Goal: Transaction & Acquisition: Subscribe to service/newsletter

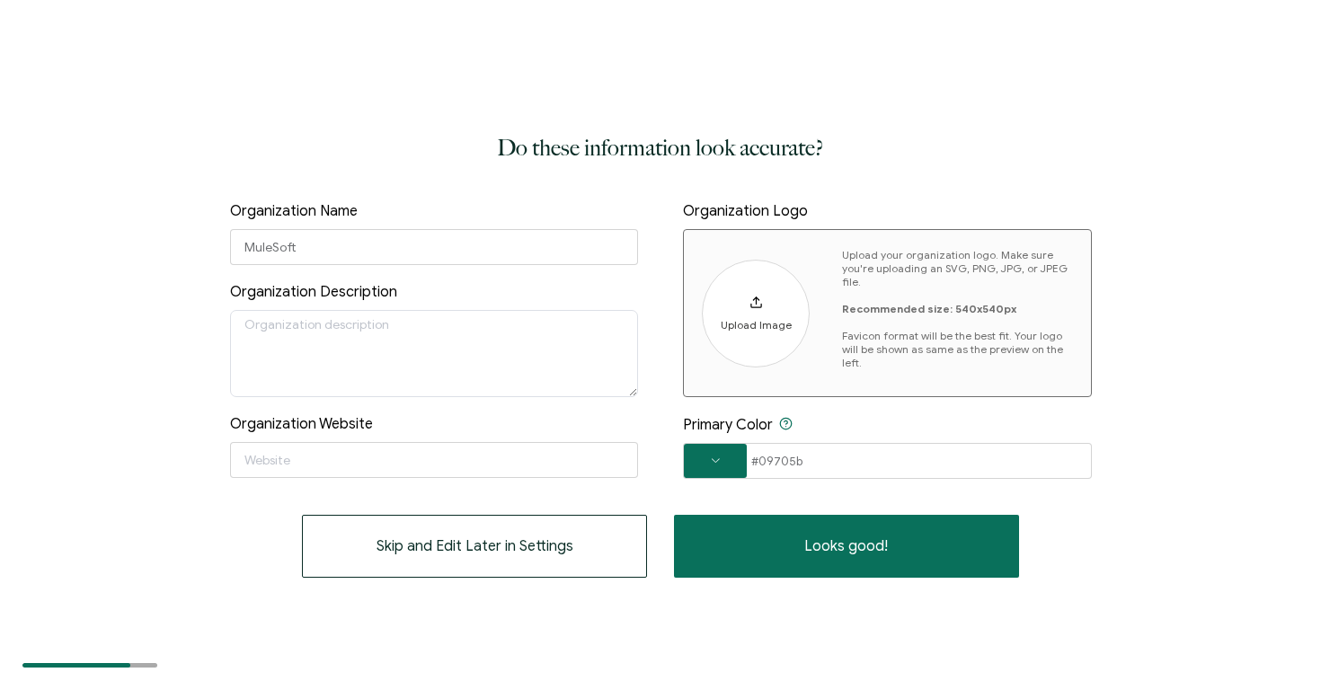
click at [761, 312] on div "Upload Image" at bounding box center [756, 314] width 71 height 36
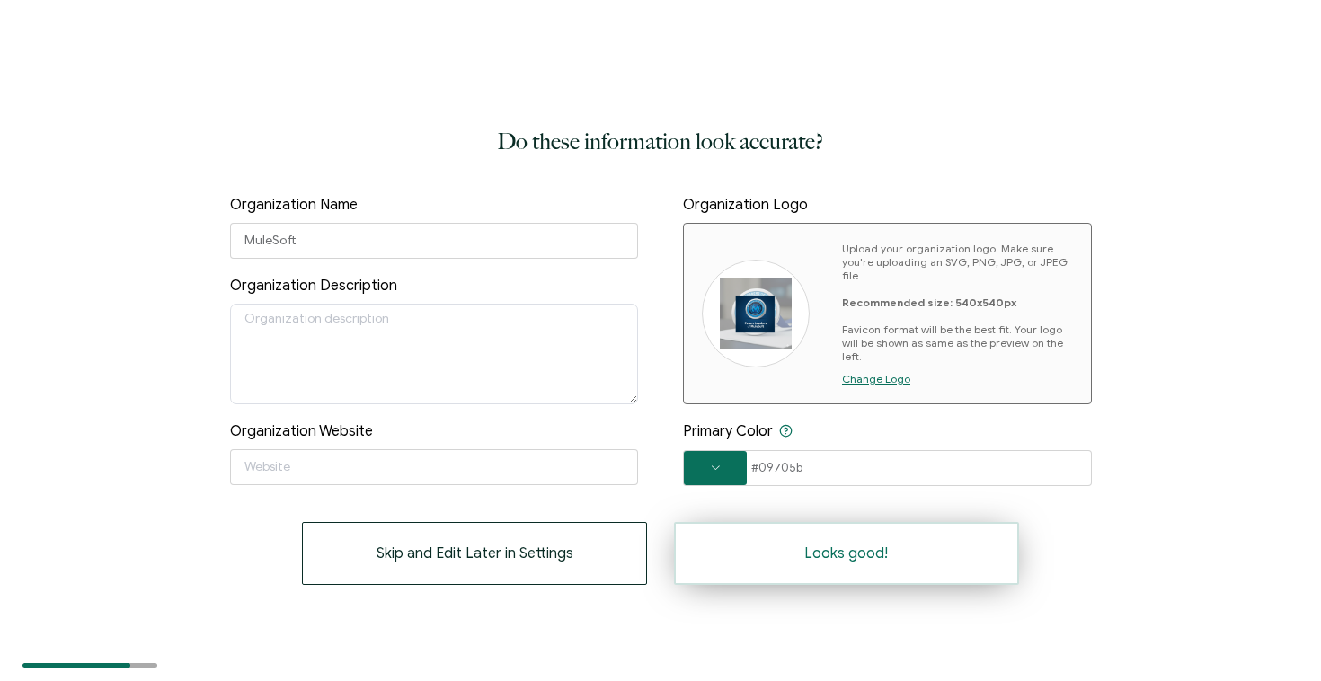
click at [861, 553] on span "Looks good!" at bounding box center [846, 553] width 84 height 14
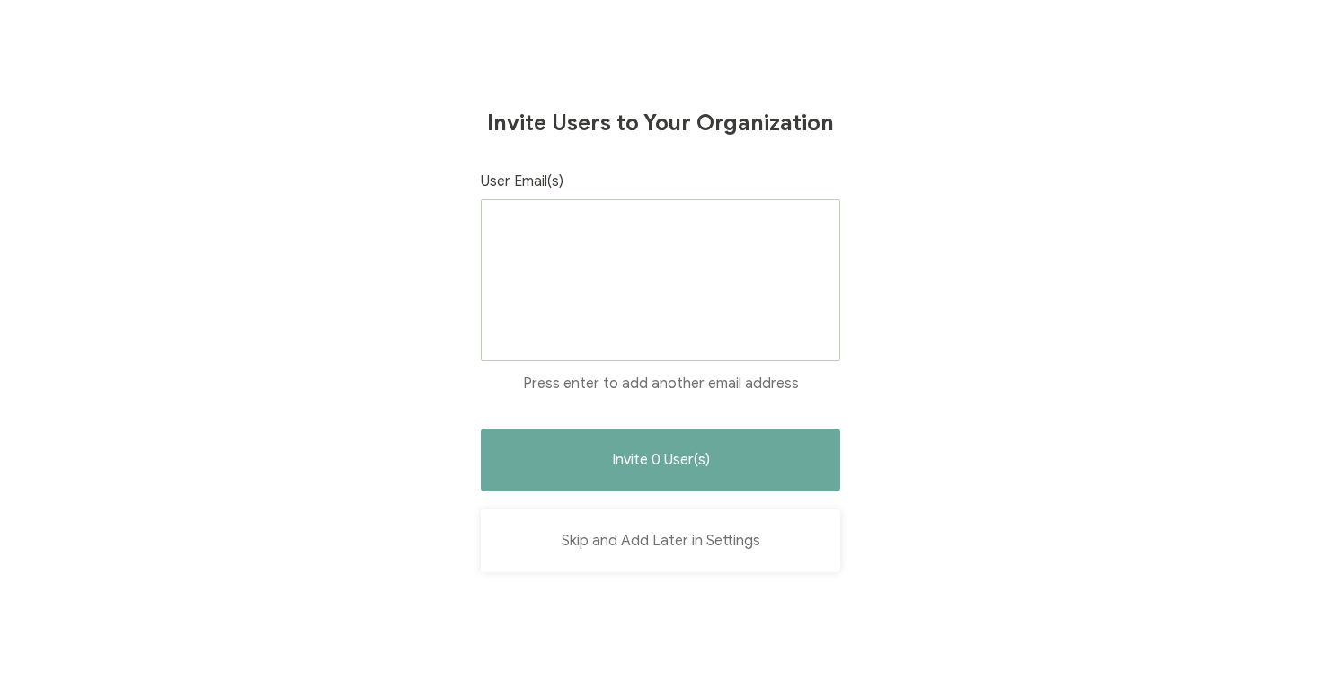
click at [732, 538] on button "Skip and Add Later in Settings" at bounding box center [660, 541] width 359 height 63
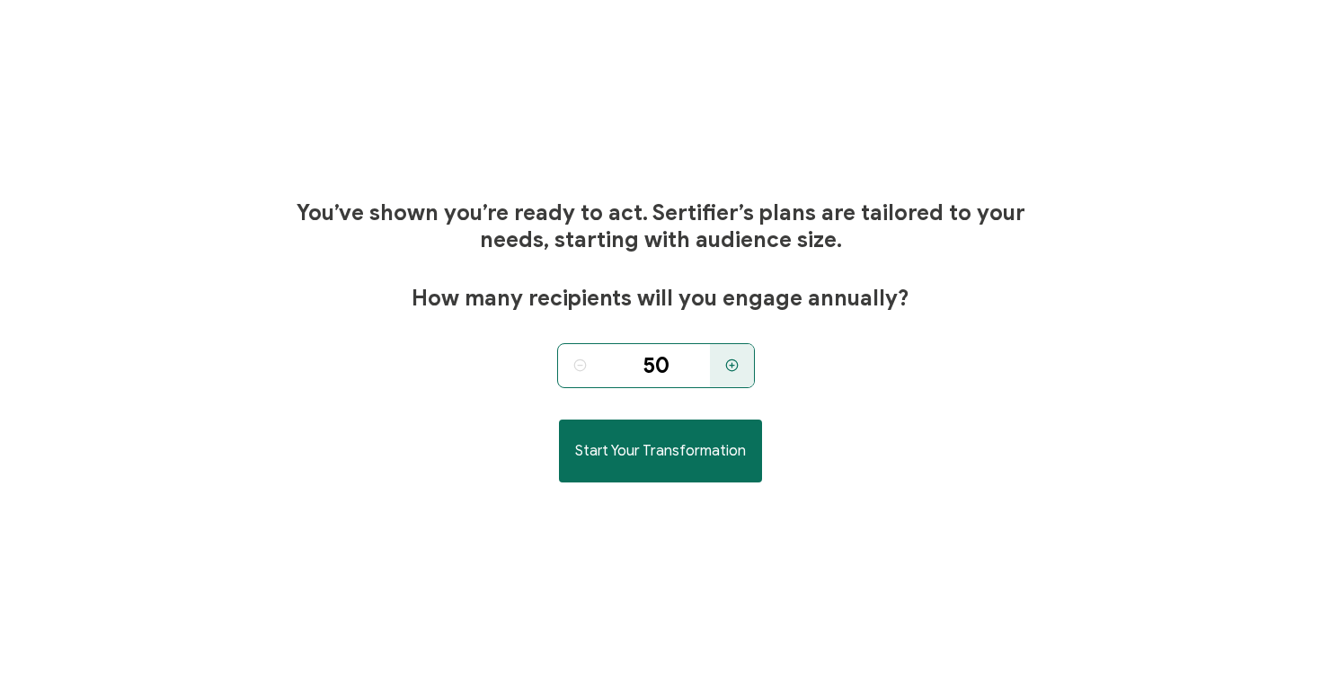
click at [739, 378] on div at bounding box center [732, 365] width 44 height 45
click at [597, 365] on div at bounding box center [580, 365] width 44 height 45
type input "50"
click at [597, 365] on div at bounding box center [580, 365] width 44 height 45
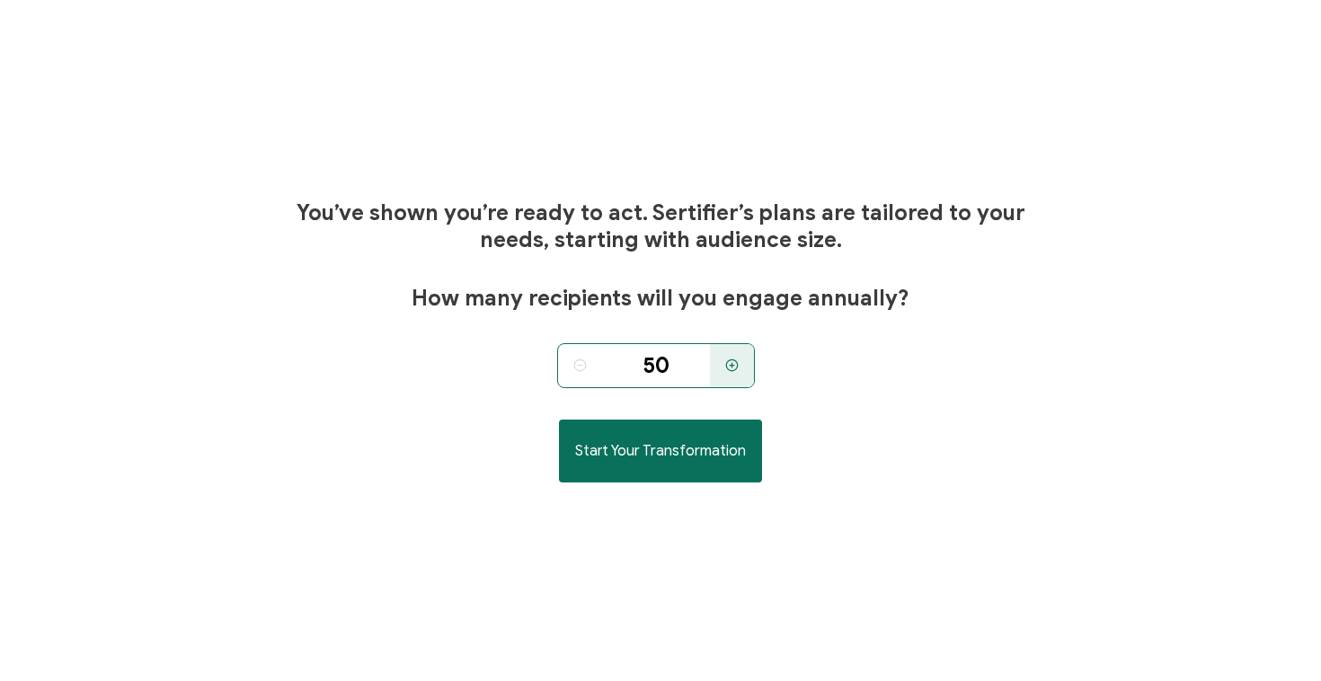
click at [597, 365] on div at bounding box center [580, 365] width 44 height 45
click at [576, 370] on icon at bounding box center [579, 365] width 13 height 13
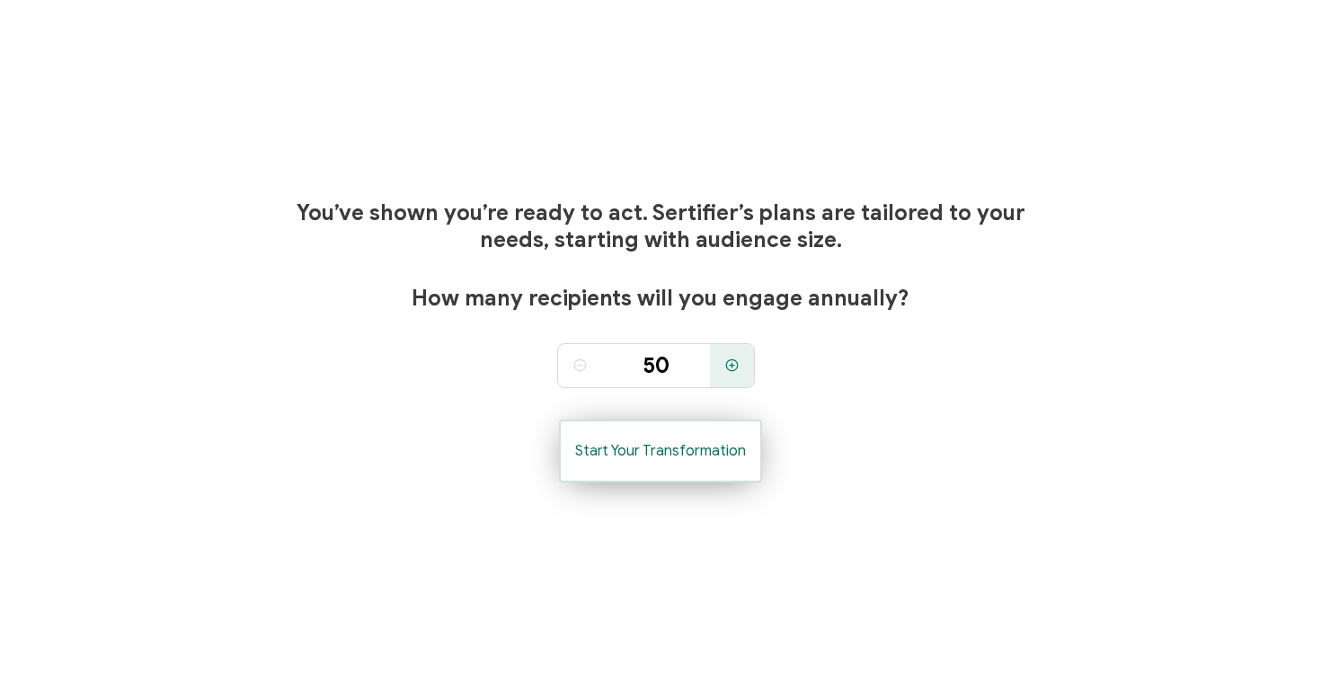
click at [624, 449] on span "Start Your Transformation" at bounding box center [660, 451] width 171 height 14
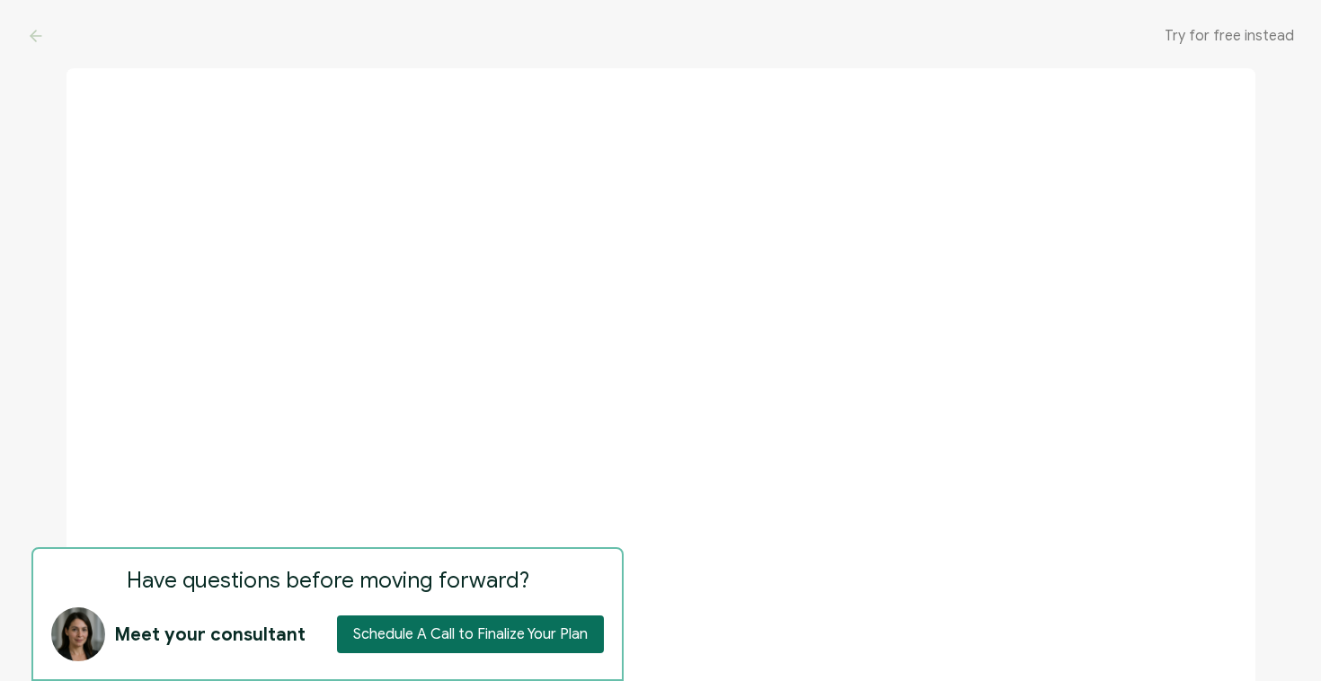
click at [1220, 46] on div "Try for free instead" at bounding box center [660, 36] width 1321 height 72
click at [1220, 35] on span "Try for free instead" at bounding box center [1229, 36] width 129 height 18
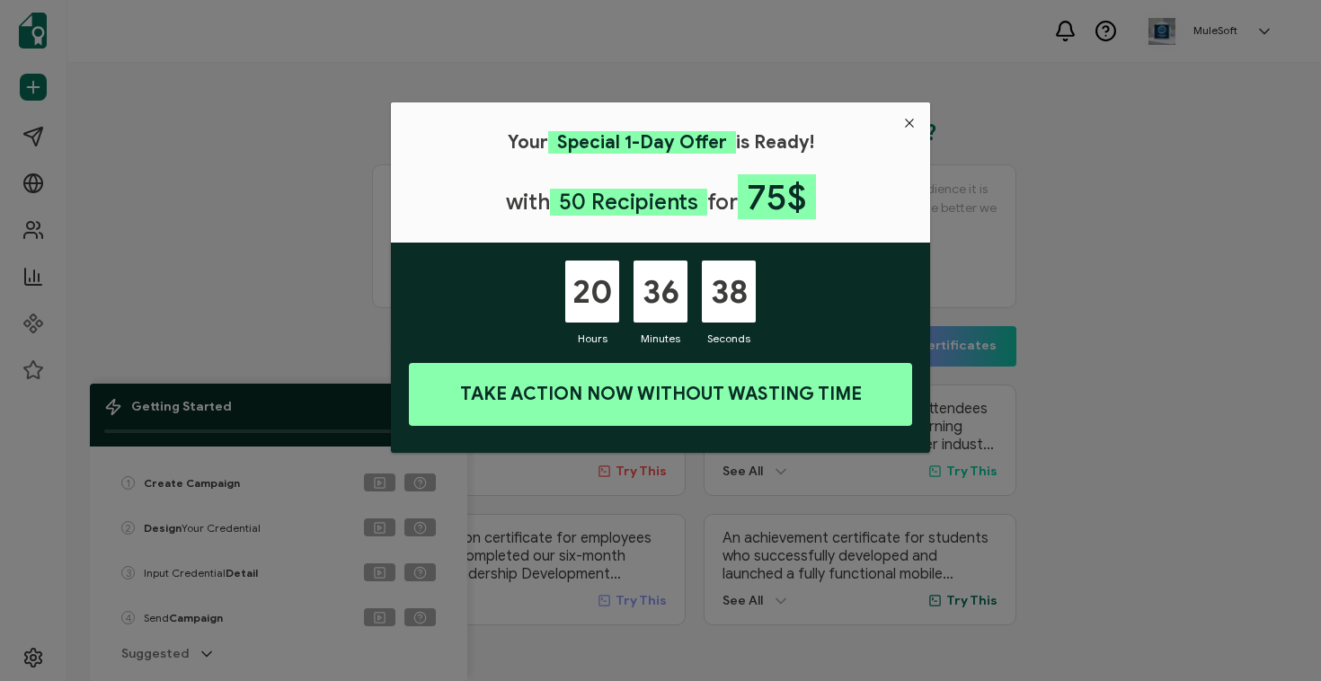
click at [911, 125] on icon "Close" at bounding box center [909, 123] width 14 height 14
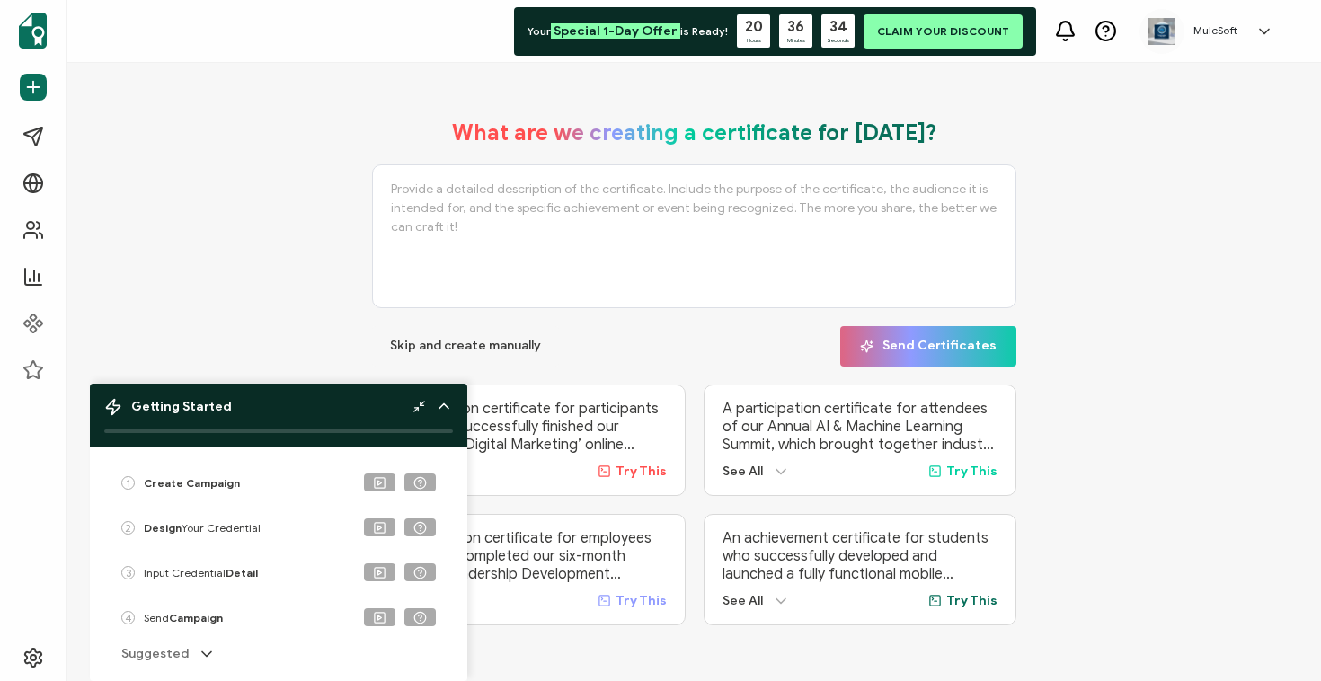
click at [446, 408] on icon at bounding box center [444, 406] width 18 height 18
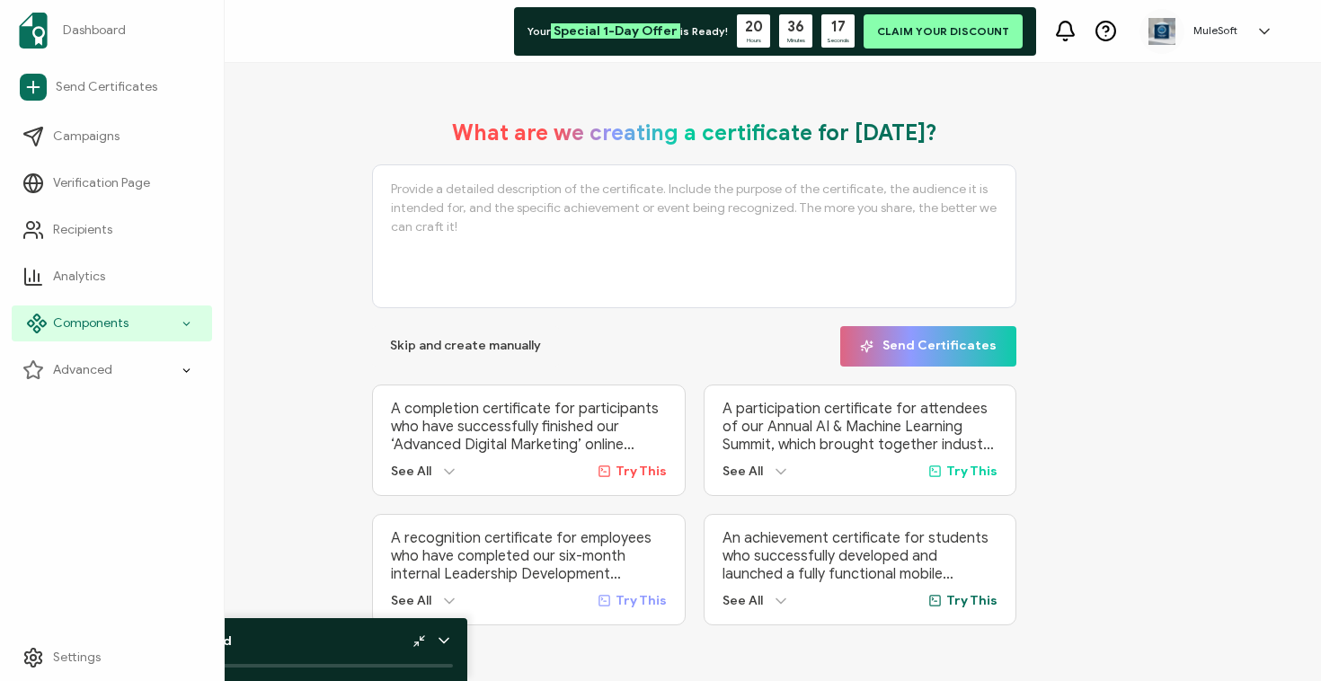
click at [91, 319] on span "Components" at bounding box center [90, 324] width 75 height 18
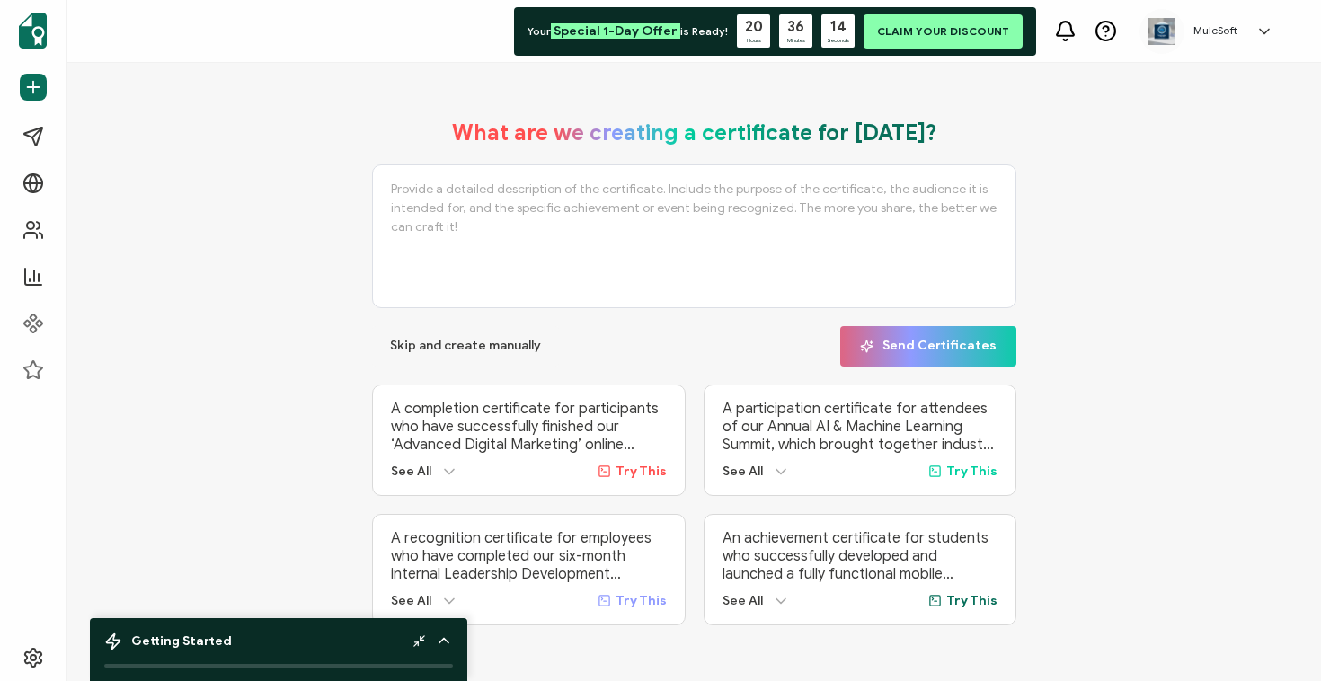
click at [290, 626] on div "Getting Started" at bounding box center [278, 649] width 377 height 63
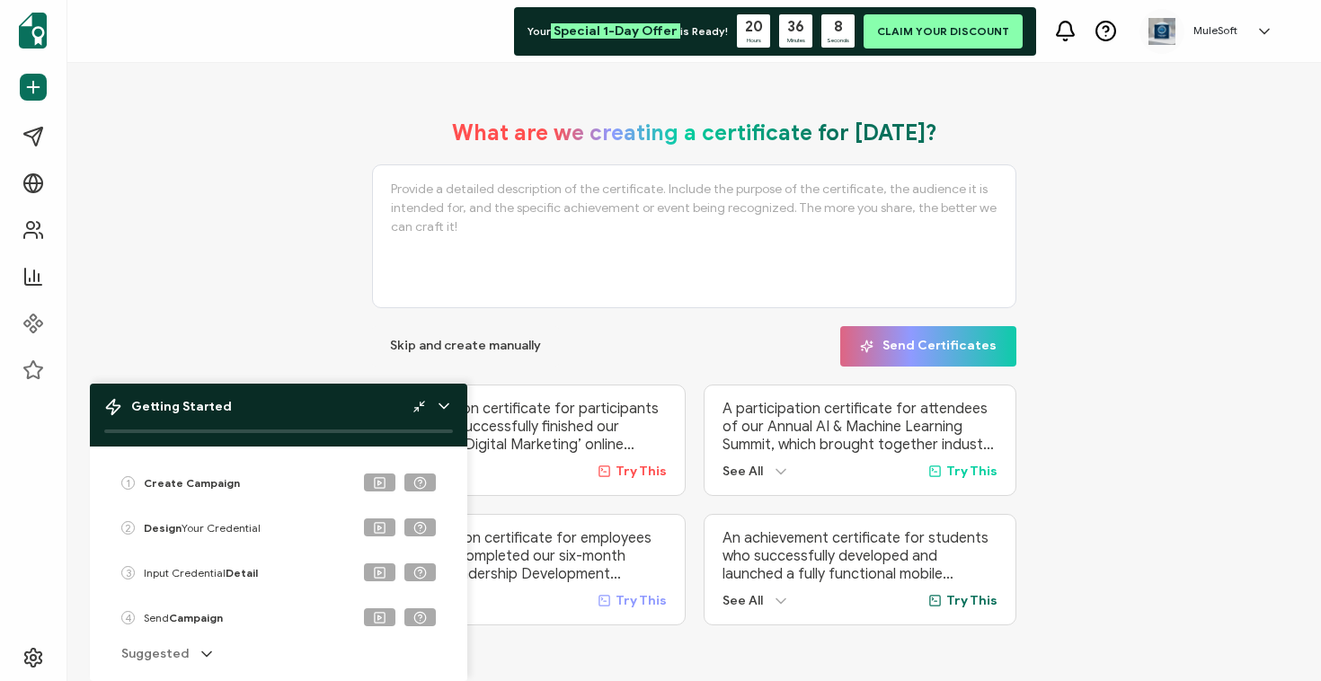
click at [192, 655] on div "Suggested" at bounding box center [279, 653] width 342 height 19
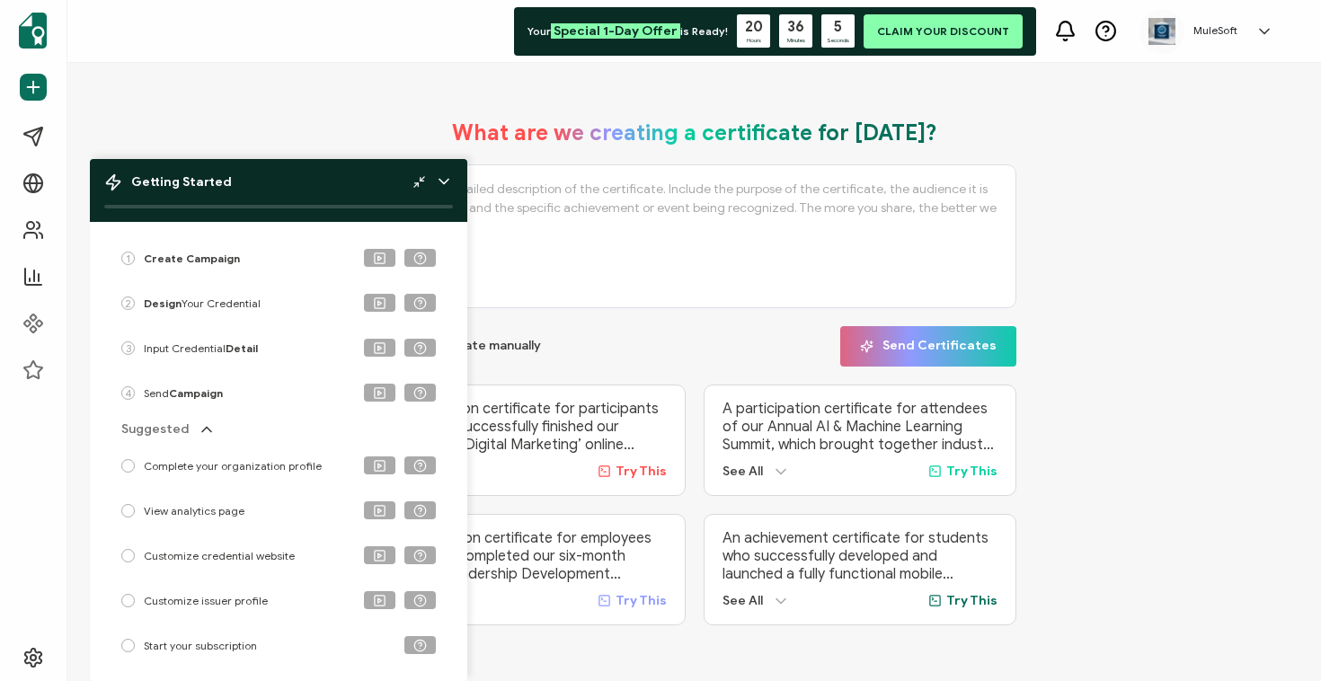
click at [221, 115] on div "What are we creating a certificate for [DATE]? Skip and create manually Send Ce…" at bounding box center [694, 373] width 1164 height 542
click at [1174, 27] on img at bounding box center [1162, 31] width 27 height 27
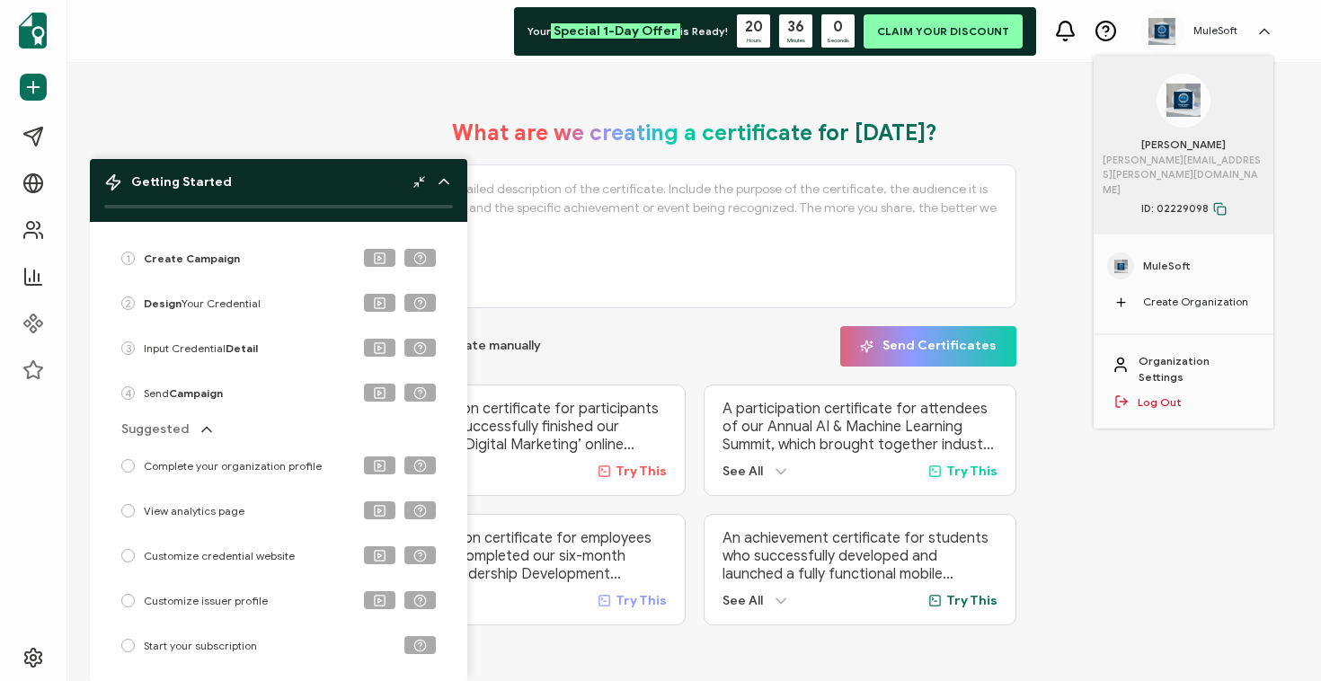
click at [166, 126] on div "What are we creating a certificate for [DATE]? Skip and create manually Send Ce…" at bounding box center [694, 373] width 1164 height 542
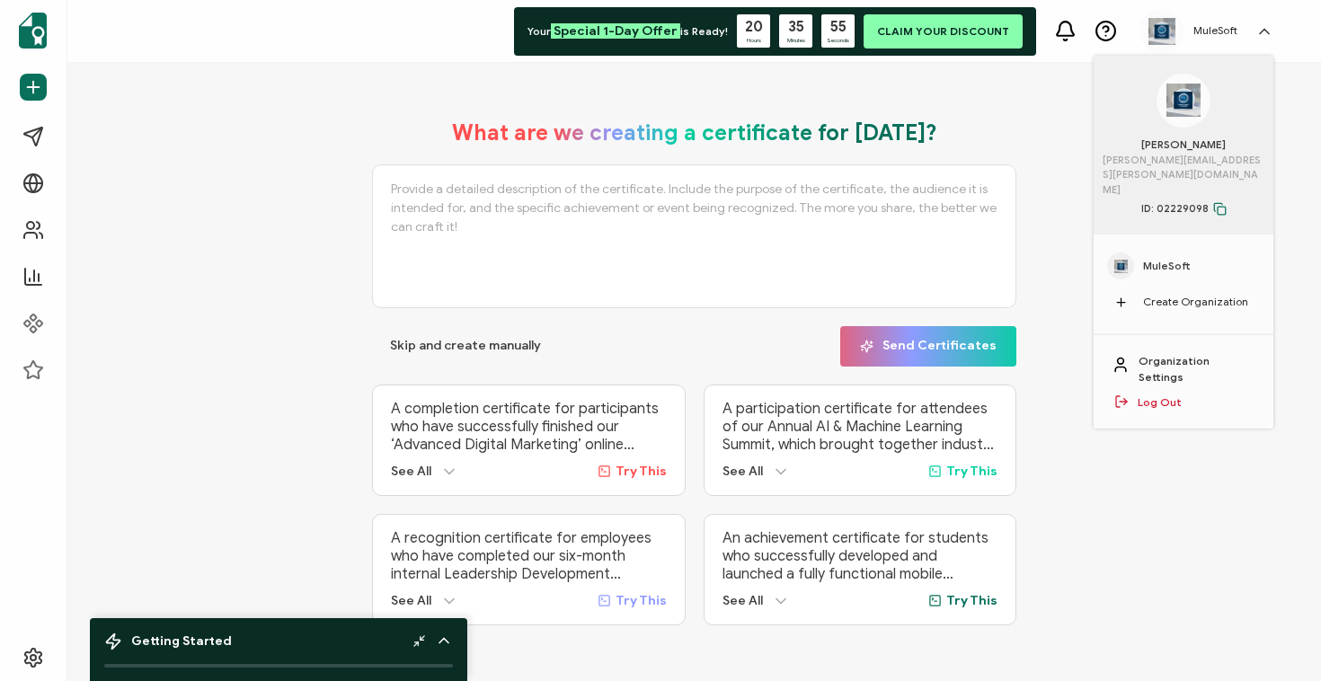
click at [632, 334] on div "Skip and create manually Send Certificates" at bounding box center [694, 346] width 644 height 40
click at [532, 340] on span "Skip and create manually" at bounding box center [465, 346] width 151 height 13
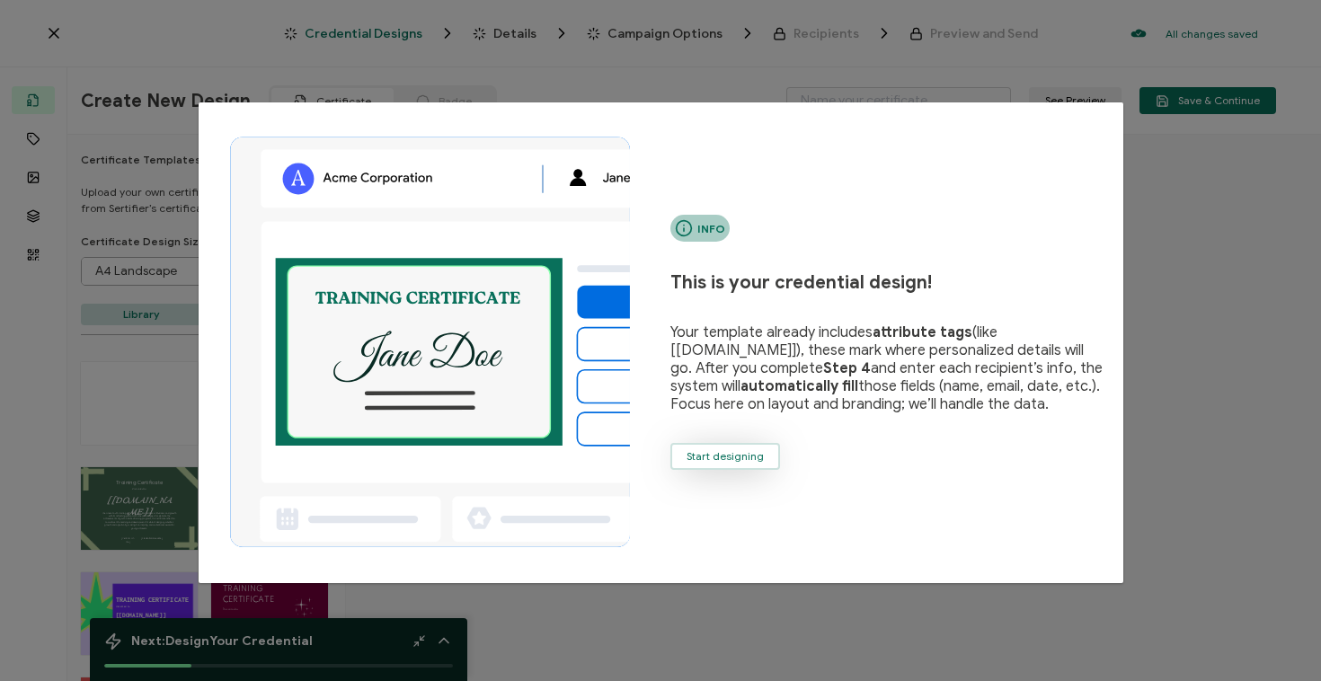
click at [746, 466] on button "Start designing" at bounding box center [725, 456] width 110 height 27
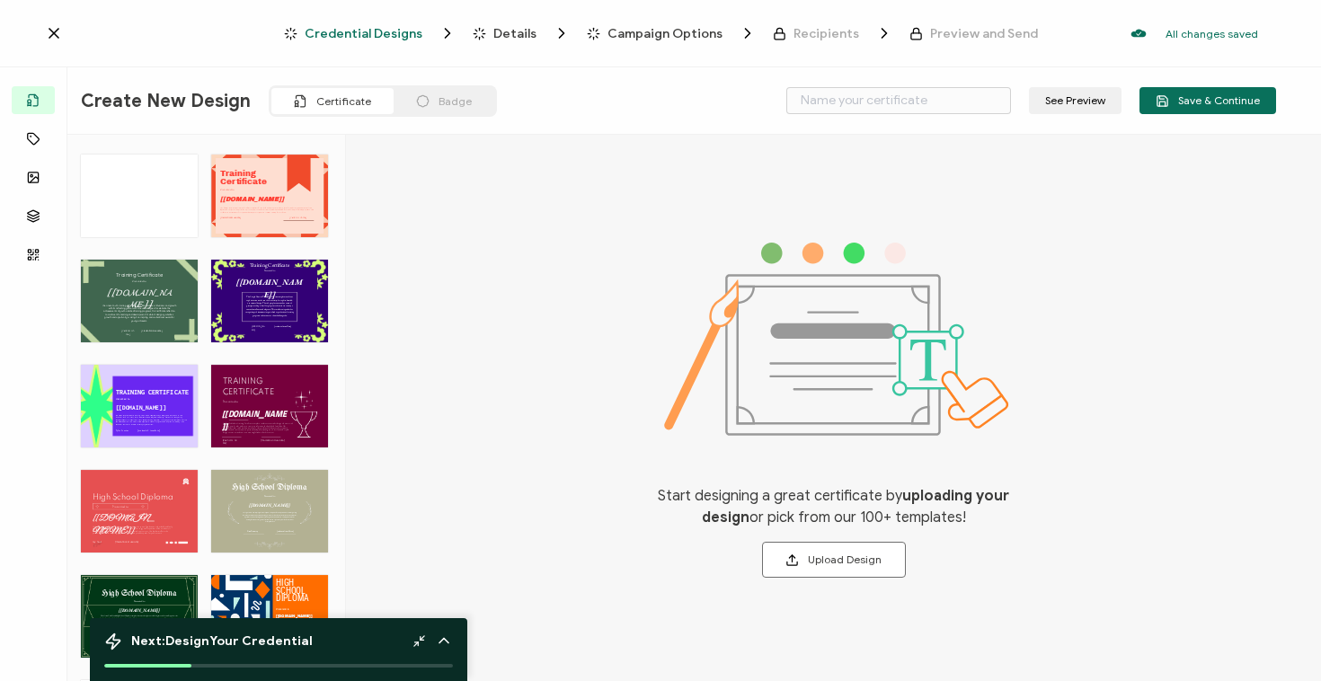
scroll to position [301, 0]
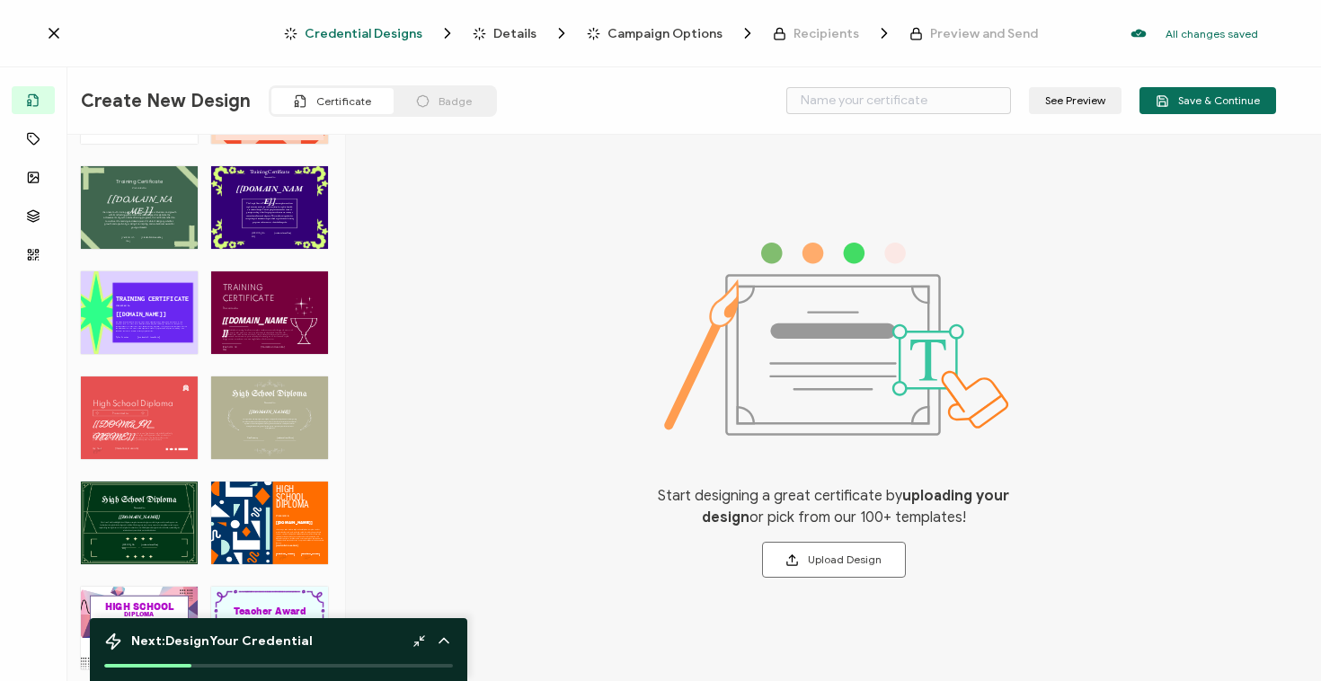
click at [430, 97] on div "Badge" at bounding box center [444, 101] width 101 height 26
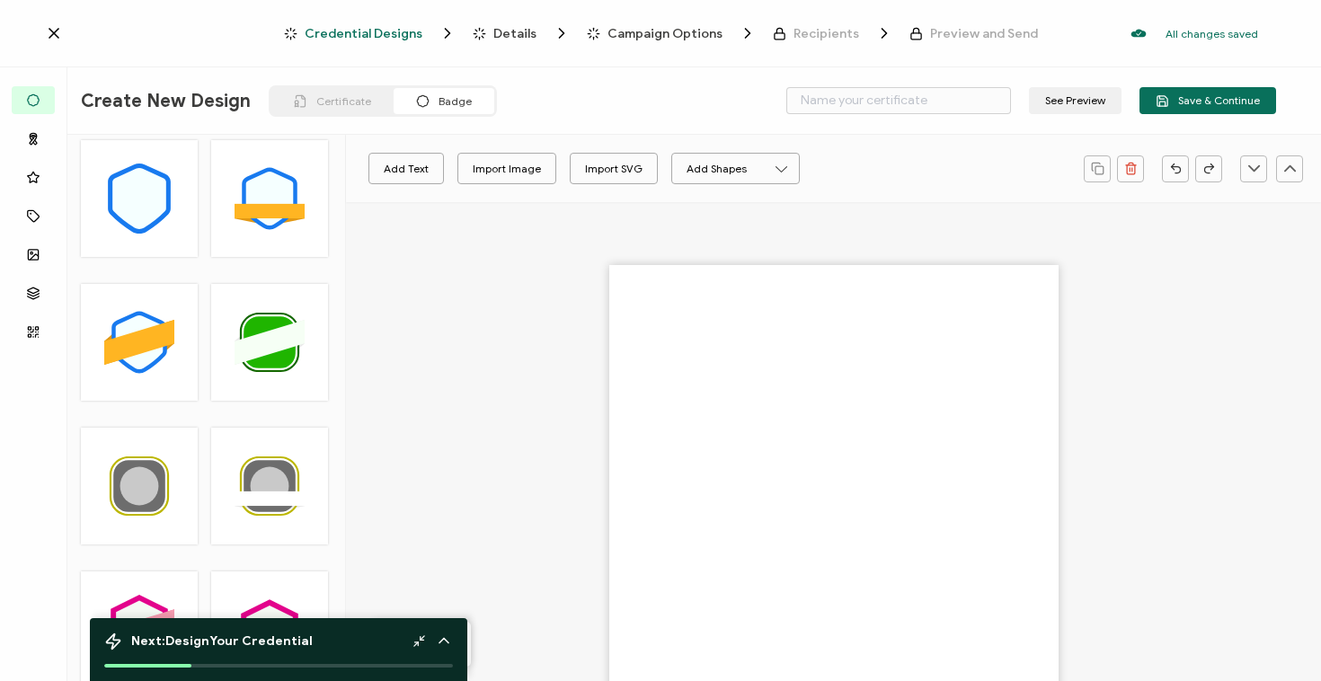
scroll to position [293, 0]
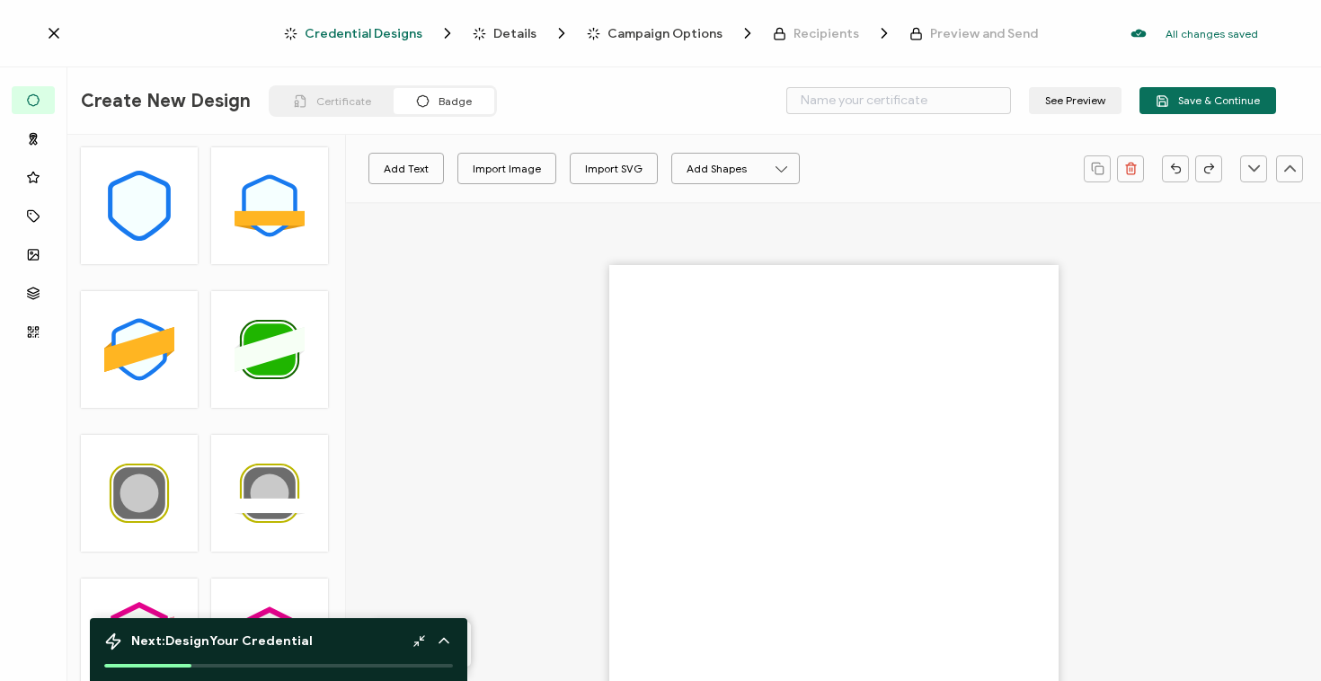
click at [280, 242] on div ".uuid-096204d9-ca43-4101-a4c3-07b3f2f44b7a{}.uuid-3bdfa571-5bbe-4c9f-b3f4-196cc…" at bounding box center [269, 205] width 117 height 117
type input "Vitam"
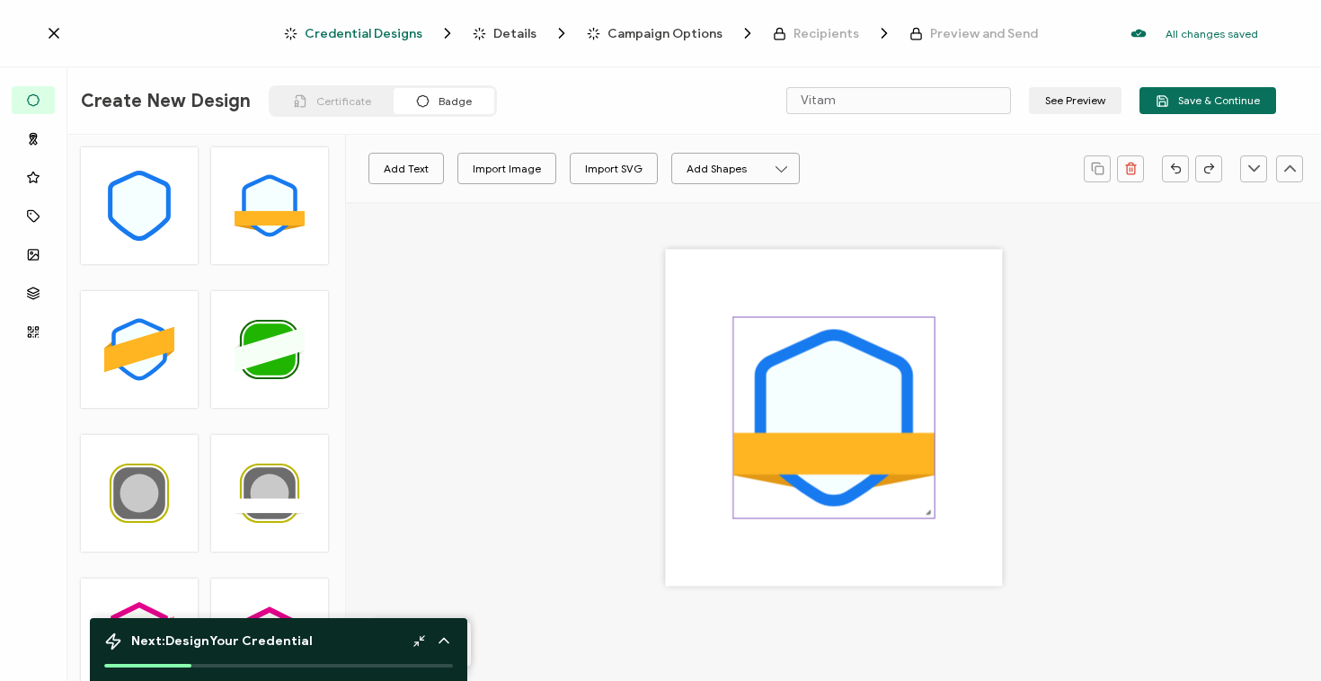
click at [799, 389] on icon at bounding box center [834, 418] width 136 height 155
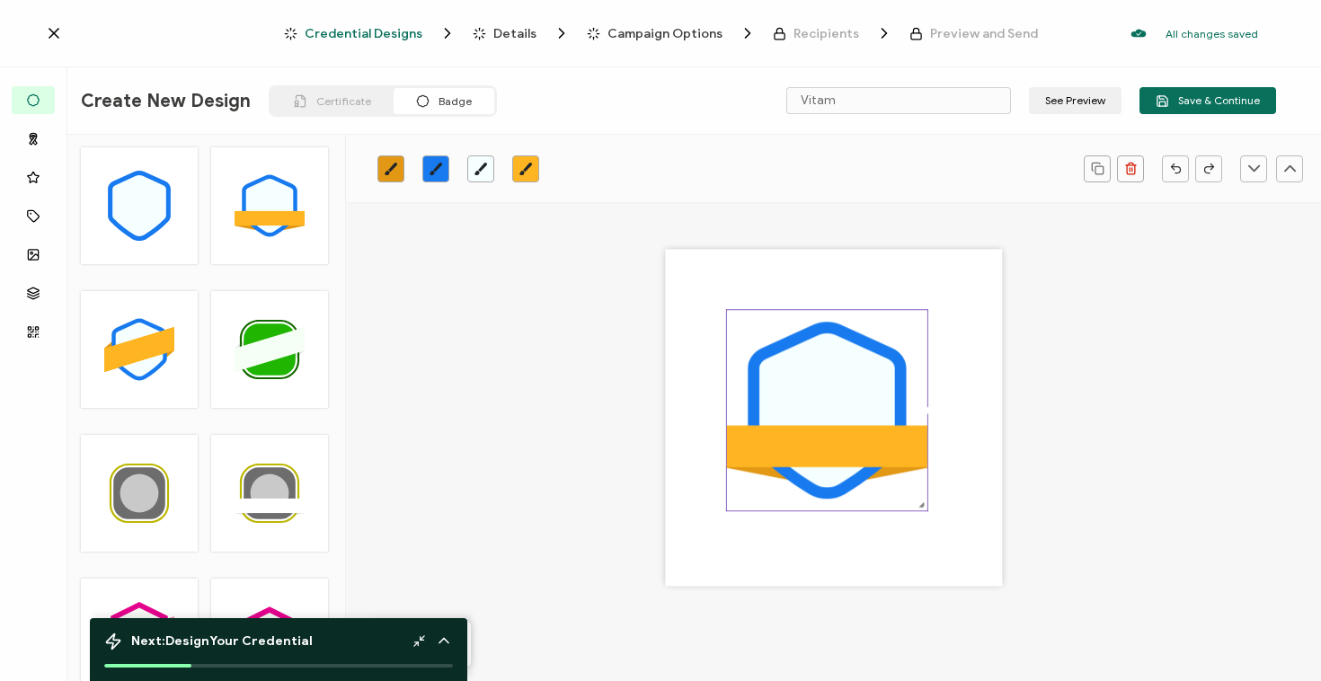
click at [793, 382] on icon at bounding box center [827, 410] width 136 height 155
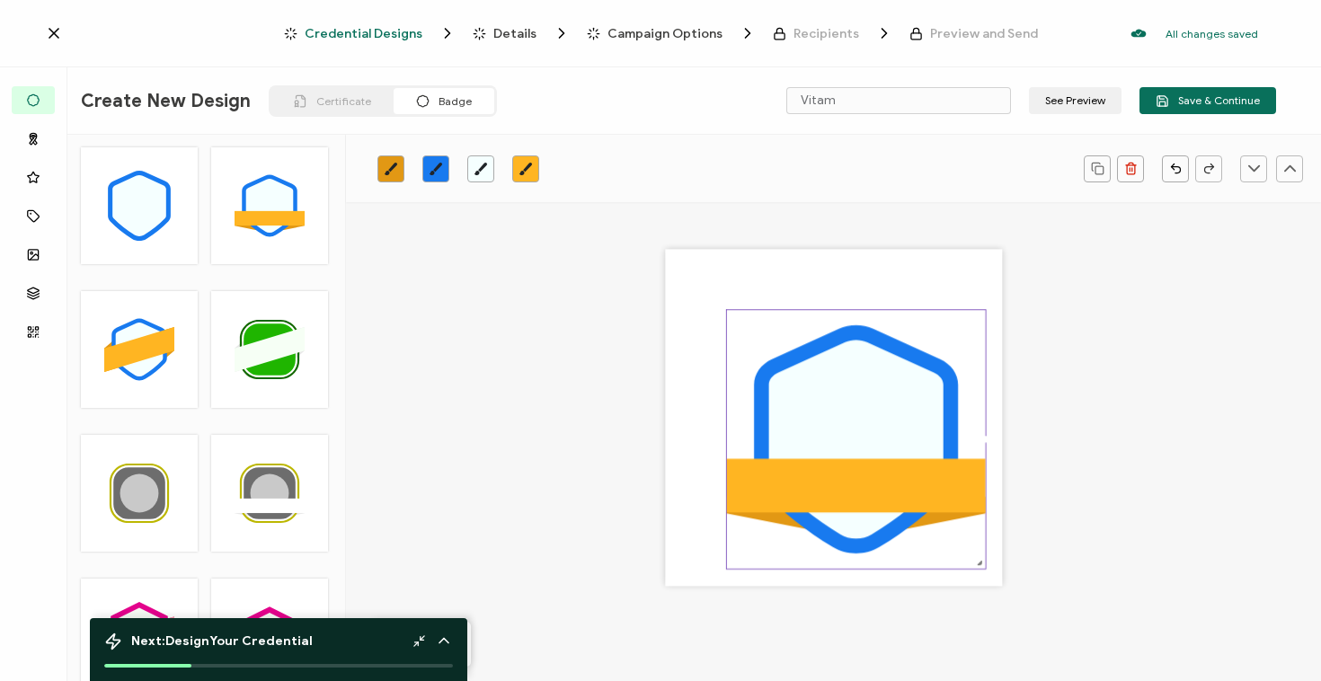
drag, startPoint x: 920, startPoint y: 504, endPoint x: 984, endPoint y: 577, distance: 96.8
click at [984, 577] on div ".uuid-096204d9-ca43-4101-a4c3-07b3f2f44b7a{}.uuid-3bdfa571-5bbe-4c9f-b3f4-196cc…" at bounding box center [833, 418] width 337 height 337
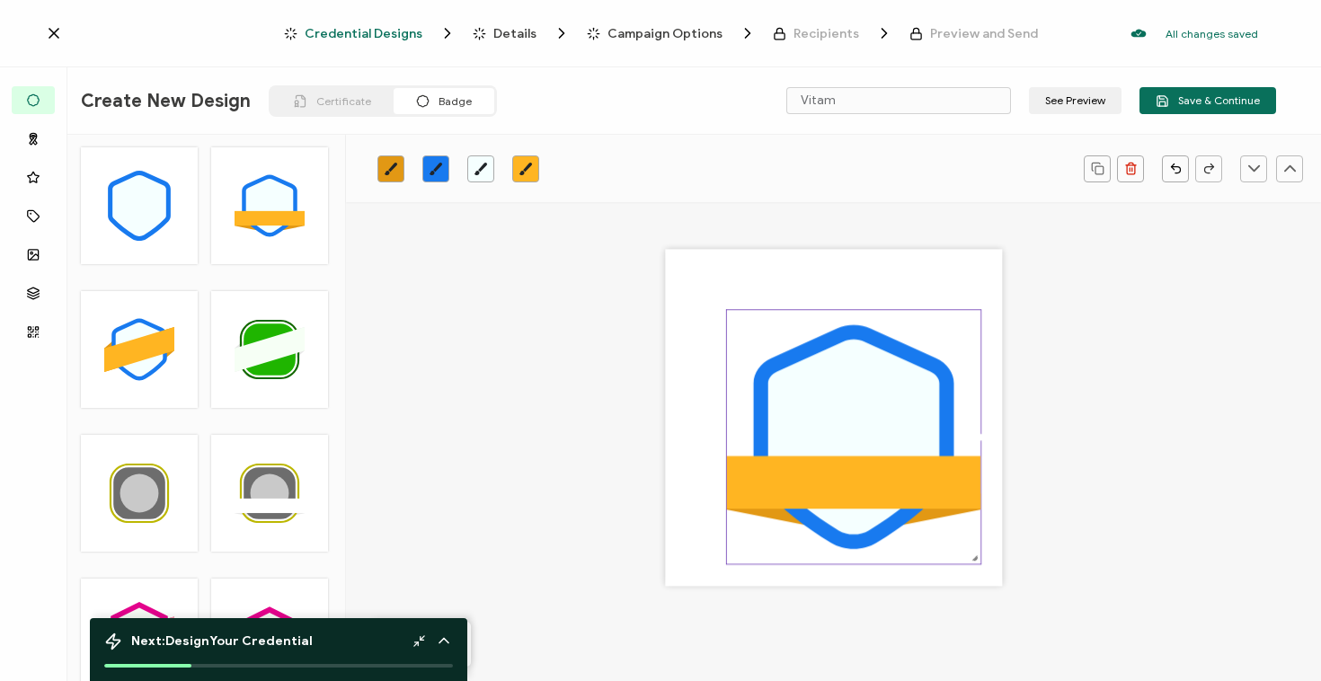
drag, startPoint x: 821, startPoint y: 404, endPoint x: 786, endPoint y: 377, distance: 44.8
click at [786, 377] on icon at bounding box center [854, 437] width 172 height 195
drag, startPoint x: 776, startPoint y: 362, endPoint x: 752, endPoint y: 338, distance: 33.7
click at [752, 338] on icon ".uuid-096204d9-ca43-4101-a4c3-07b3f2f44b7a{}.uuid-3bdfa571-5bbe-4c9f-b3f4-196cc…" at bounding box center [854, 437] width 254 height 254
click at [744, 328] on icon ".uuid-096204d9-ca43-4101-a4c3-07b3f2f44b7a{}.uuid-3bdfa571-5bbe-4c9f-b3f4-196cc…" at bounding box center [854, 437] width 254 height 254
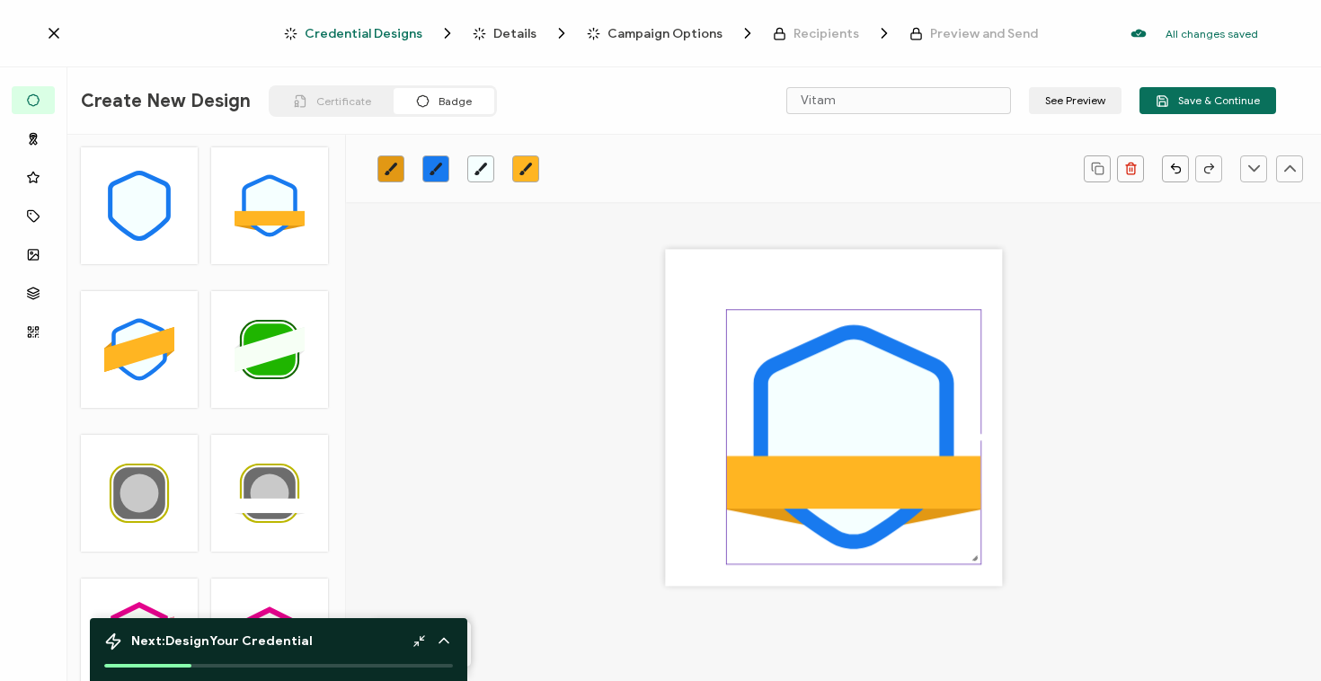
click at [721, 309] on div ".uuid-096204d9-ca43-4101-a4c3-07b3f2f44b7a{}.uuid-3bdfa571-5bbe-4c9f-b3f4-196cc…" at bounding box center [833, 418] width 337 height 337
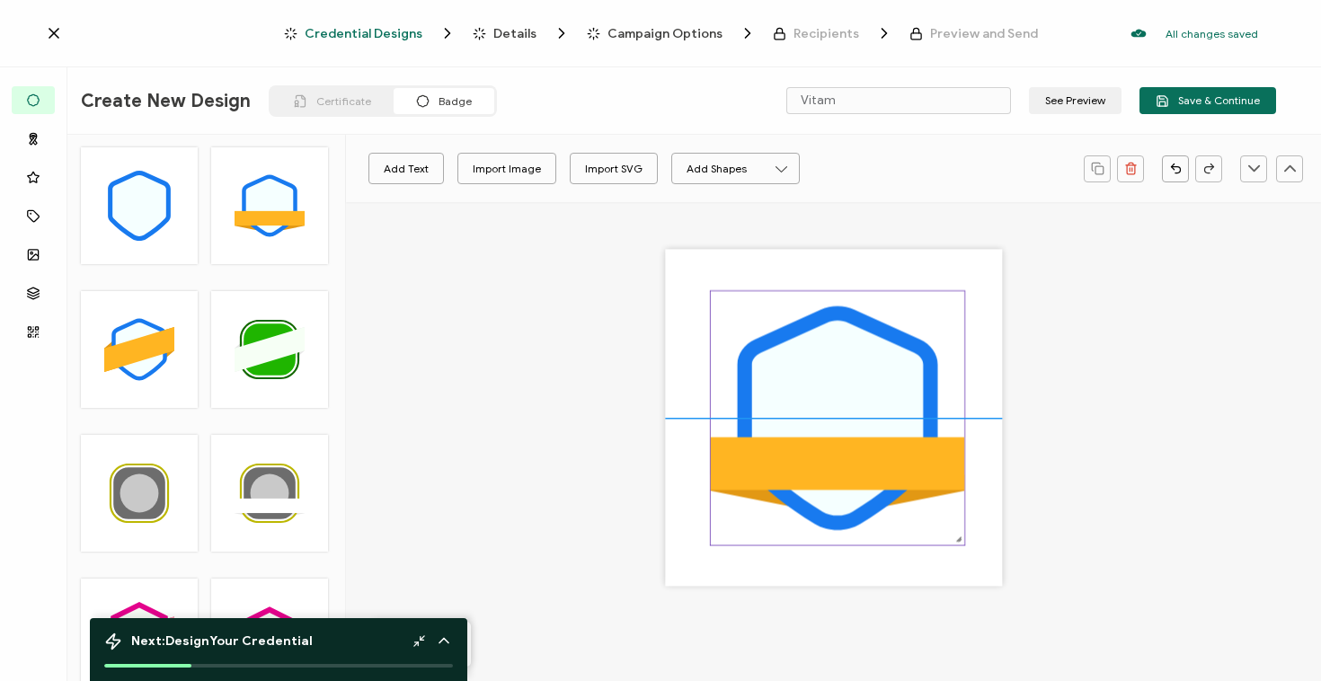
drag, startPoint x: 770, startPoint y: 357, endPoint x: 754, endPoint y: 336, distance: 26.2
click at [754, 336] on icon ".uuid-096204d9-ca43-4101-a4c3-07b3f2f44b7a{}.uuid-3bdfa571-5bbe-4c9f-b3f4-196cc…" at bounding box center [838, 418] width 254 height 254
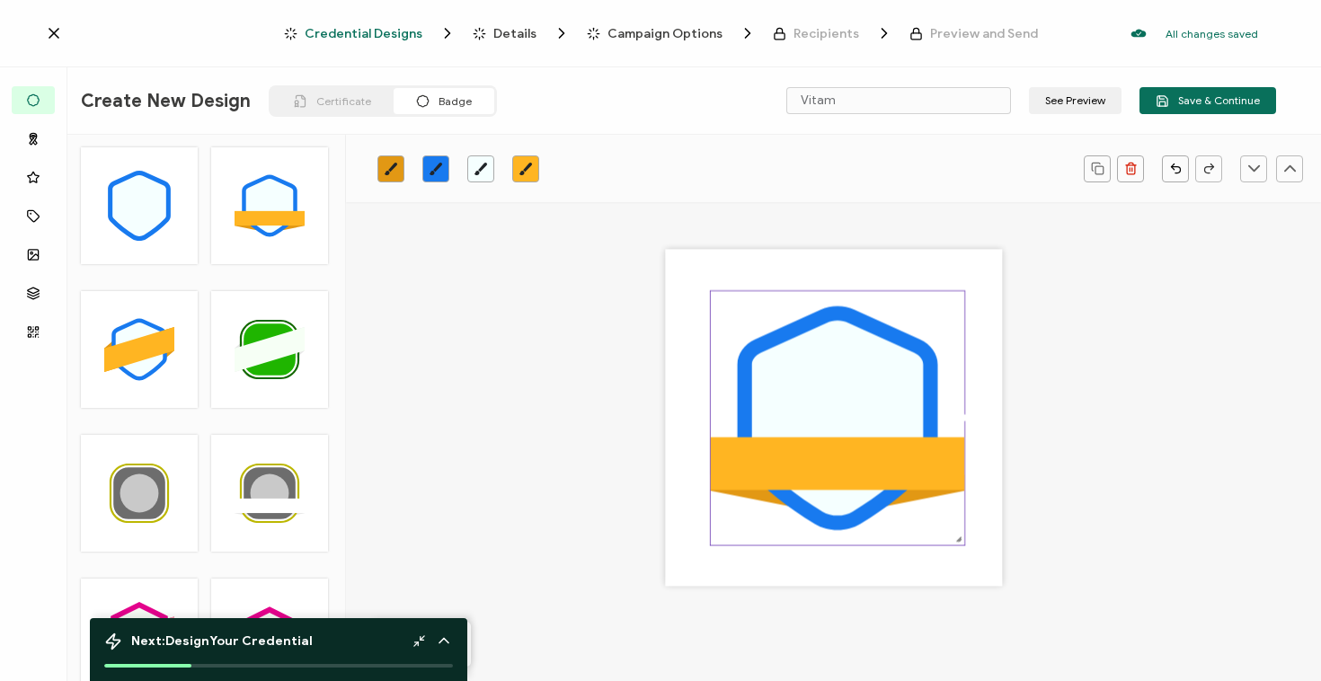
click at [507, 424] on div ".uuid-096204d9-ca43-4101-a4c3-07b3f2f44b7a{}.uuid-3bdfa571-5bbe-4c9f-b3f4-196cc…" at bounding box center [834, 441] width 732 height 479
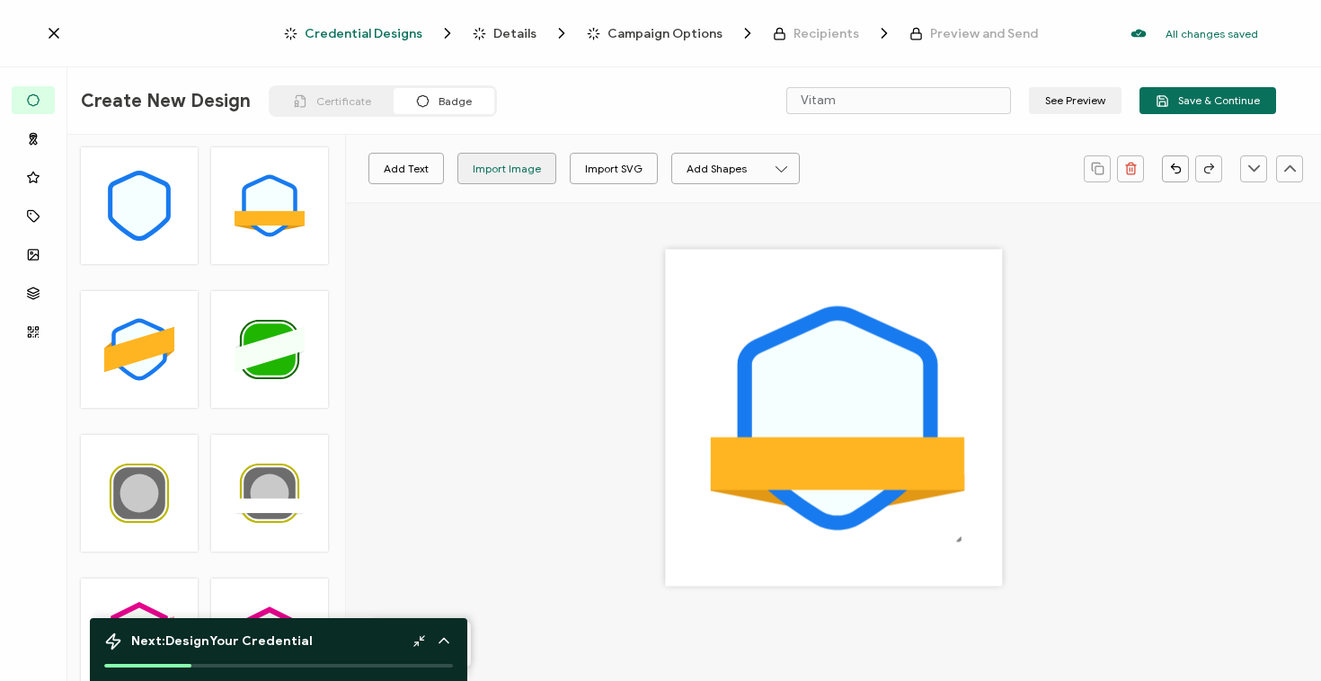
click at [509, 177] on div "Import Image" at bounding box center [507, 168] width 68 height 31
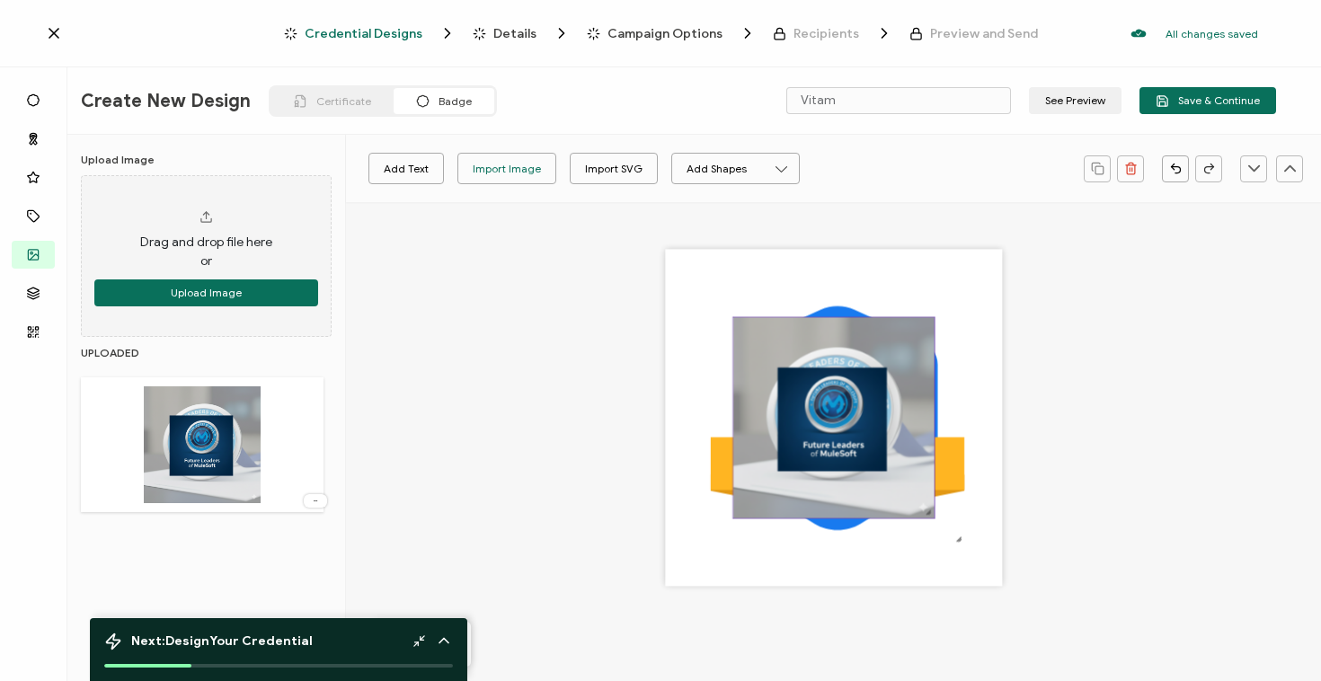
click at [883, 495] on img at bounding box center [833, 417] width 201 height 201
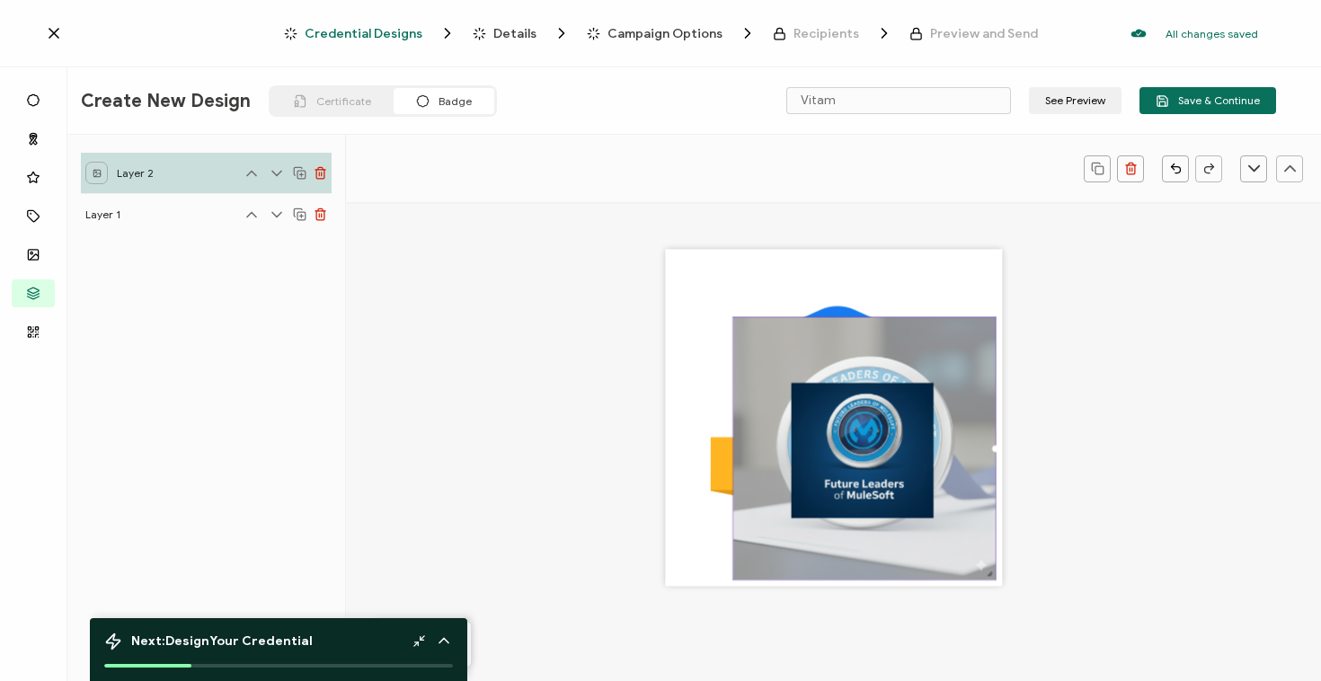
drag, startPoint x: 926, startPoint y: 517, endPoint x: 1009, endPoint y: 586, distance: 108.5
click at [1009, 586] on div ".uuid-096204d9-ca43-4101-a4c3-07b3f2f44b7a{}.uuid-3bdfa571-5bbe-4c9f-b3f4-196cc…" at bounding box center [834, 441] width 732 height 479
click at [732, 318] on div at bounding box center [863, 448] width 263 height 263
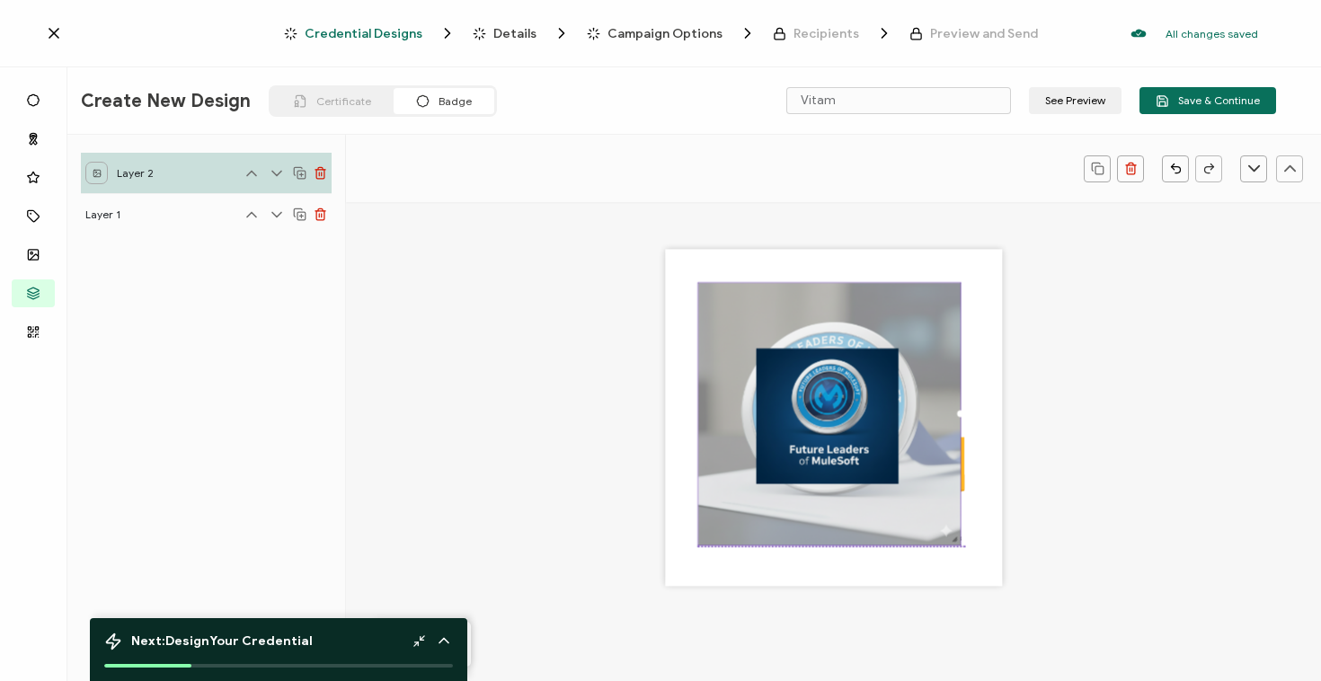
drag, startPoint x: 747, startPoint y: 349, endPoint x: 712, endPoint y: 313, distance: 50.2
click at [712, 313] on img at bounding box center [829, 414] width 262 height 262
click at [693, 287] on div ".uuid-096204d9-ca43-4101-a4c3-07b3f2f44b7a{}.uuid-3bdfa571-5bbe-4c9f-b3f4-196cc…" at bounding box center [833, 418] width 337 height 337
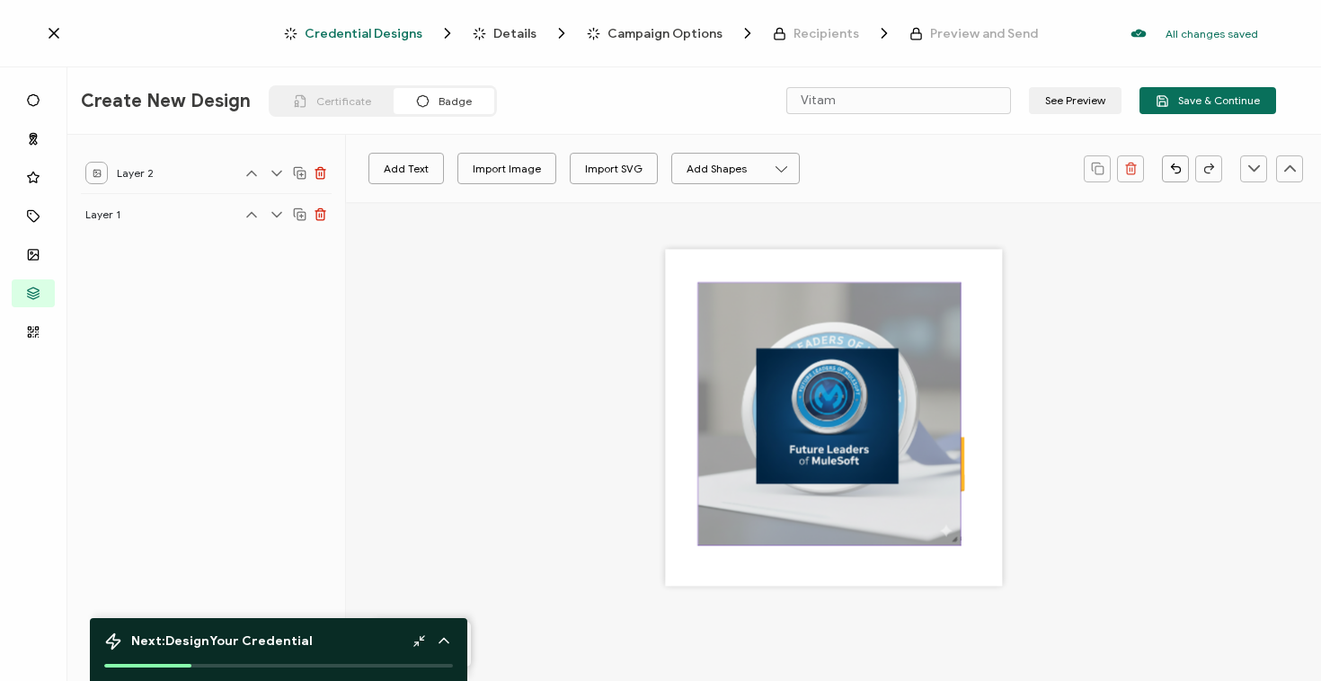
click at [738, 301] on img at bounding box center [829, 414] width 262 height 262
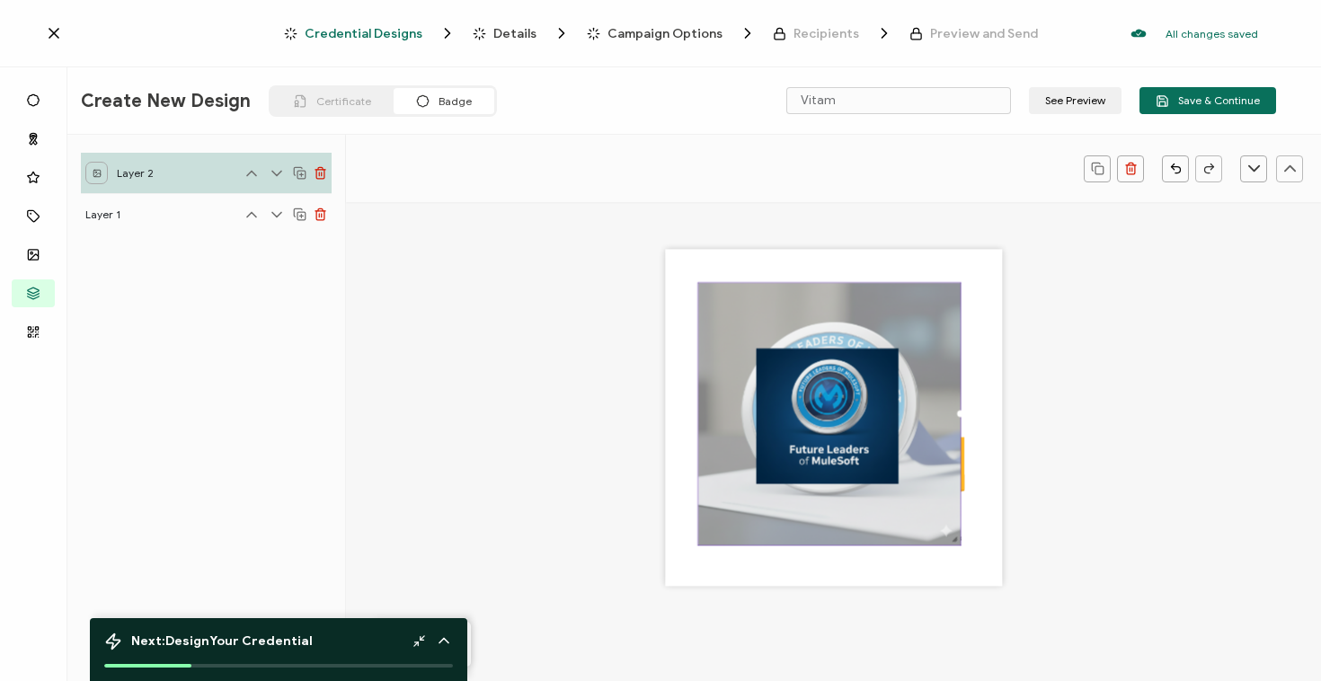
drag, startPoint x: 698, startPoint y: 285, endPoint x: 675, endPoint y: 265, distance: 30.6
click at [675, 263] on div ".uuid-096204d9-ca43-4101-a4c3-07b3f2f44b7a{}.uuid-3bdfa571-5bbe-4c9f-b3f4-196cc…" at bounding box center [833, 418] width 337 height 337
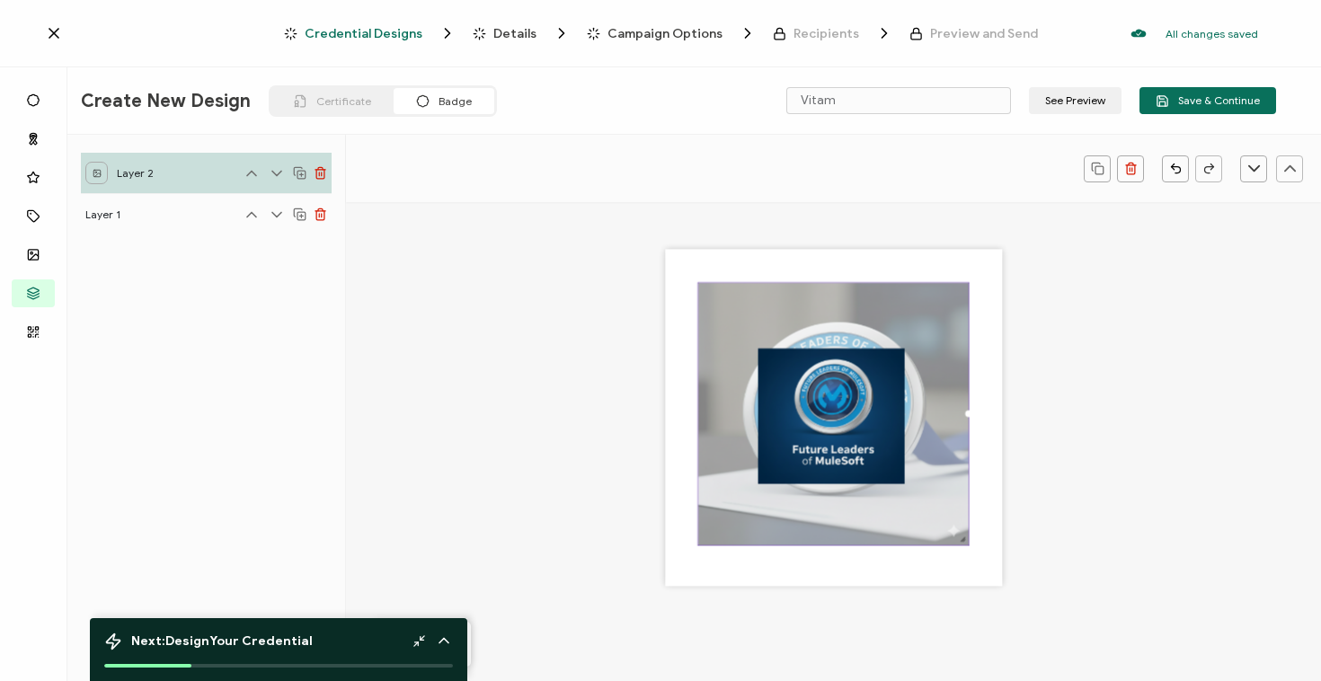
drag, startPoint x: 957, startPoint y: 541, endPoint x: 970, endPoint y: 544, distance: 12.9
click at [970, 544] on div ".uuid-096204d9-ca43-4101-a4c3-07b3f2f44b7a{}.uuid-3bdfa571-5bbe-4c9f-b3f4-196cc…" at bounding box center [833, 418] width 337 height 337
click at [899, 511] on img at bounding box center [833, 413] width 271 height 261
click at [937, 530] on img at bounding box center [833, 413] width 271 height 261
click at [1073, 493] on div ".uuid-096204d9-ca43-4101-a4c3-07b3f2f44b7a{}.uuid-3bdfa571-5bbe-4c9f-b3f4-196cc…" at bounding box center [834, 441] width 732 height 479
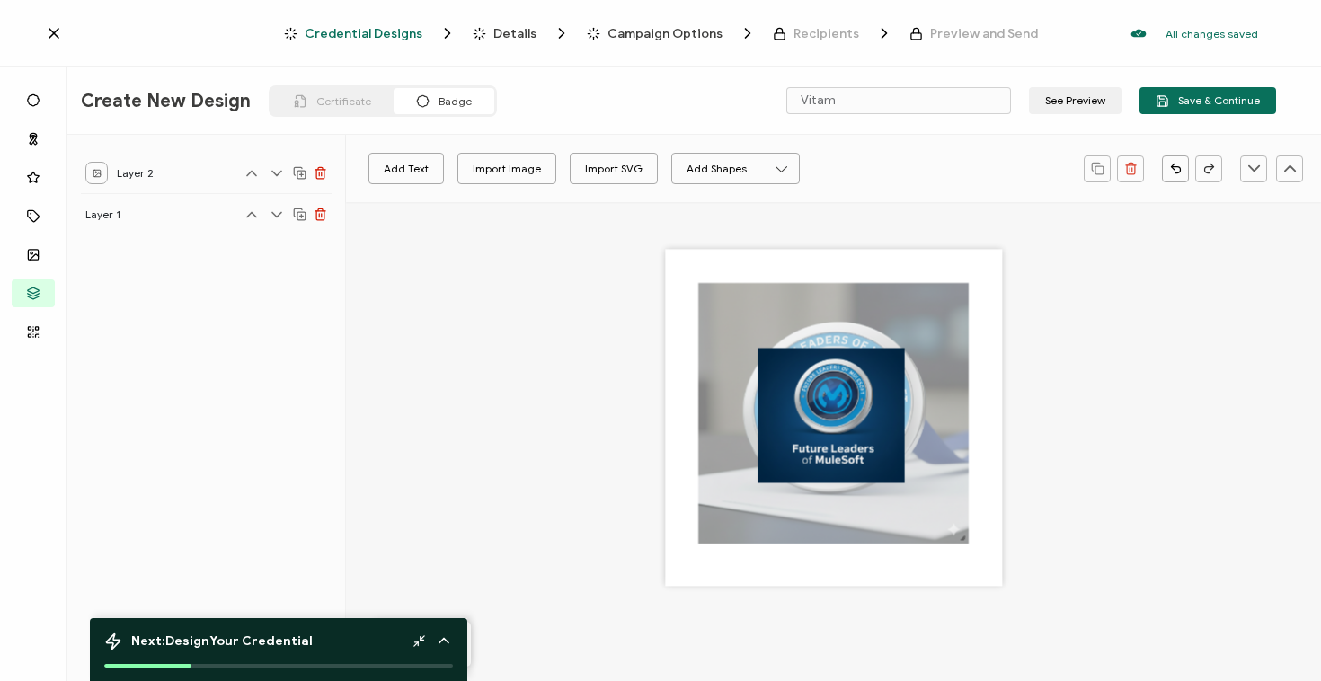
click at [1128, 408] on div ".uuid-096204d9-ca43-4101-a4c3-07b3f2f44b7a{}.uuid-3bdfa571-5bbe-4c9f-b3f4-196cc…" at bounding box center [834, 441] width 732 height 479
click at [1195, 104] on span "Save & Continue" at bounding box center [1208, 100] width 104 height 13
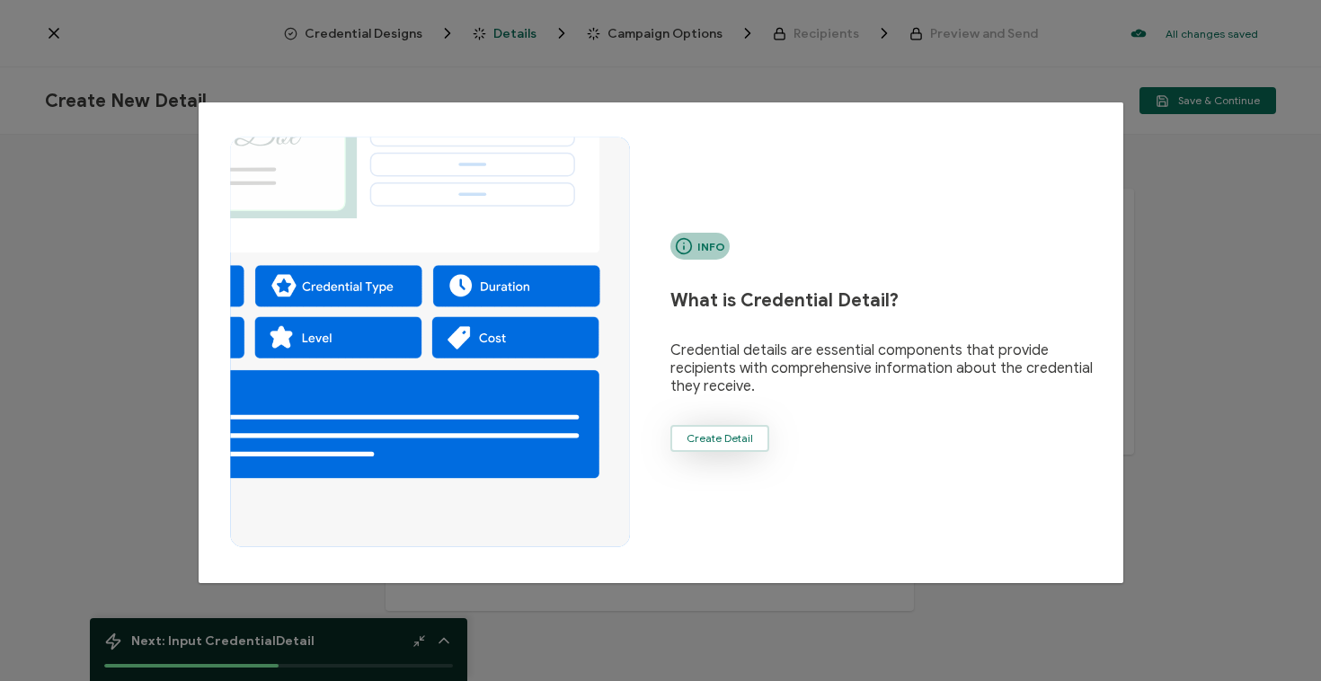
click at [711, 446] on button "Create Detail" at bounding box center [719, 438] width 99 height 27
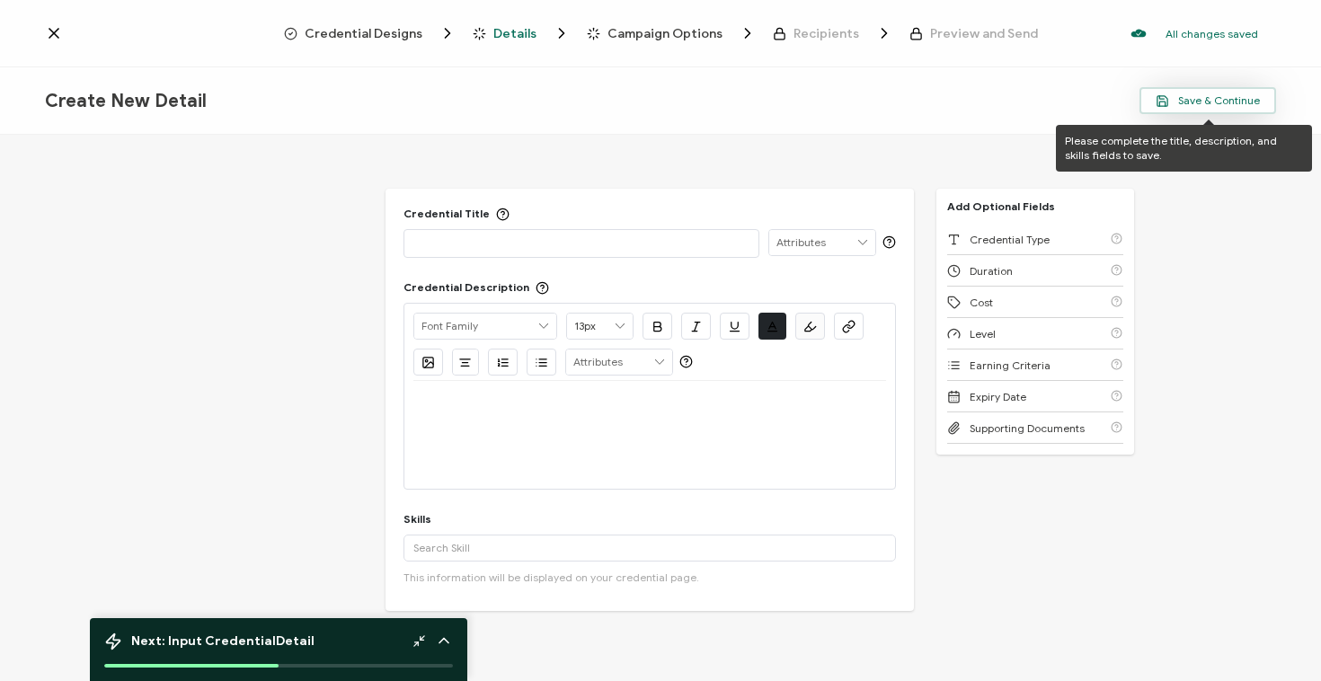
click at [1193, 106] on span "Save & Continue" at bounding box center [1208, 100] width 104 height 13
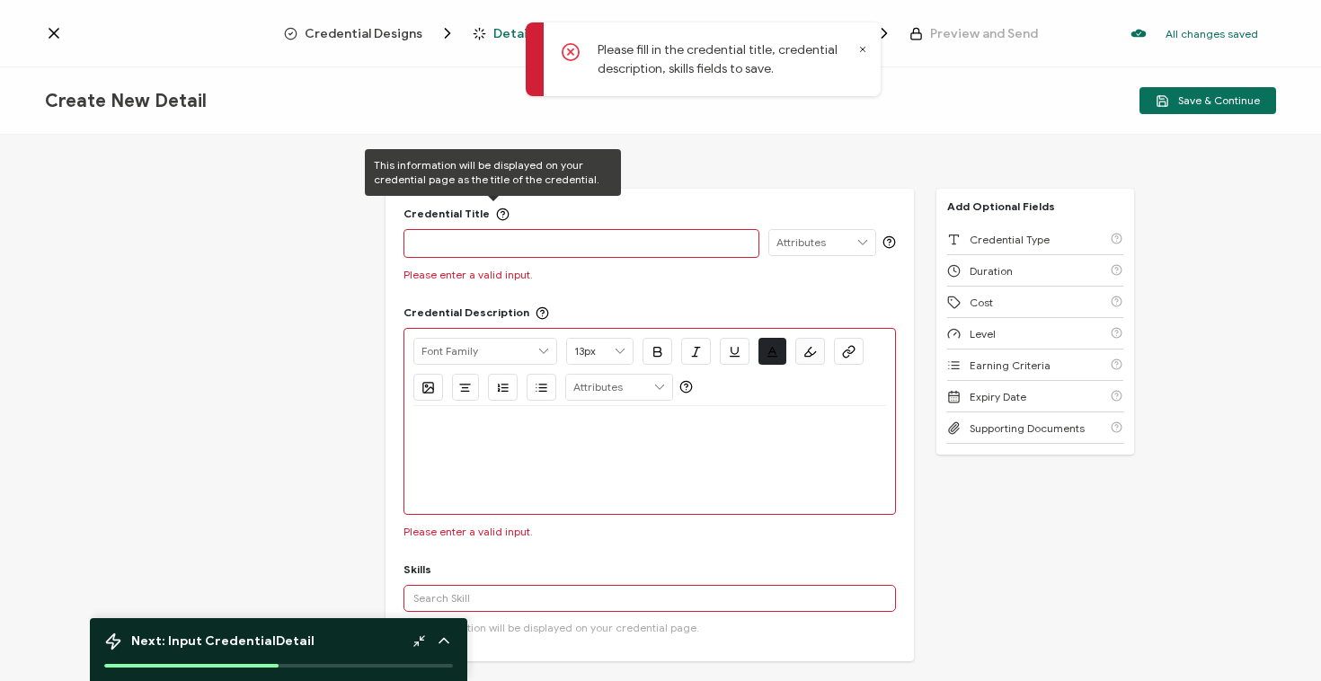
click at [302, 264] on div "Credential Title ISSUER Issuer Name Please enter a valid input. Credential Desc…" at bounding box center [660, 410] width 1321 height 551
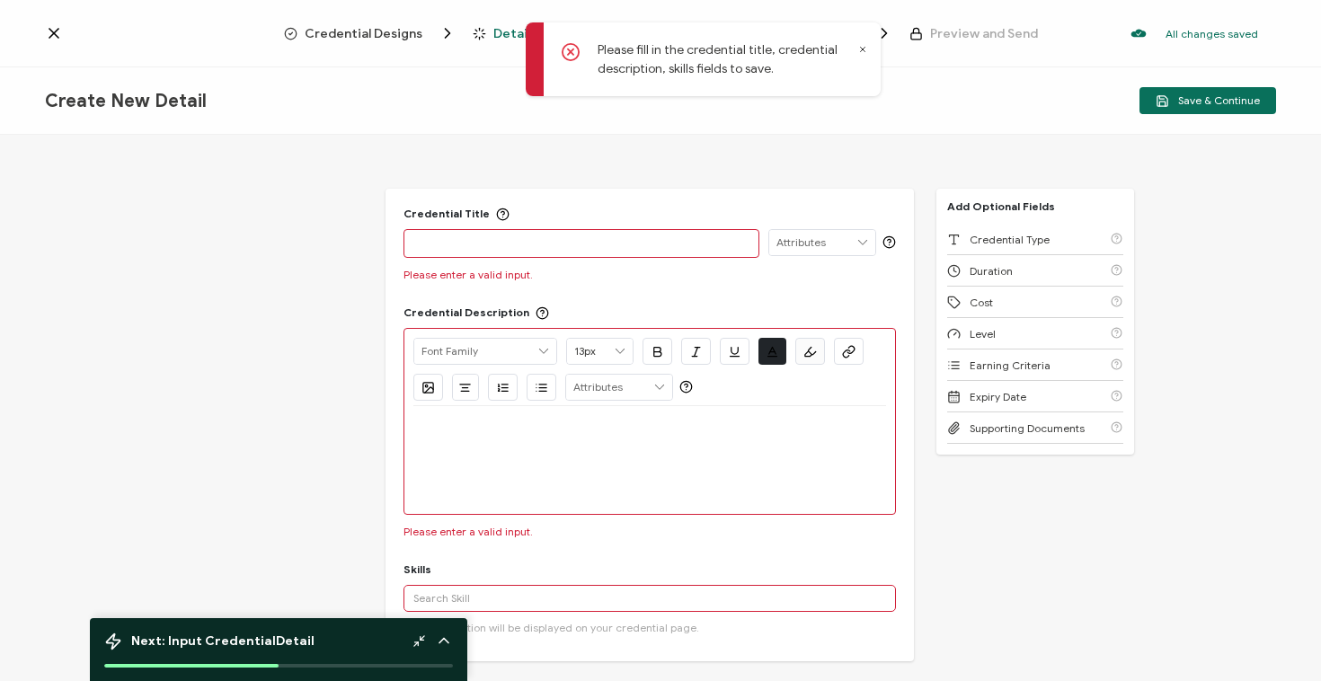
click at [42, 38] on div "Credential Designs Details Campaign Options Recipients Preview and Send All cha…" at bounding box center [660, 33] width 1321 height 67
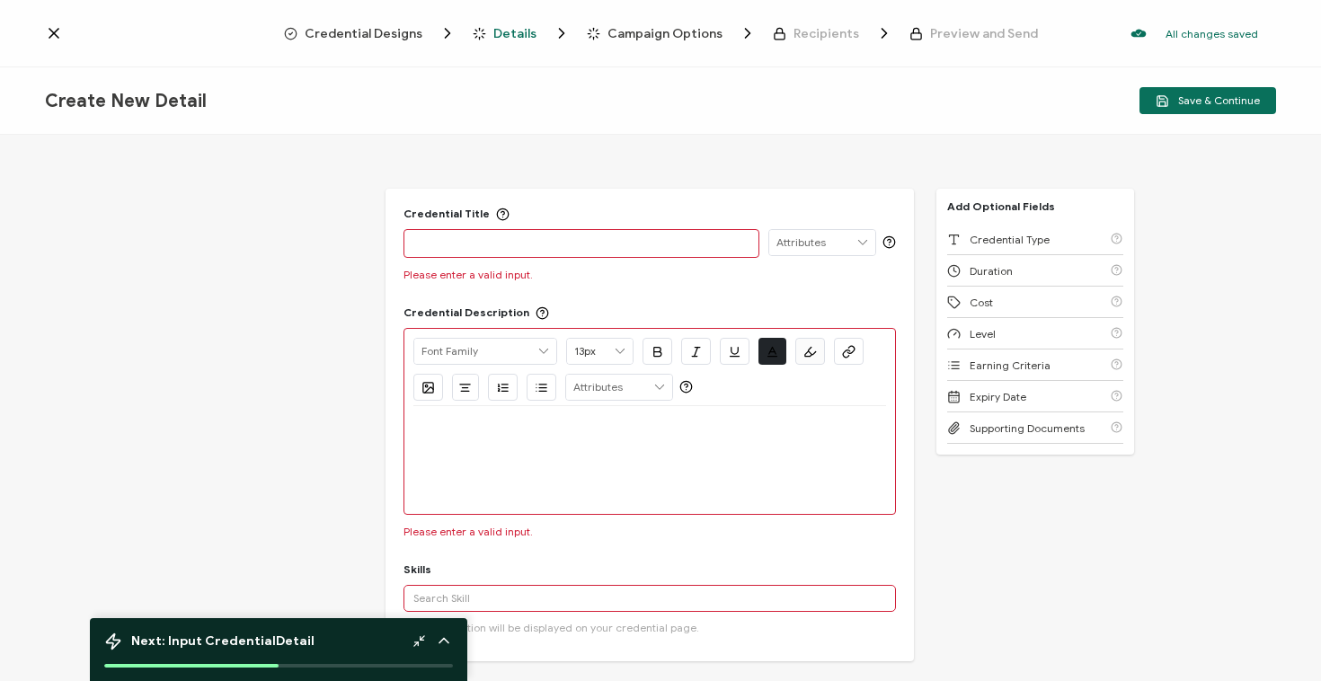
click at [49, 32] on icon at bounding box center [54, 33] width 18 height 18
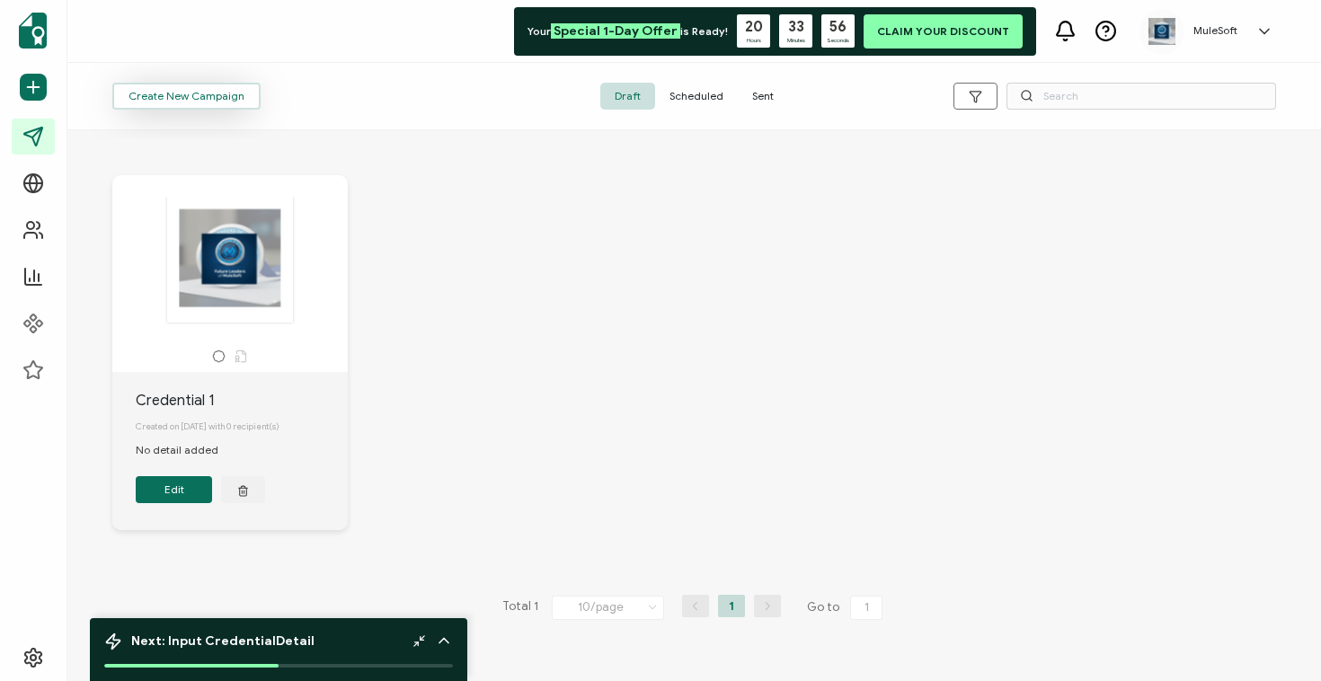
click at [209, 97] on span "Create New Campaign" at bounding box center [187, 96] width 116 height 11
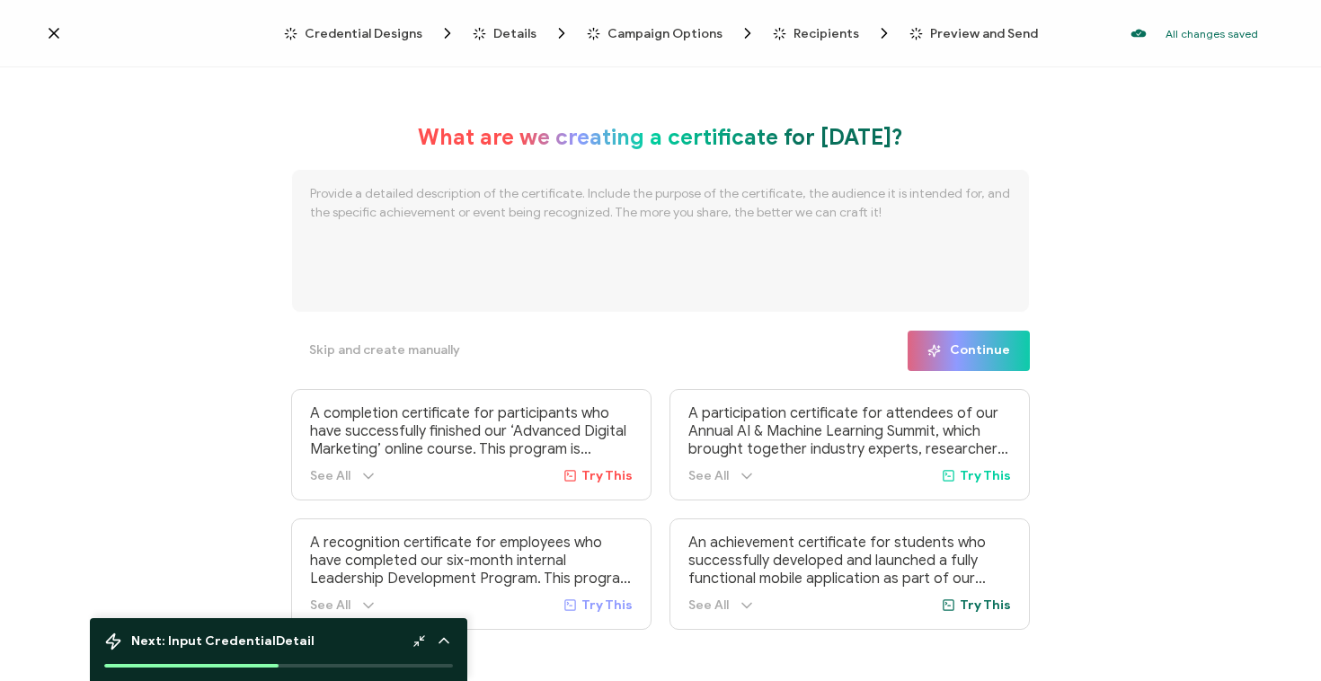
click at [695, 247] on textarea at bounding box center [660, 241] width 739 height 144
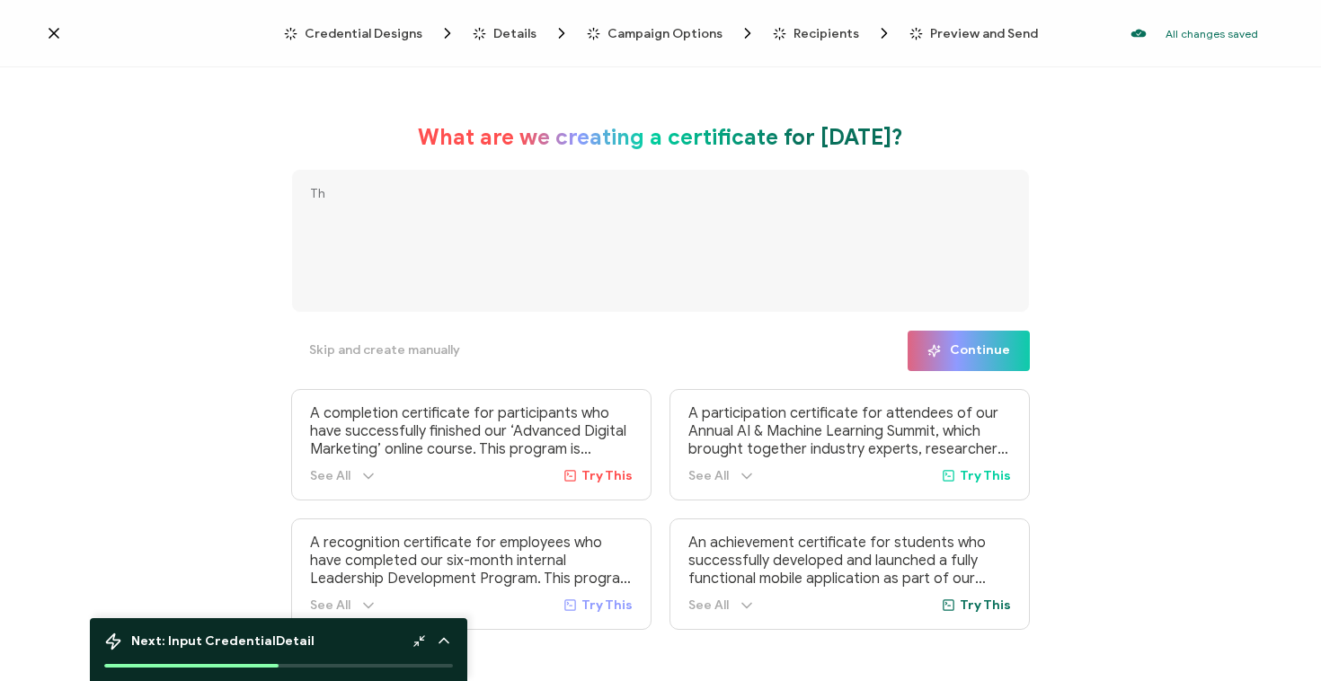
type textarea "T"
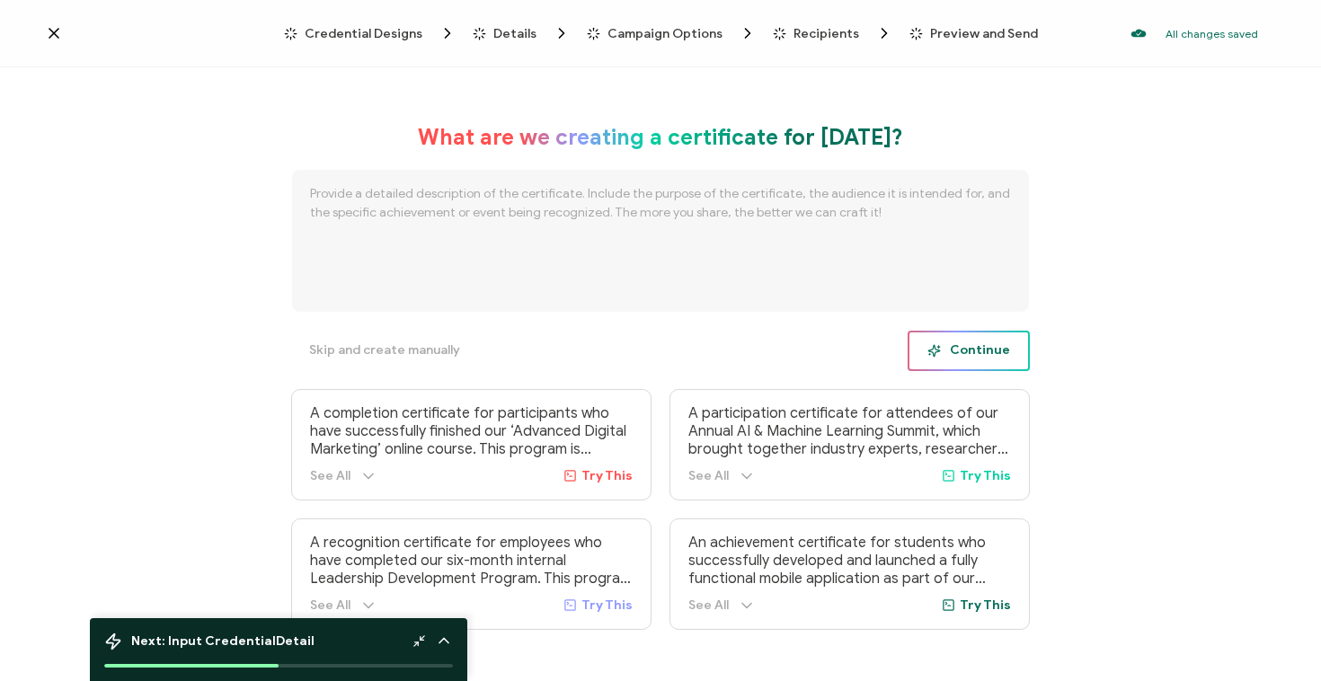
click at [981, 354] on span "Continue" at bounding box center [969, 350] width 83 height 13
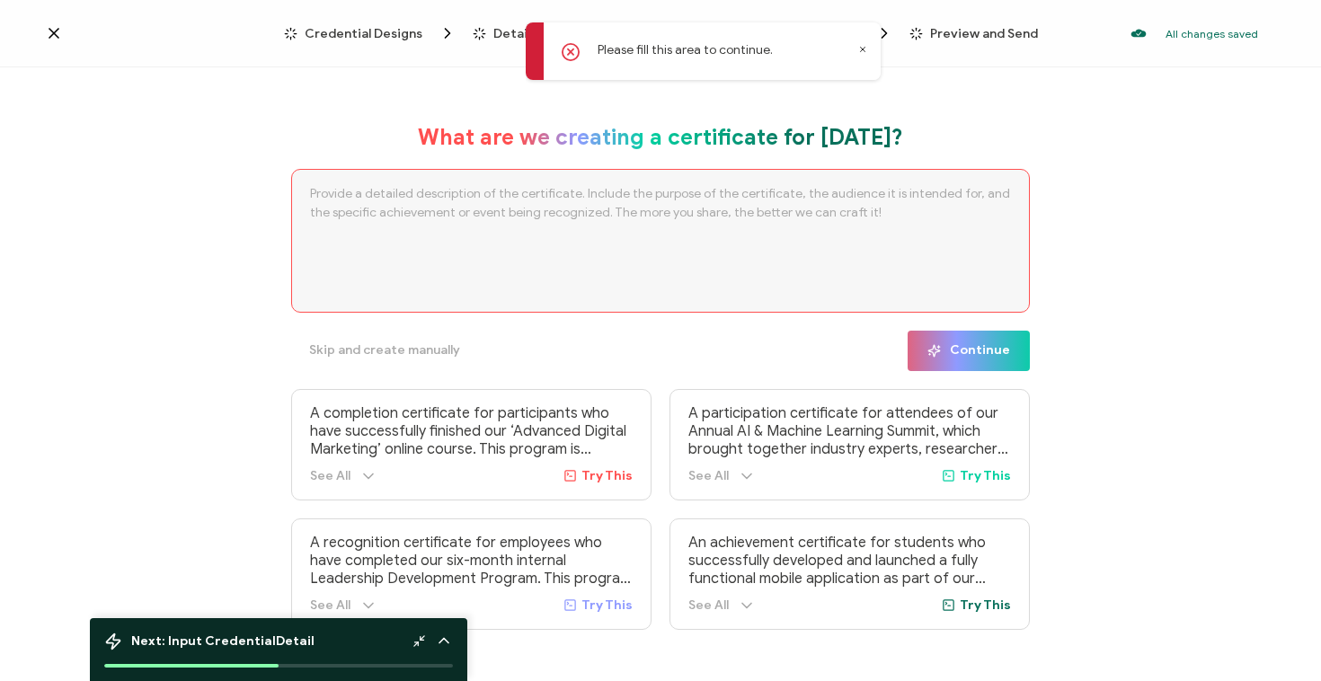
click at [564, 215] on textarea at bounding box center [660, 241] width 739 height 144
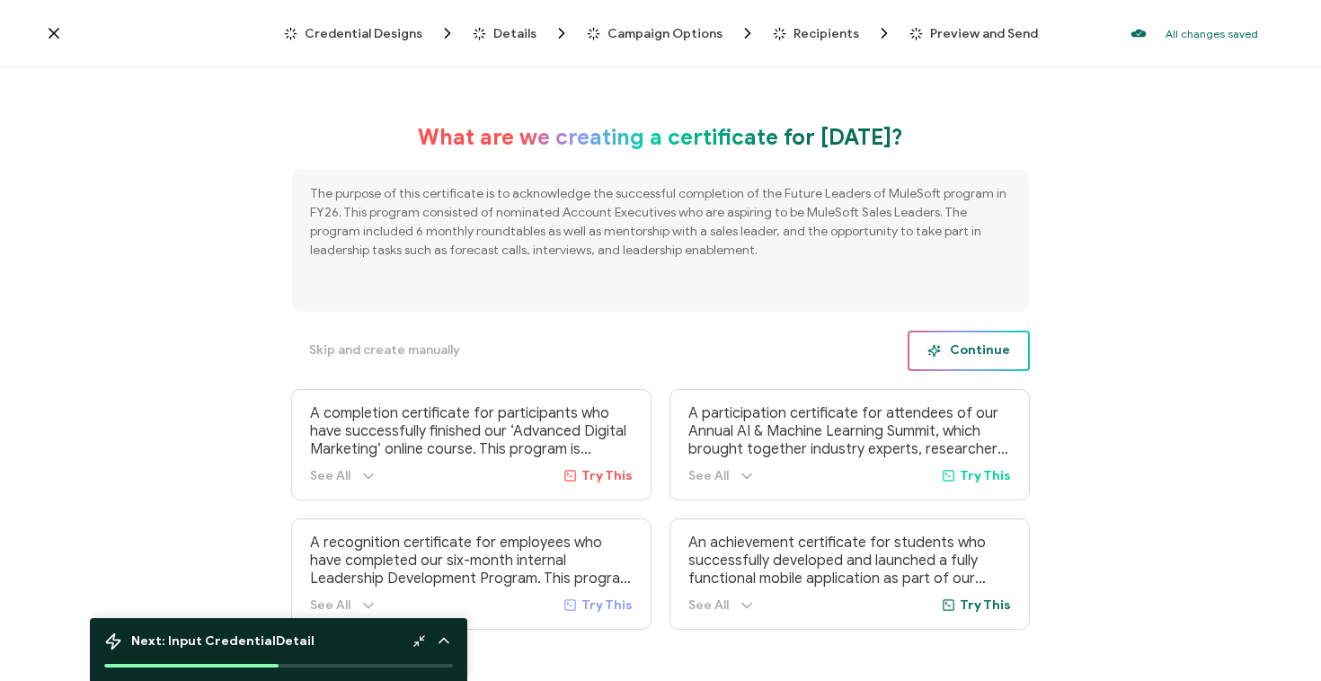
type textarea "The purpose of this certificate is to acknowledge the successful completion of …"
click at [950, 356] on span "Continue" at bounding box center [969, 350] width 83 height 13
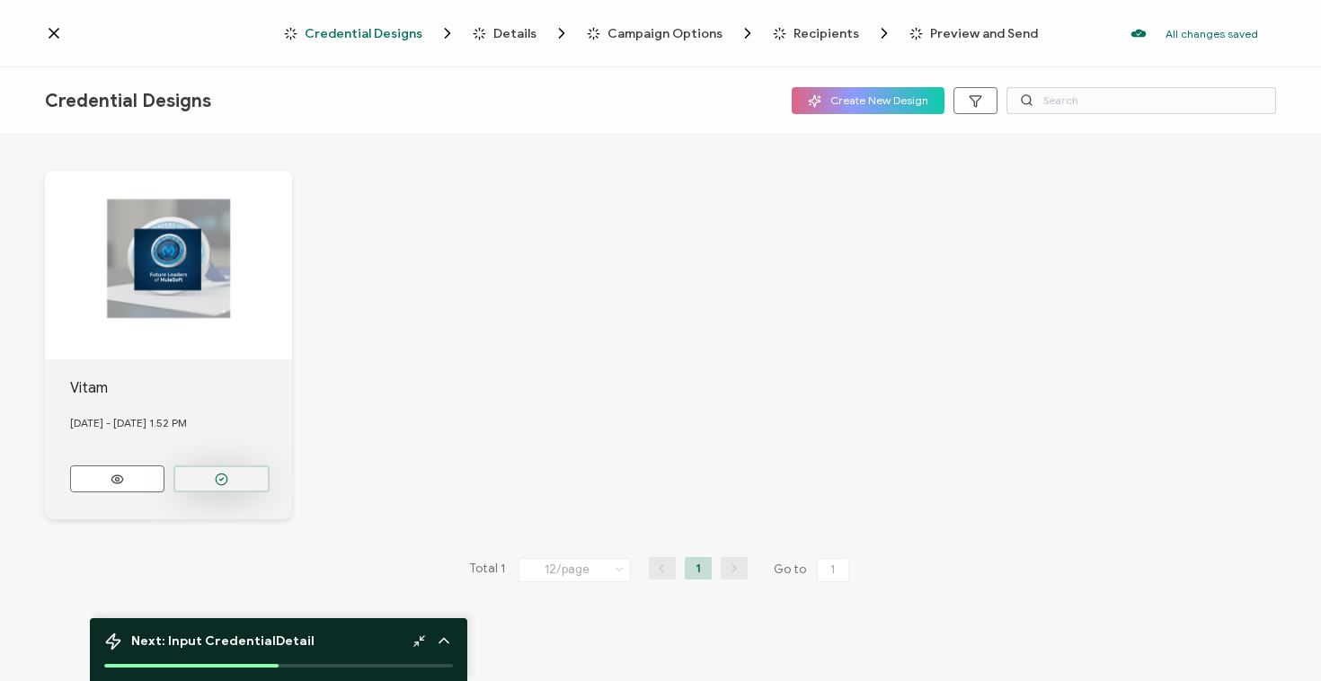
click at [235, 479] on button "button" at bounding box center [221, 479] width 96 height 27
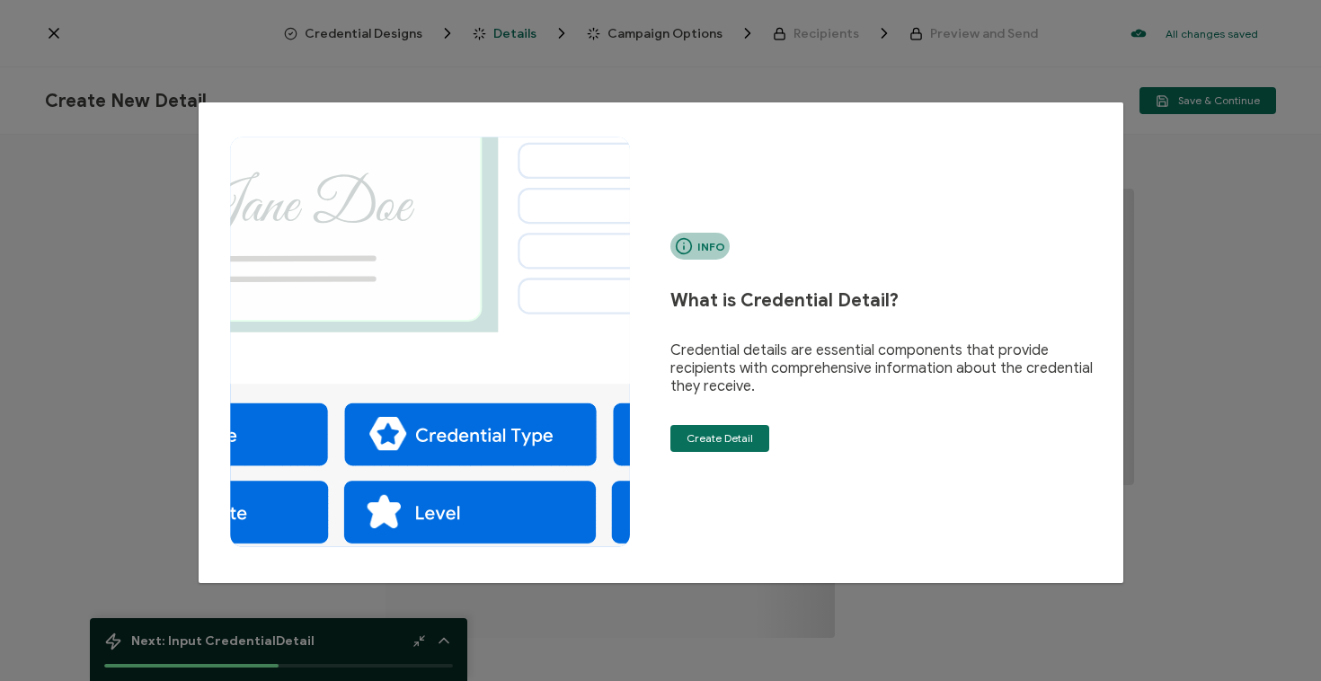
click at [13, 204] on div "Info What is Credential Detail? Credential details are essential components tha…" at bounding box center [660, 340] width 1321 height 681
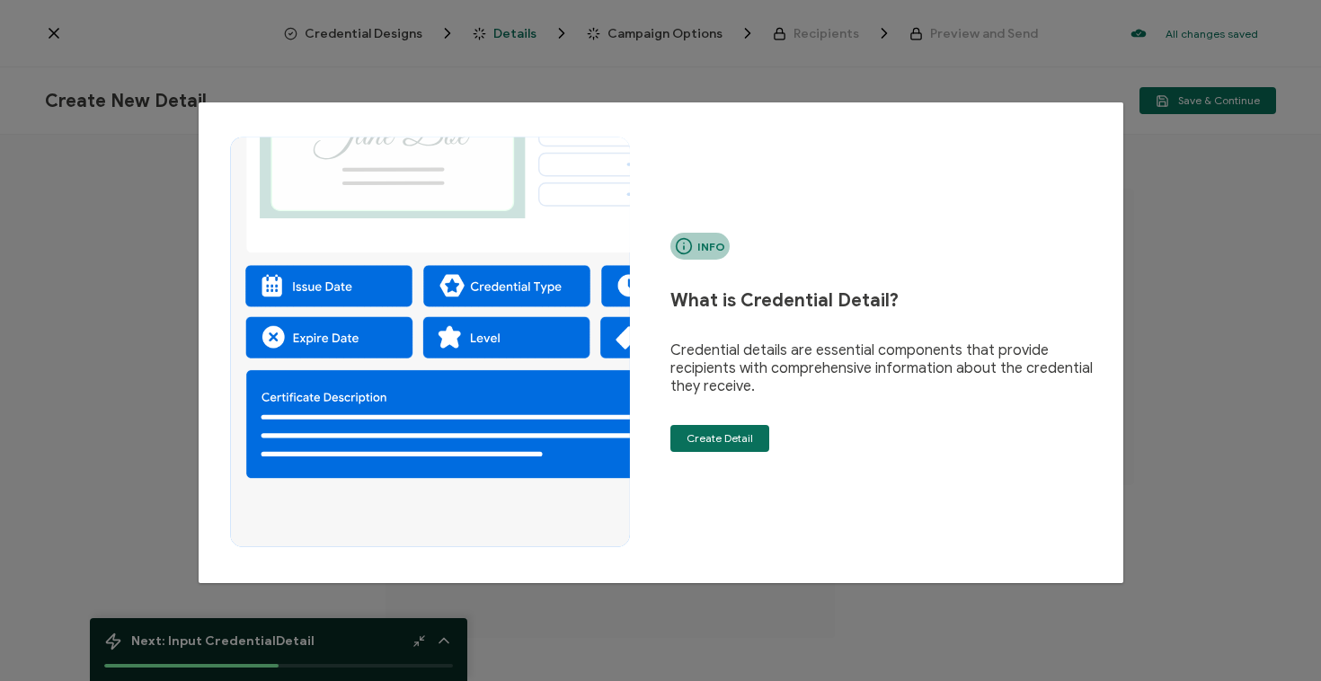
click at [67, 27] on div "Info What is Credential Detail? Credential details are essential components tha…" at bounding box center [660, 340] width 1321 height 681
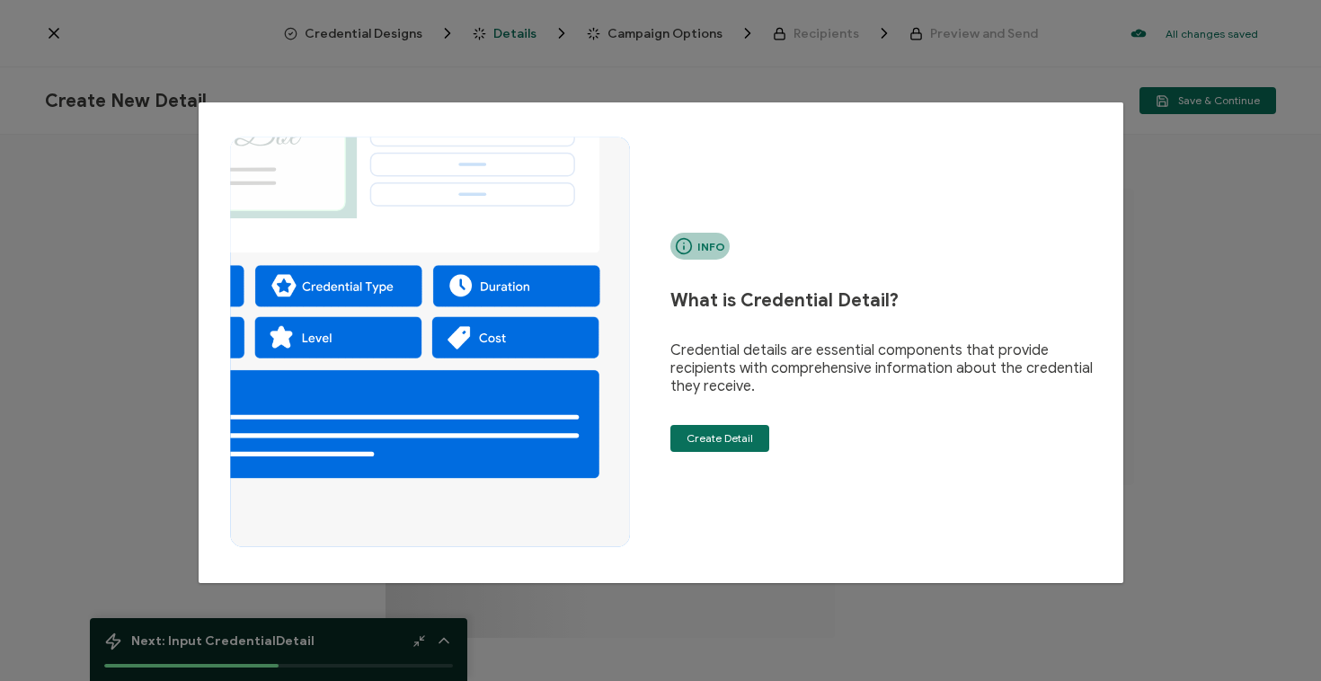
click at [82, 223] on div "Info What is Credential Detail? Credential details are essential components tha…" at bounding box center [660, 340] width 1321 height 681
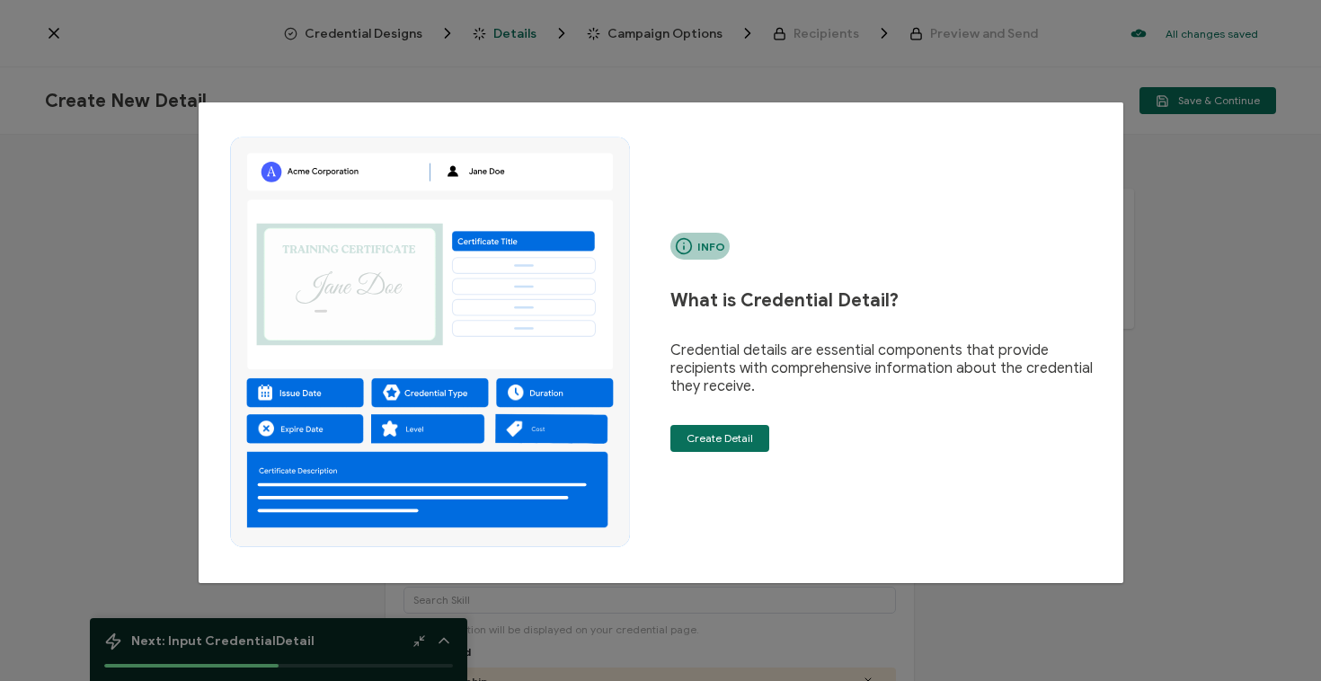
click at [253, 136] on icon "dialog" at bounding box center [430, 342] width 427 height 427
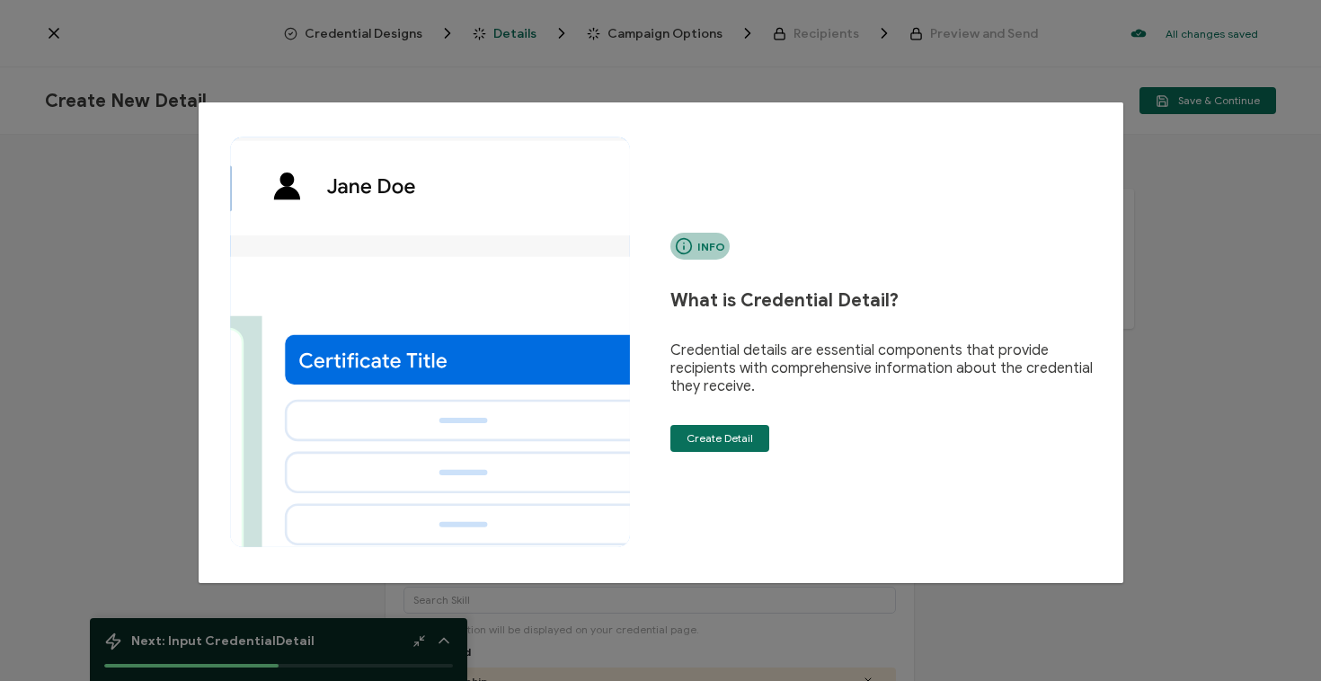
click at [93, 322] on div "Info What is Credential Detail? Credential details are essential components tha…" at bounding box center [660, 340] width 1321 height 681
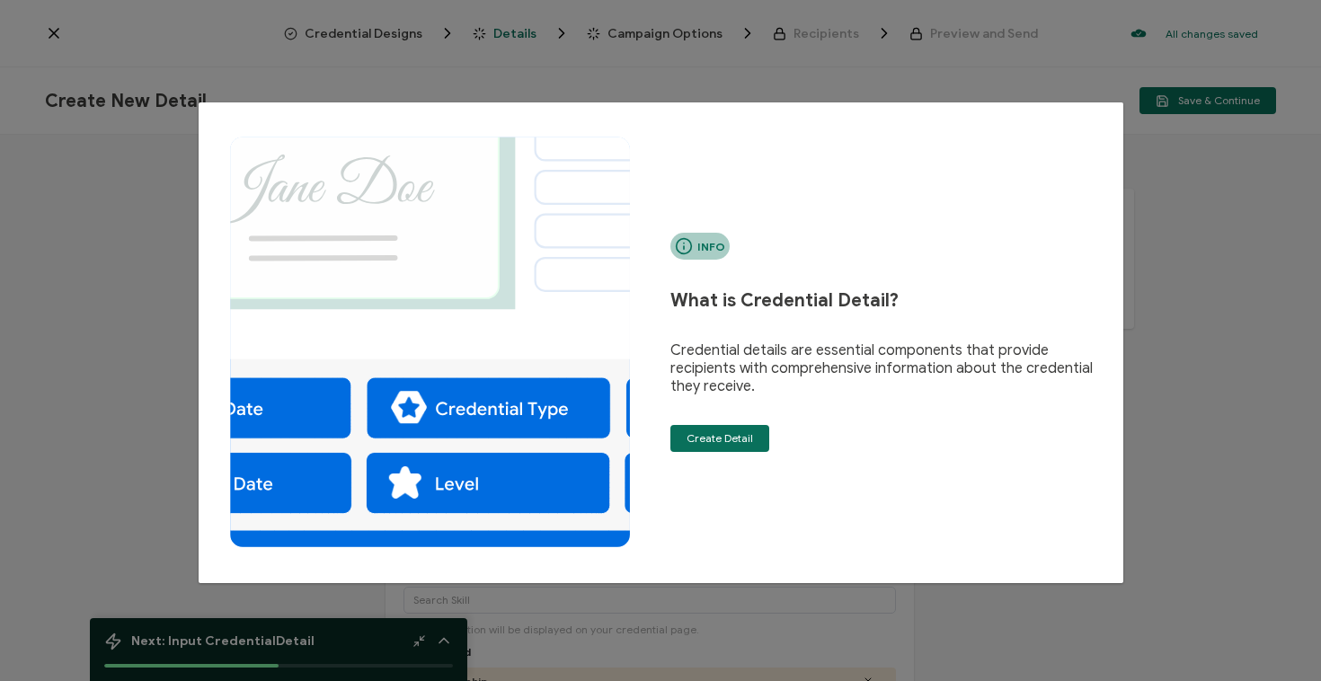
click at [1052, 176] on div "Info What is Credential Detail? Credential details are essential components tha…" at bounding box center [661, 342] width 889 height 427
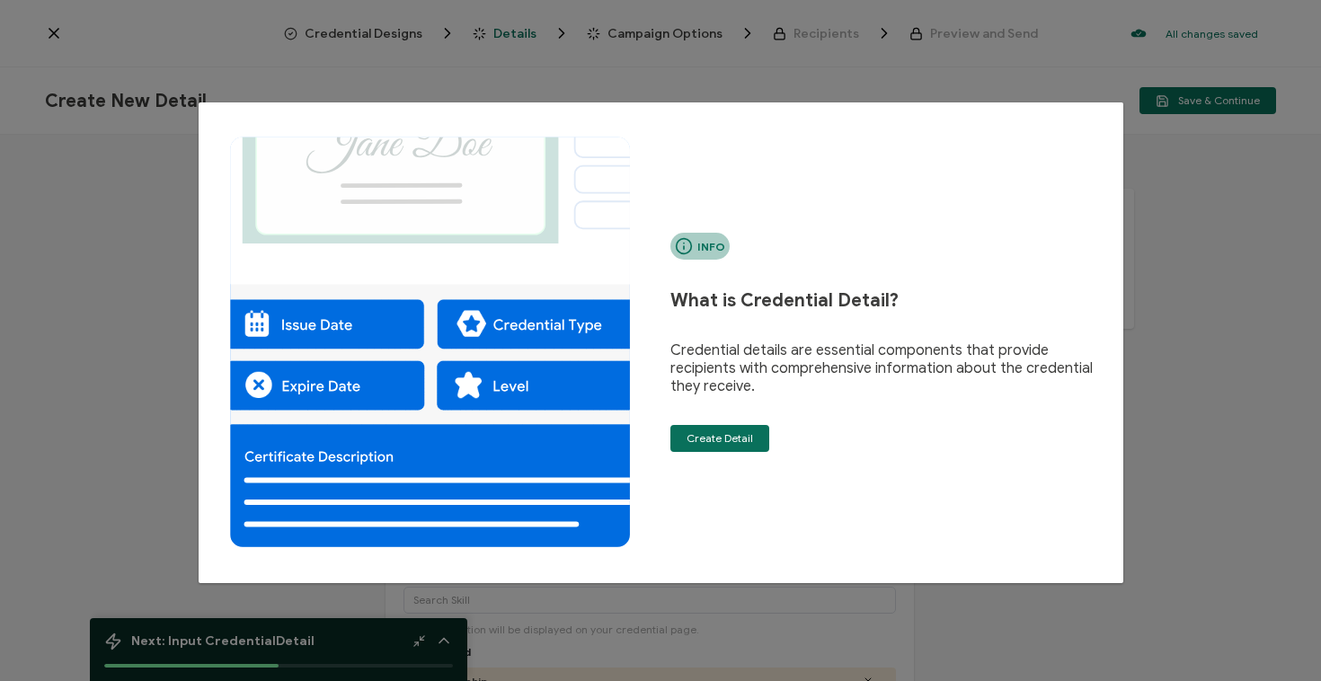
click at [1159, 249] on div "Info What is Credential Detail? Credential details are essential components tha…" at bounding box center [660, 340] width 1321 height 681
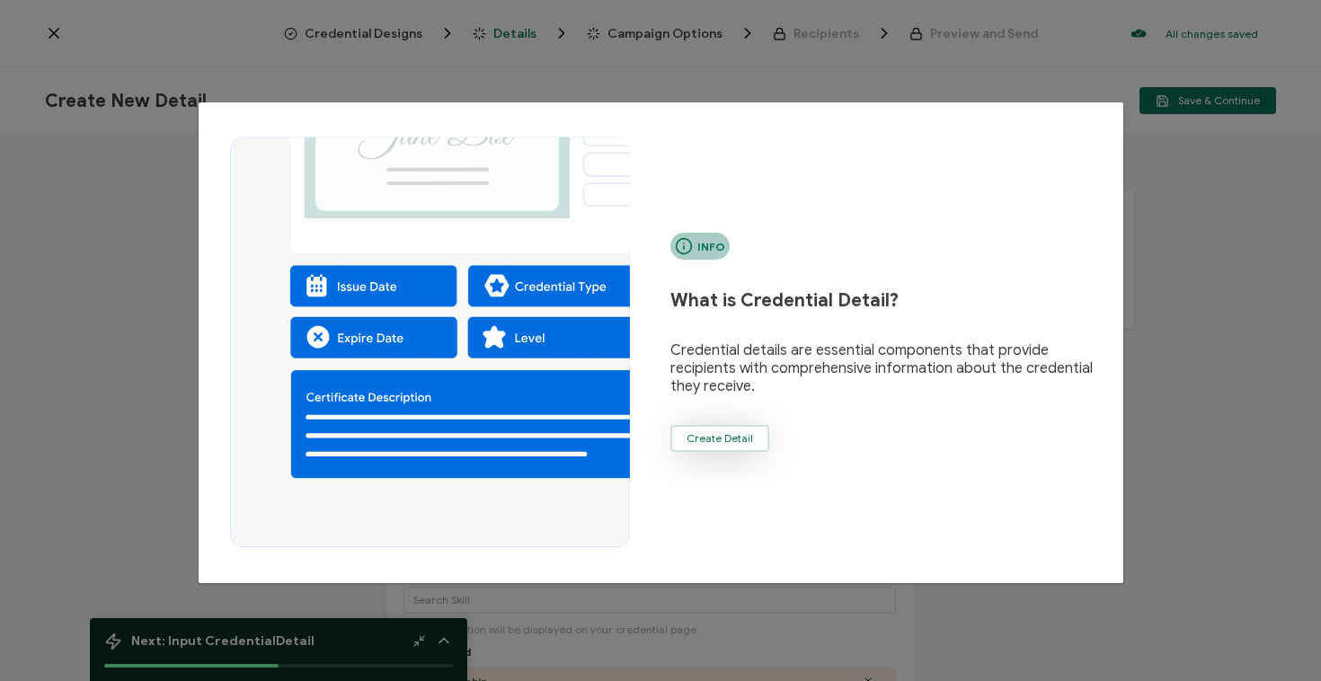
click at [681, 450] on button "Create Detail" at bounding box center [719, 438] width 99 height 27
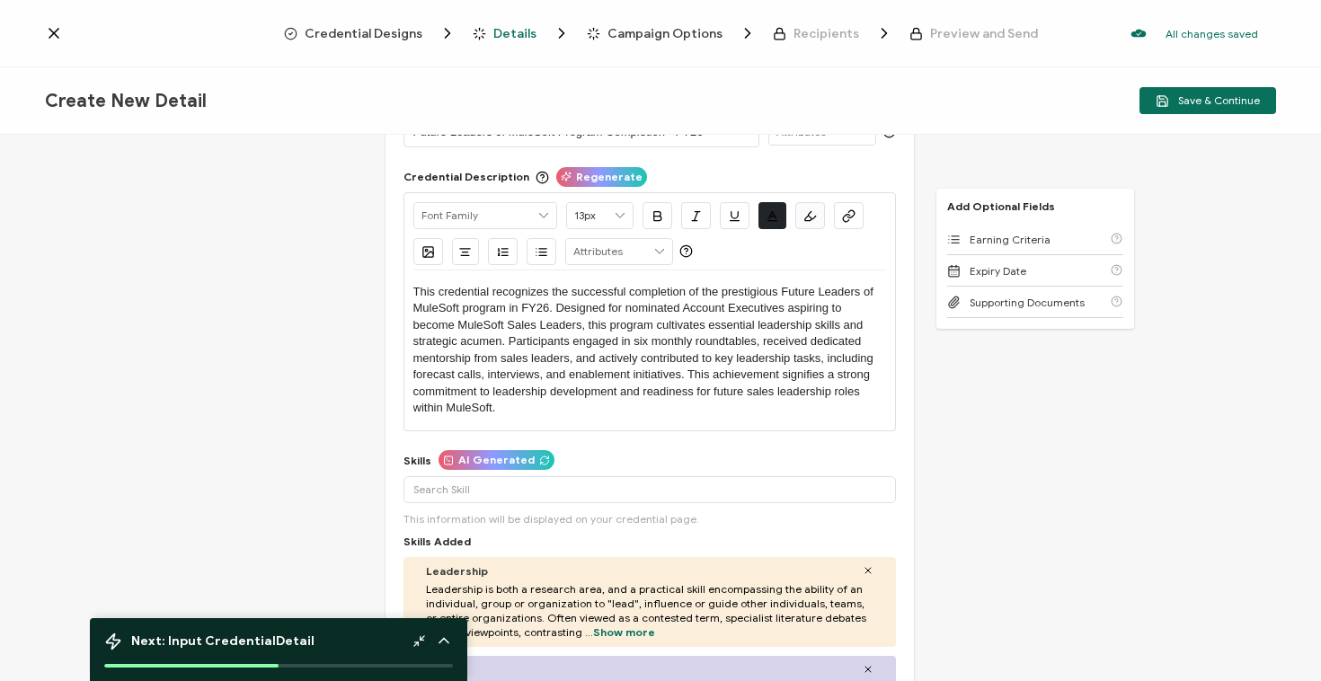
scroll to position [111, 0]
click at [563, 167] on div "Regenerate" at bounding box center [601, 176] width 91 height 20
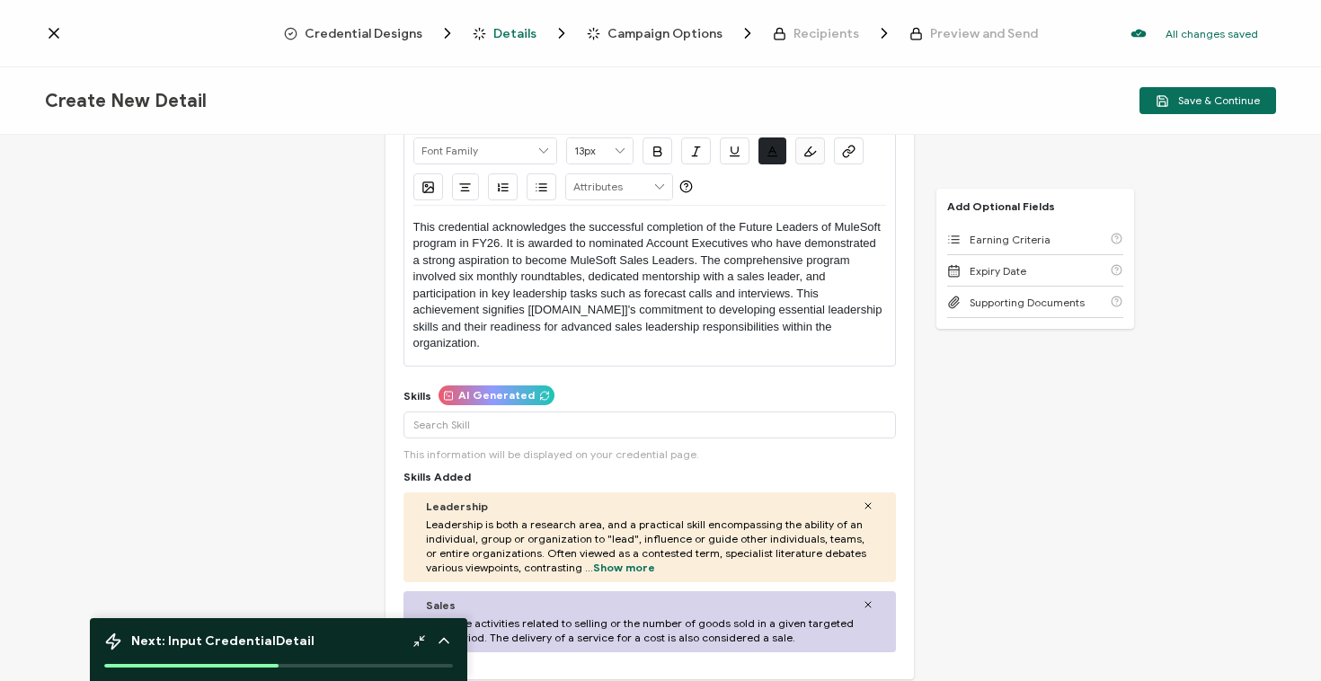
scroll to position [159, 0]
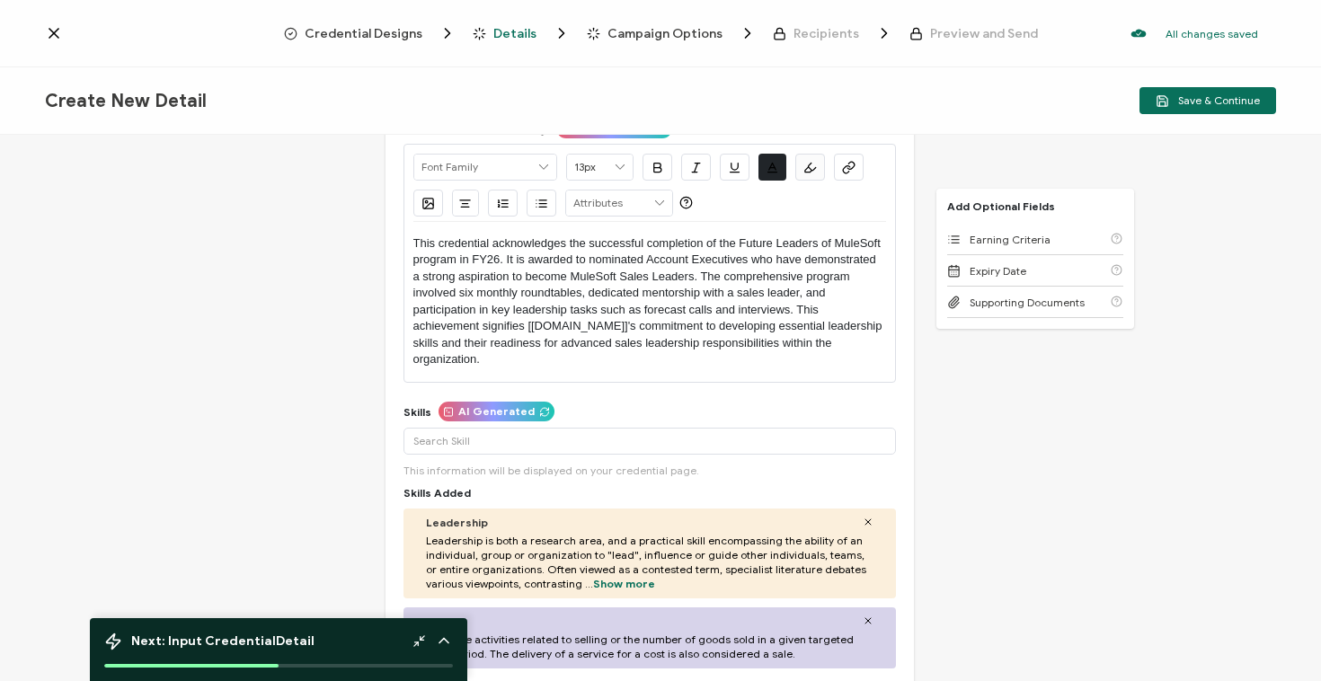
click at [493, 409] on span "AI Generated" at bounding box center [496, 411] width 76 height 11
click at [496, 420] on div "AI Generated" at bounding box center [497, 412] width 116 height 20
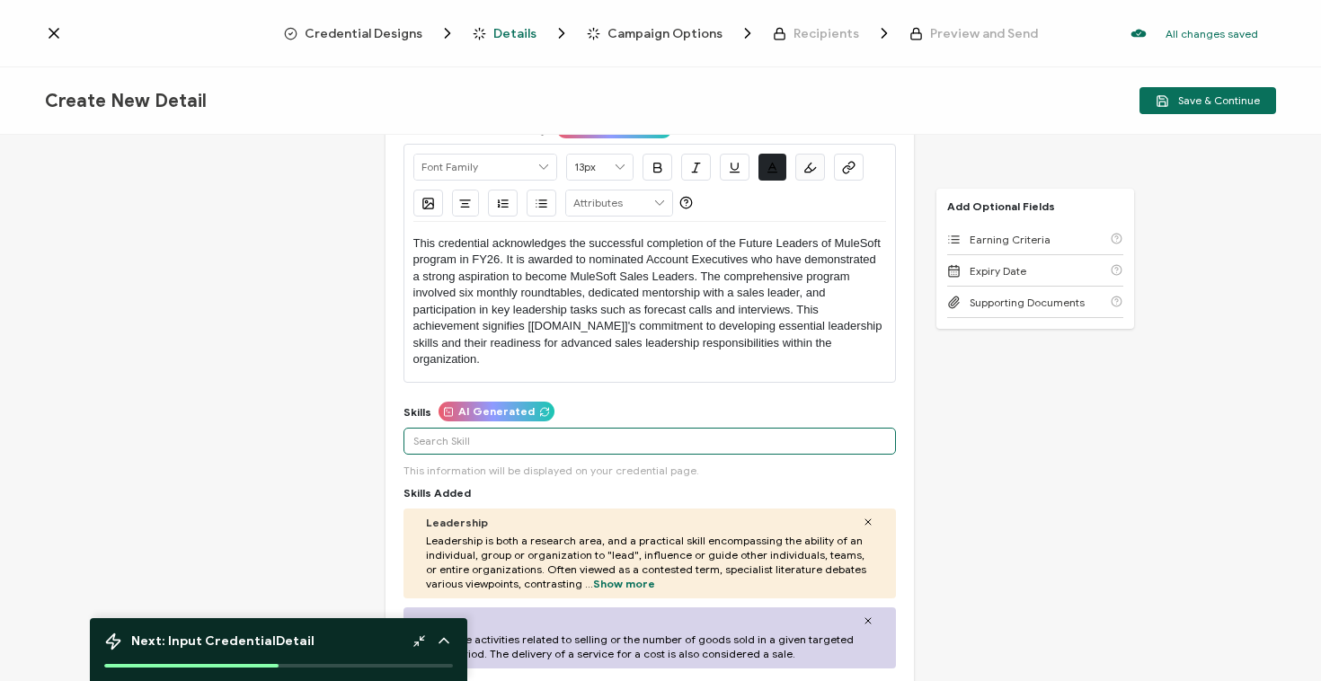
click at [492, 446] on input "text" at bounding box center [650, 441] width 493 height 27
type input "leadership"
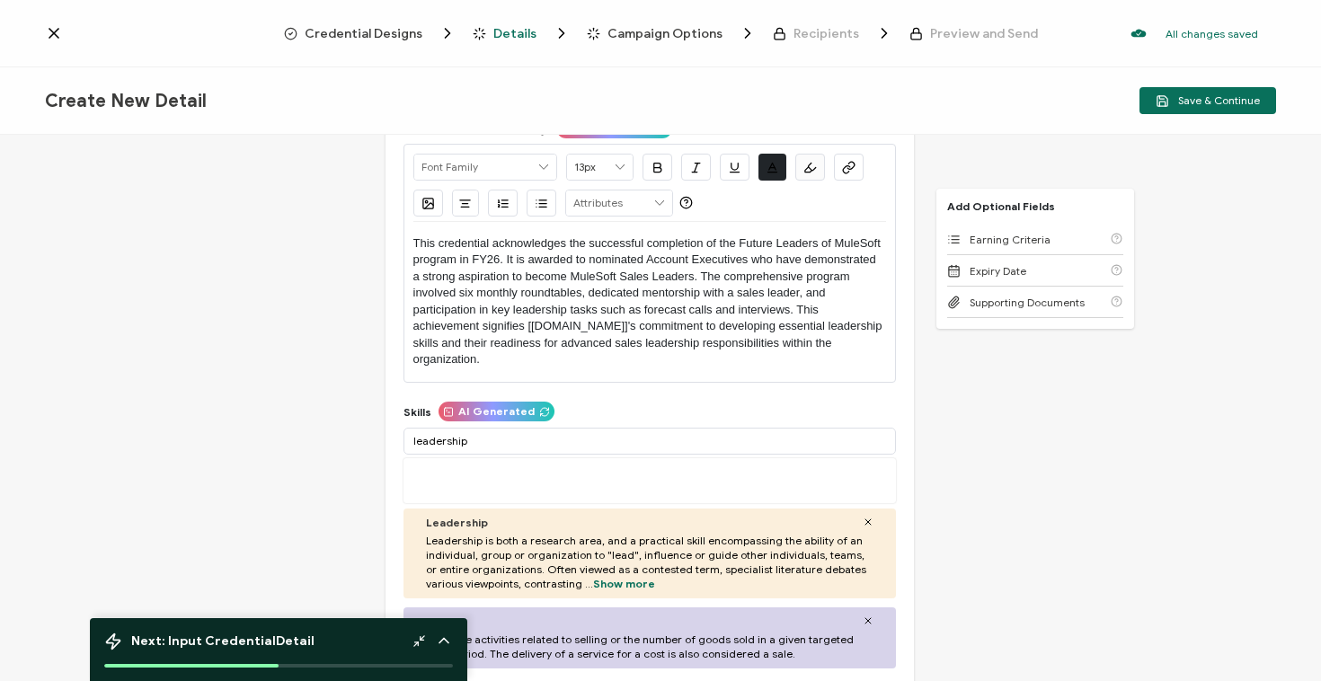
click at [275, 510] on div "Credential Title AI Generated Future Leaders of MuleSoft Program Completion - F…" at bounding box center [660, 410] width 1321 height 551
click at [473, 409] on span "AI Generated" at bounding box center [496, 411] width 76 height 11
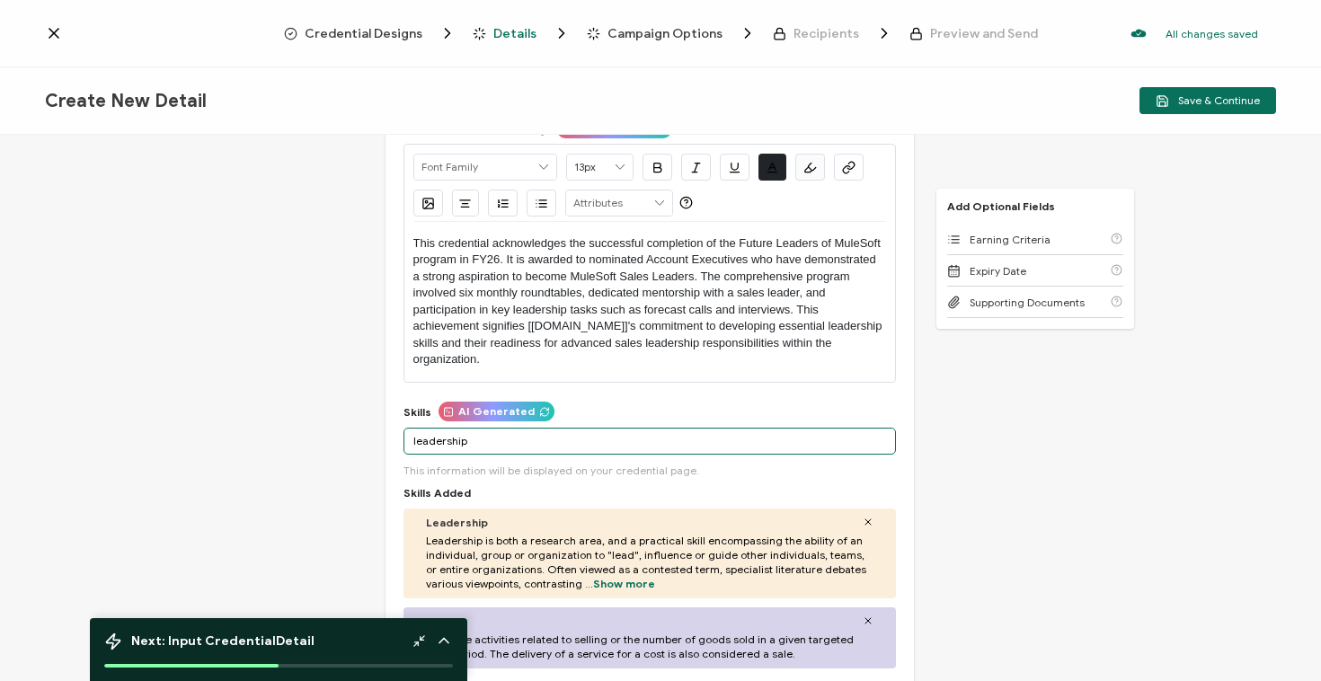
click at [484, 441] on input "leadership" at bounding box center [650, 441] width 493 height 27
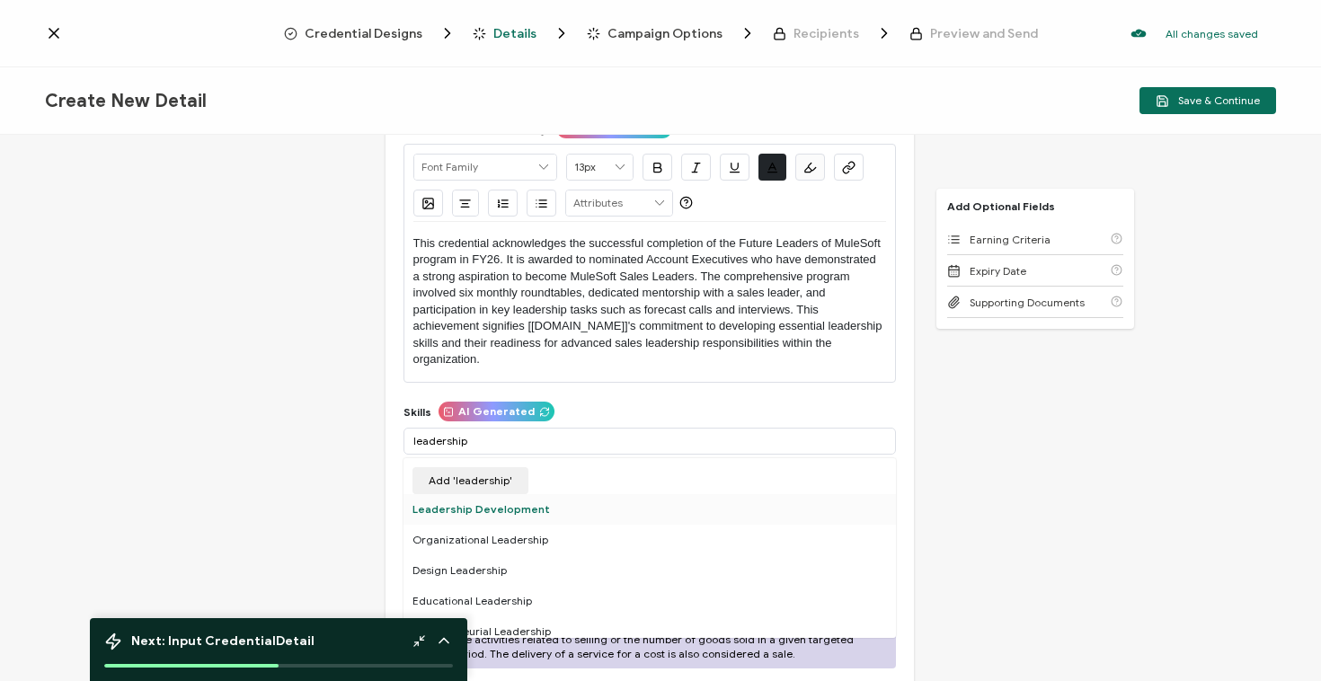
click at [484, 502] on div "Leadership Development" at bounding box center [650, 509] width 493 height 31
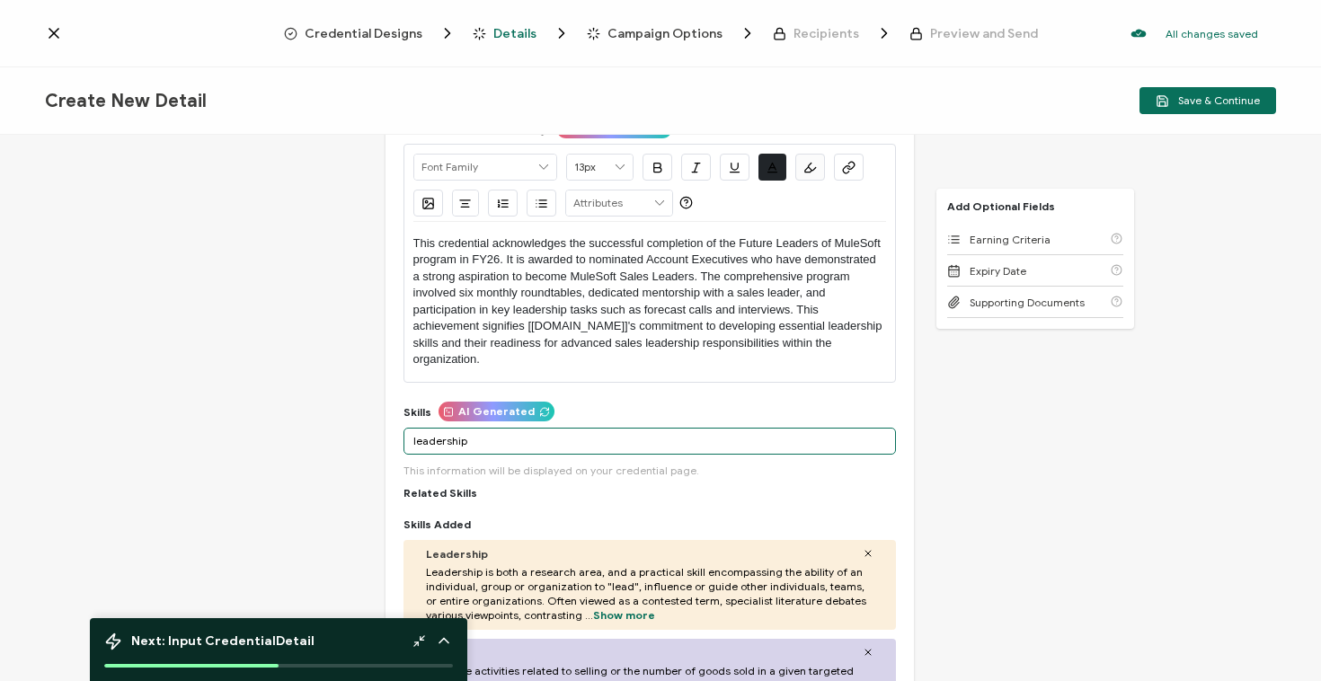
click at [483, 433] on input "leadership" at bounding box center [650, 441] width 493 height 27
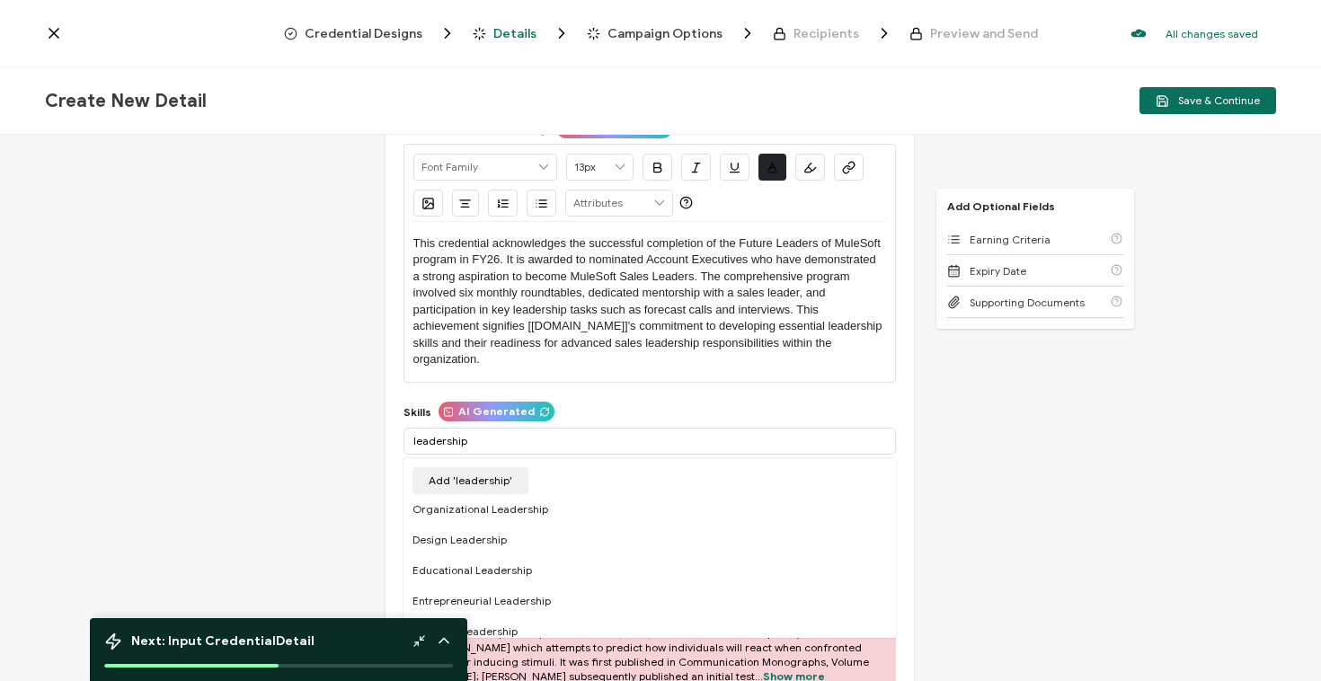
click at [264, 482] on div "Credential Title AI Generated Future Leaders of MuleSoft Program Completion - F…" at bounding box center [660, 410] width 1321 height 551
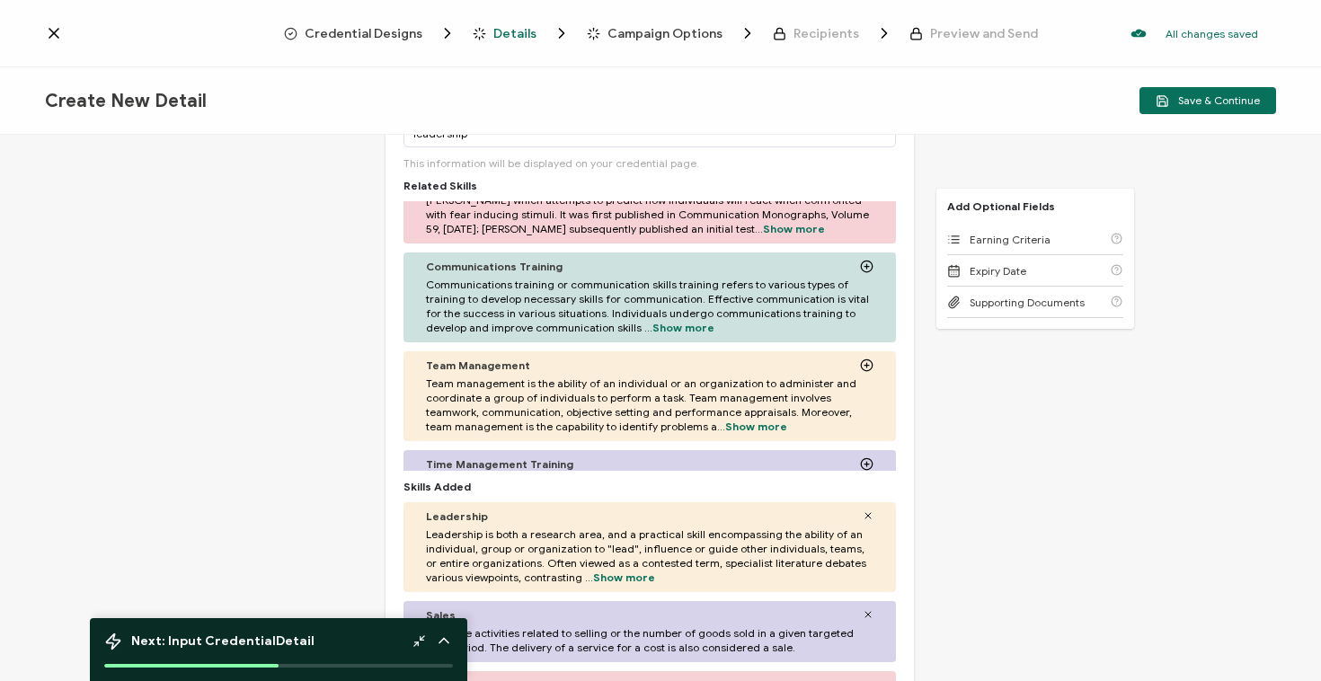
scroll to position [462, 0]
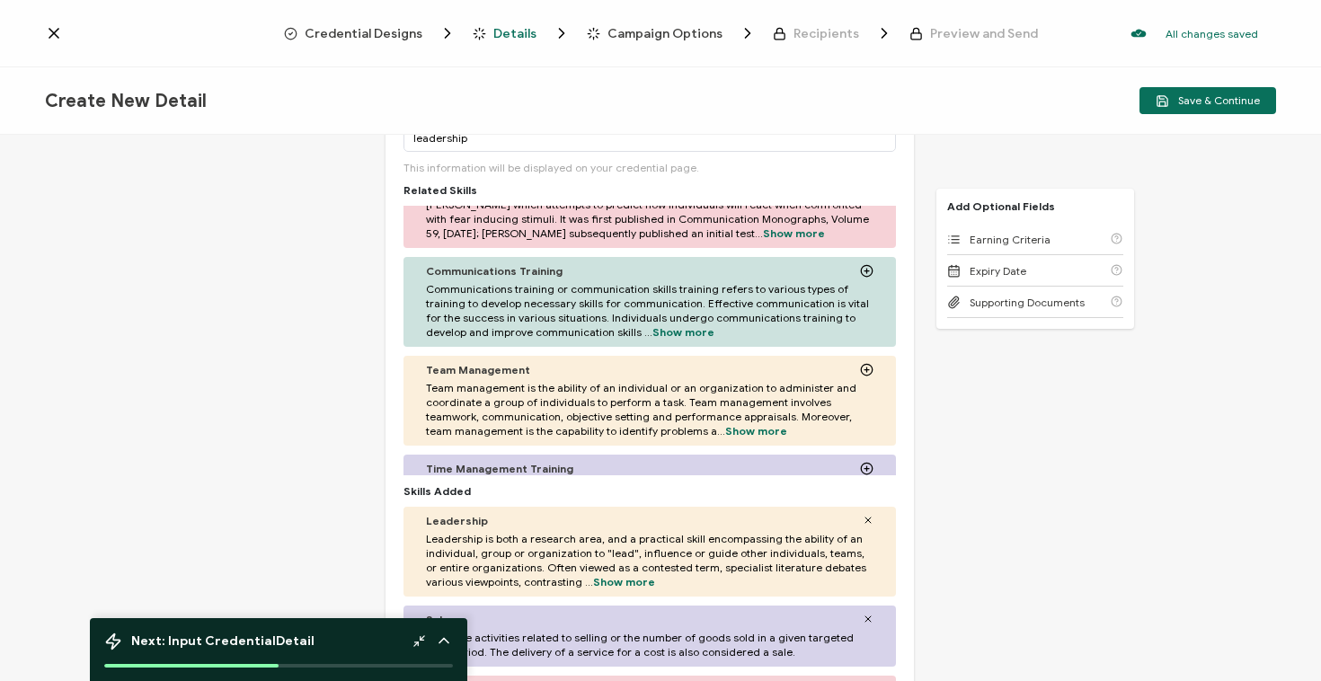
click at [560, 465] on p "Time Management Training" at bounding box center [499, 468] width 147 height 13
click at [673, 460] on div "Team Effectiveness Team effectiveness is the capacity a team has to accomplish …" at bounding box center [650, 500] width 493 height 90
click at [673, 460] on div "Competency-Based Development The populations of most western countries are agin…" at bounding box center [650, 500] width 493 height 90
click at [659, 302] on span "Communications training or communication skills training refers to various type…" at bounding box center [650, 311] width 448 height 58
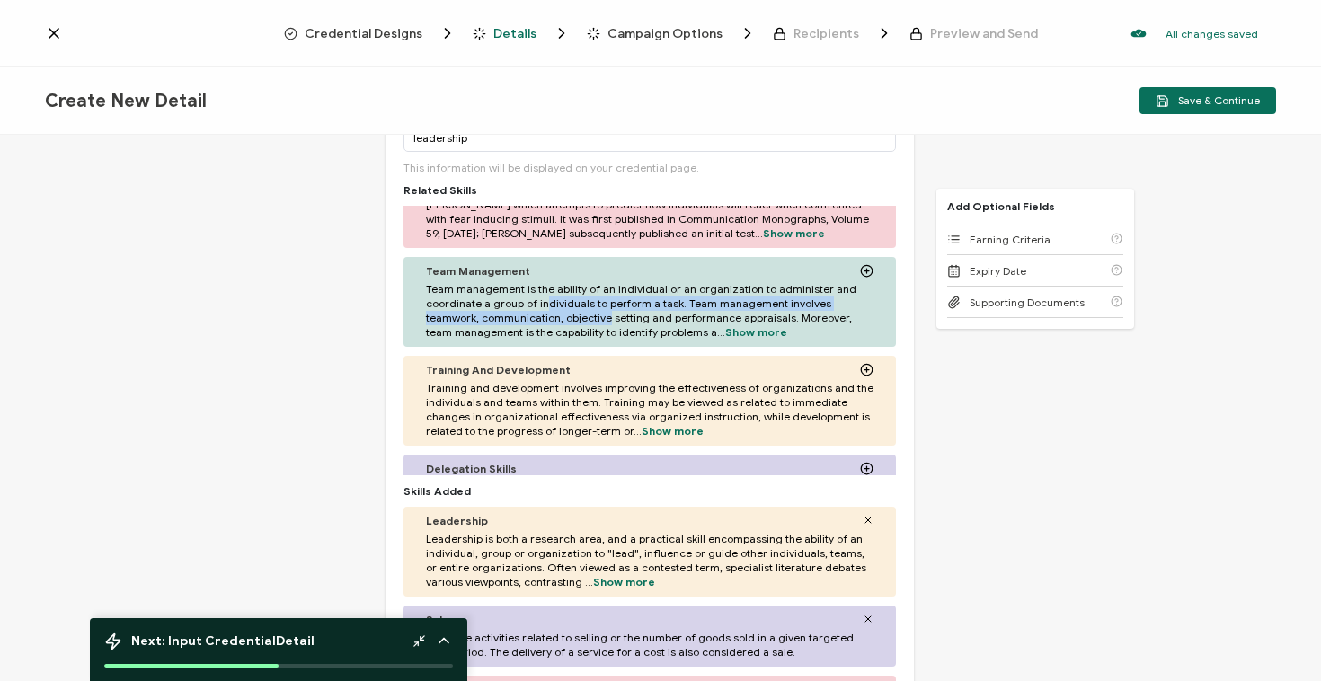
drag, startPoint x: 883, startPoint y: 288, endPoint x: 886, endPoint y: 297, distance: 9.4
click at [886, 297] on div "Project Sponsorship Project sponsorship is the ownership of projects on behalf …" at bounding box center [650, 341] width 493 height 270
click at [728, 266] on div "Team Management" at bounding box center [650, 270] width 448 height 13
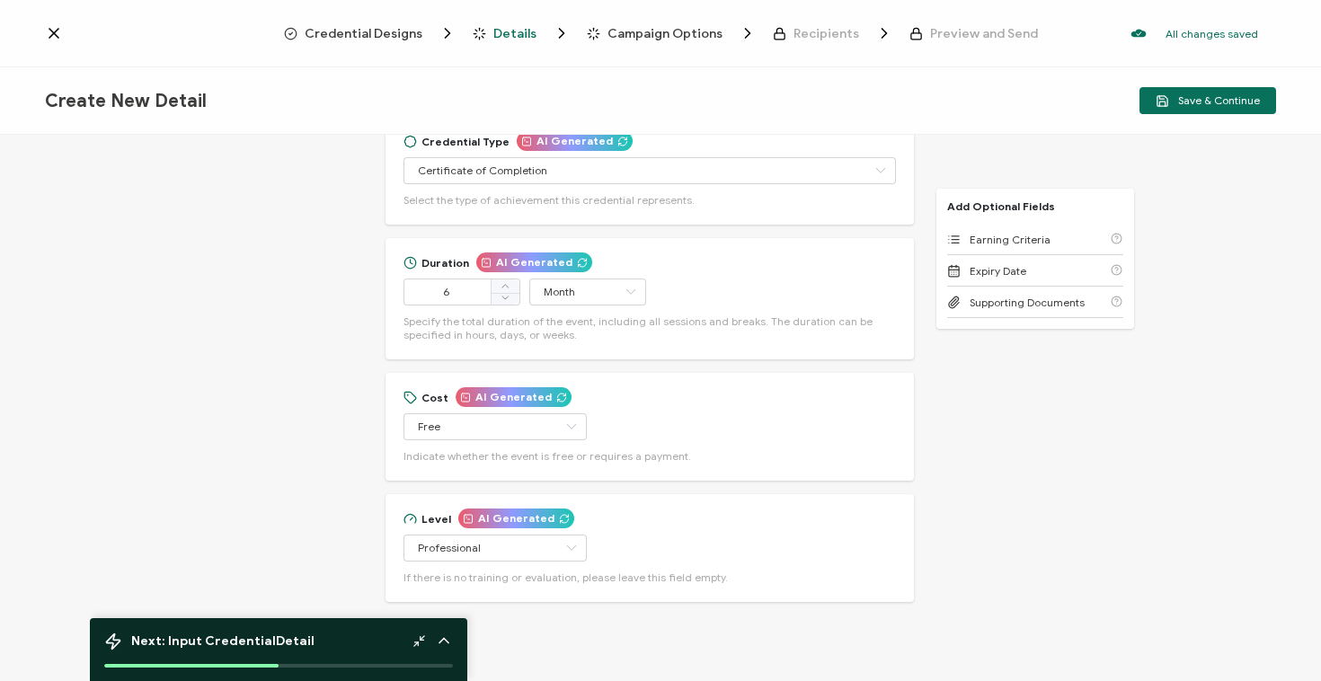
scroll to position [1169, 0]
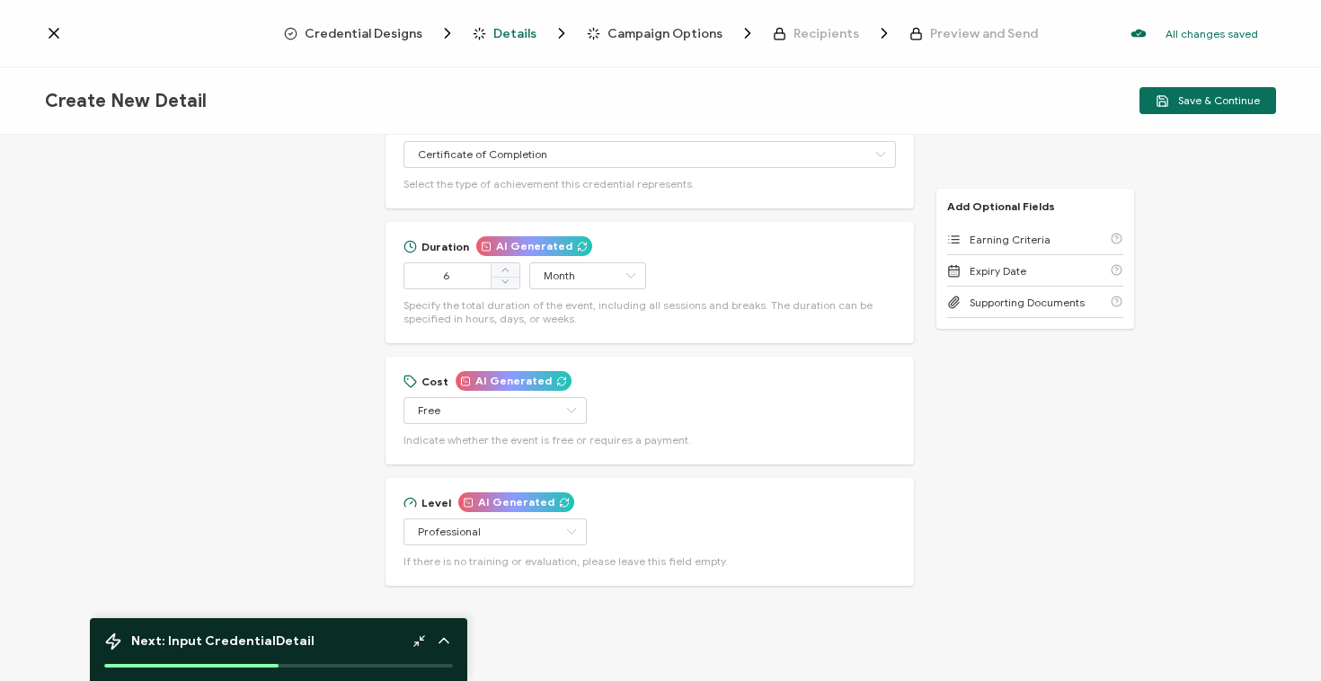
click at [972, 524] on div "Credential Title AI Generated Future Leaders of MuleSoft Program Completion - F…" at bounding box center [660, 410] width 1321 height 551
click at [1218, 93] on button "Save & Continue" at bounding box center [1208, 100] width 137 height 27
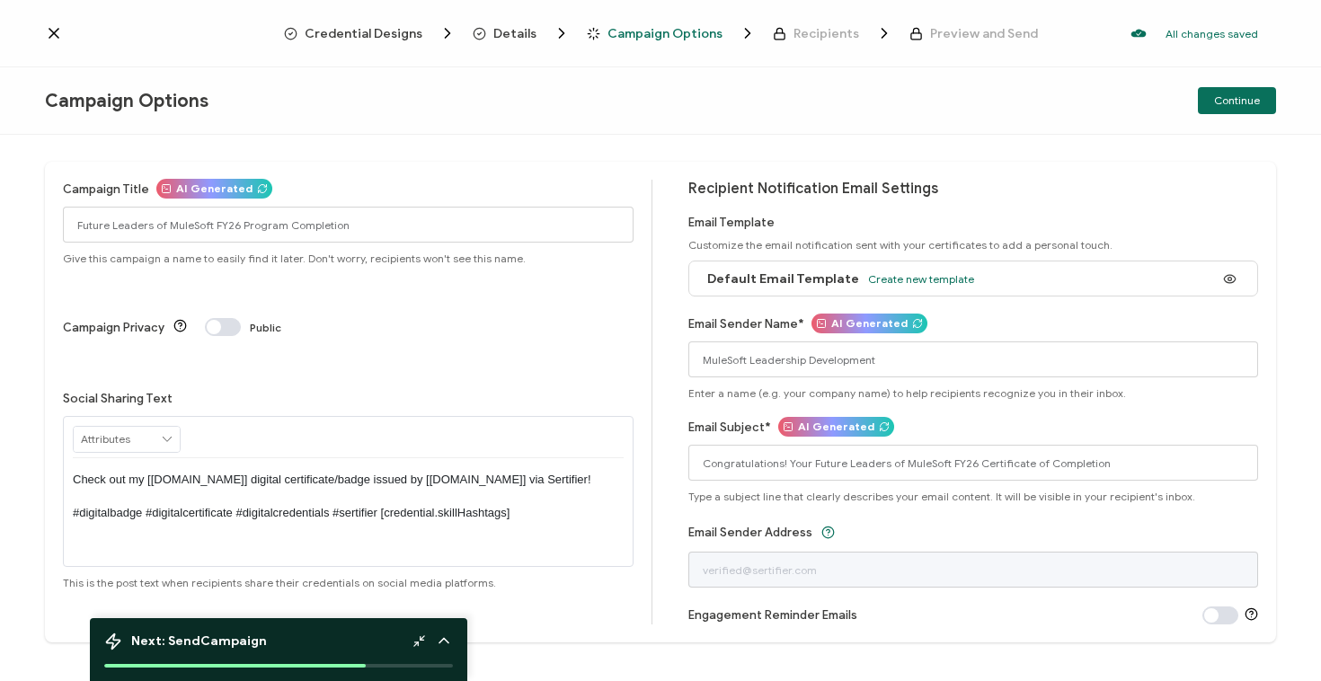
scroll to position [24, 0]
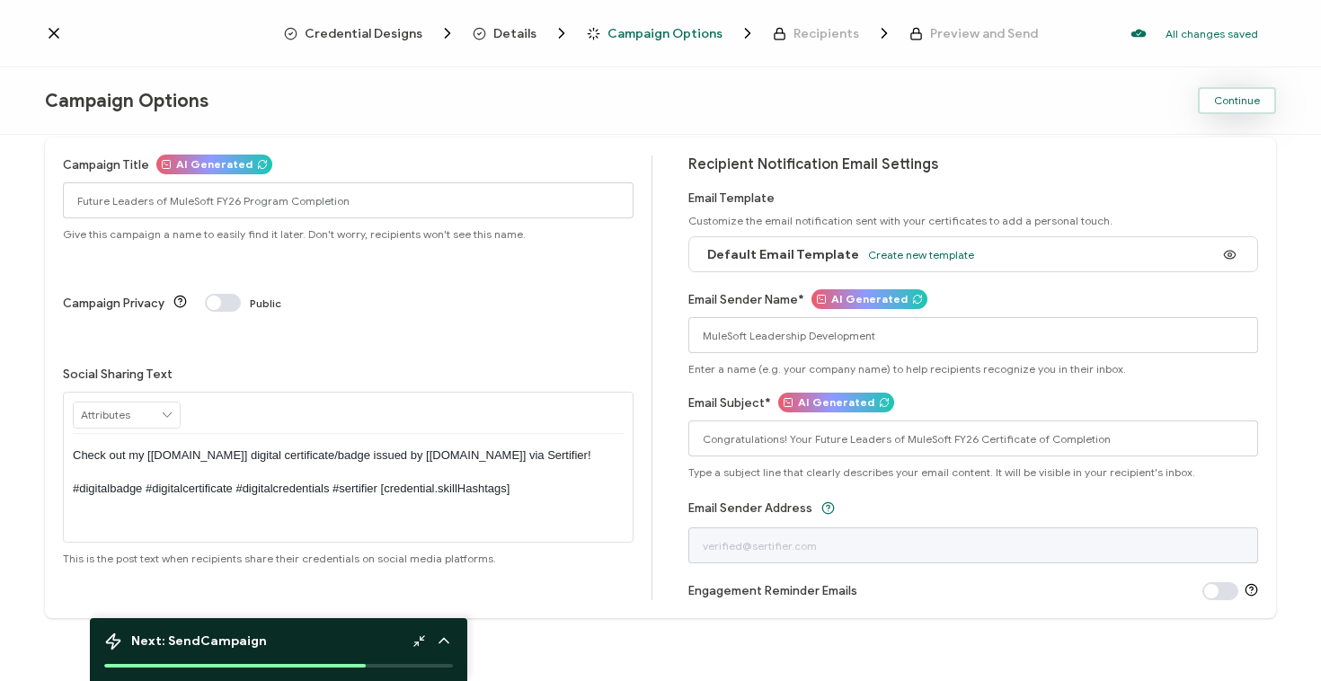
click at [1239, 102] on span "Continue" at bounding box center [1237, 100] width 46 height 11
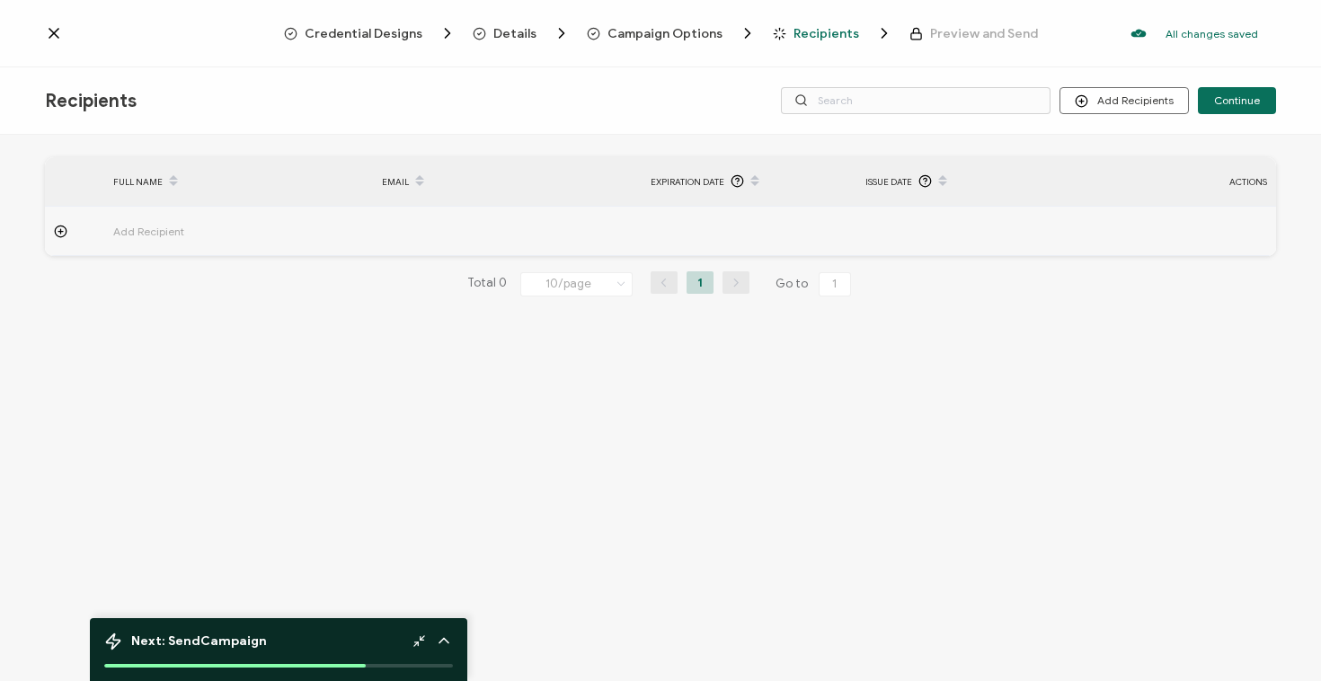
click at [62, 234] on icon at bounding box center [60, 231] width 13 height 13
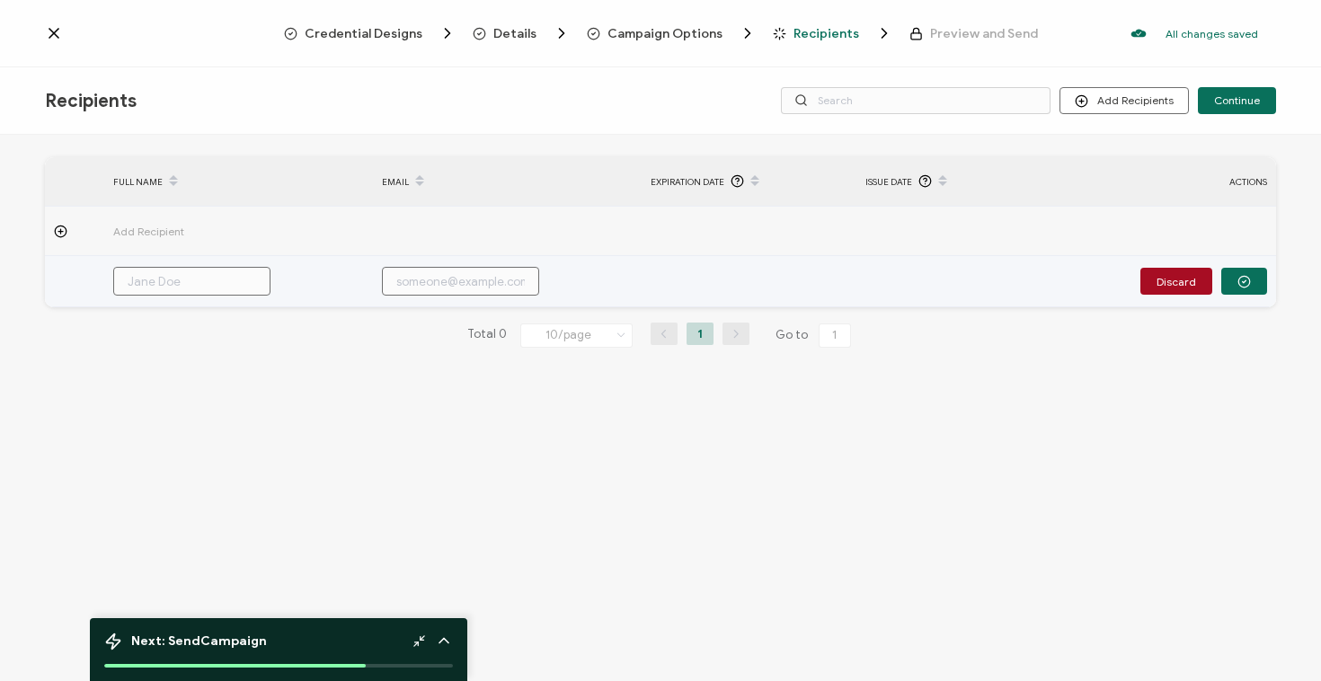
click at [193, 284] on input "text" at bounding box center [191, 281] width 157 height 29
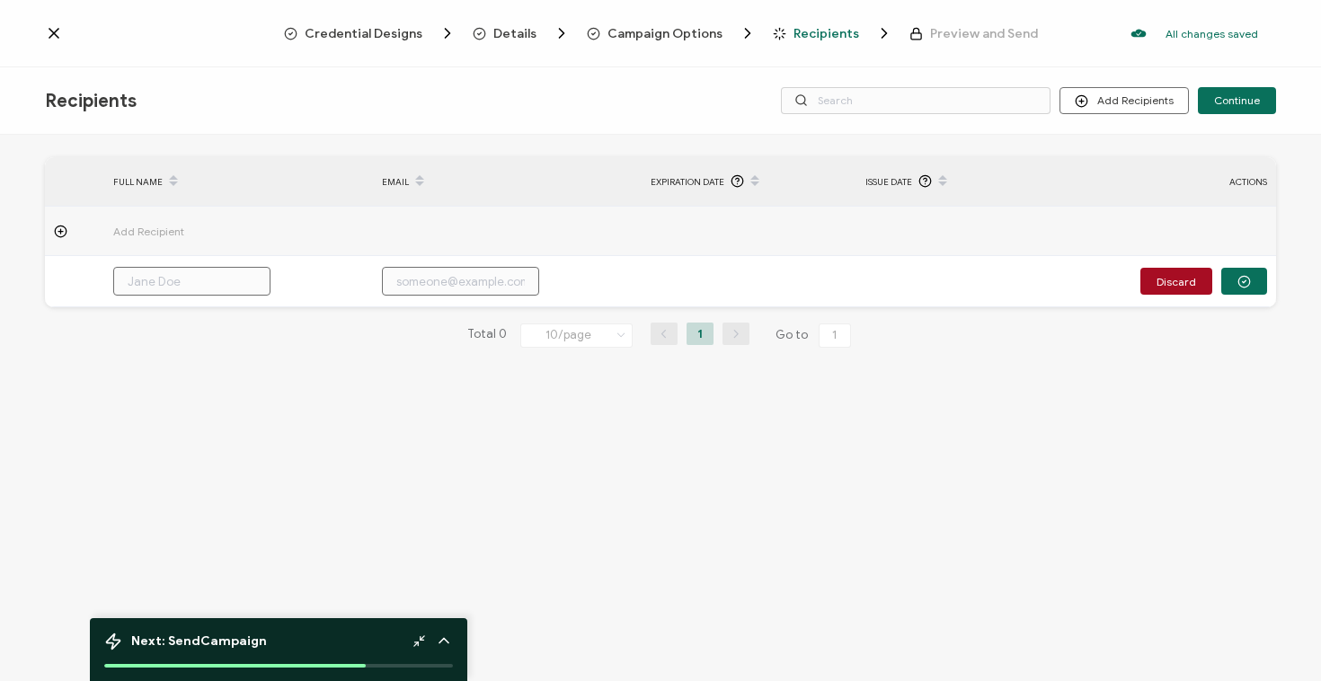
type input "a"
type input "al"
type input "all"
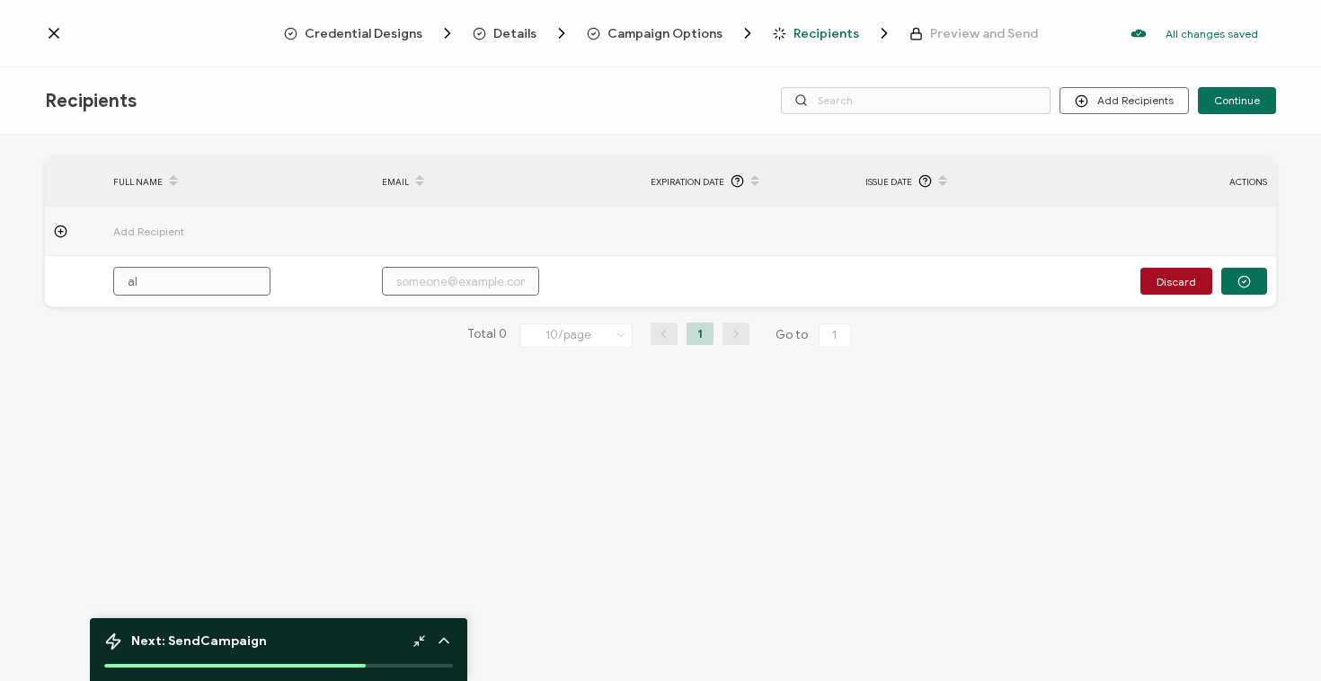
type input "all"
type input "[MEDICAL_DATA]"
type input "allis"
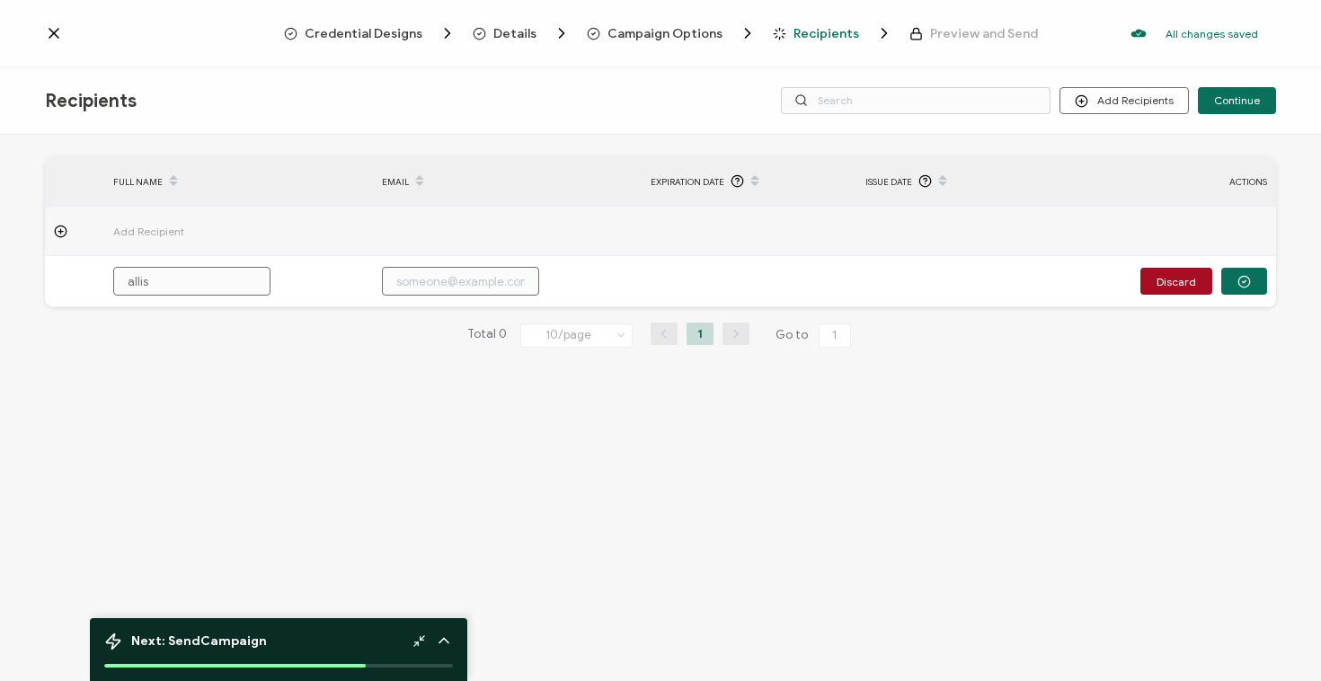
type input "alliso"
type input "[PERSON_NAME]"
type input "[PERSON_NAME]."
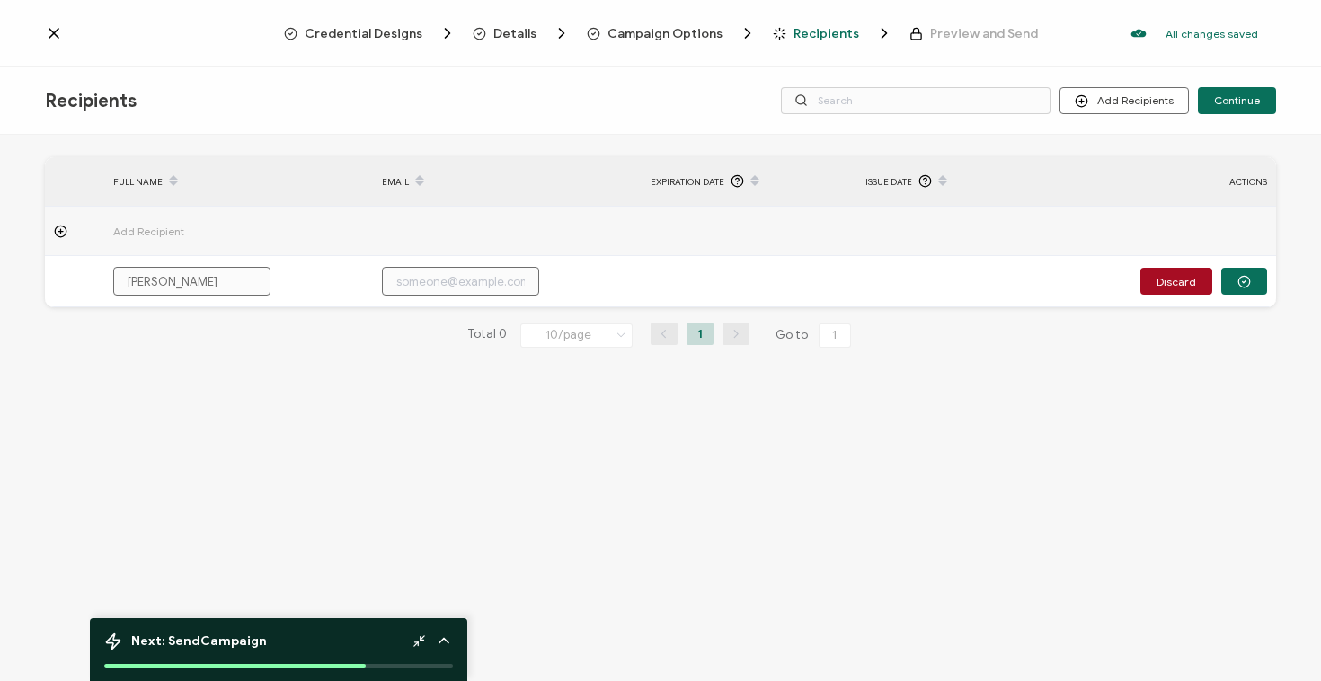
type input "[PERSON_NAME]."
type input "[PERSON_NAME]"
type input "alliso"
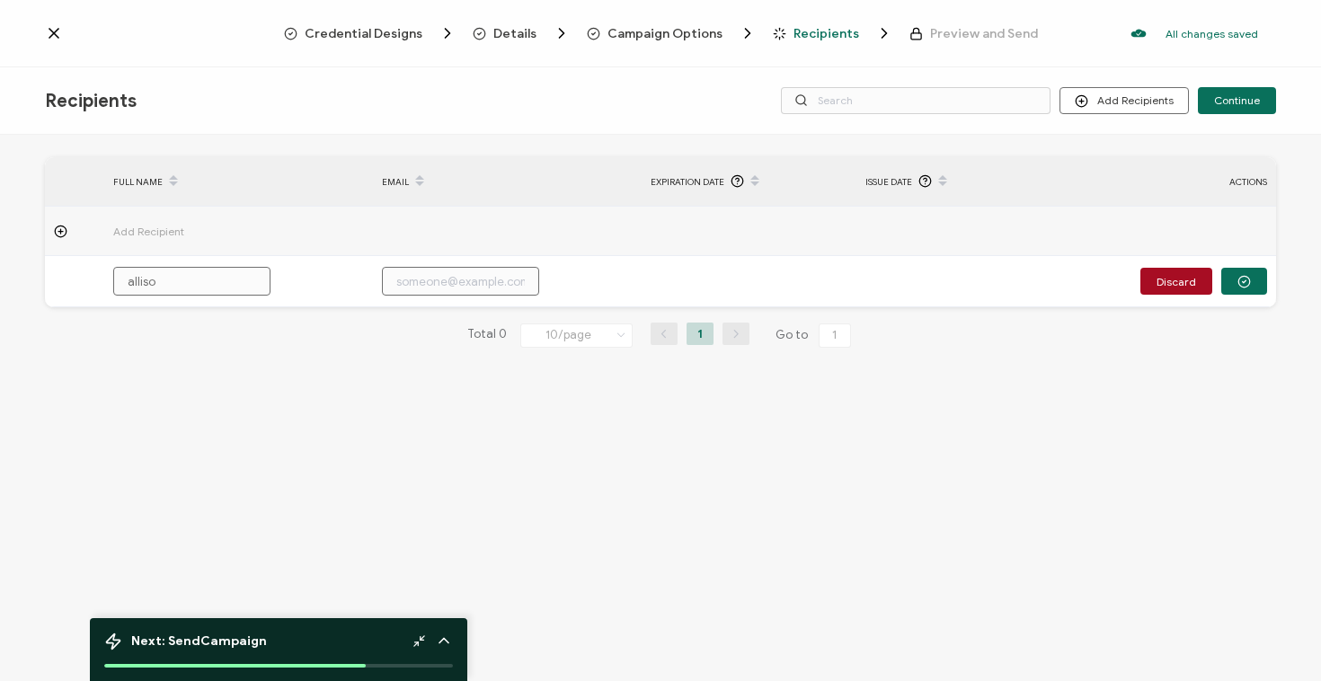
type input "allis"
type input "[MEDICAL_DATA]"
type input "all"
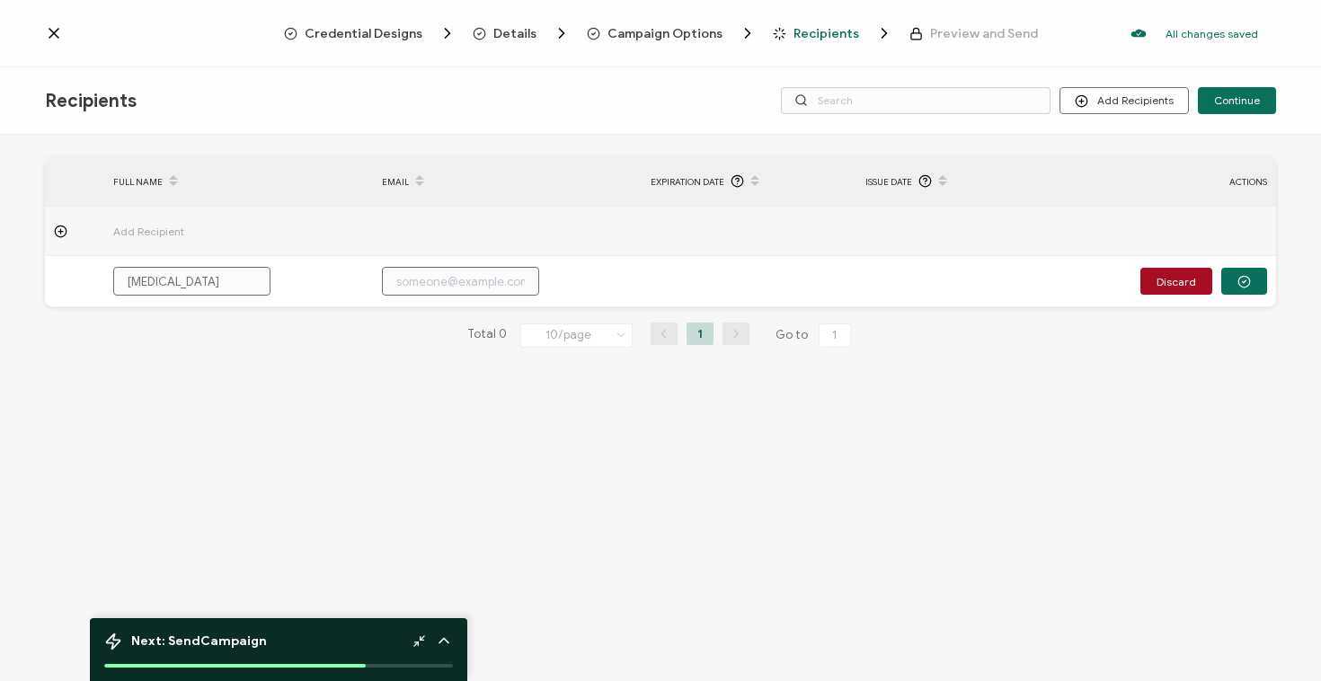
type input "all"
type input "al"
type input "a"
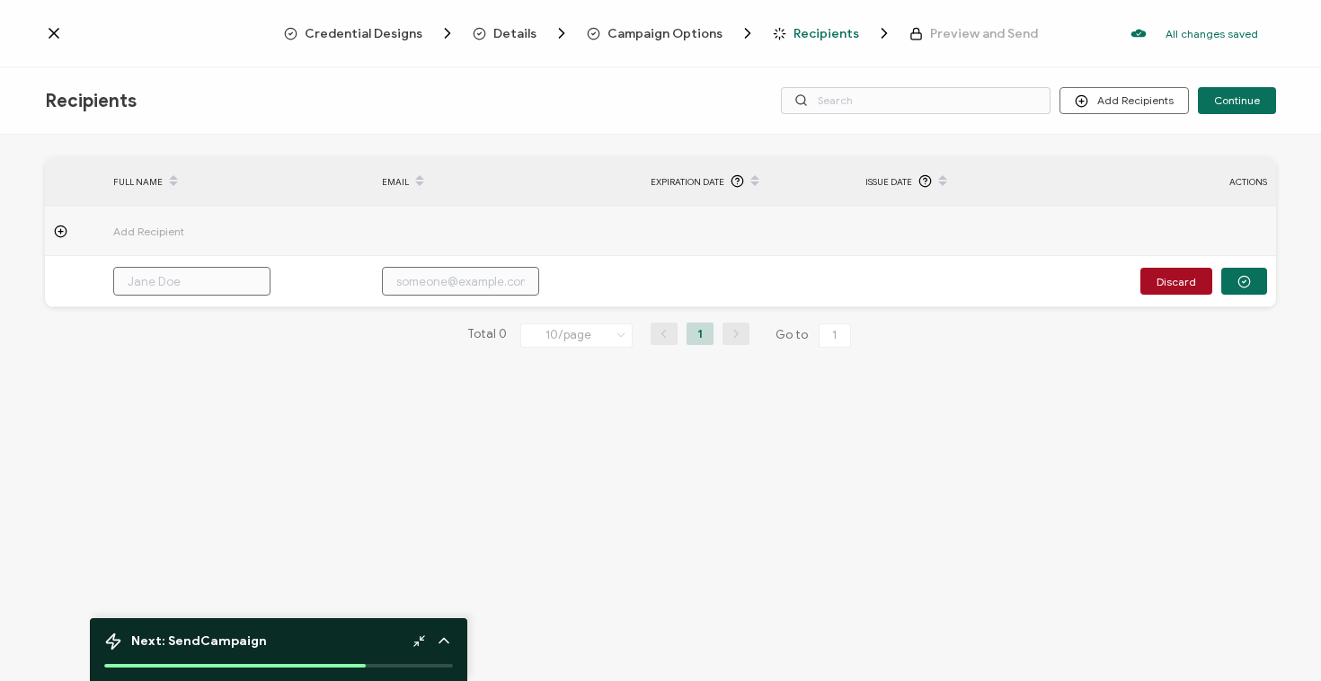
type input "A"
type input "Al"
type input "All"
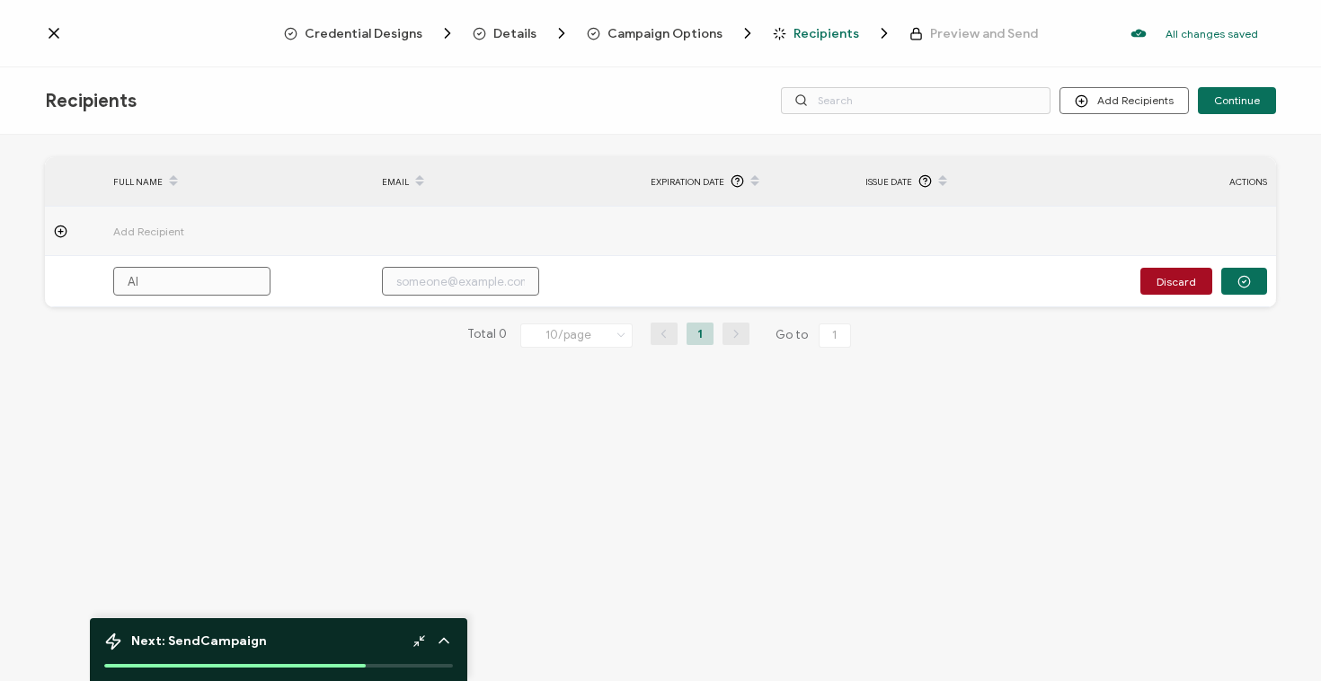
type input "All"
type input "[MEDICAL_DATA]"
type input "Allis"
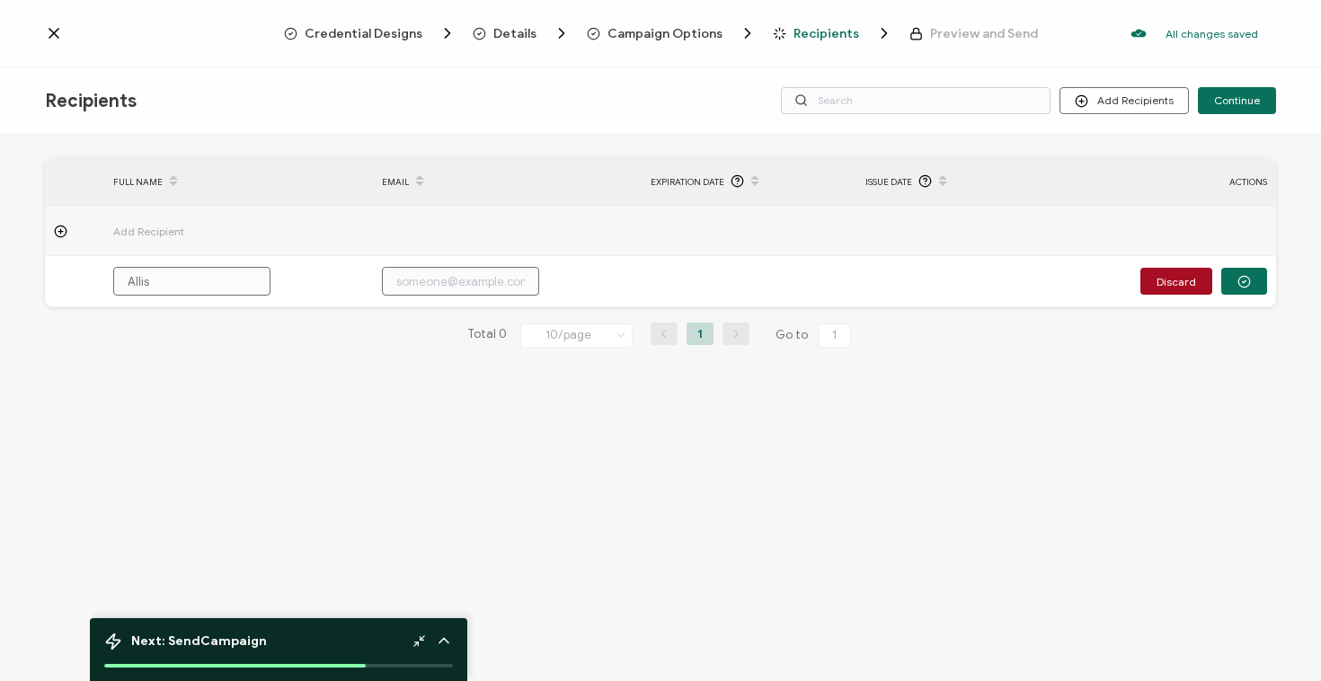
type input "Alliso"
type input "[PERSON_NAME]"
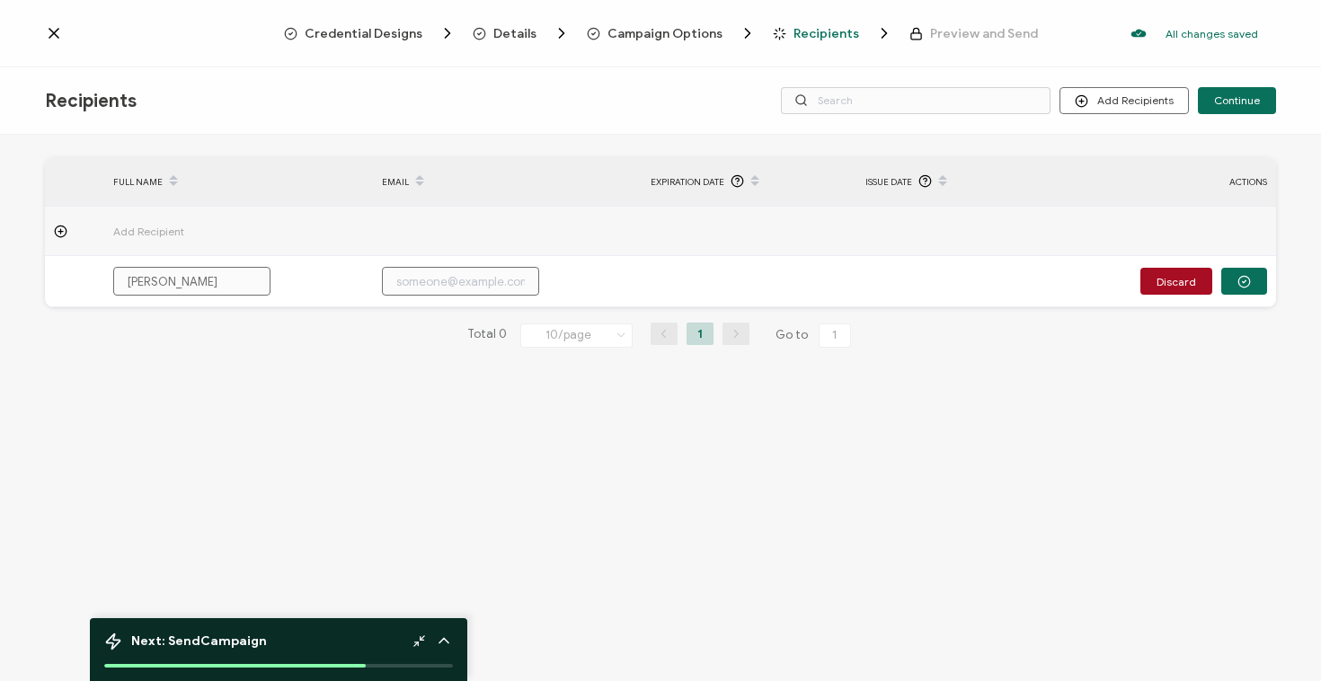
type input "[PERSON_NAME]"
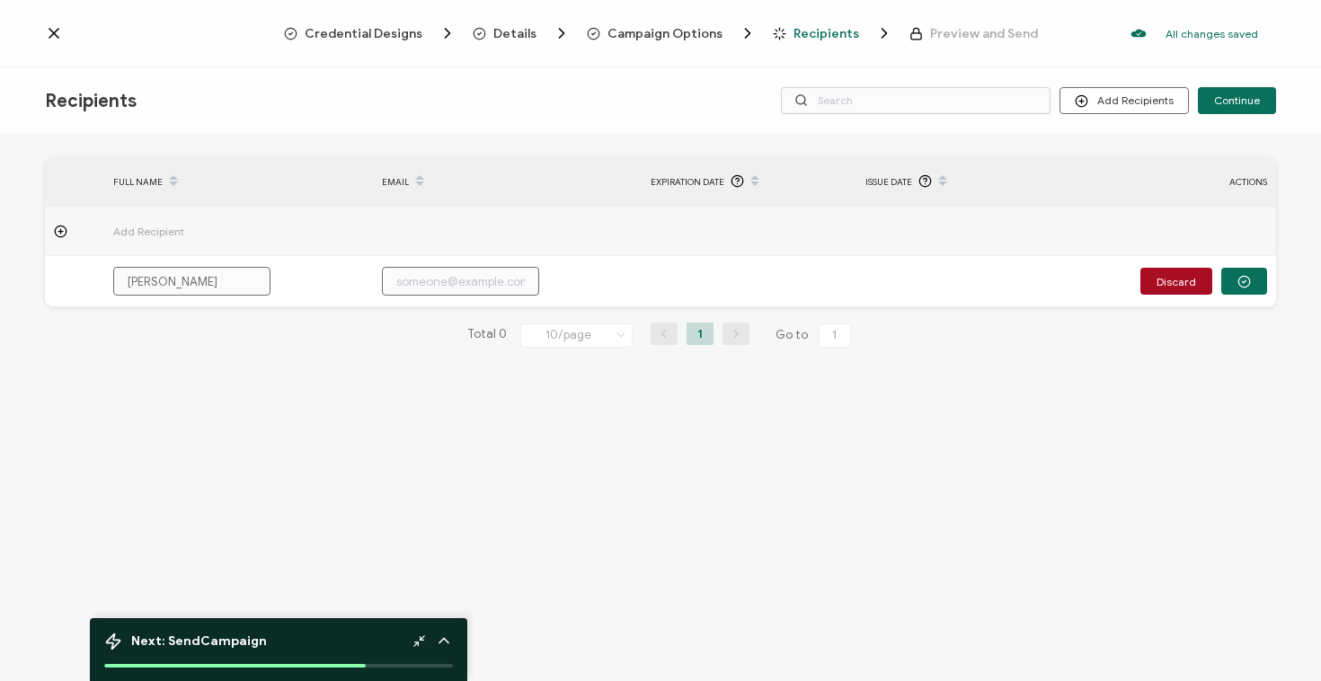
type input "[PERSON_NAME]"
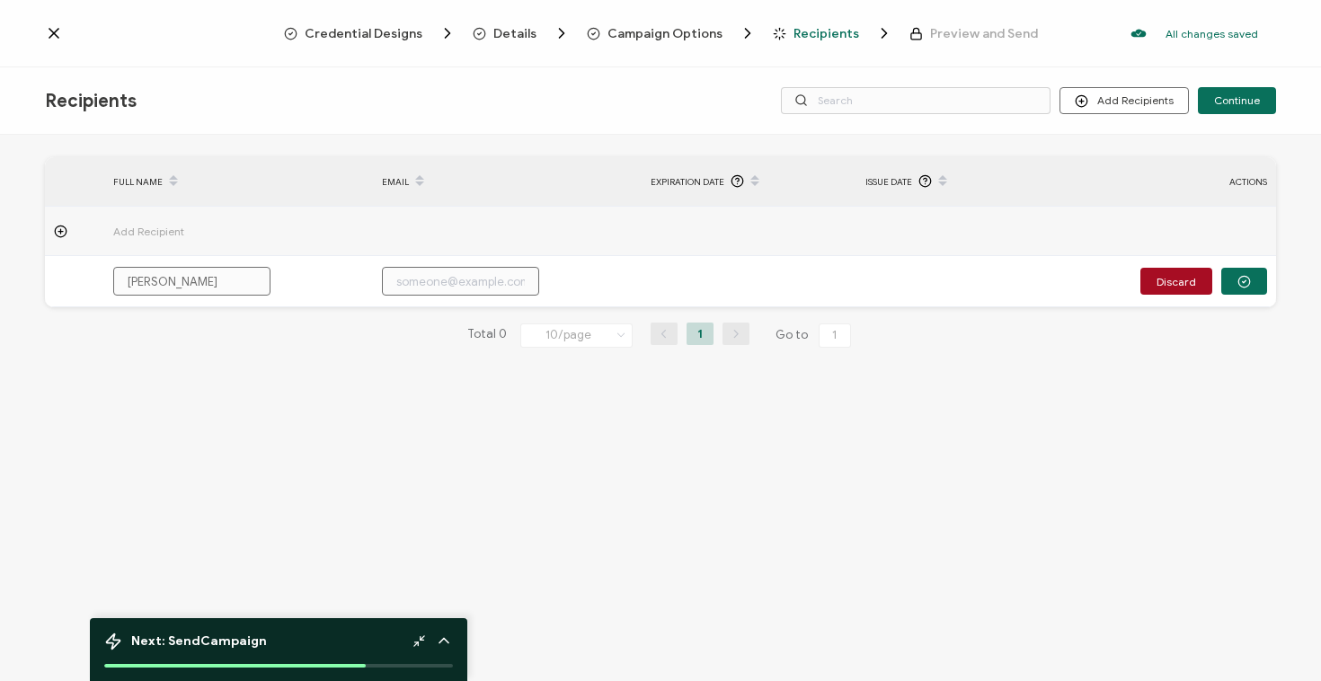
type input "[PERSON_NAME]"
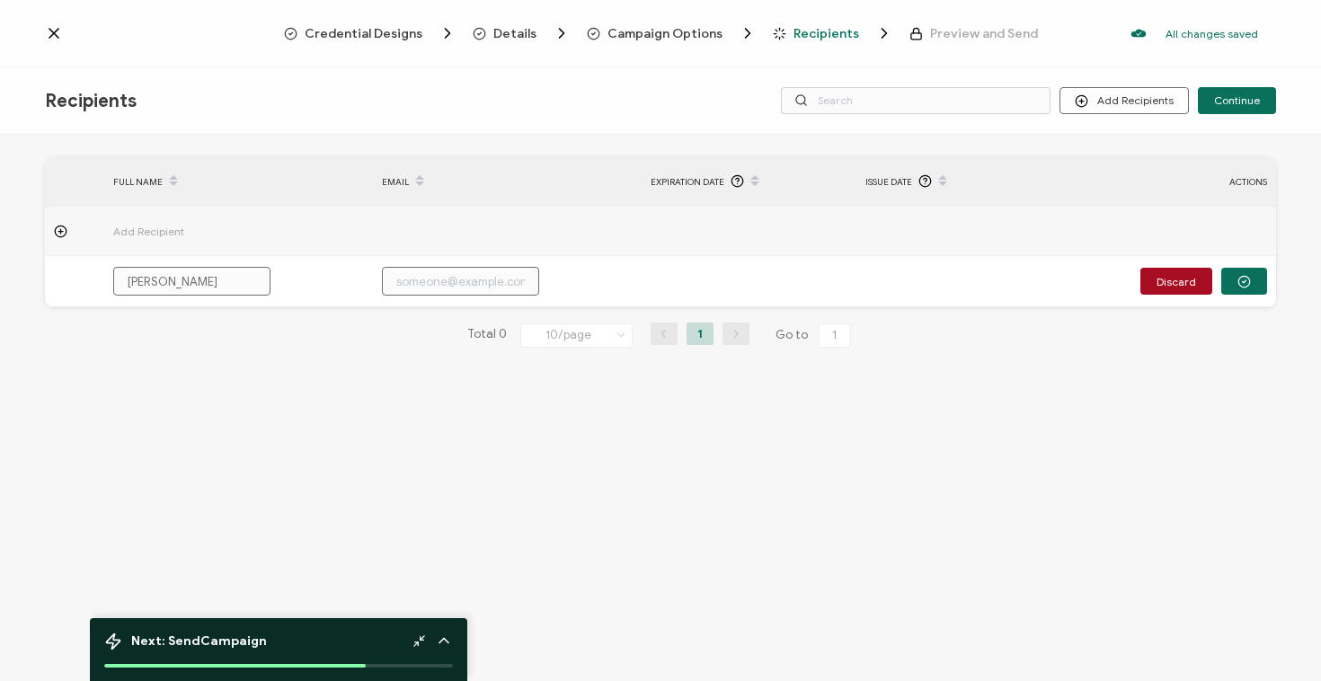
type input "[PERSON_NAME]"
type input "a"
type input "al"
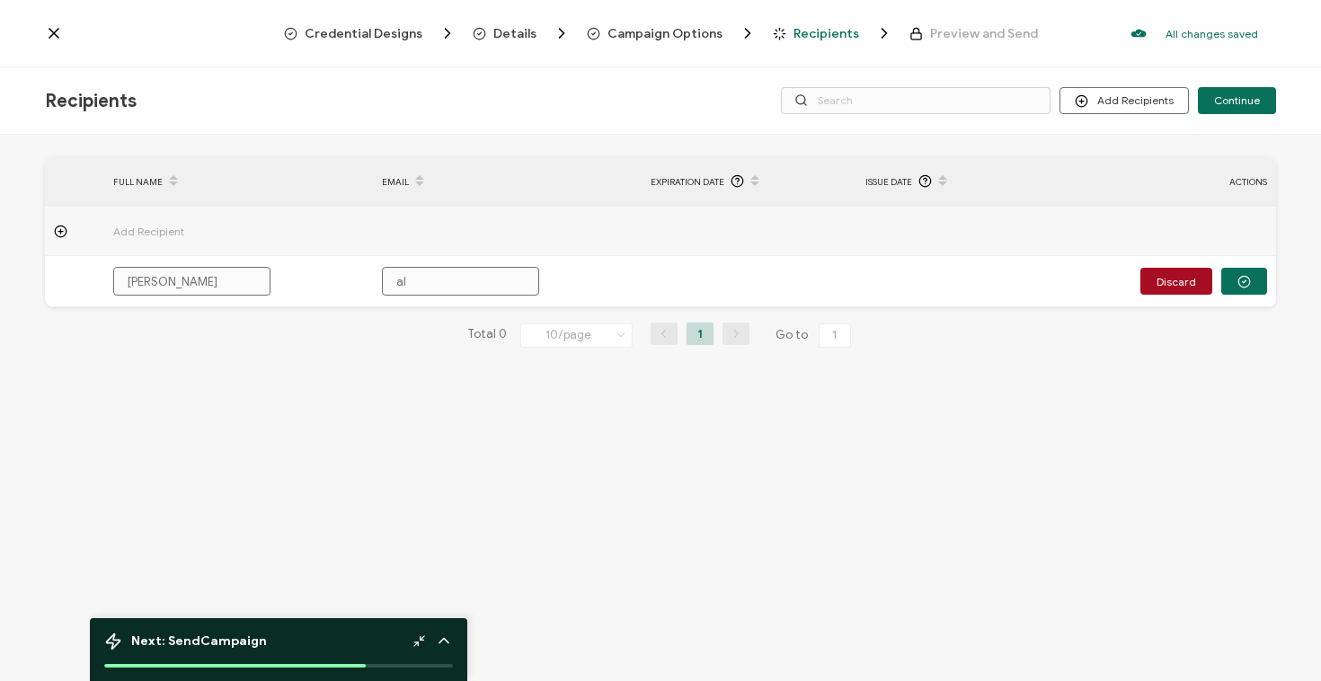
type input "all"
type input "[MEDICAL_DATA]"
type input "allis"
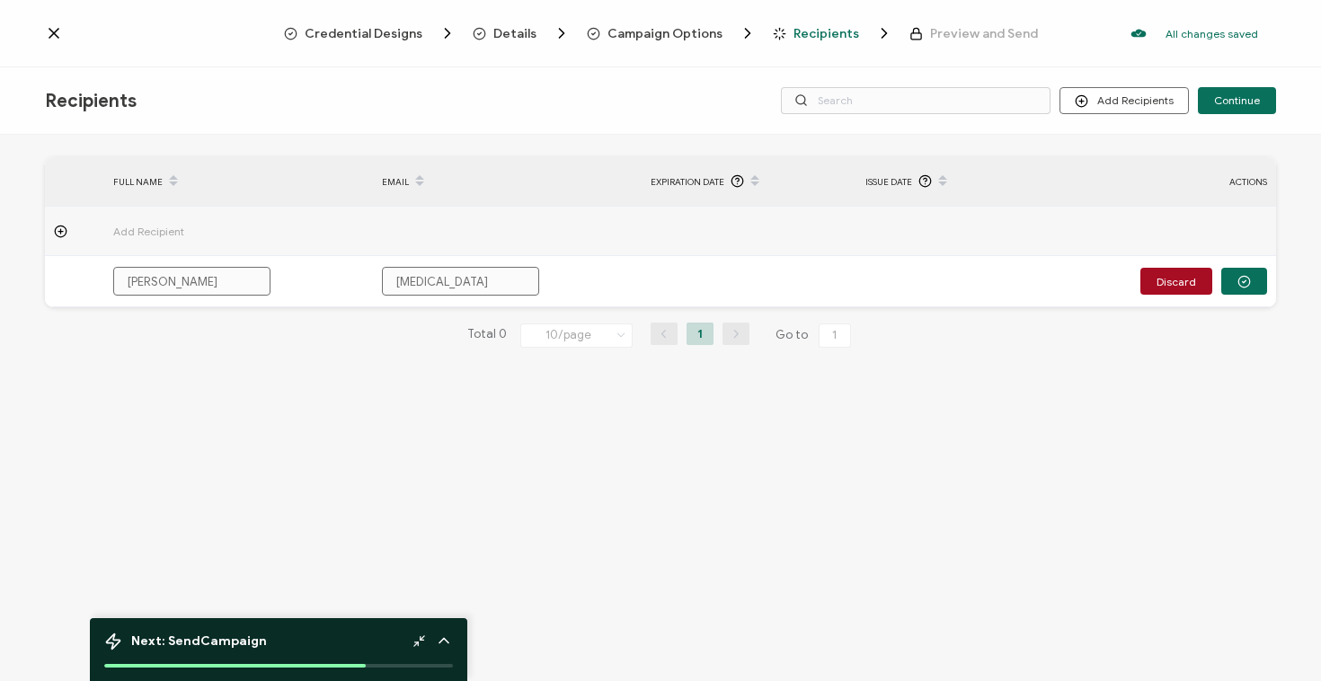
type input "allis"
type input "alliso"
type input "[PERSON_NAME]"
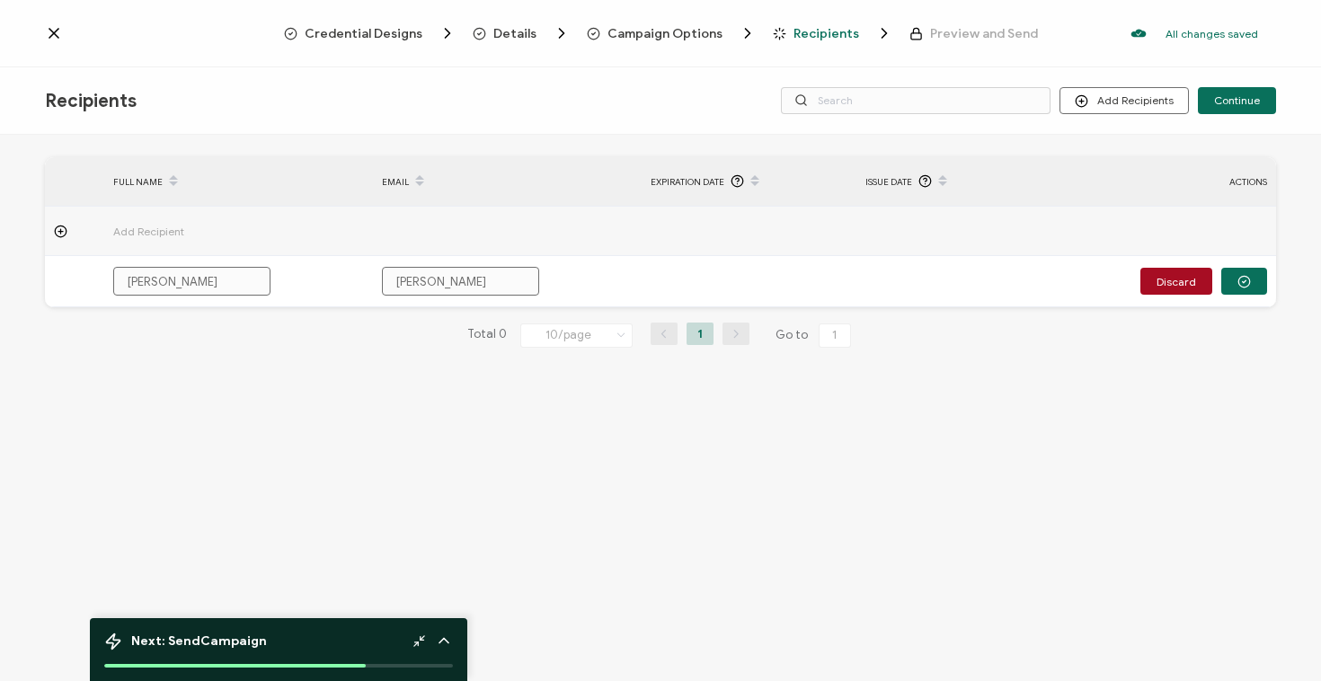
type input "[PERSON_NAME]."
type input "[PERSON_NAME].d"
type input "[DOMAIN_NAME]"
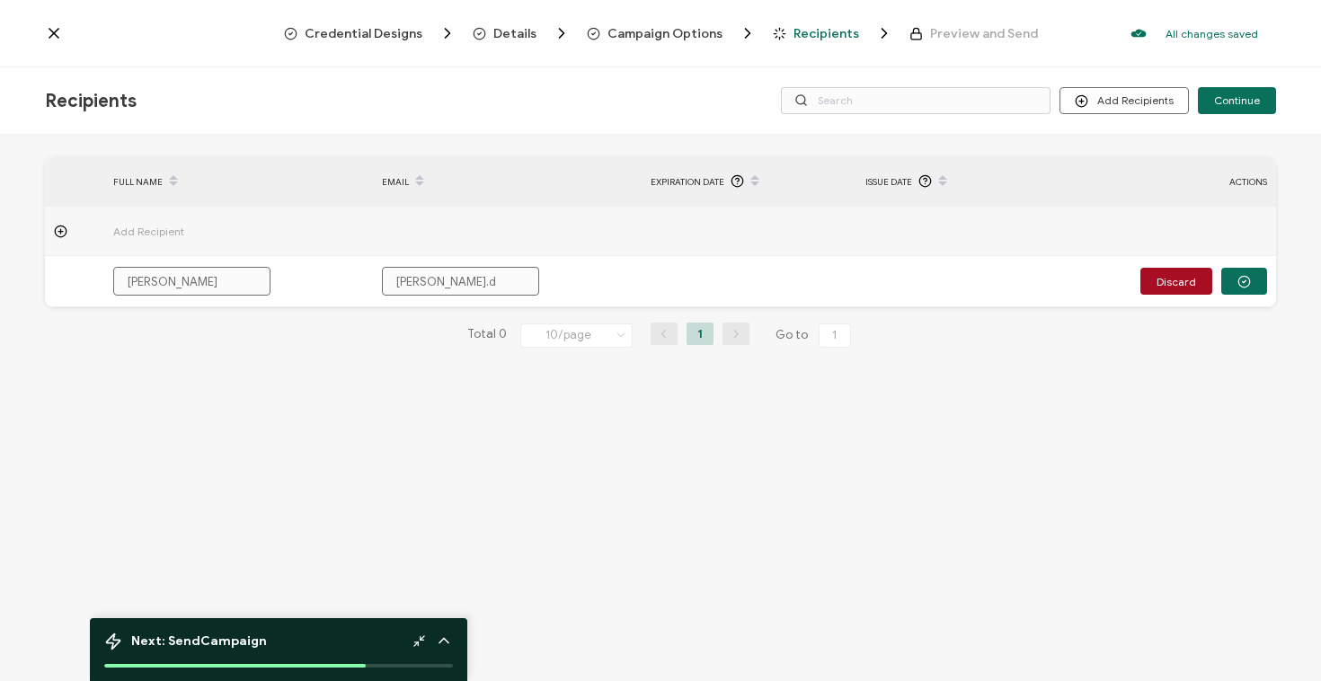
type input "[DOMAIN_NAME]"
type input "[PERSON_NAME].del"
type input "[PERSON_NAME].delf"
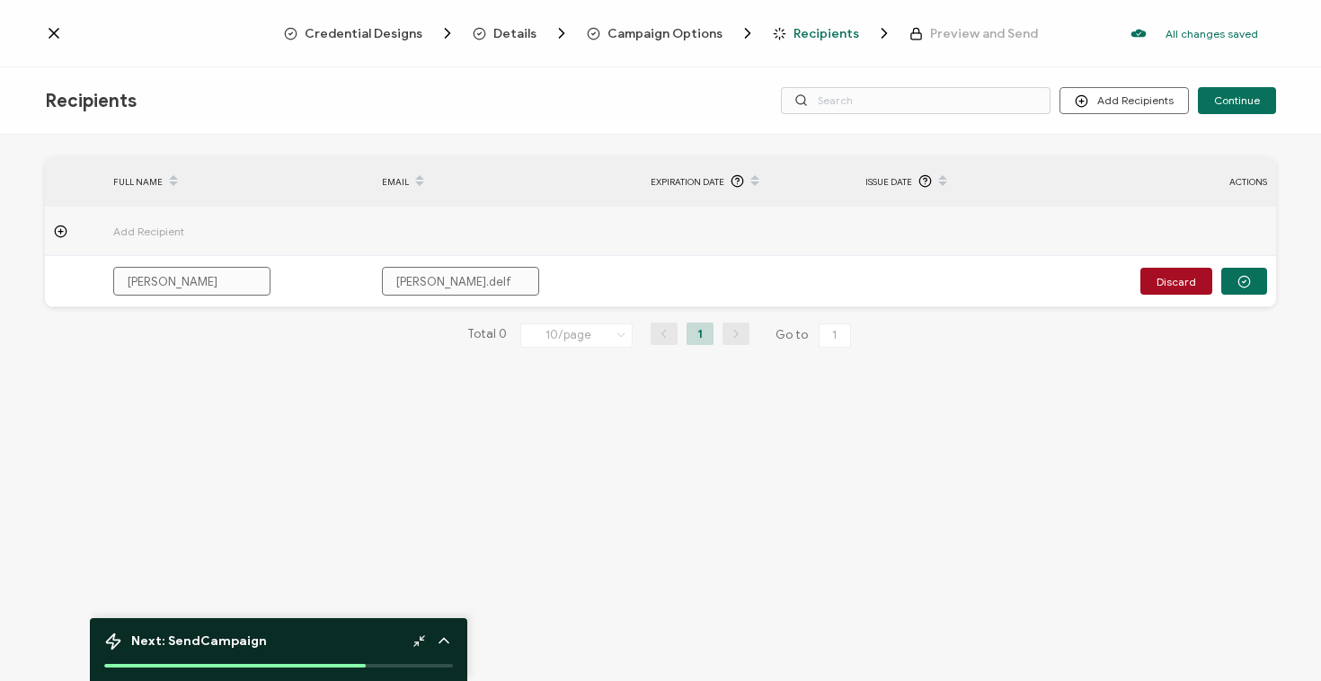
type input "[PERSON_NAME].delfi"
type input "[PERSON_NAME].[PERSON_NAME]"
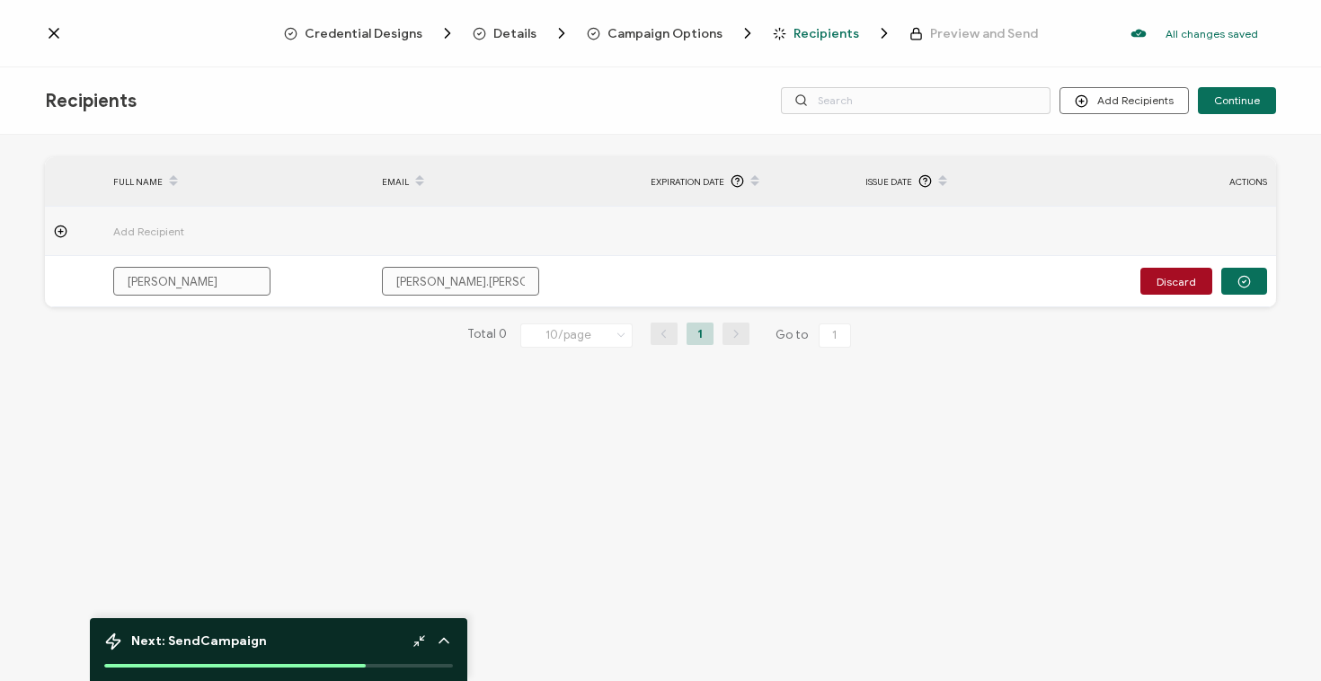
type input "[PERSON_NAME].[PERSON_NAME]"
type input "[PERSON_NAME].[PERSON_NAME]@"
type input "[PERSON_NAME].[PERSON_NAME]@s"
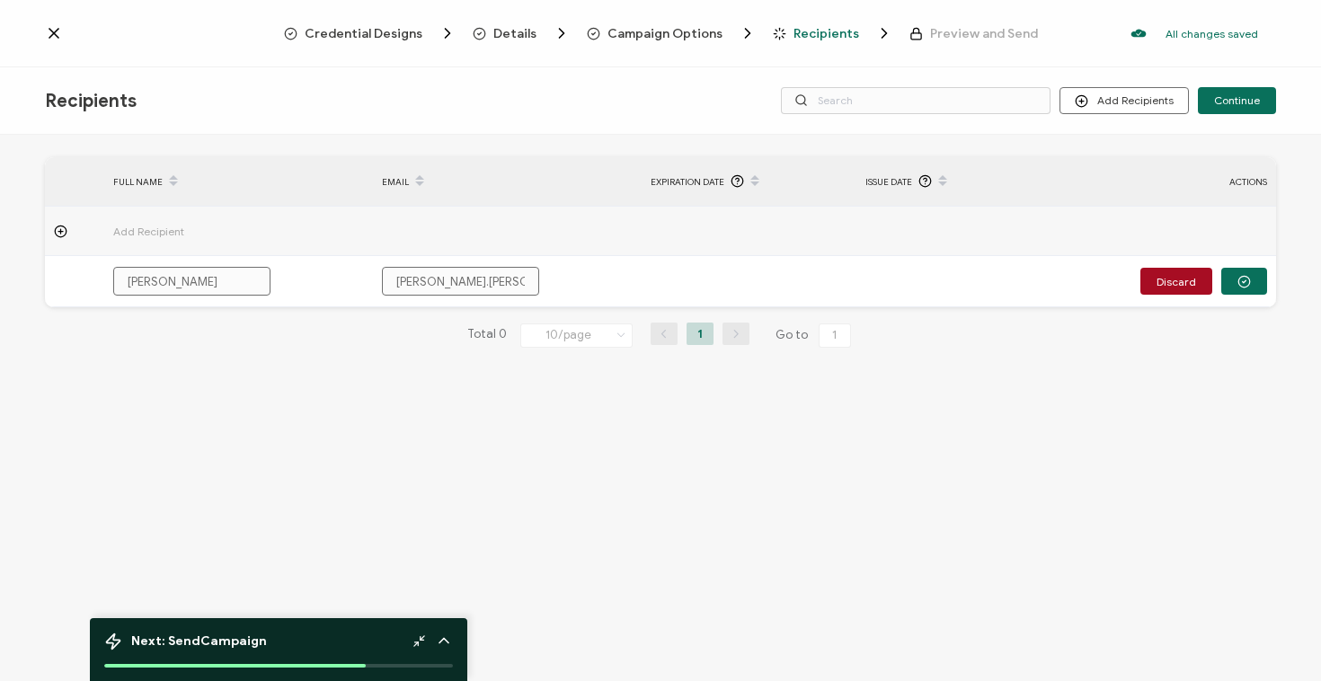
type input "[PERSON_NAME].[PERSON_NAME]@sa"
type input "[PERSON_NAME].[PERSON_NAME]@[PERSON_NAME]"
type input "[PERSON_NAME].[PERSON_NAME]@sale"
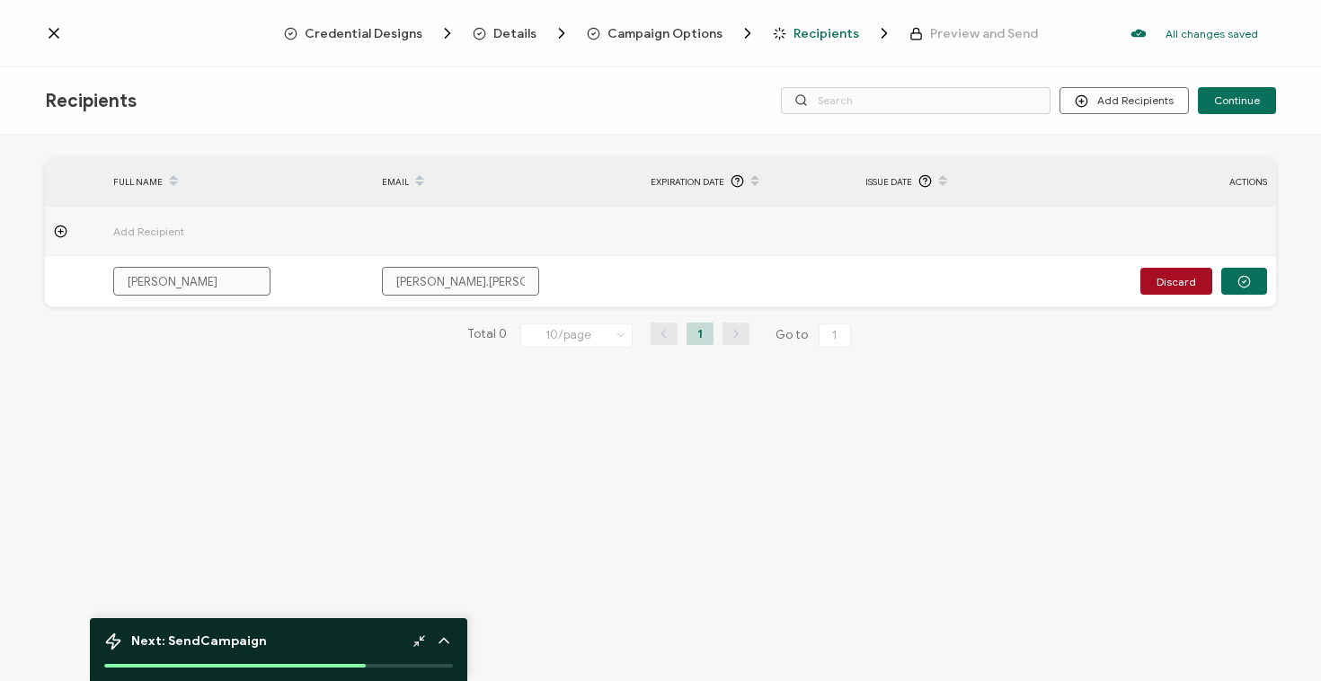
type input "[PERSON_NAME].[PERSON_NAME]@sale"
type input "[PERSON_NAME].[PERSON_NAME]@sales"
type input "[PERSON_NAME].[PERSON_NAME]@salesf"
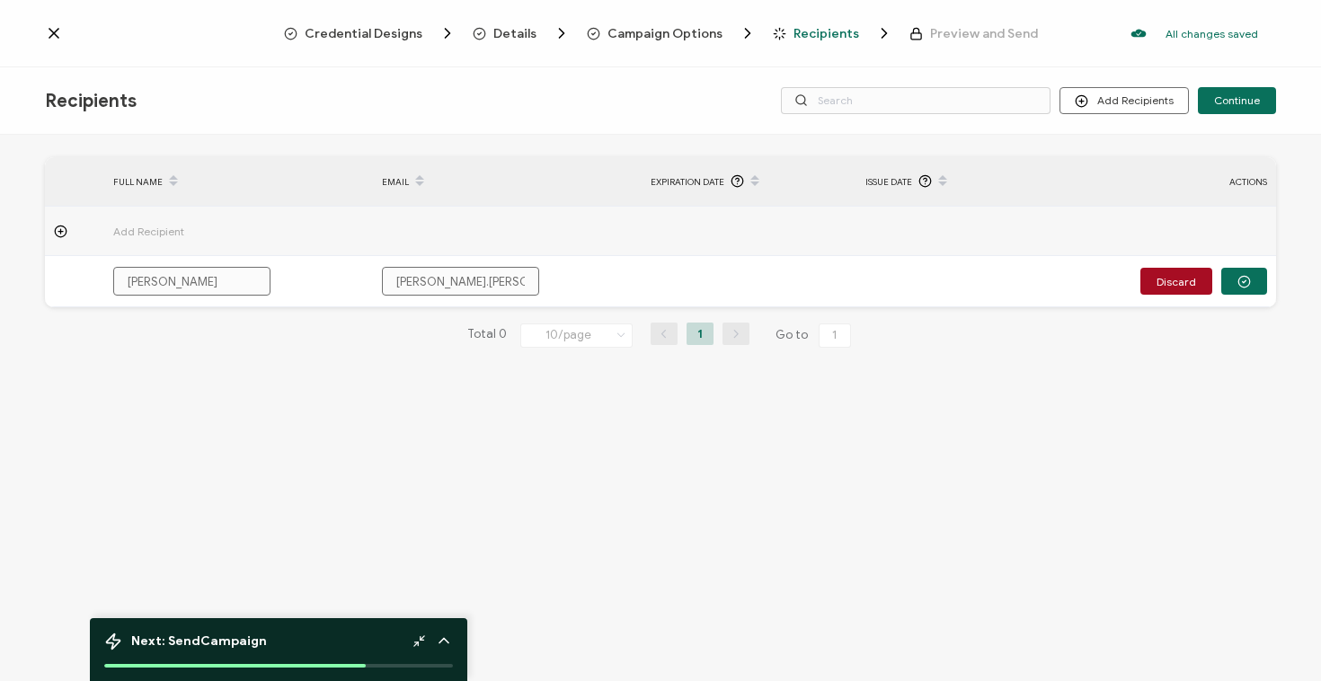
type input "[PERSON_NAME].[PERSON_NAME]@salesfo"
type input "[PERSON_NAME].[PERSON_NAME]@salesfor"
type input "[PERSON_NAME].[PERSON_NAME]@salesforc"
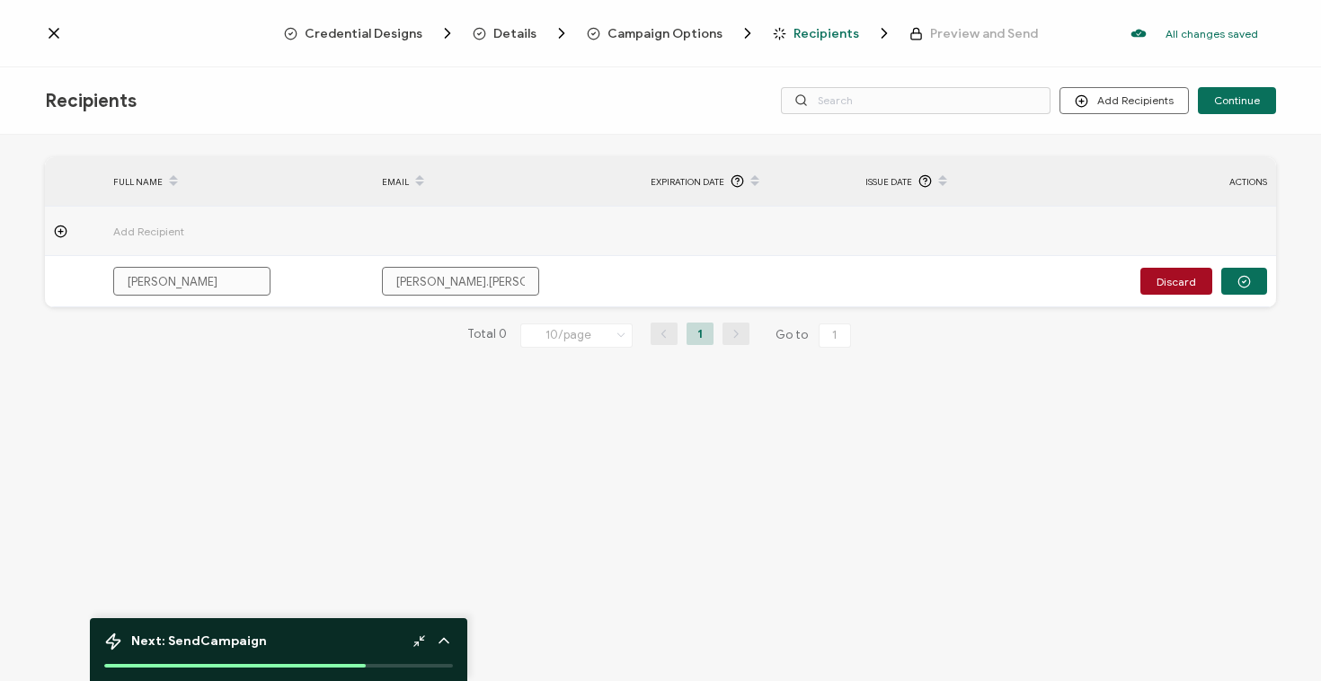
type input "[PERSON_NAME].[PERSON_NAME]@salesforc"
type input "[PERSON_NAME].[PERSON_NAME]@salesforce"
type input "[PERSON_NAME].[PERSON_NAME]@salesforce."
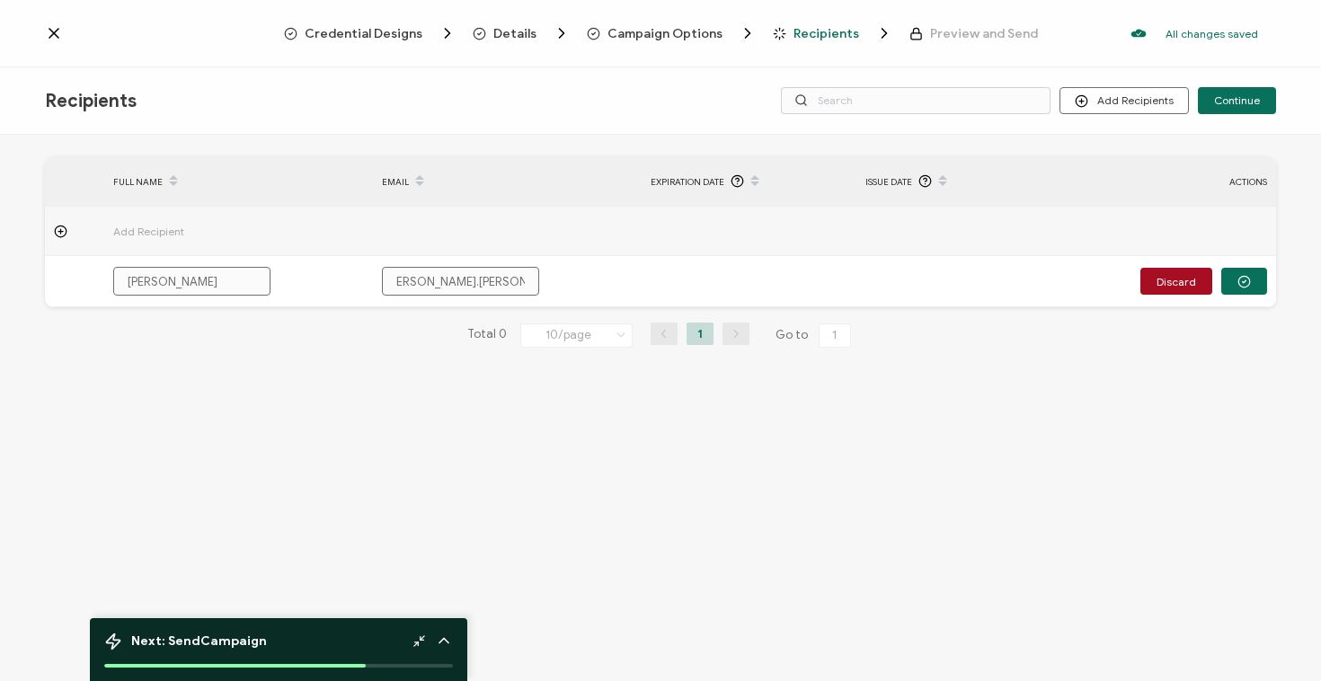
type input "[PERSON_NAME].[PERSON_NAME]@salesforce.c"
type input "[PERSON_NAME][EMAIL_ADDRESS][PERSON_NAME][DOMAIN_NAME]"
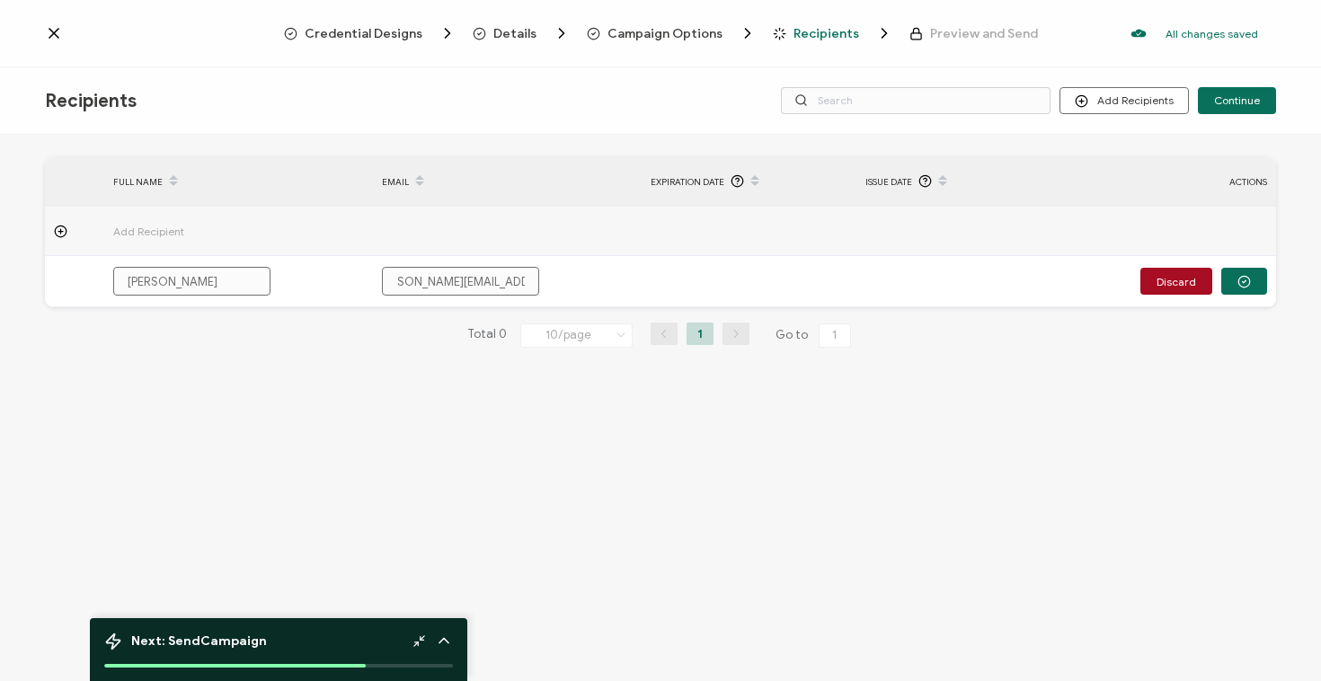
type input "[PERSON_NAME][EMAIL_ADDRESS][PERSON_NAME][DOMAIN_NAME]"
click at [1123, 391] on div "FULL NAME EMAIL Expiration Date Issue Date ACTIONS Add Recipient Allison Delfin…" at bounding box center [660, 410] width 1321 height 551
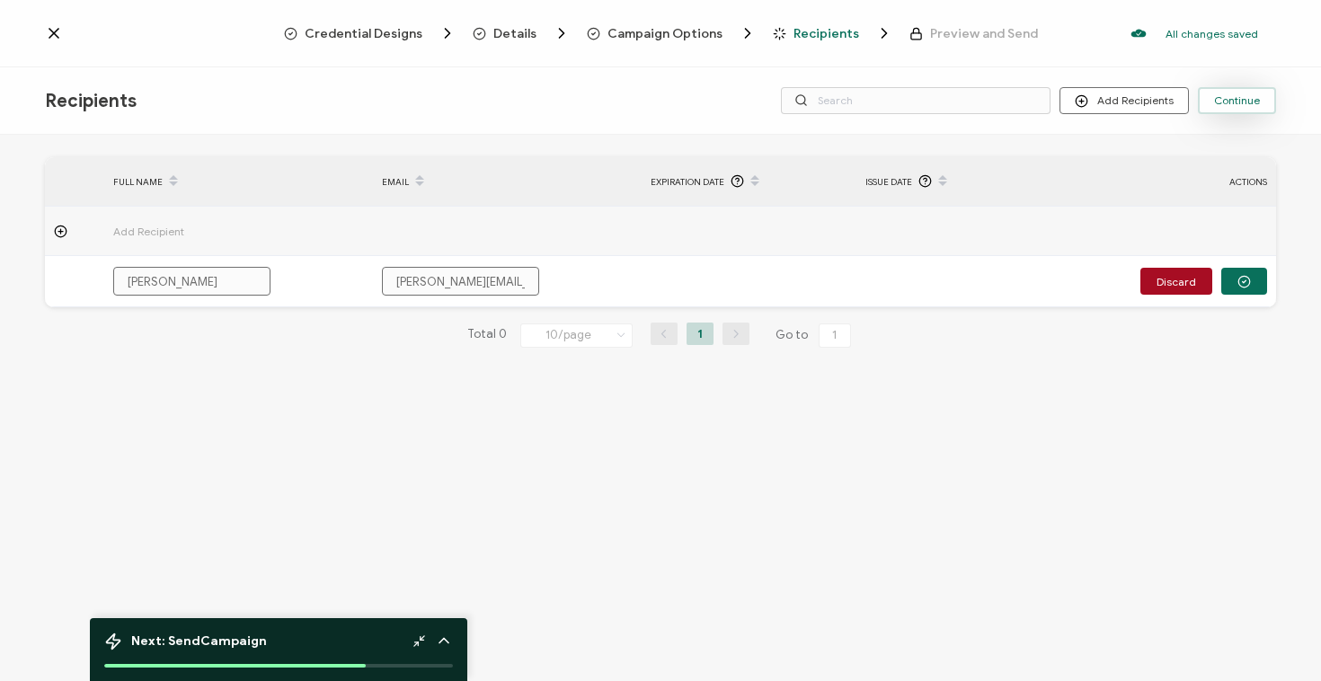
click at [1231, 102] on span "Continue" at bounding box center [1237, 100] width 46 height 11
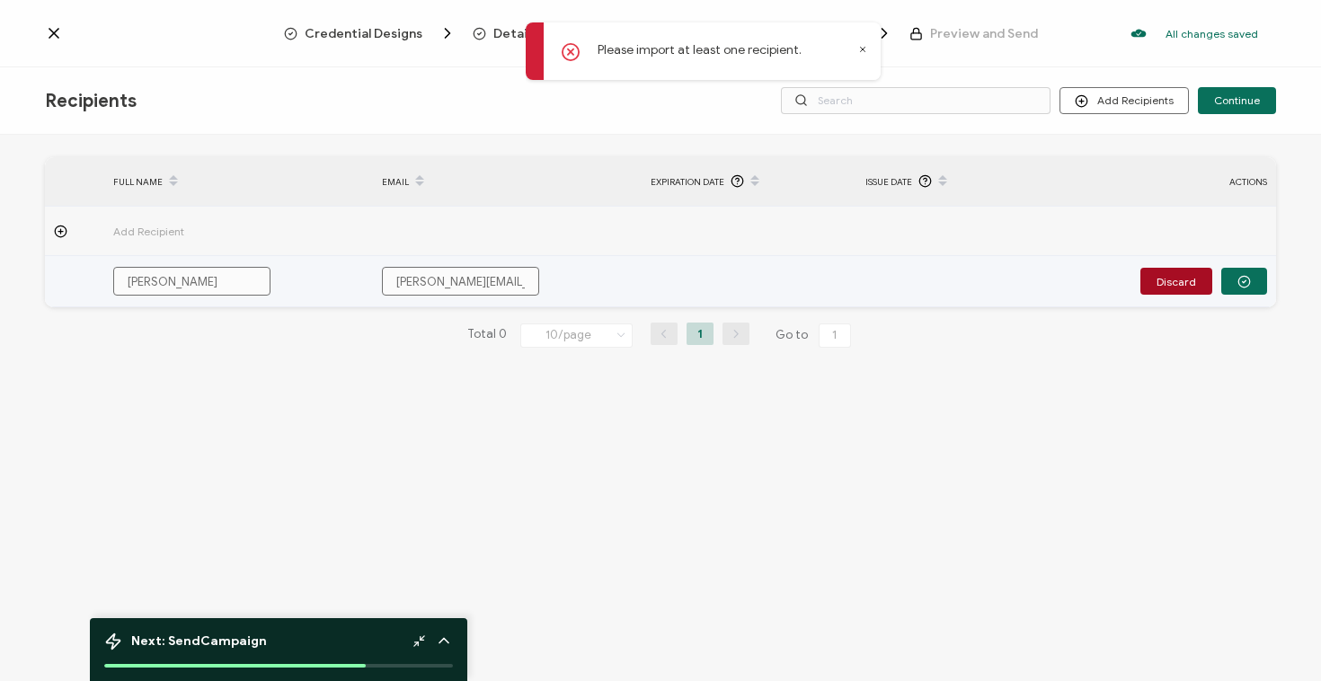
click at [670, 267] on td at bounding box center [749, 281] width 215 height 51
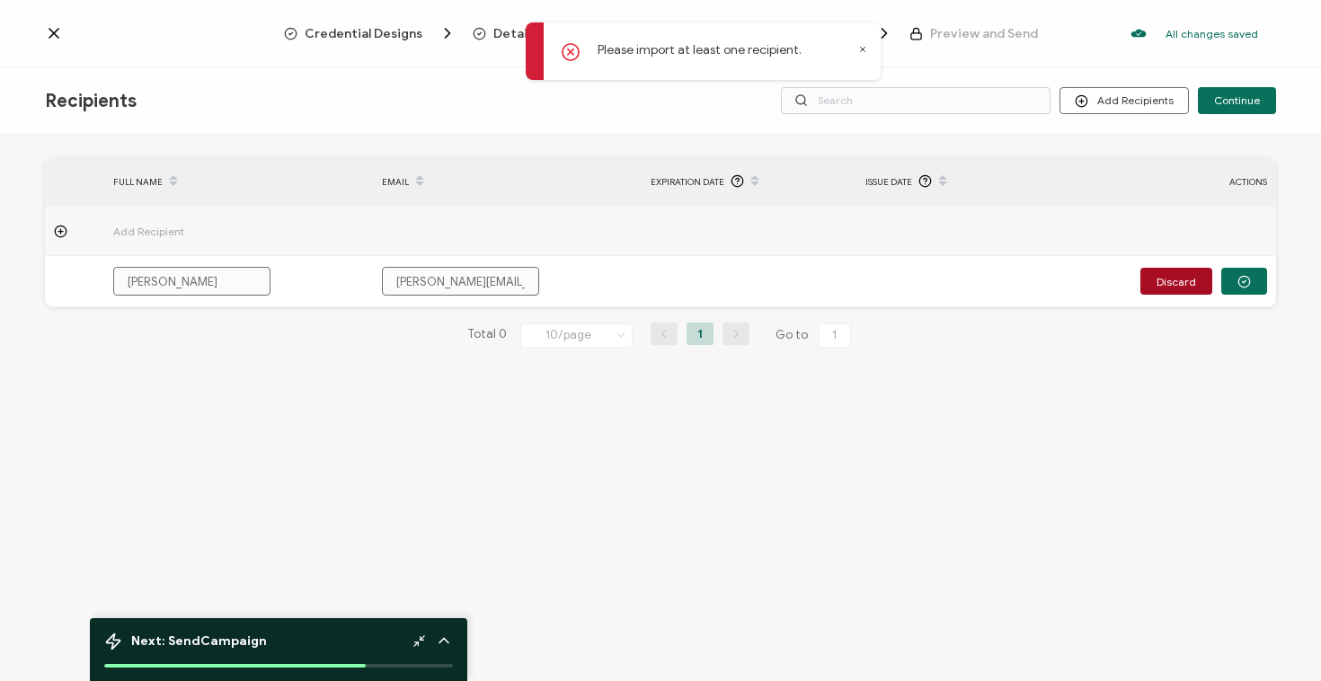
click at [133, 225] on span "Add Recipient" at bounding box center [198, 231] width 171 height 21
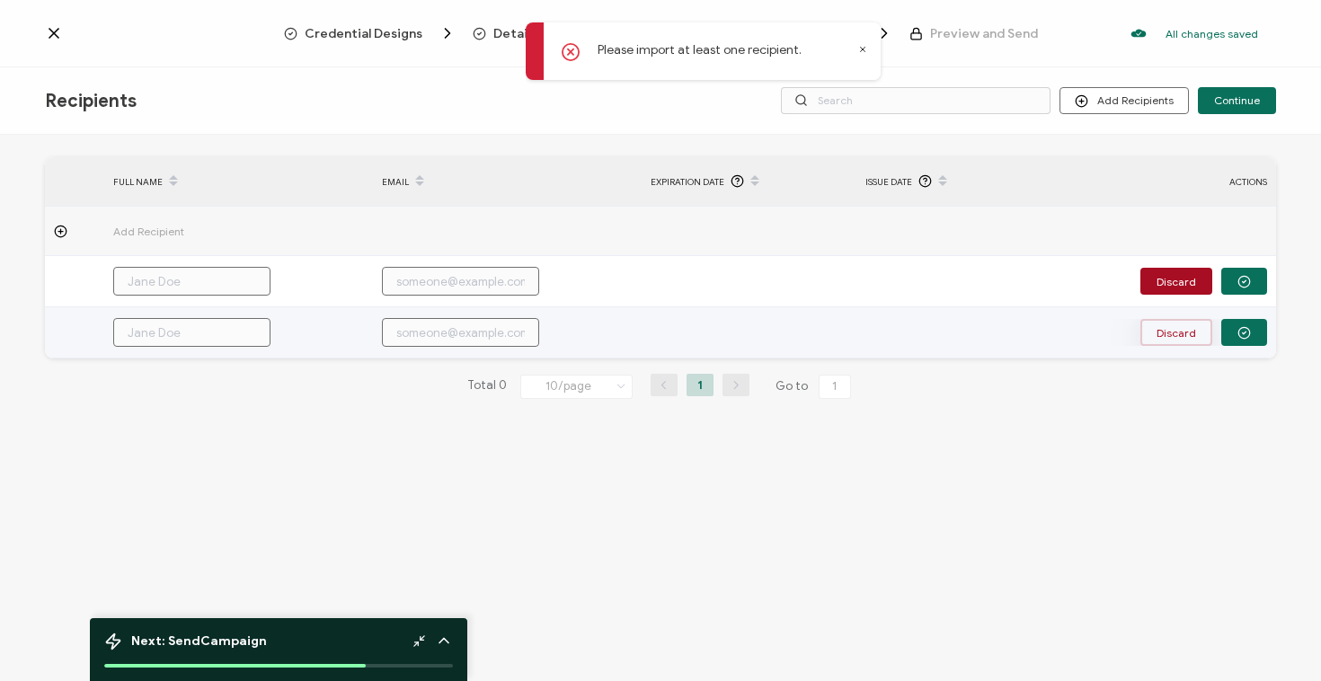
click at [1164, 335] on button "Discard" at bounding box center [1177, 332] width 72 height 27
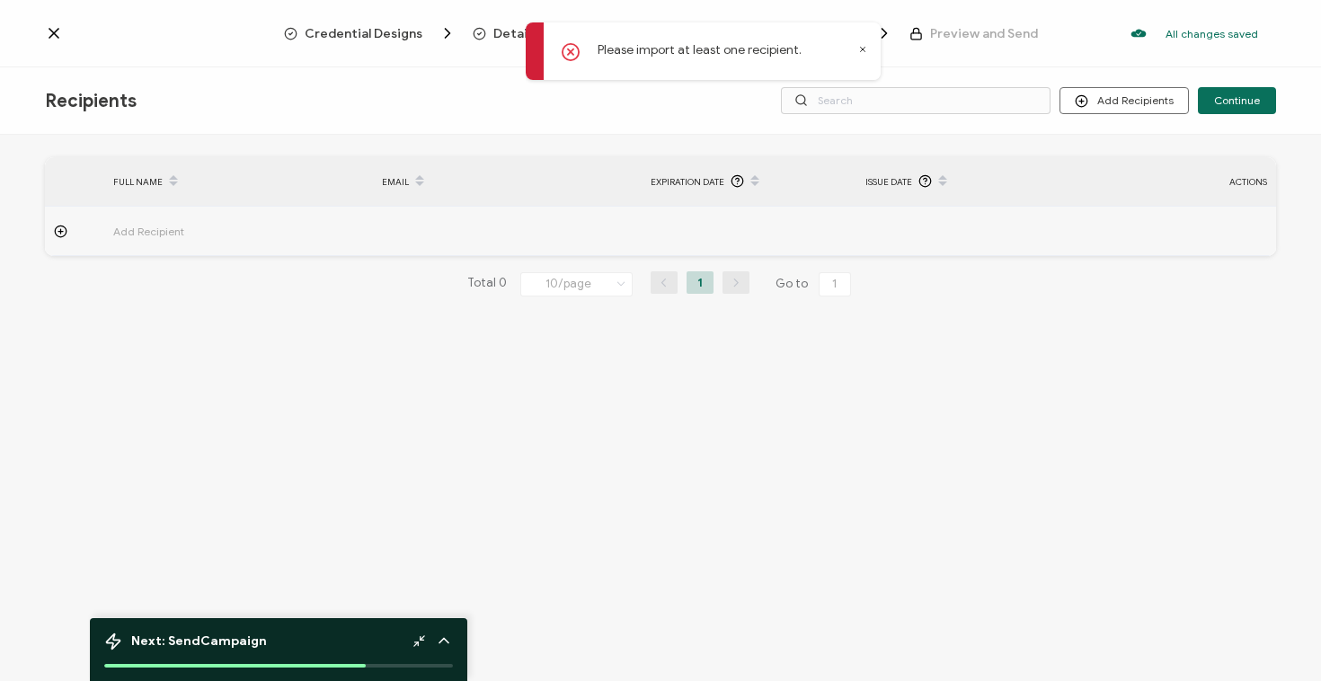
click at [253, 230] on span "Add Recipient" at bounding box center [198, 231] width 171 height 21
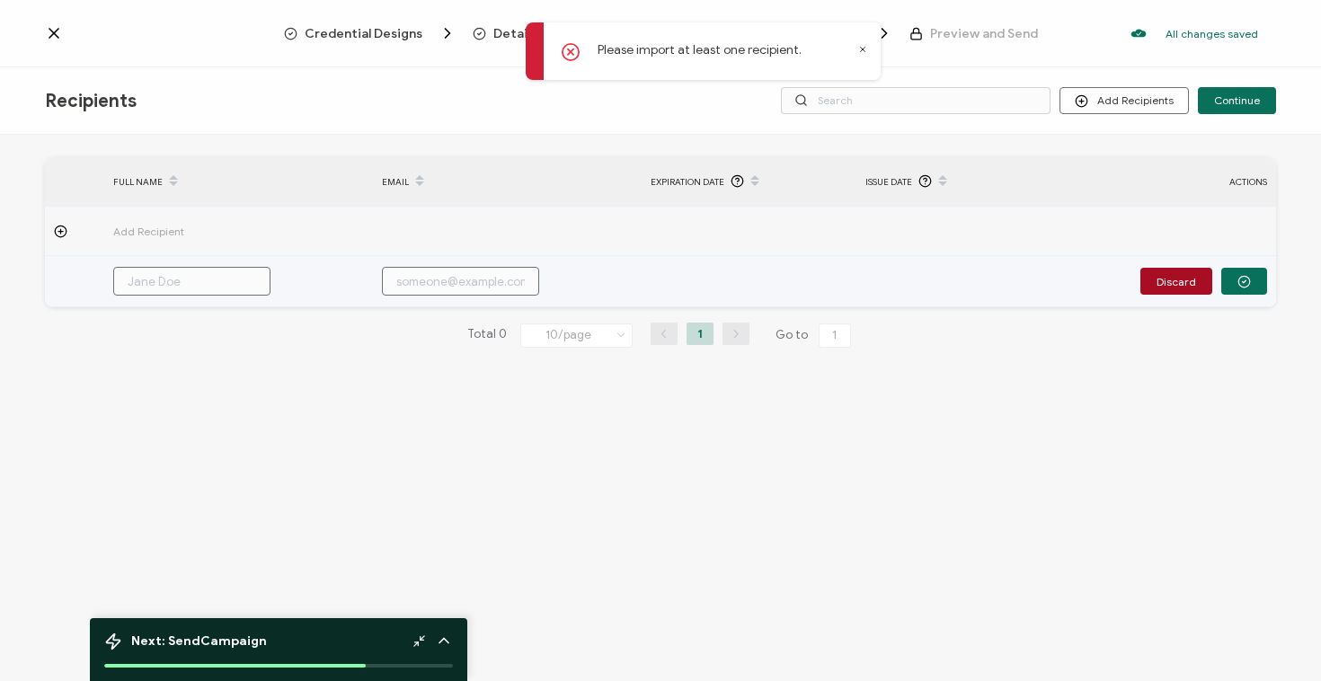
click at [230, 284] on input "text" at bounding box center [191, 281] width 157 height 29
type input "A"
type input "Al"
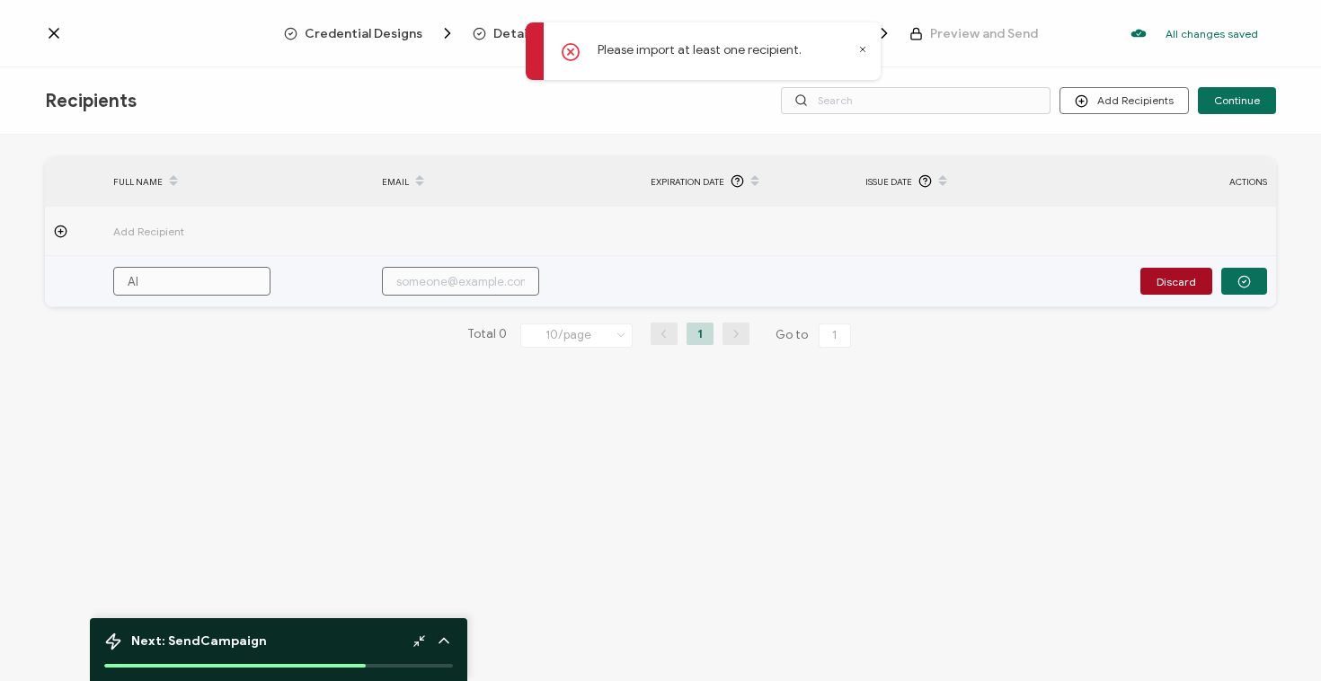
type input "All"
type input "[MEDICAL_DATA]"
type input "Allis"
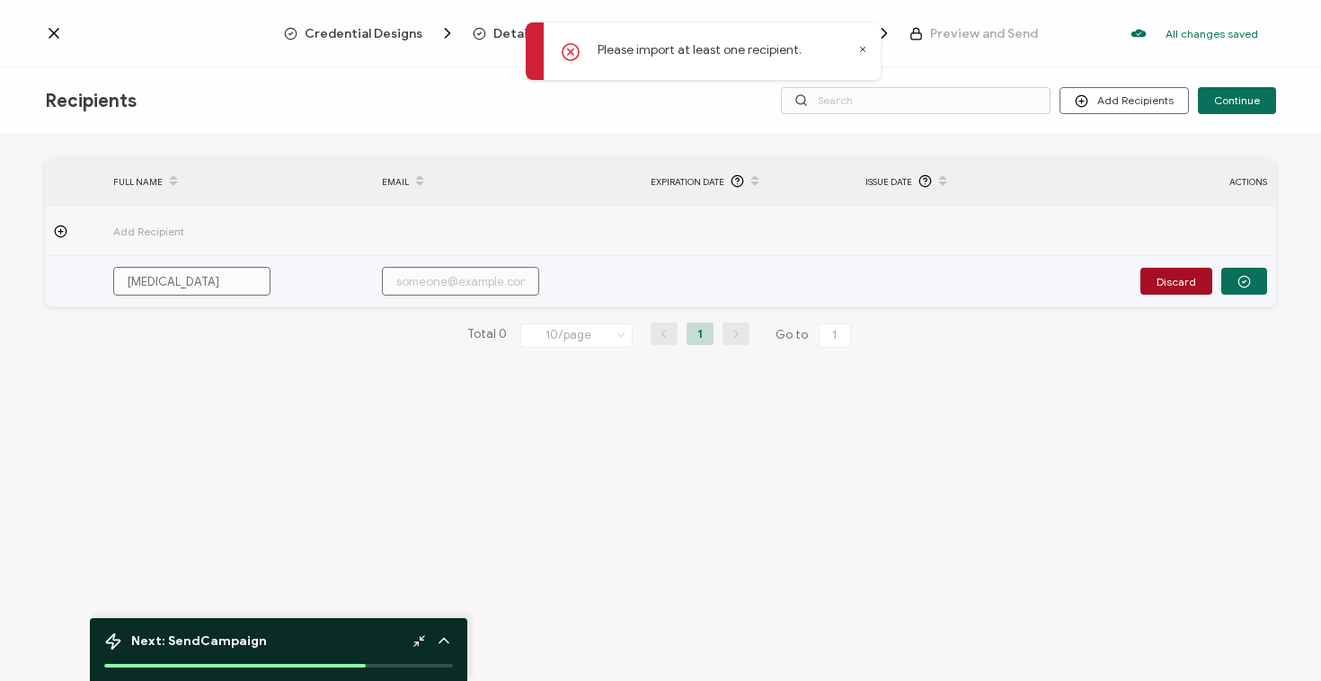
type input "Allis"
type input "Alliso"
type input "[PERSON_NAME]"
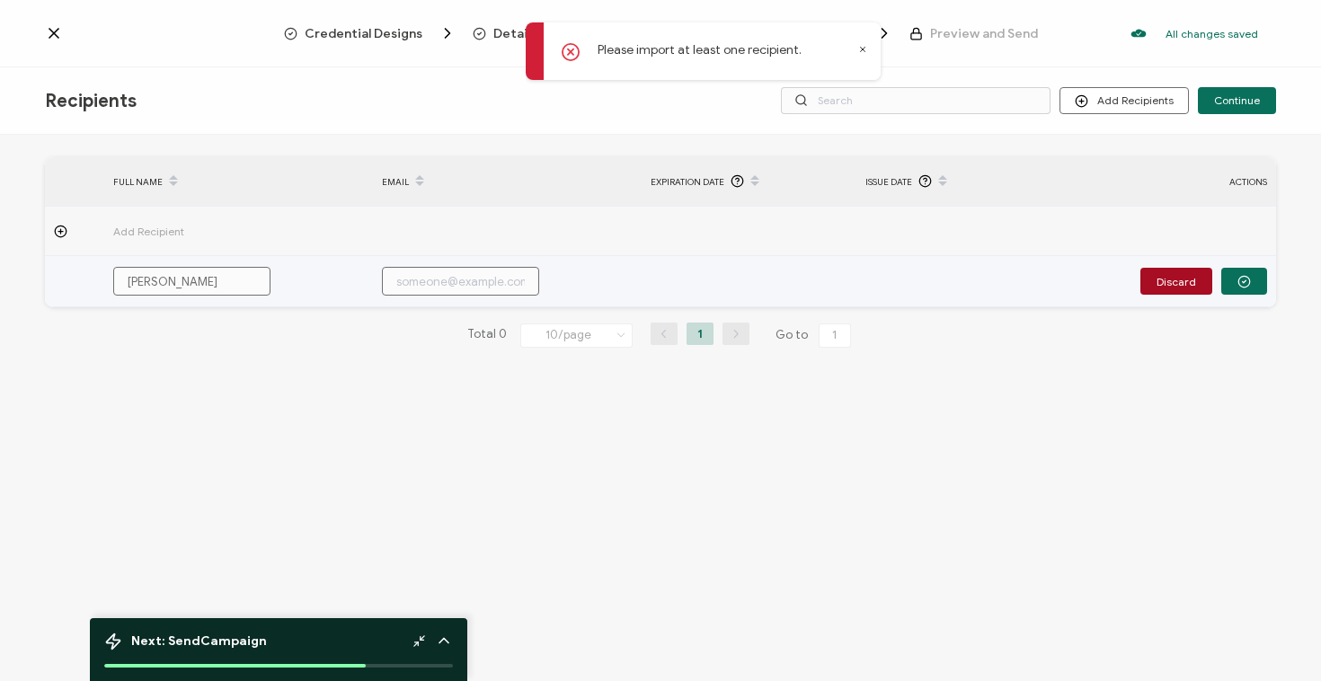
type input "[PERSON_NAME]"
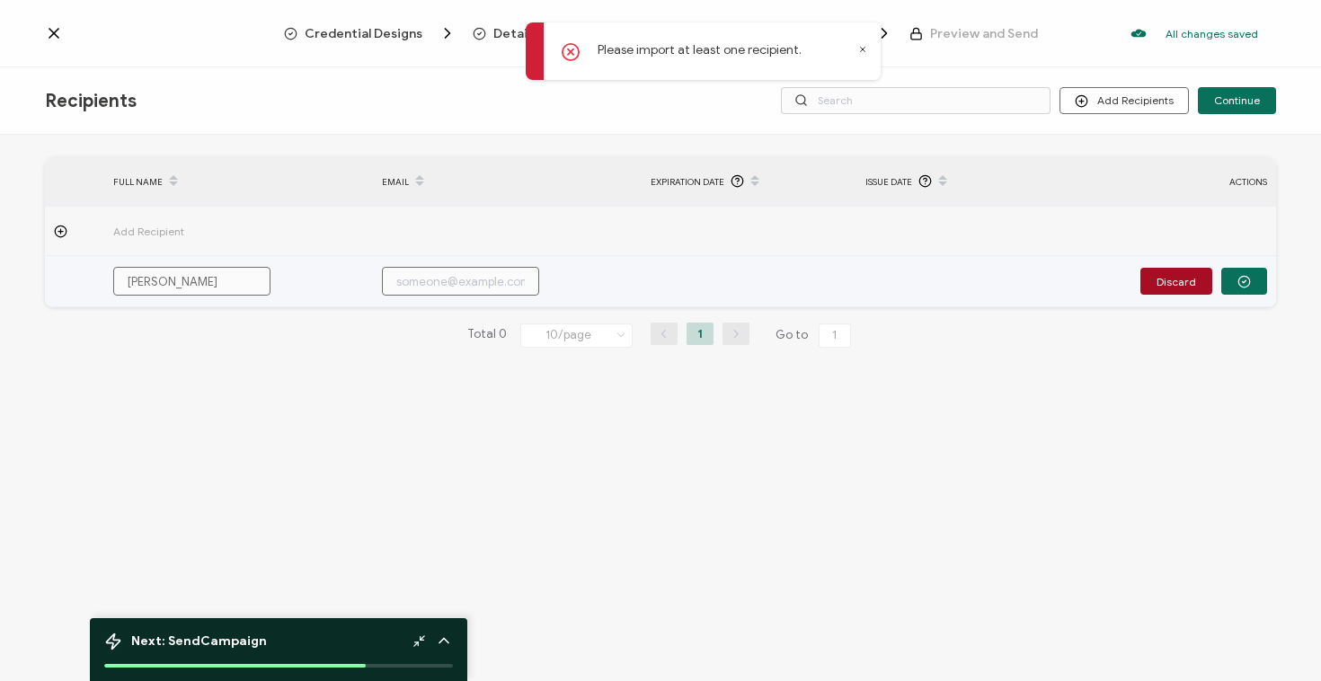
type input "[PERSON_NAME]"
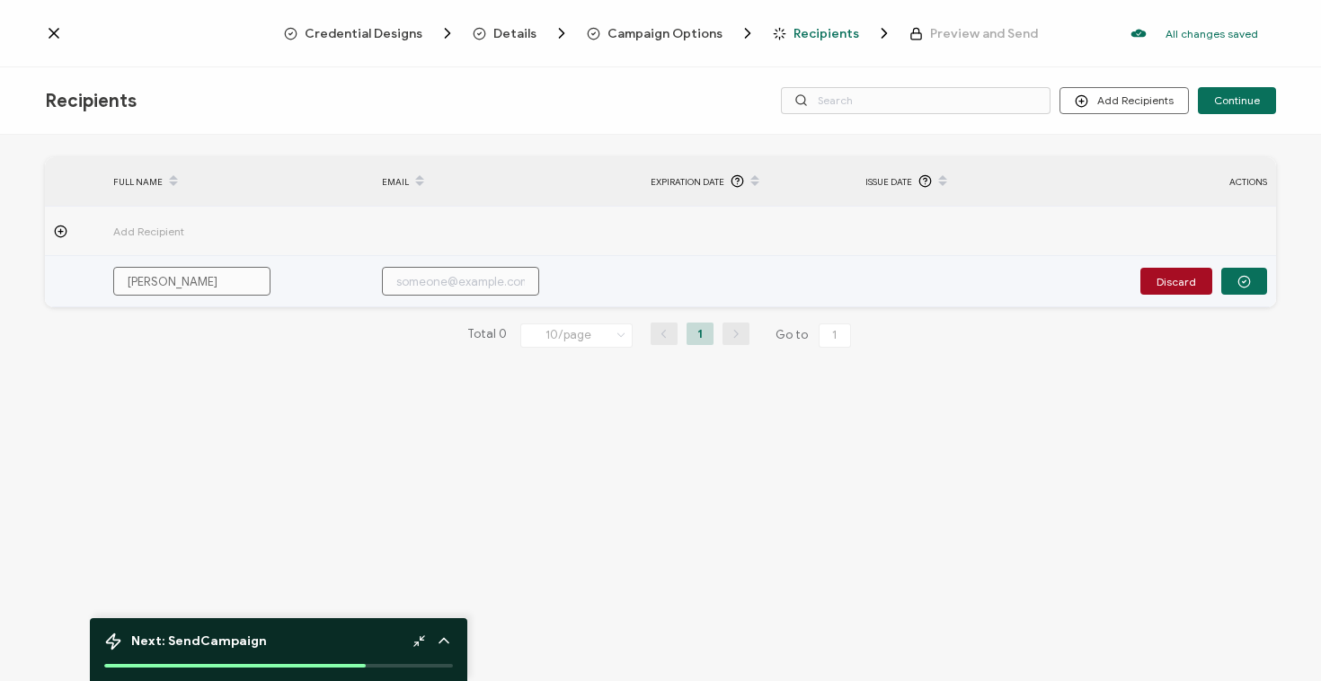
type input "[PERSON_NAME]"
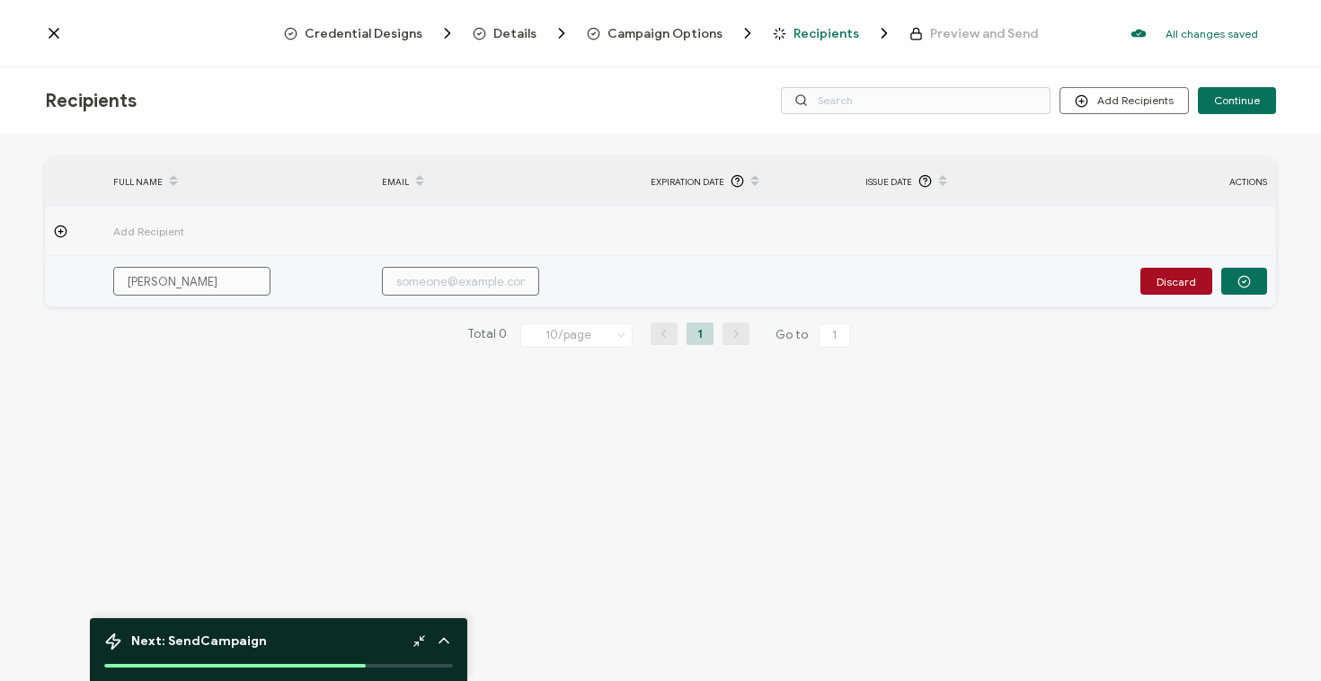
type input "[PERSON_NAME]"
type input "a"
type input "al"
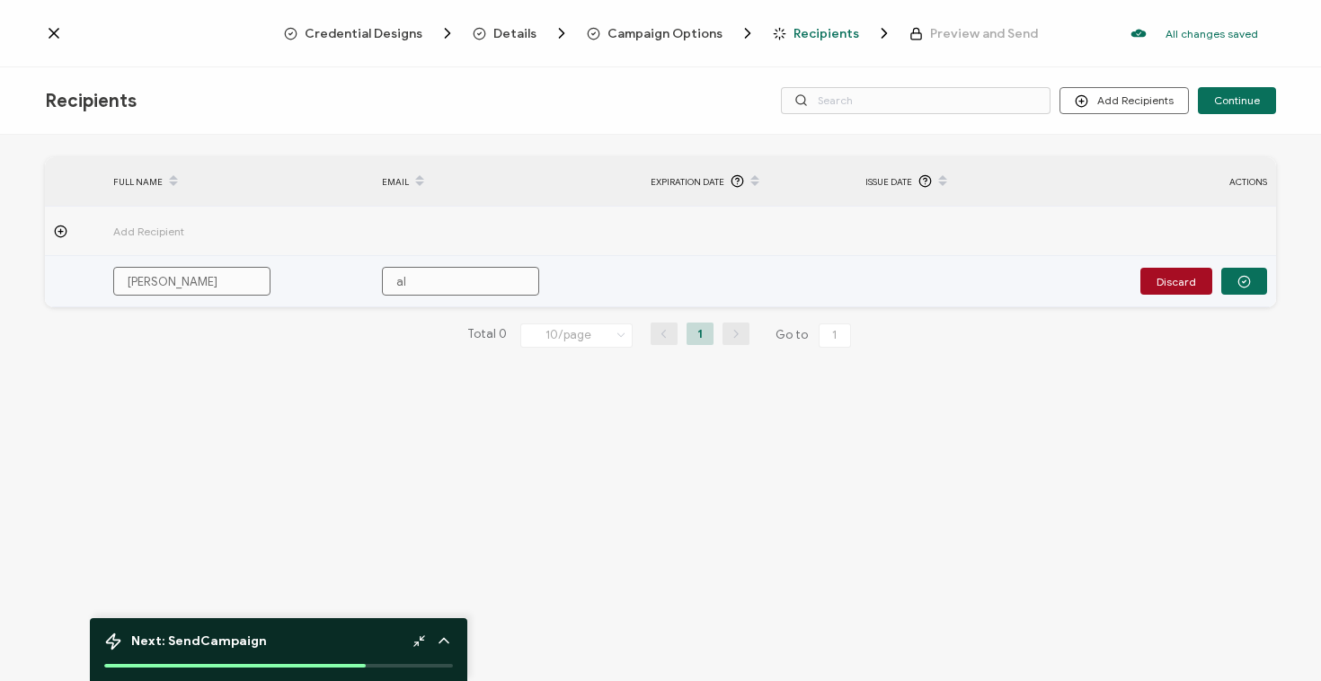
type input "al"
type input "all"
type input "[MEDICAL_DATA]"
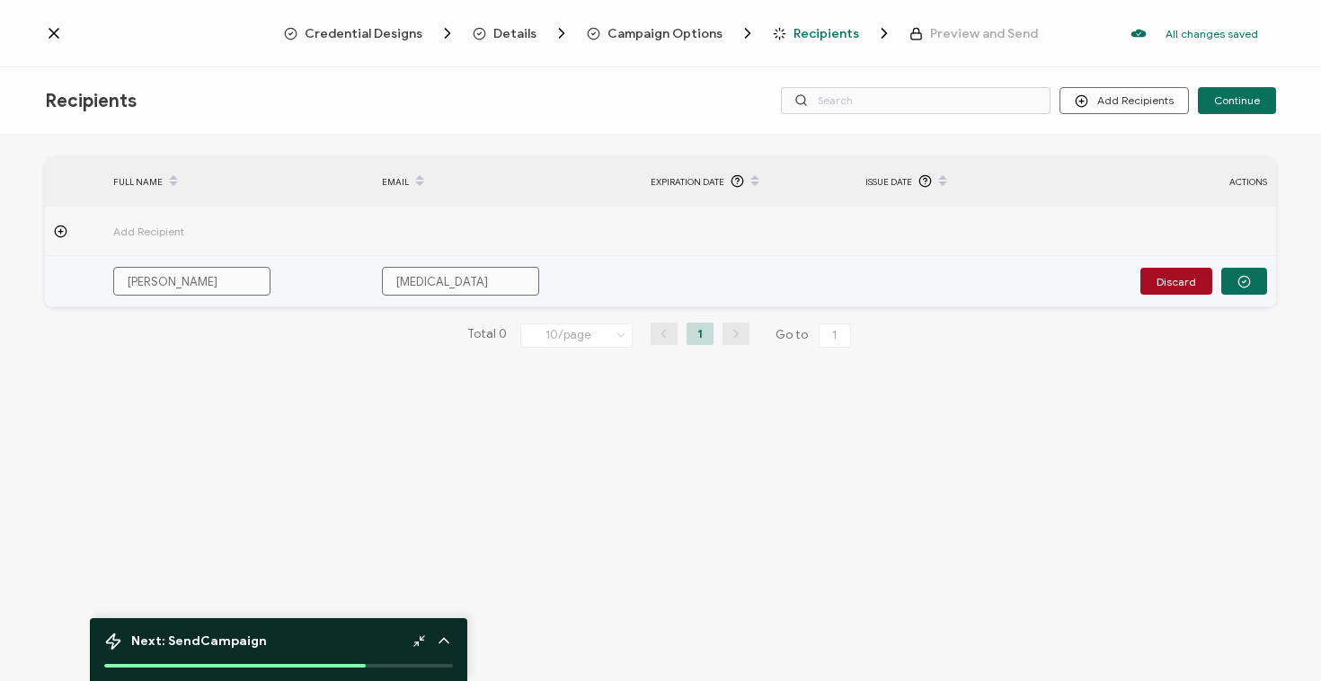
type input "allis"
type input "alliso"
type input "[PERSON_NAME]"
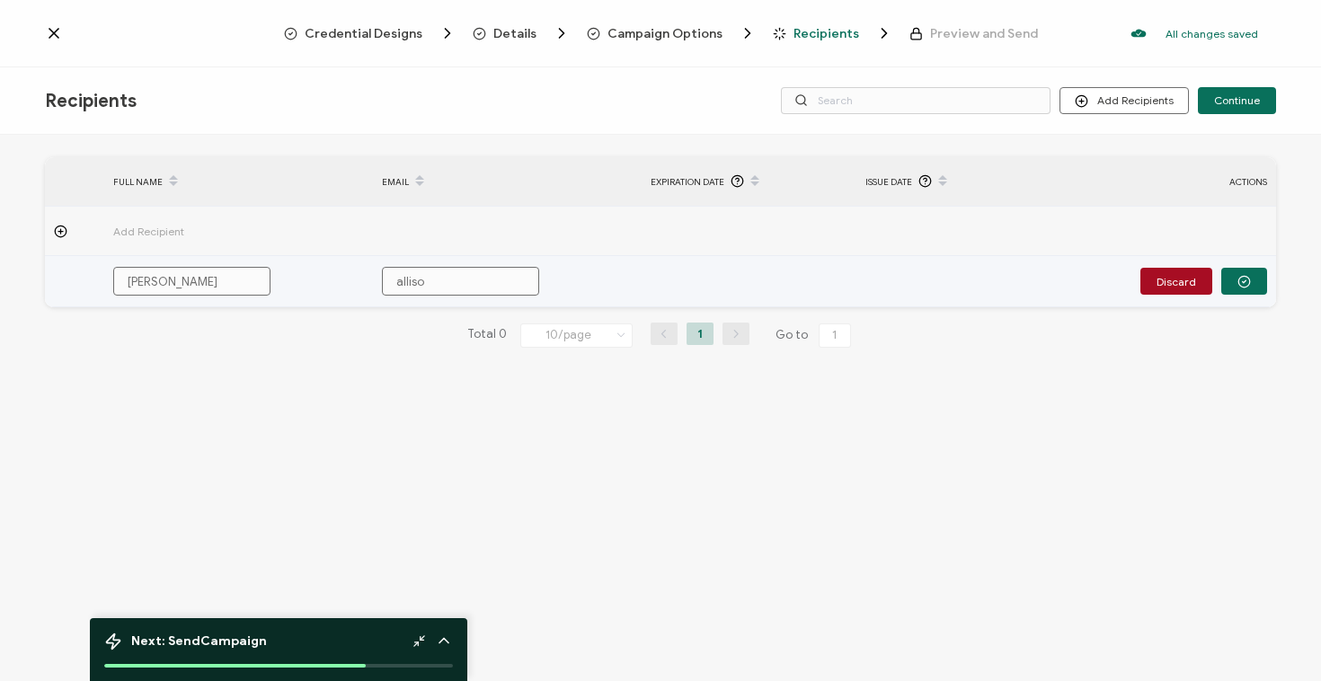
type input "[PERSON_NAME]"
type input "[PERSON_NAME]."
type input "[PERSON_NAME].d"
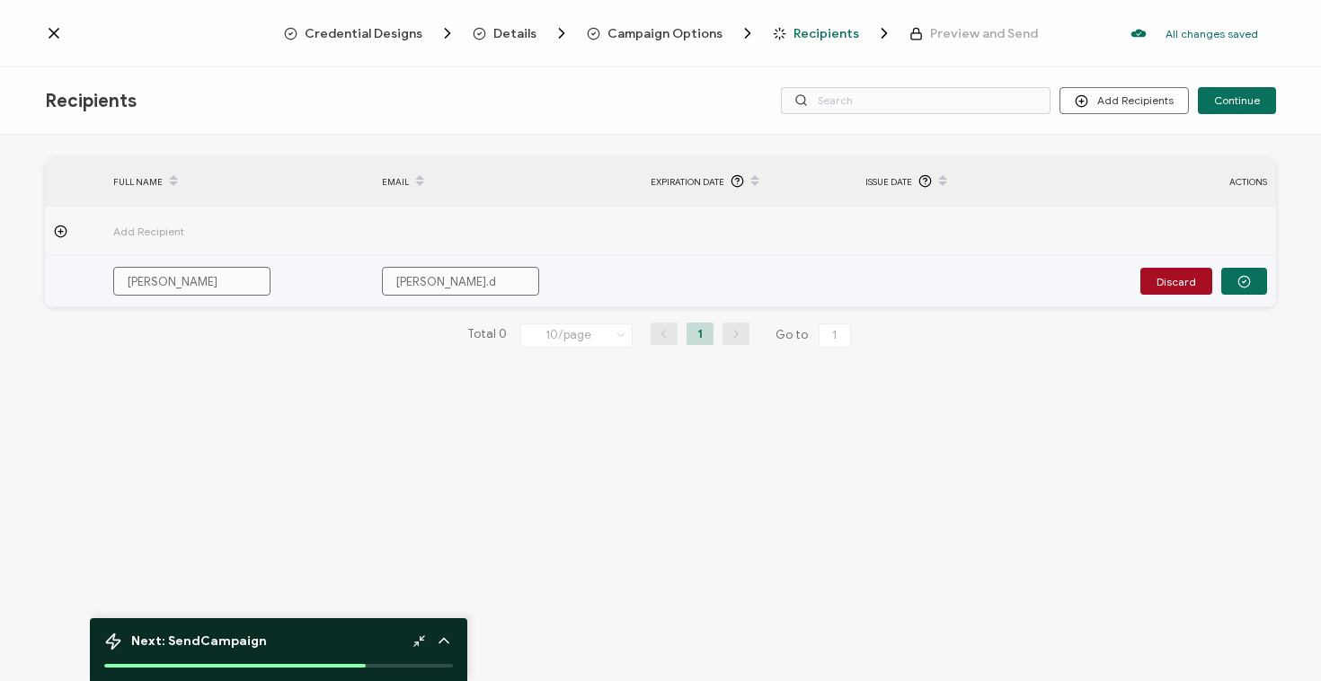
type input "[DOMAIN_NAME]"
type input "[PERSON_NAME].del"
type input "[PERSON_NAME].delf"
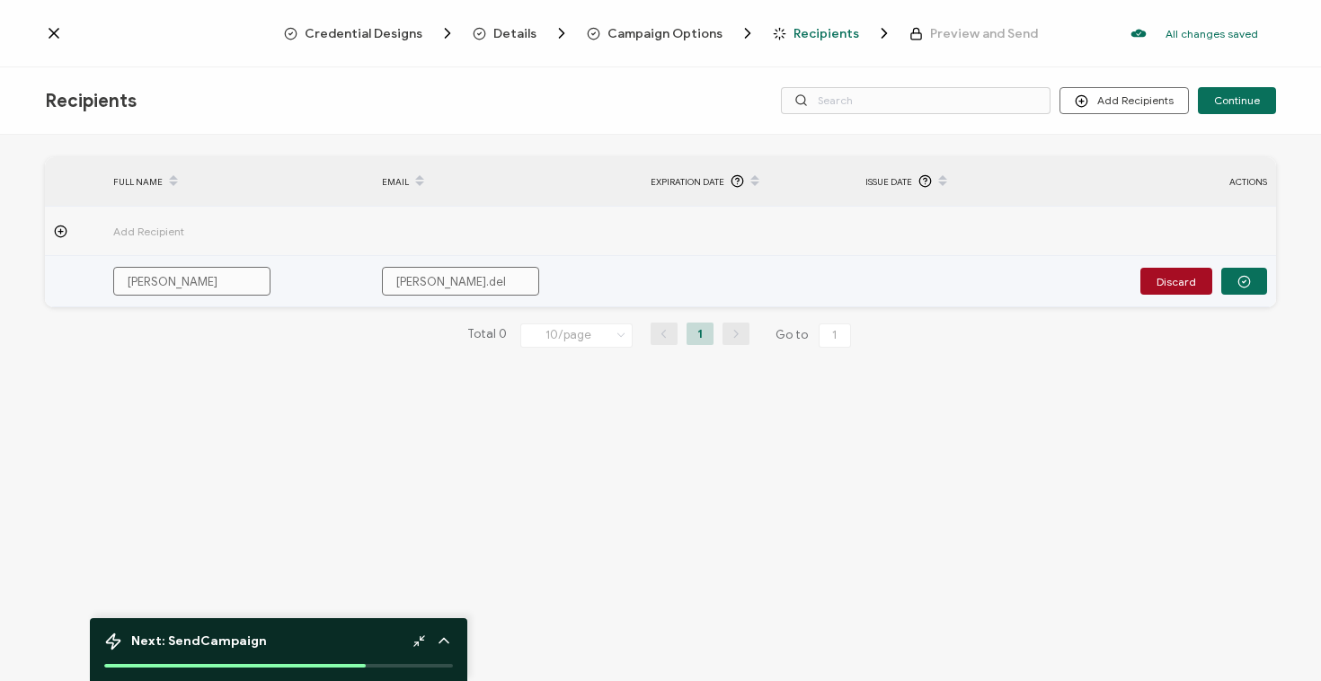
type input "[PERSON_NAME].delf"
type input "[PERSON_NAME].delfi"
type input "[PERSON_NAME].[PERSON_NAME]"
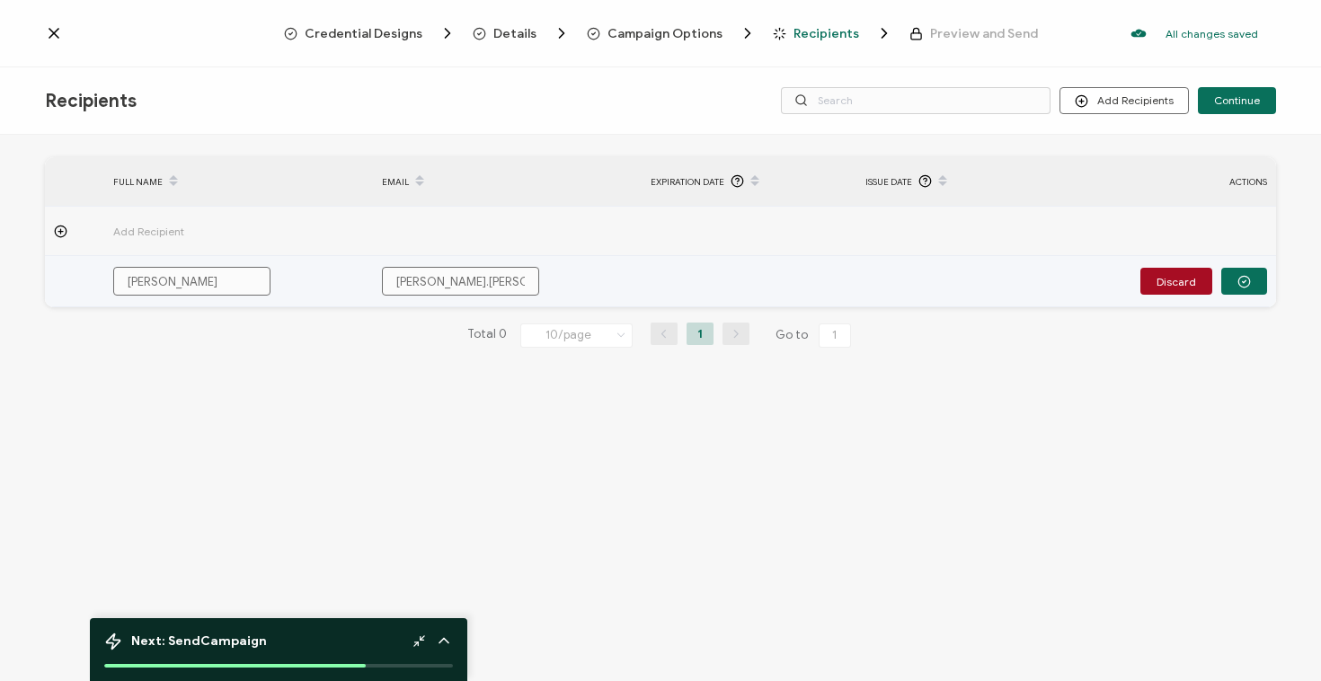
type input "[PERSON_NAME].[PERSON_NAME]"
type input "[PERSON_NAME].[PERSON_NAME]@"
type input "[PERSON_NAME].[PERSON_NAME]@s"
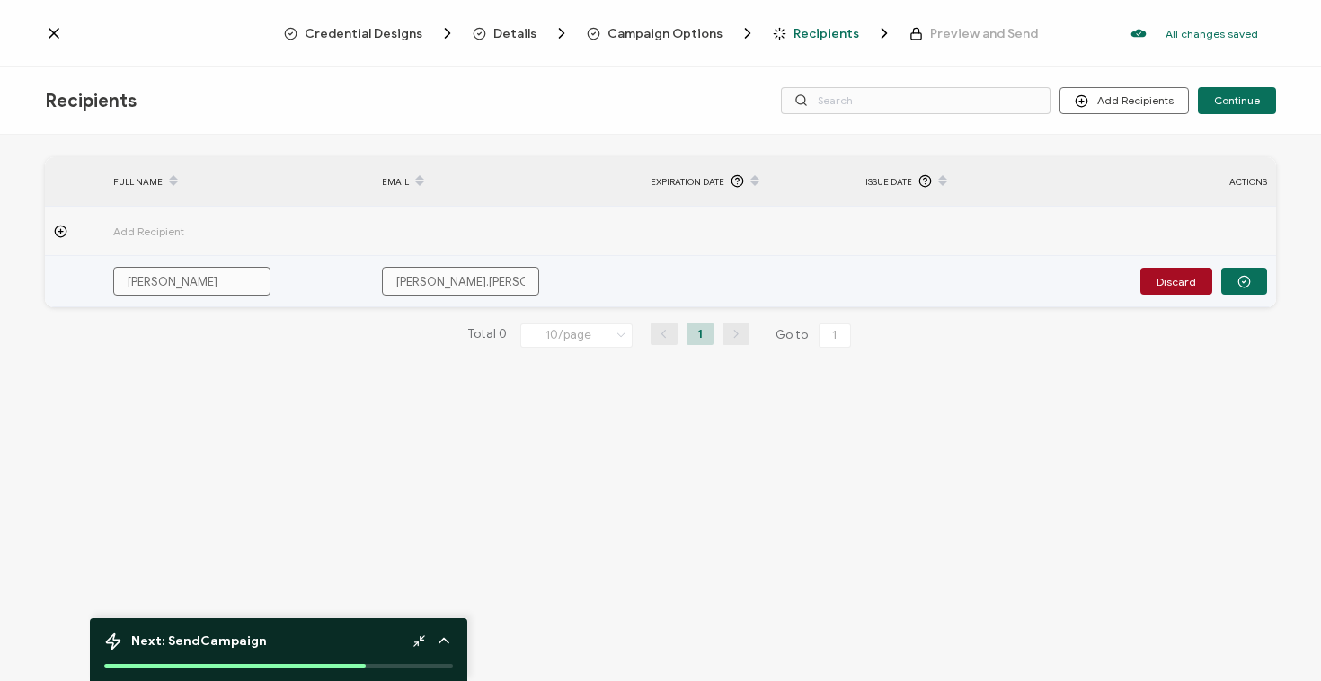
type input "[PERSON_NAME].[PERSON_NAME]@s"
type input "[PERSON_NAME].[PERSON_NAME]@sa"
type input "[PERSON_NAME].[PERSON_NAME]@[PERSON_NAME]"
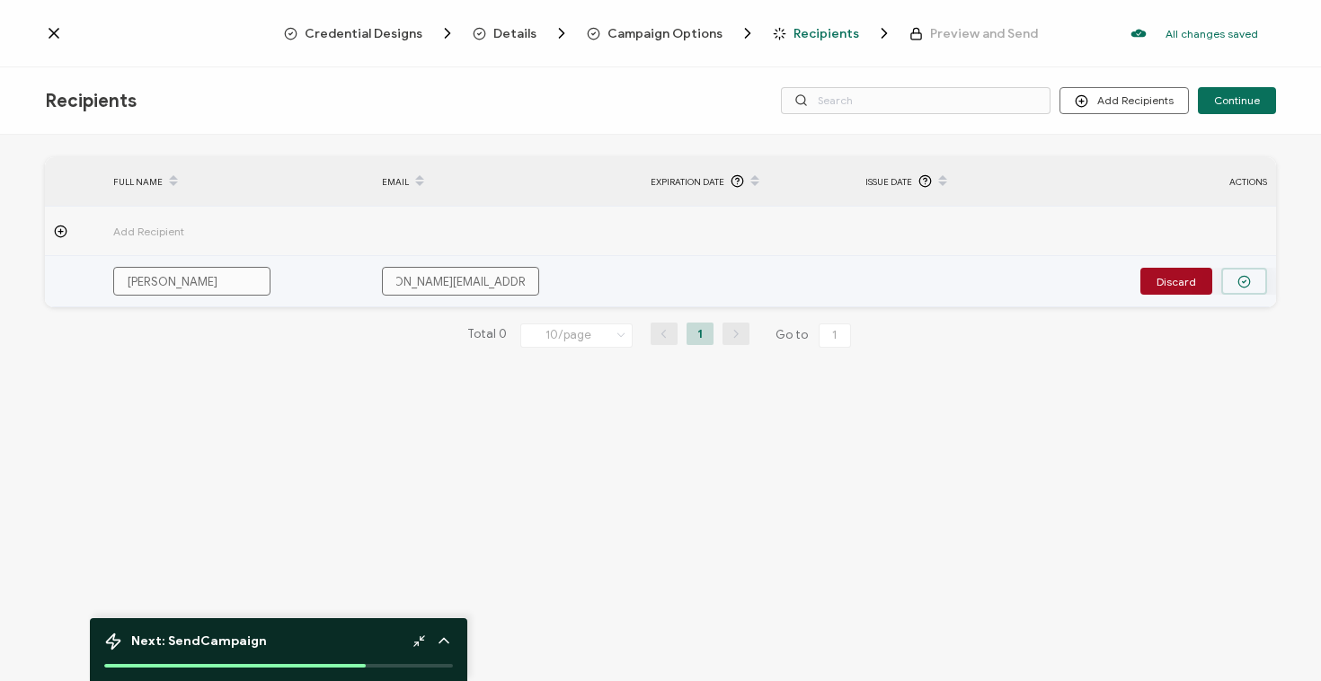
click at [1254, 287] on button "button" at bounding box center [1244, 281] width 46 height 27
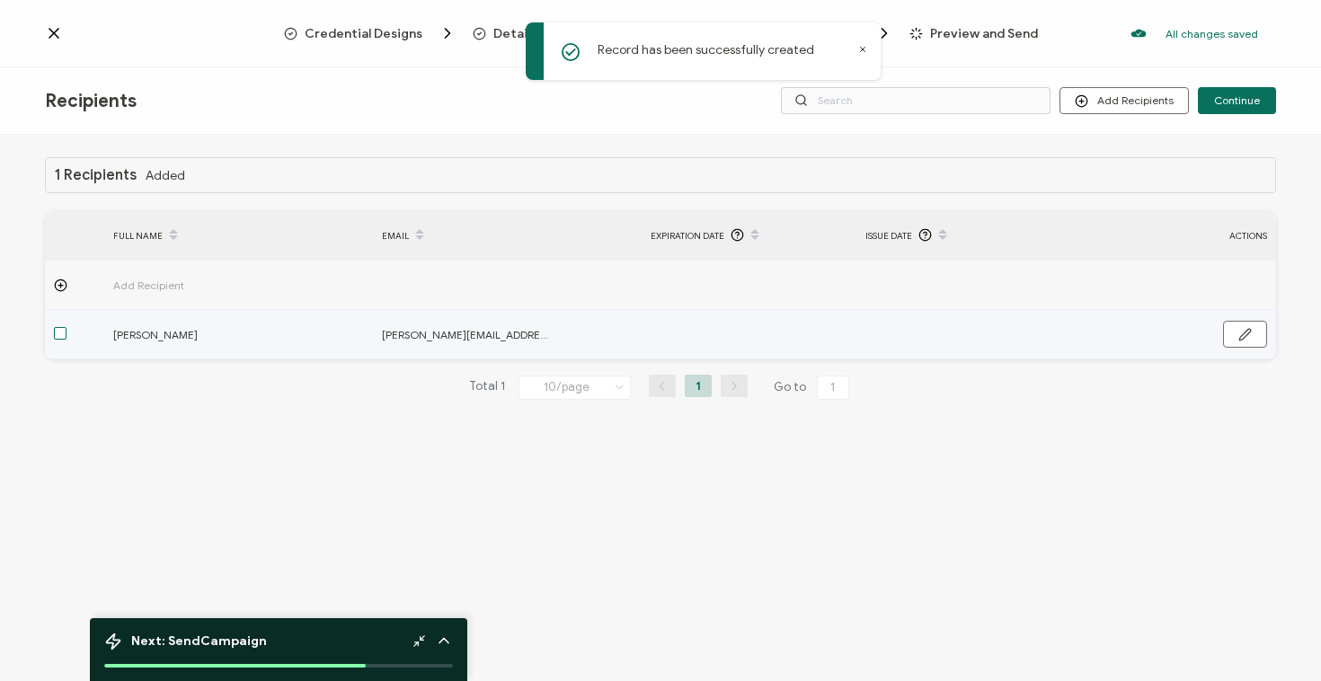
click at [59, 336] on span at bounding box center [60, 333] width 13 height 13
click at [67, 327] on input "checkbox" at bounding box center [67, 327] width 0 height 0
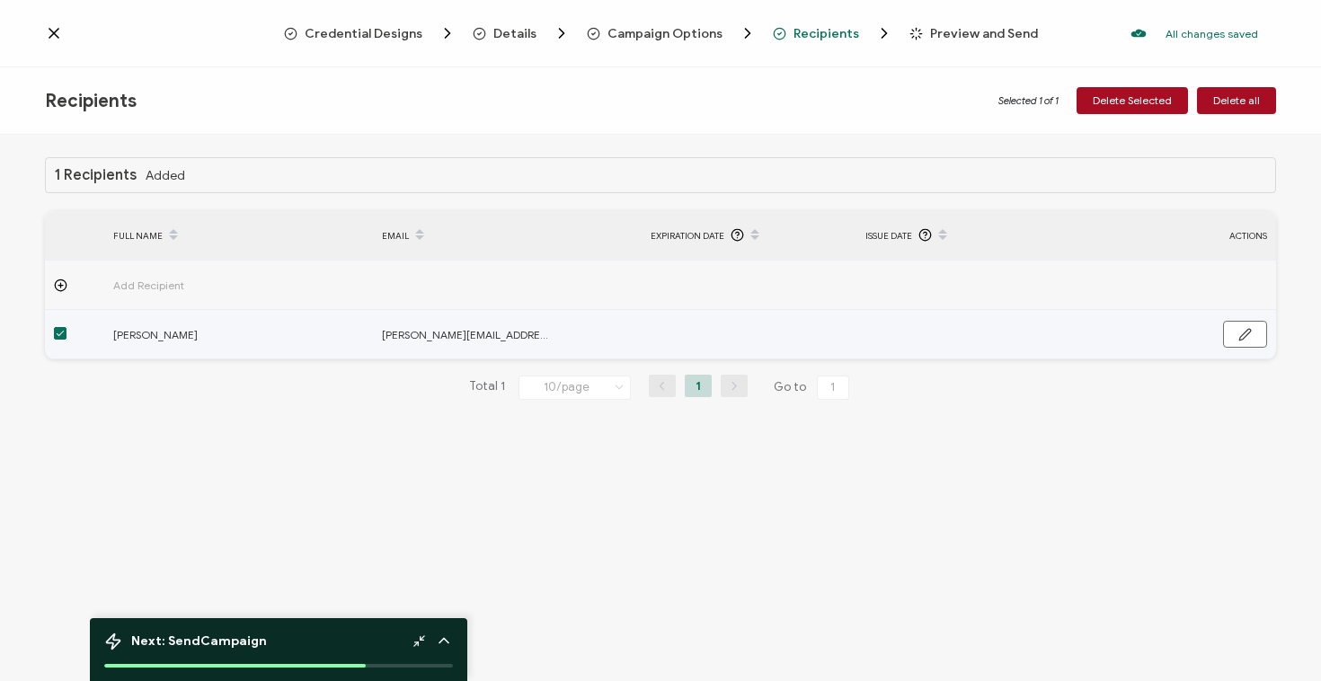
click at [62, 341] on span at bounding box center [60, 334] width 13 height 15
click at [67, 327] on input "checkbox" at bounding box center [67, 327] width 0 height 0
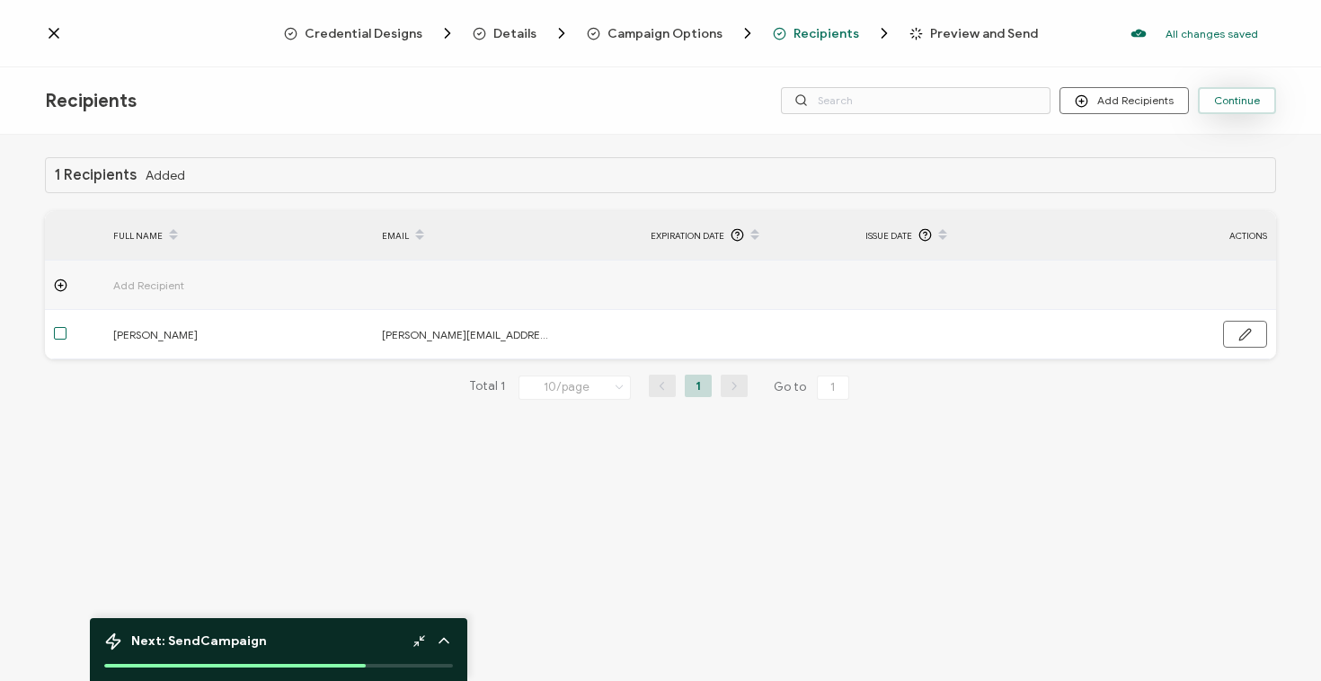
click at [1211, 106] on button "Continue" at bounding box center [1237, 100] width 78 height 27
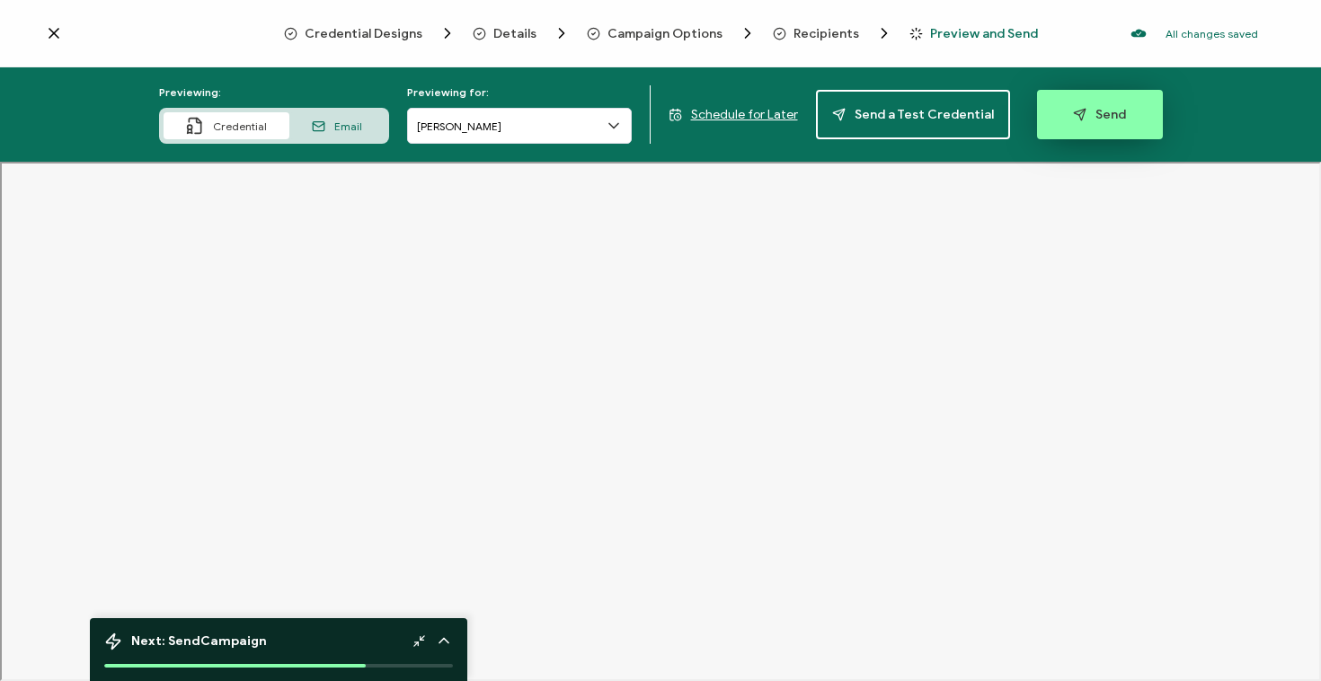
click at [1090, 121] on span "Send" at bounding box center [1099, 114] width 53 height 13
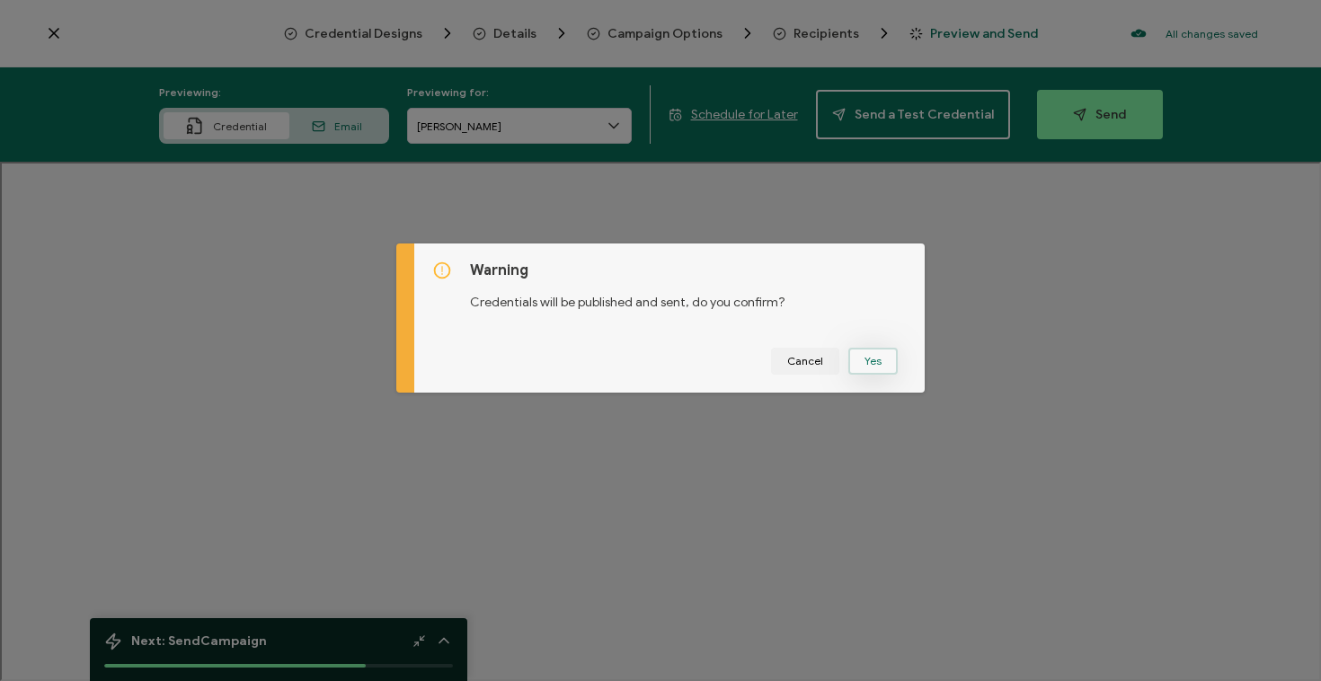
click at [874, 368] on button "Yes" at bounding box center [872, 361] width 49 height 27
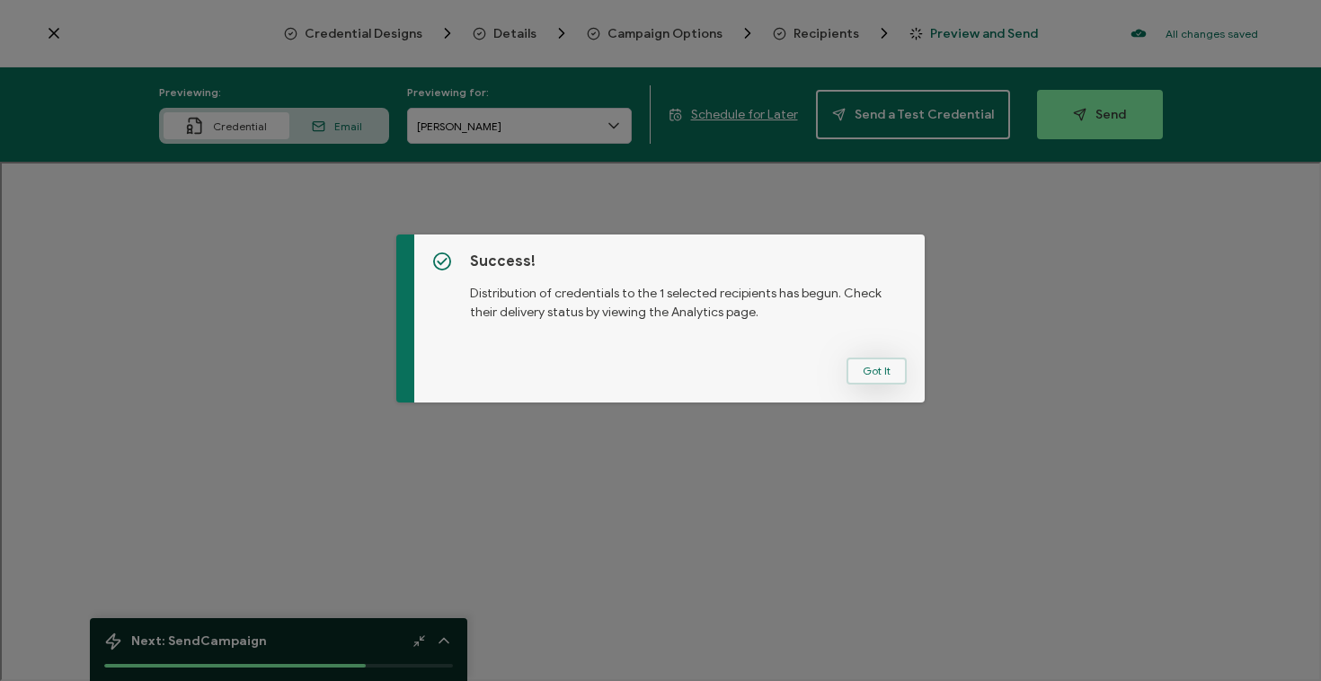
click at [872, 369] on button "Got It" at bounding box center [877, 371] width 60 height 27
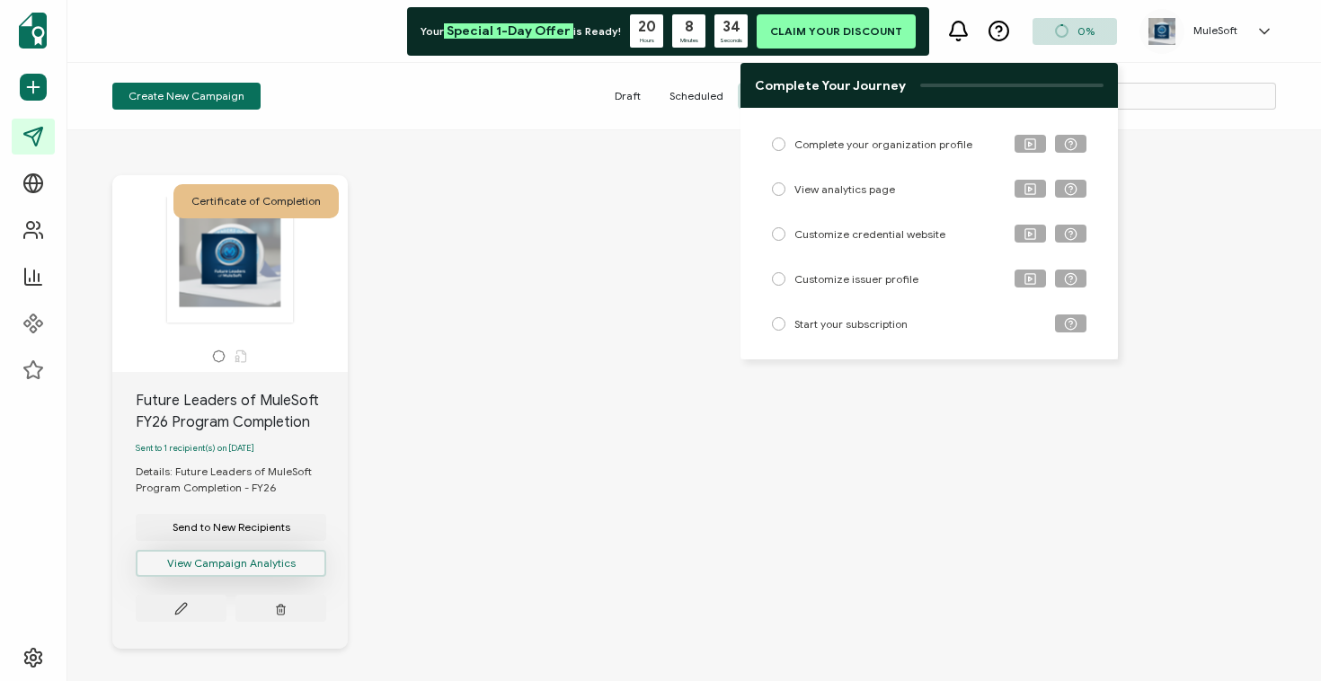
click at [290, 570] on button "View Campaign Analytics" at bounding box center [231, 563] width 191 height 27
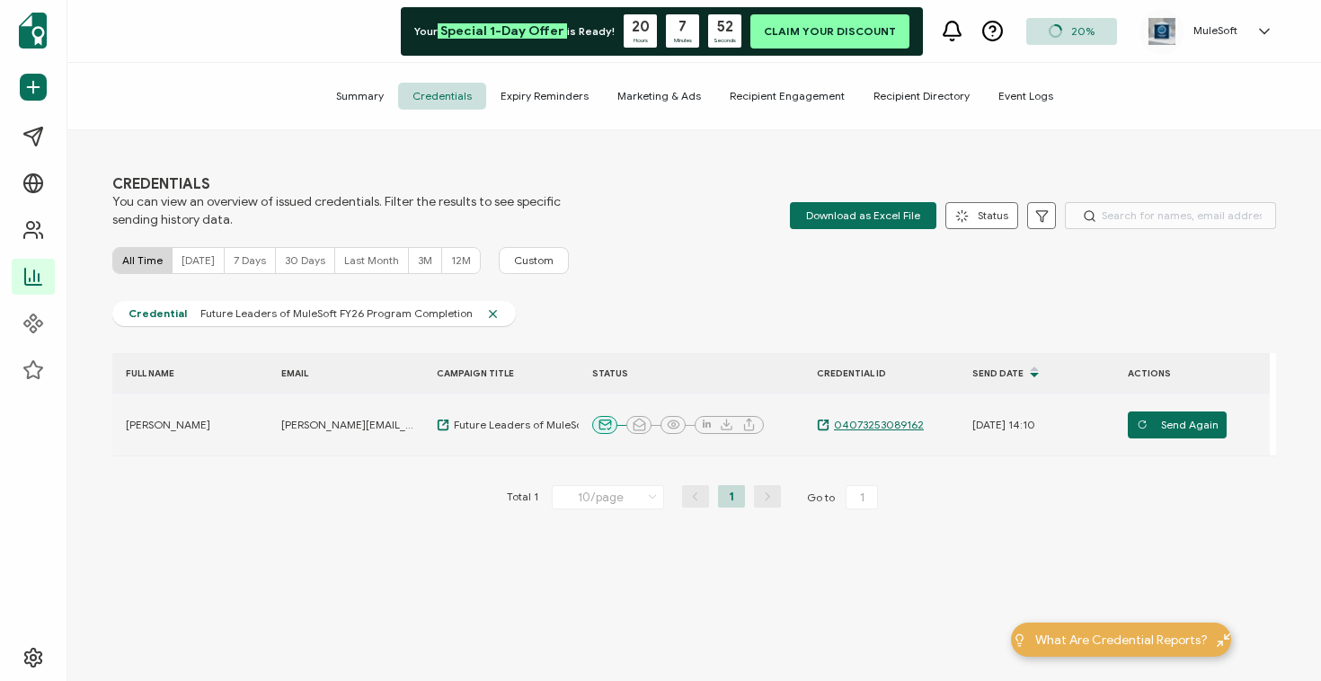
click at [859, 425] on span "04073253089162" at bounding box center [877, 425] width 94 height 14
click at [1150, 426] on span "Send Again" at bounding box center [1178, 425] width 82 height 27
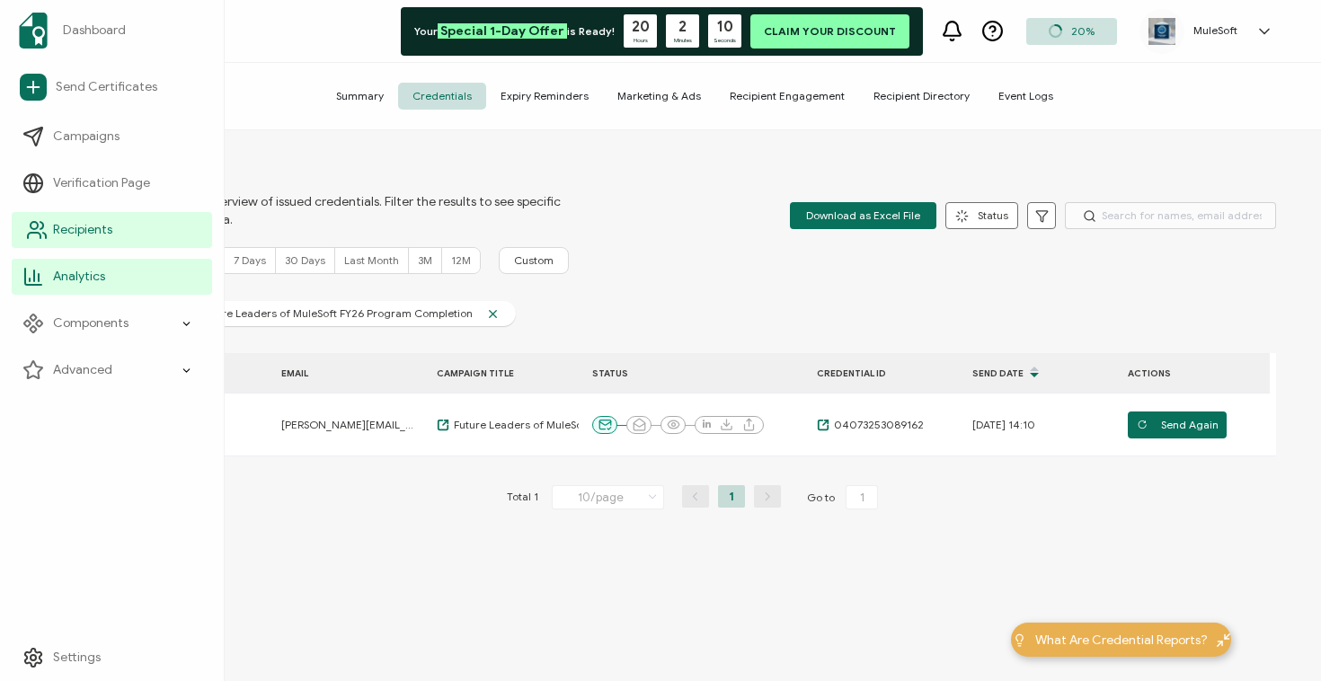
click at [108, 239] on link "Recipients" at bounding box center [112, 230] width 200 height 36
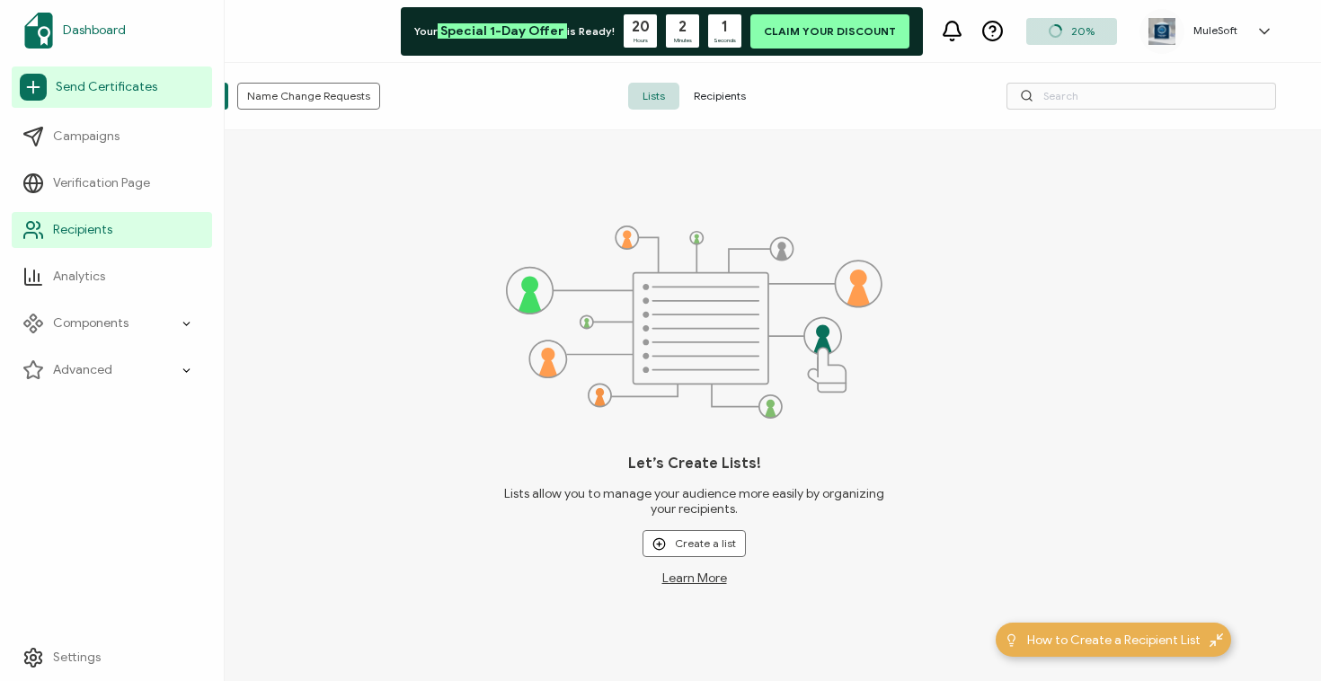
click at [118, 35] on span "Dashboard" at bounding box center [94, 31] width 63 height 18
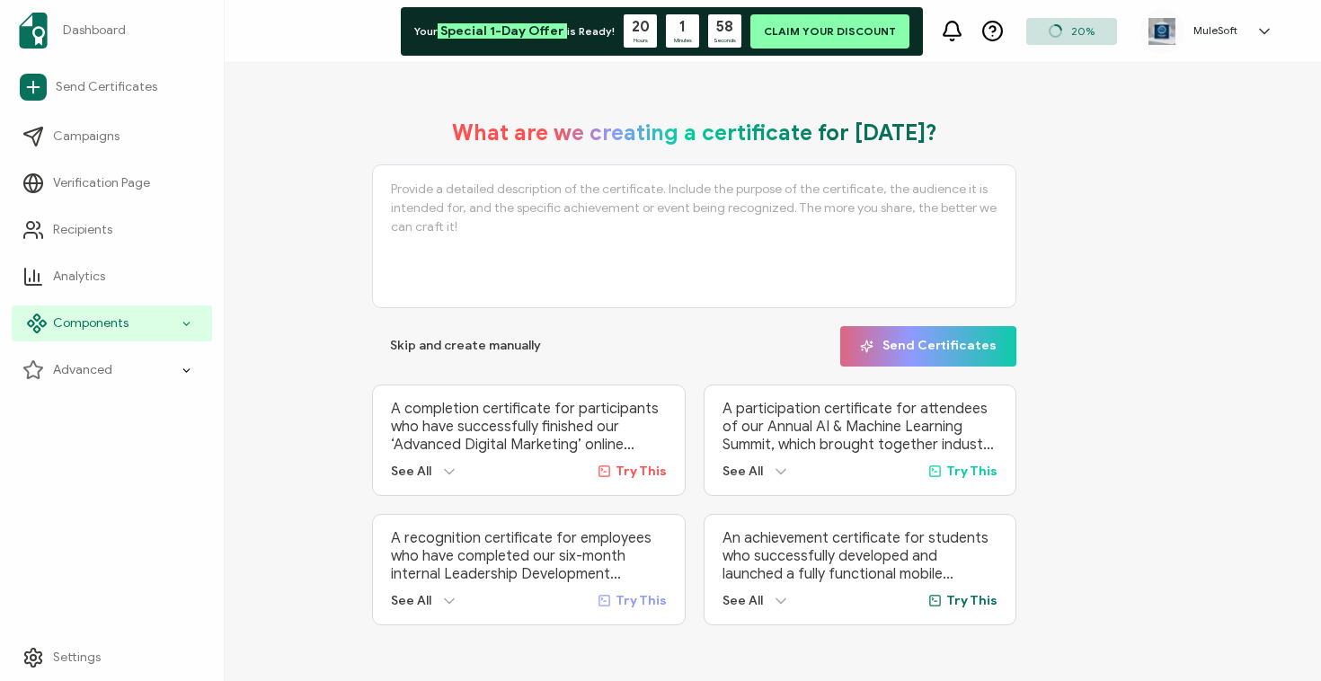
click at [101, 334] on div "Components" at bounding box center [112, 324] width 200 height 36
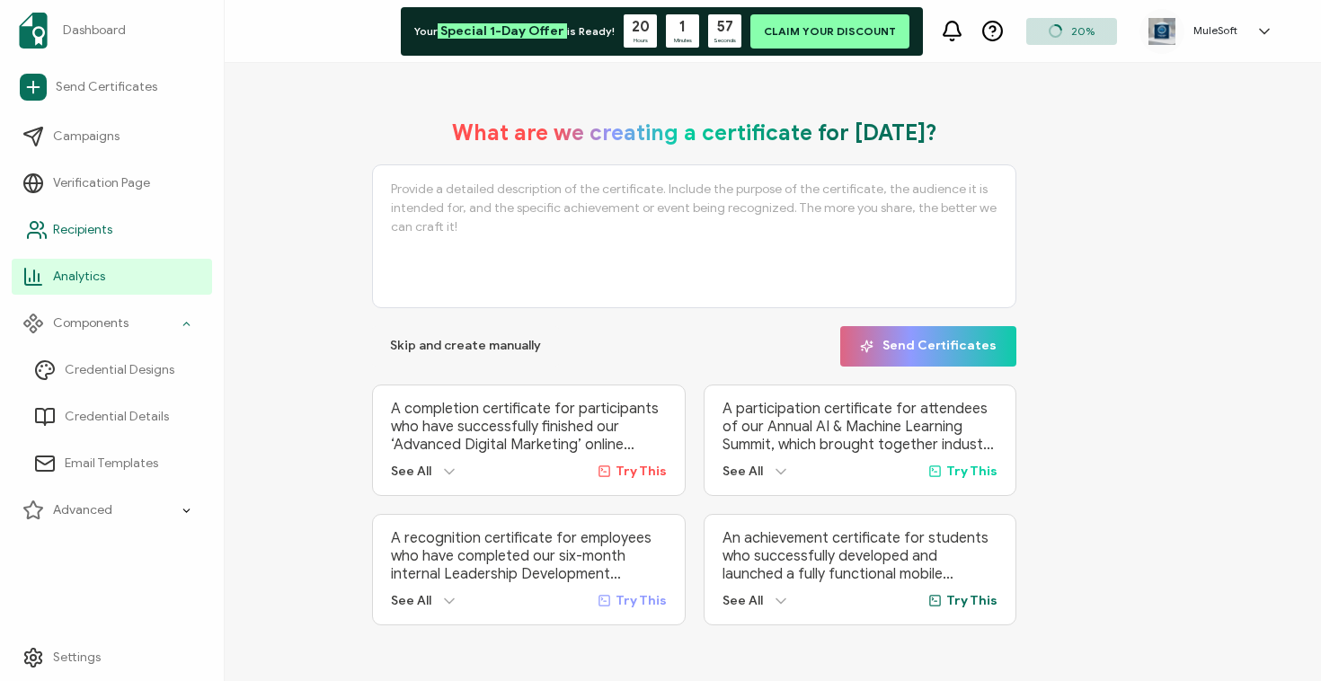
click at [79, 238] on span "Recipients" at bounding box center [82, 230] width 59 height 18
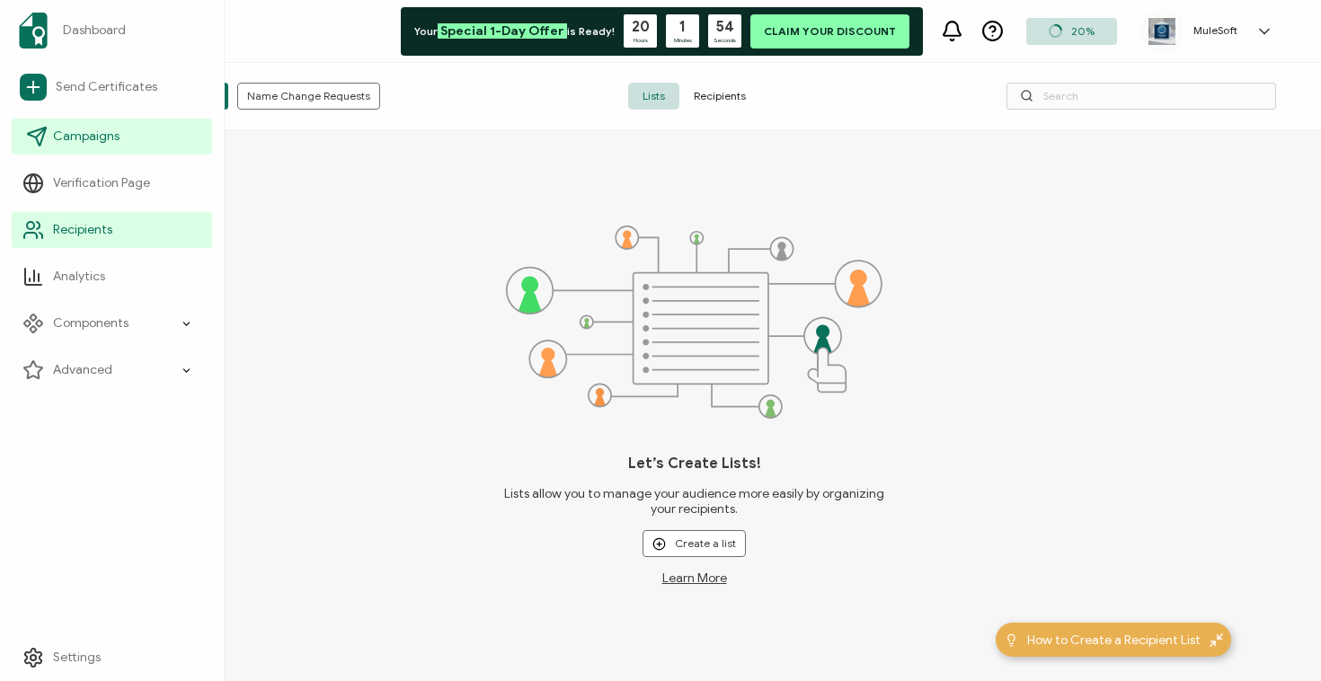
click at [95, 133] on span "Campaigns" at bounding box center [86, 137] width 67 height 18
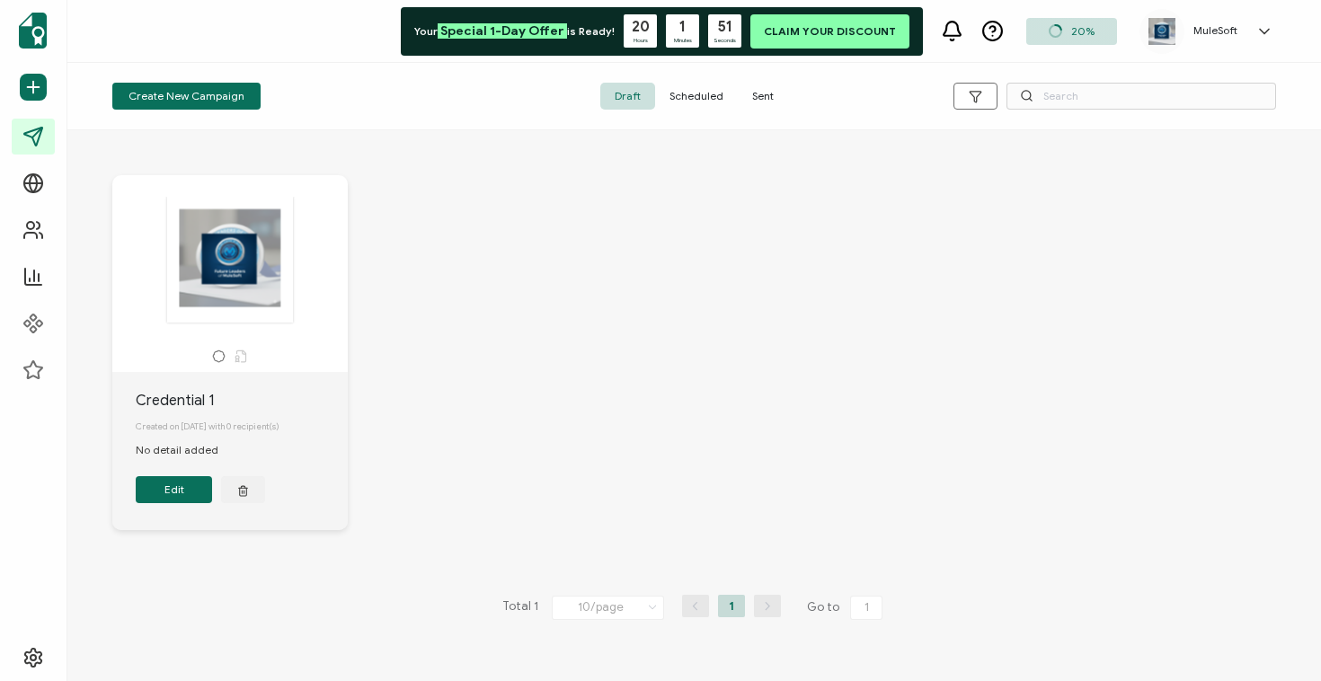
click at [177, 493] on button "Edit" at bounding box center [174, 489] width 76 height 27
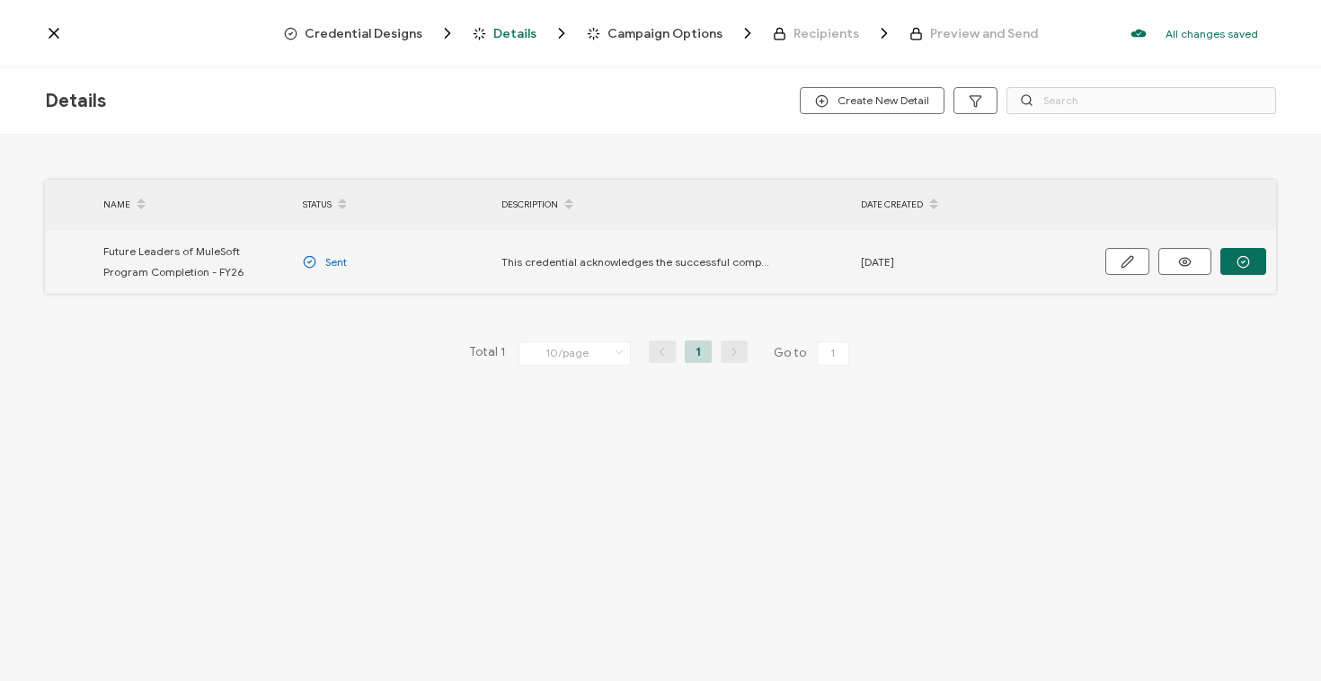
click at [1011, 282] on td "[DATE]" at bounding box center [951, 262] width 199 height 64
click at [1124, 265] on icon "button" at bounding box center [1127, 261] width 13 height 13
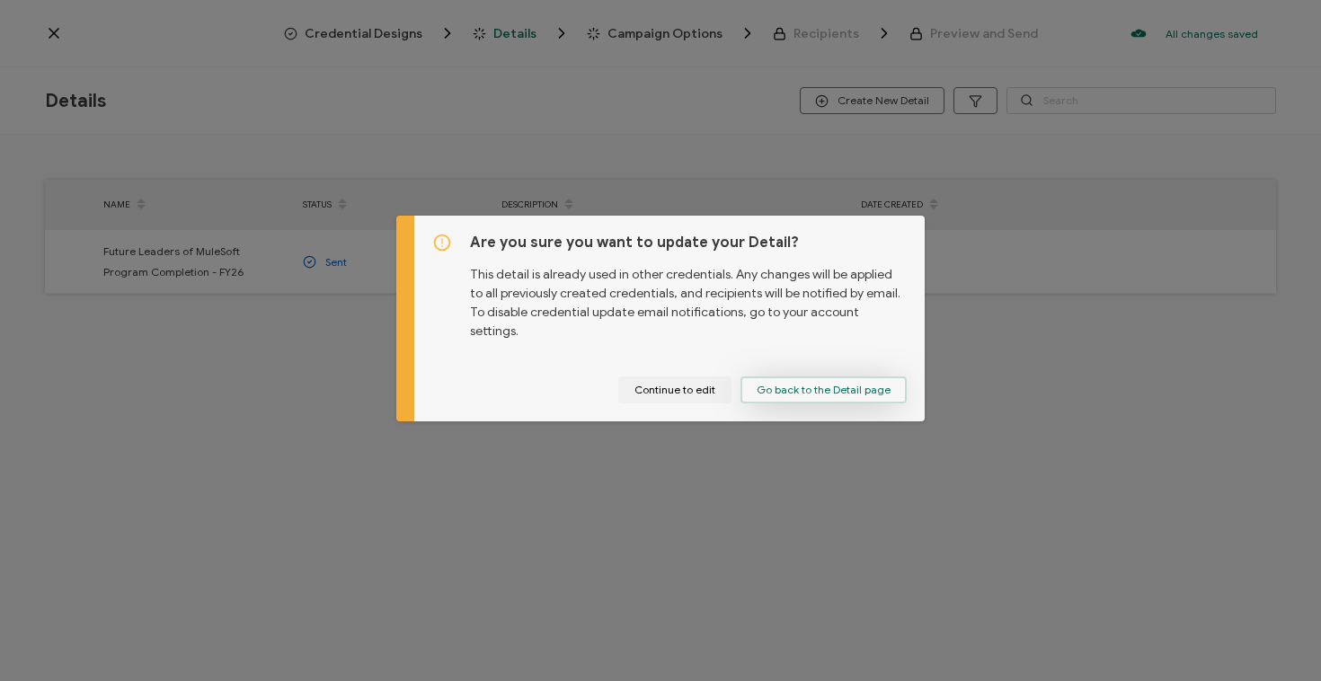
click at [788, 385] on span "Go back to the Detail page" at bounding box center [824, 390] width 134 height 11
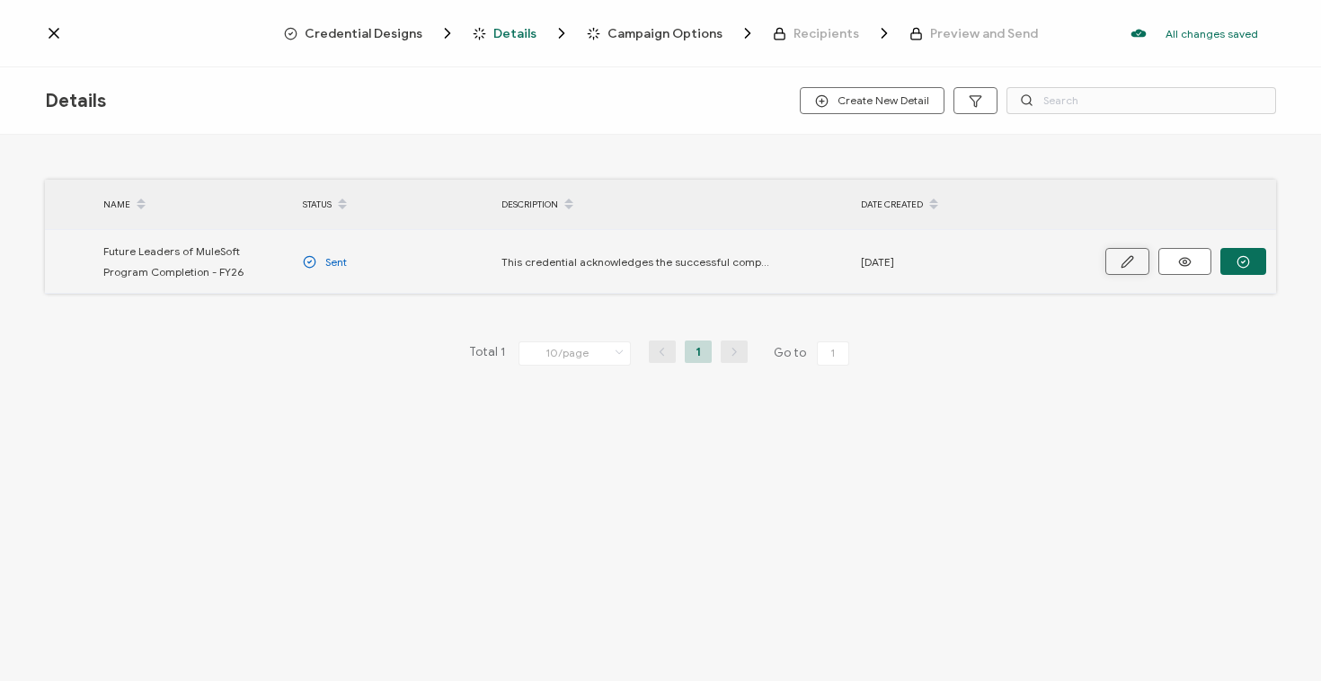
click at [1122, 263] on icon "button" at bounding box center [1127, 261] width 13 height 13
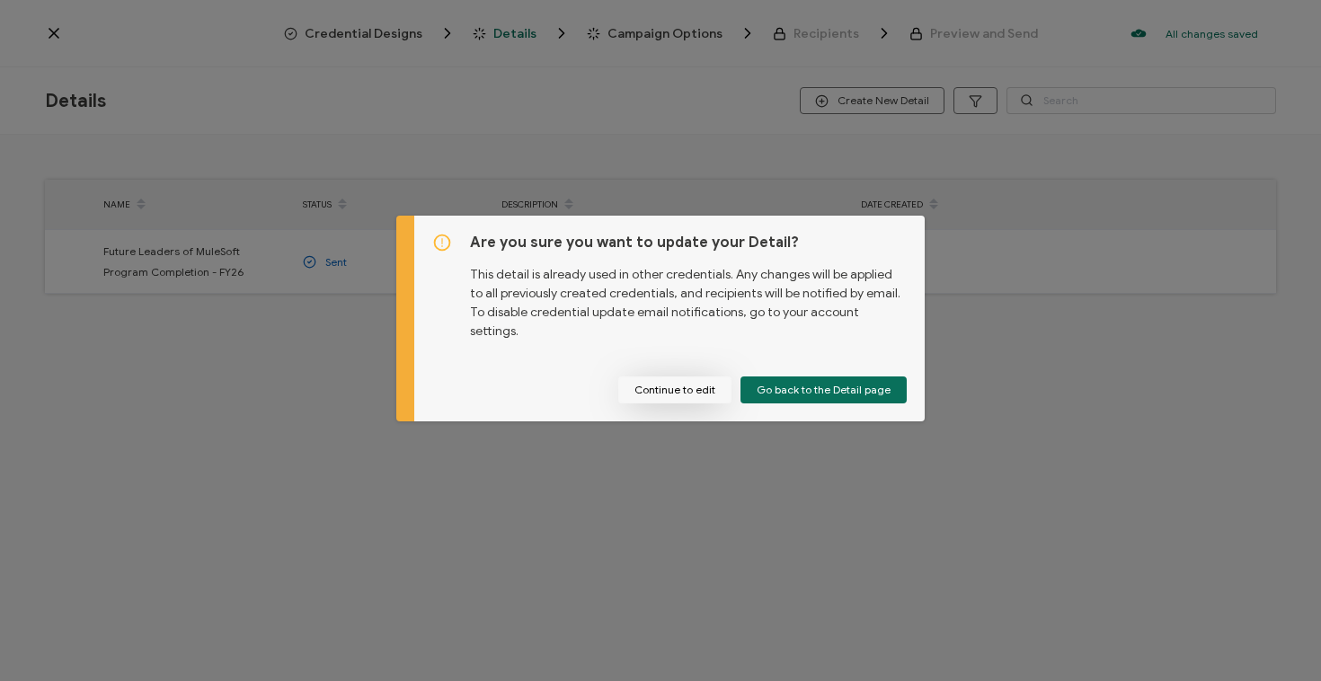
click at [694, 386] on button "Continue to edit" at bounding box center [674, 390] width 113 height 27
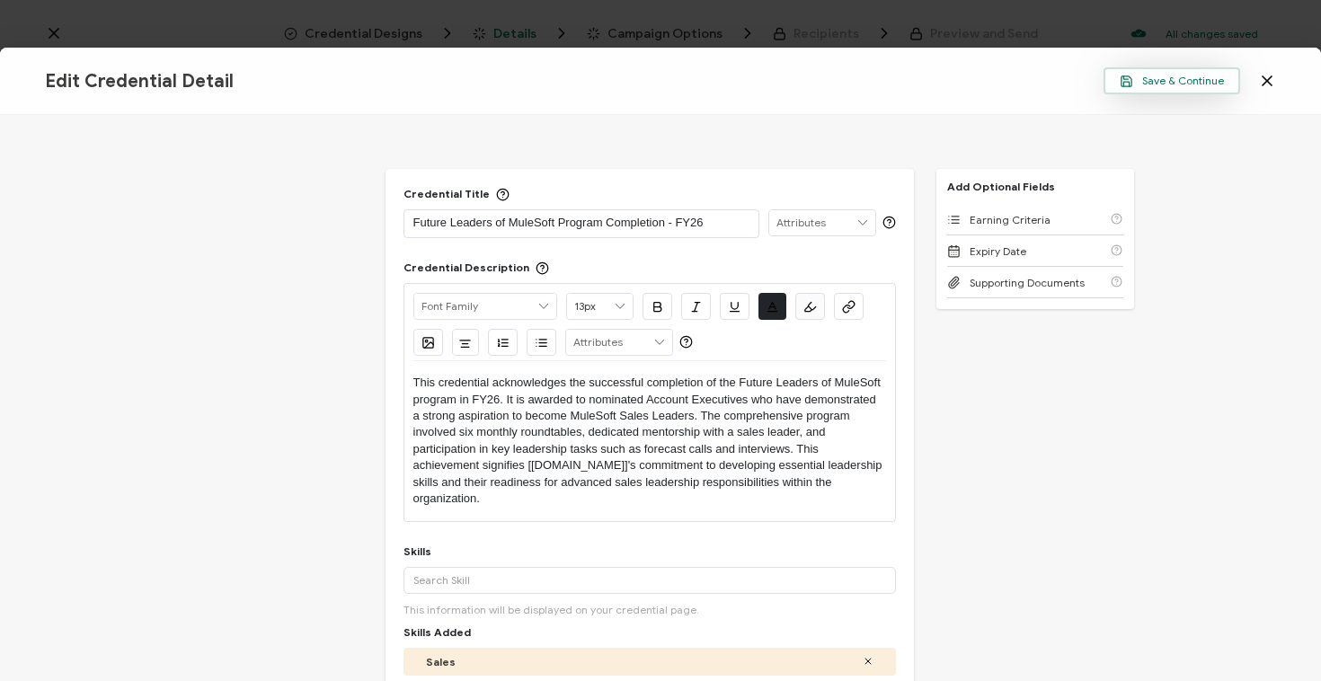
click at [1167, 86] on span "Save & Continue" at bounding box center [1172, 81] width 104 height 13
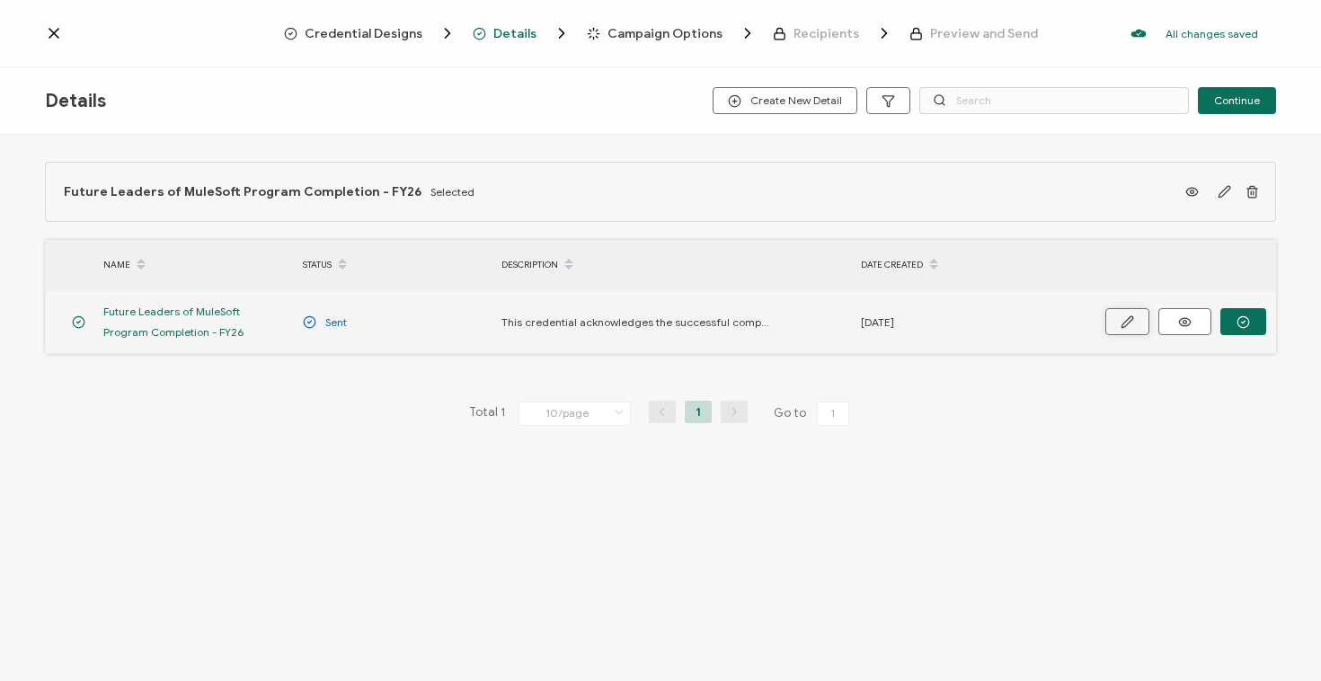
click at [1127, 327] on icon "button" at bounding box center [1127, 321] width 13 height 13
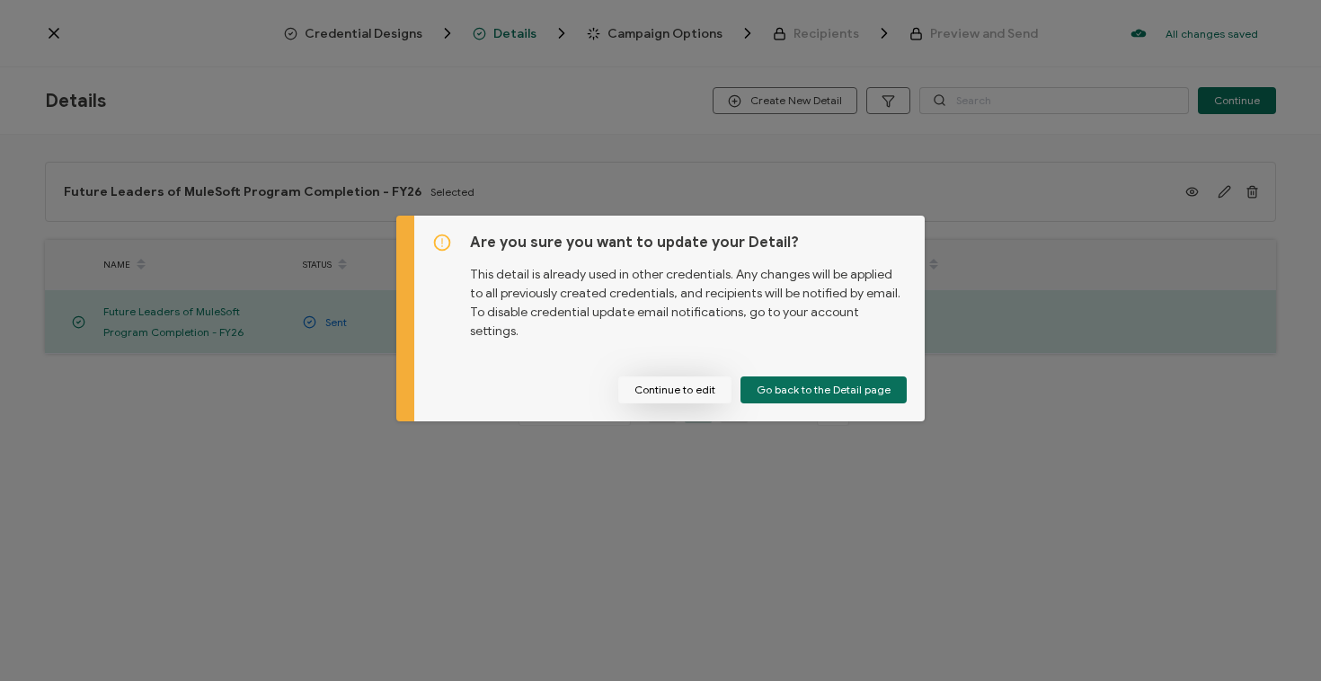
click at [674, 381] on button "Continue to edit" at bounding box center [674, 390] width 113 height 27
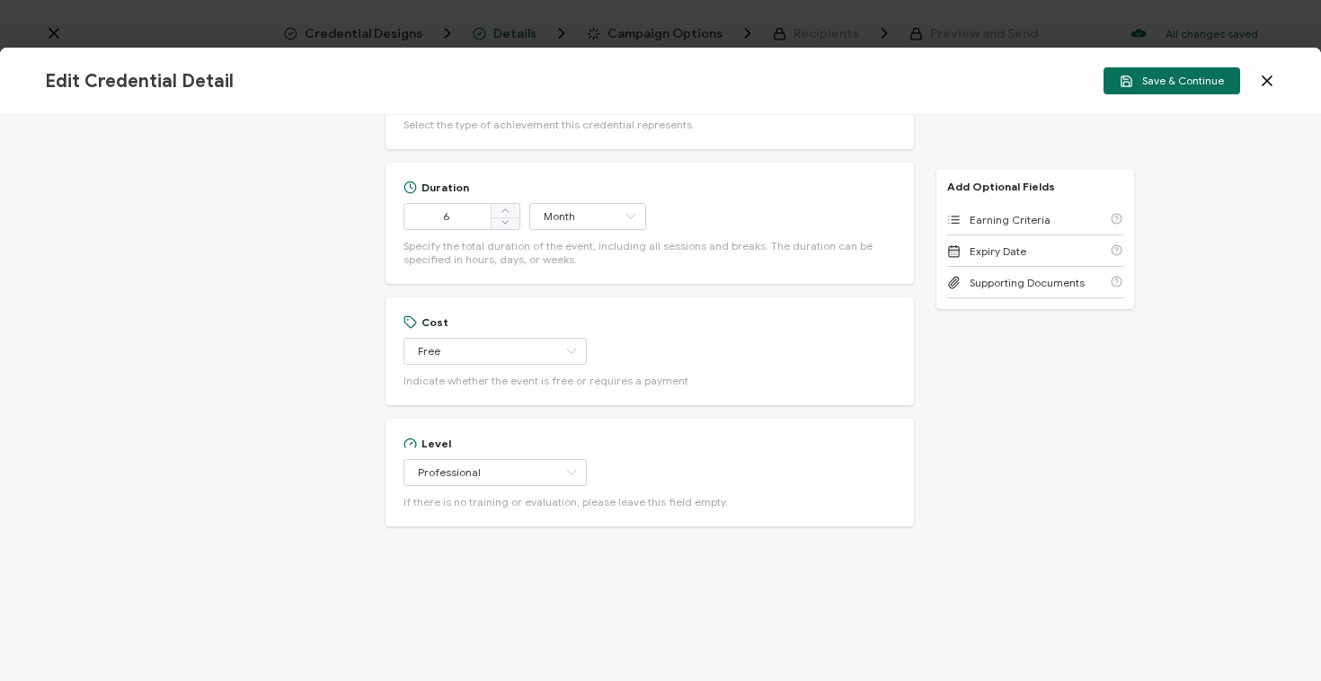
scroll to position [707, 0]
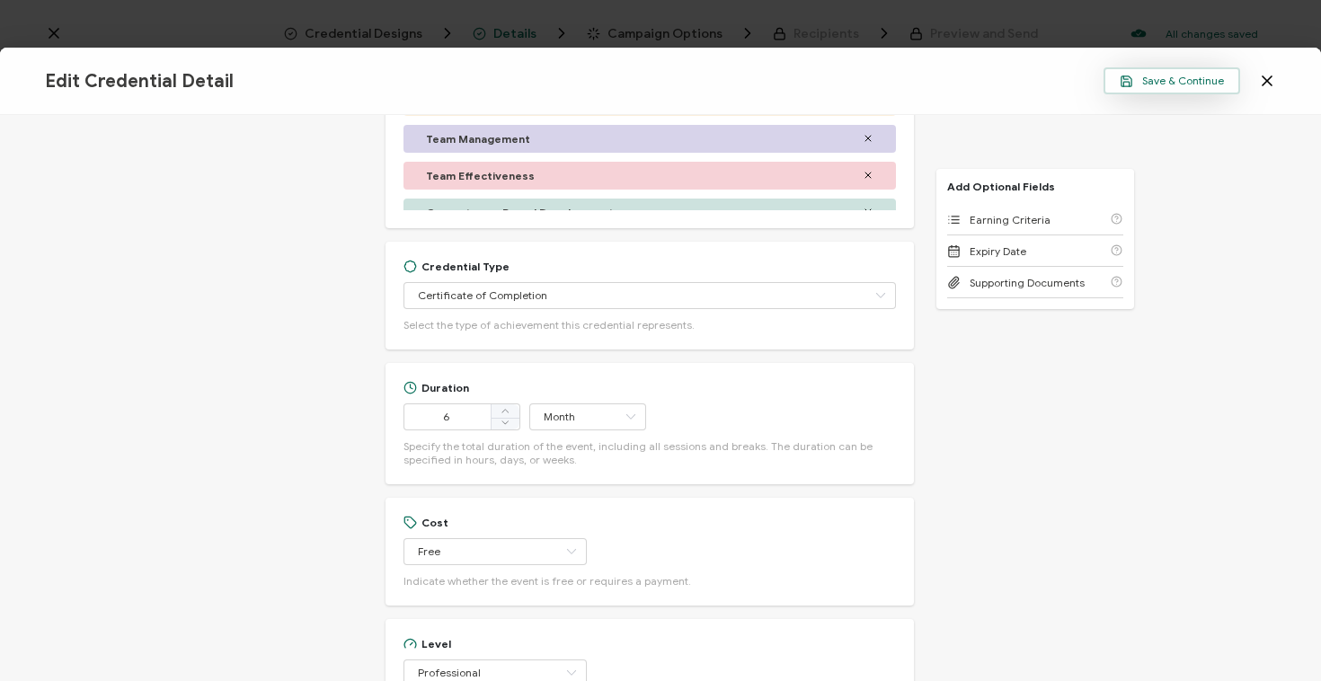
click at [1141, 93] on button "Save & Continue" at bounding box center [1172, 80] width 137 height 27
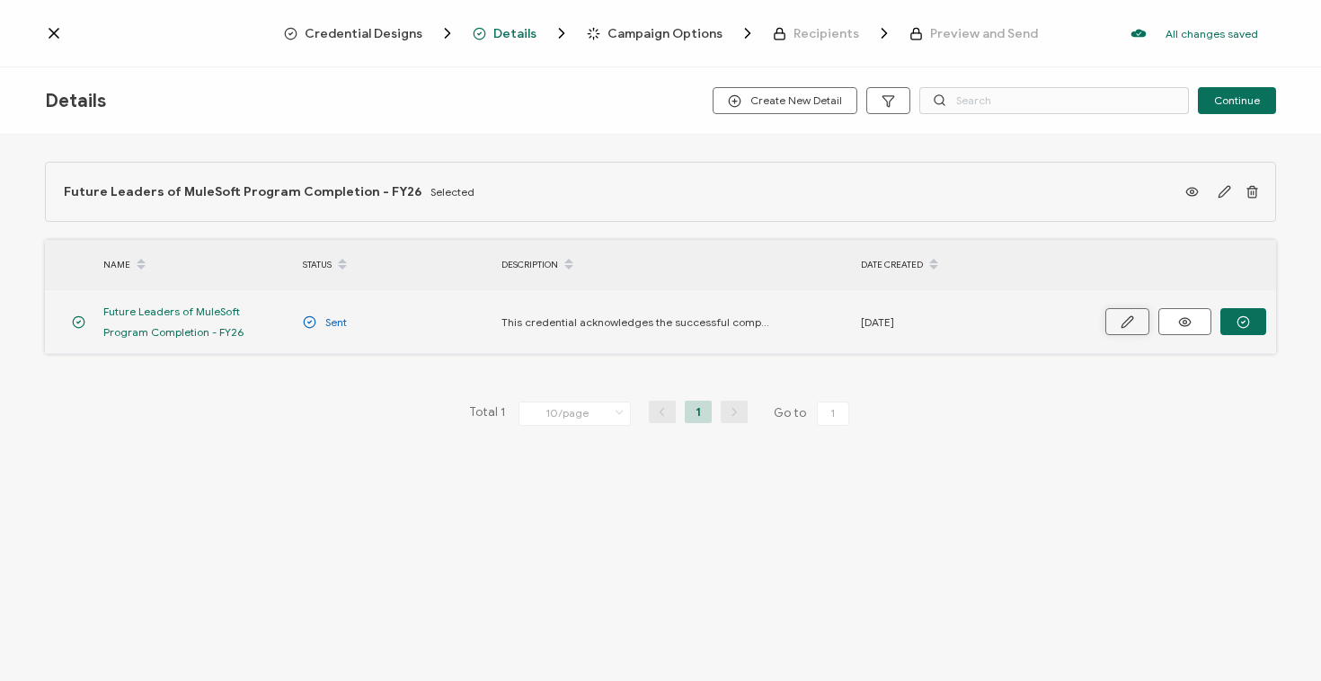
click at [1130, 321] on icon "button" at bounding box center [1127, 321] width 11 height 11
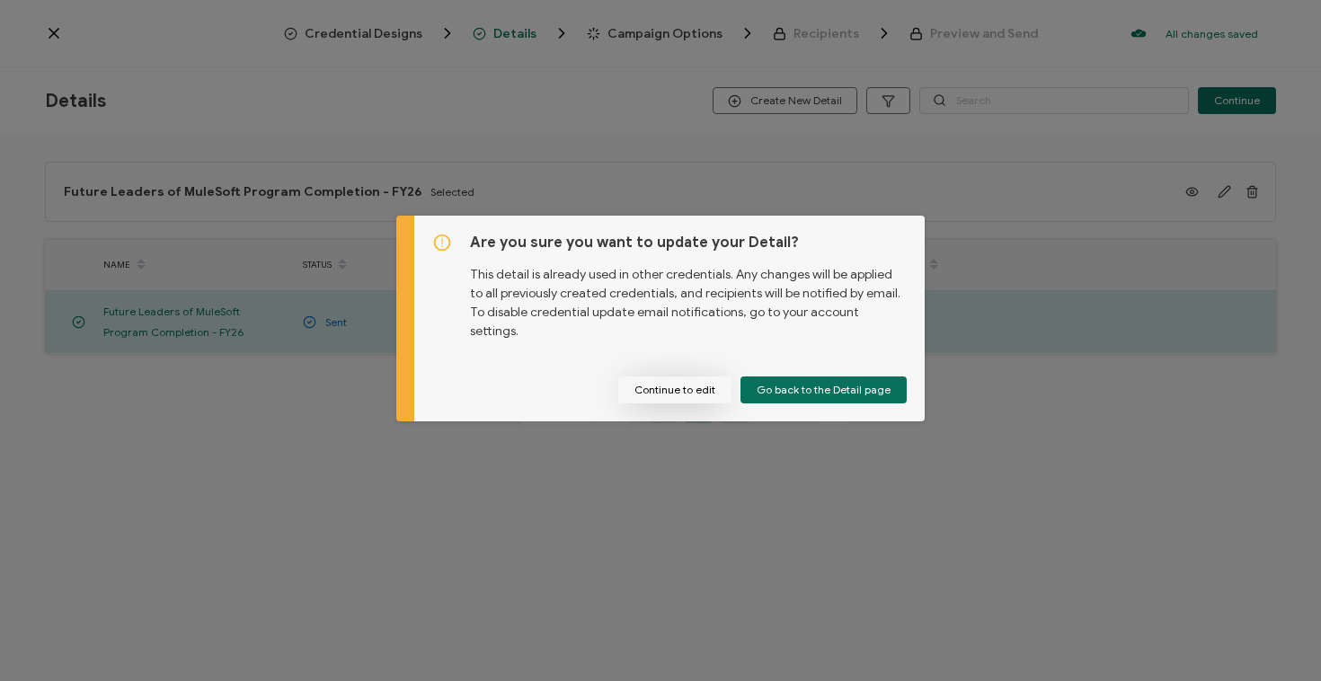
click at [673, 387] on button "Continue to edit" at bounding box center [674, 390] width 113 height 27
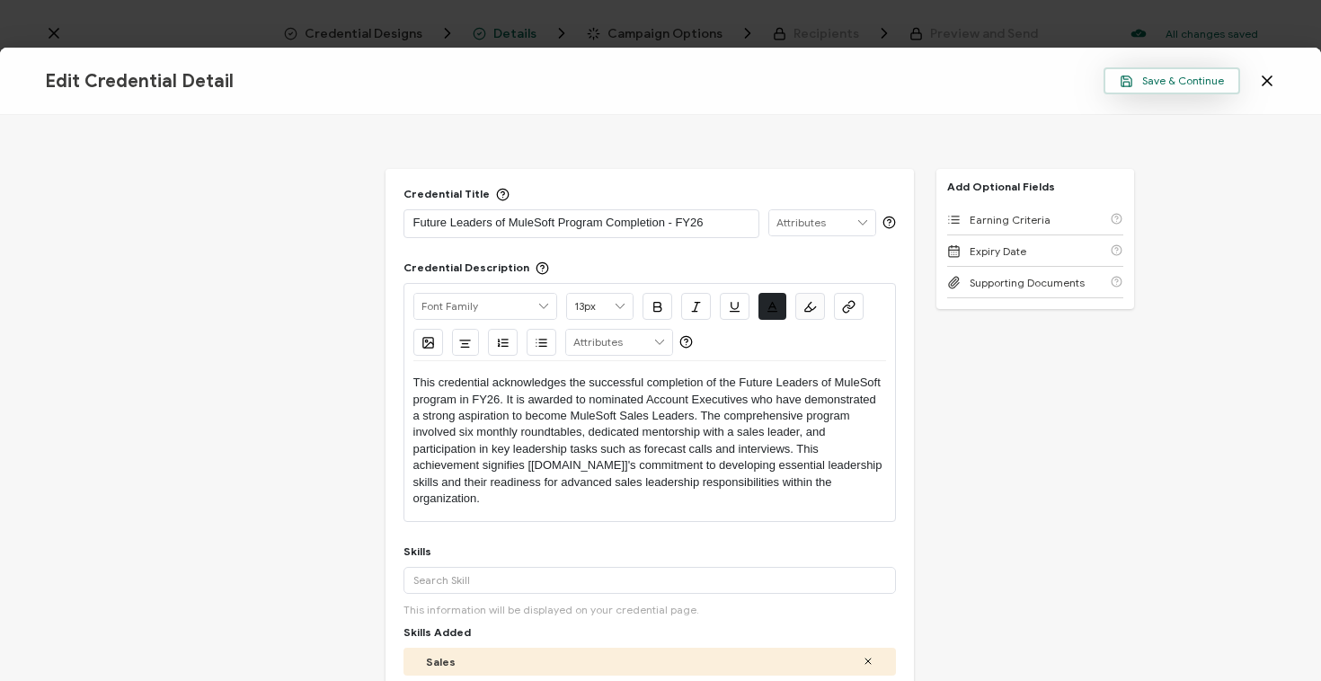
click at [1169, 84] on span "Save & Continue" at bounding box center [1172, 81] width 104 height 13
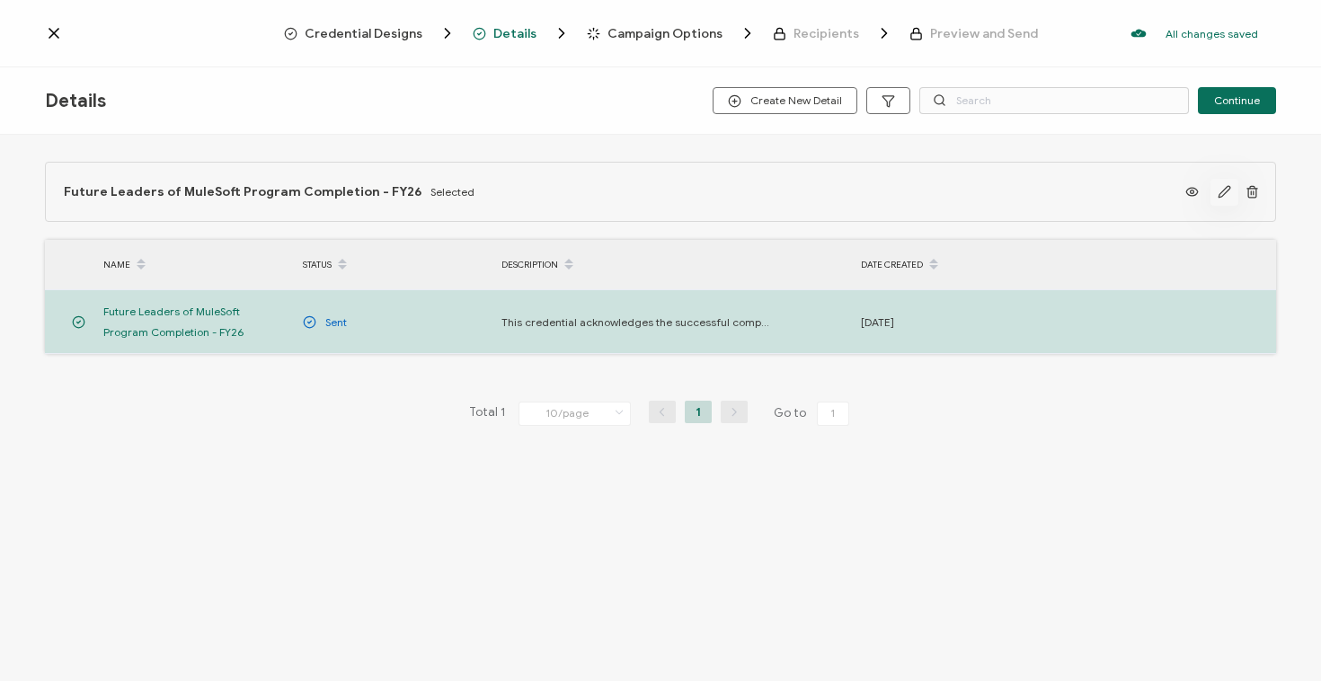
click at [1222, 189] on icon "button" at bounding box center [1224, 191] width 13 height 13
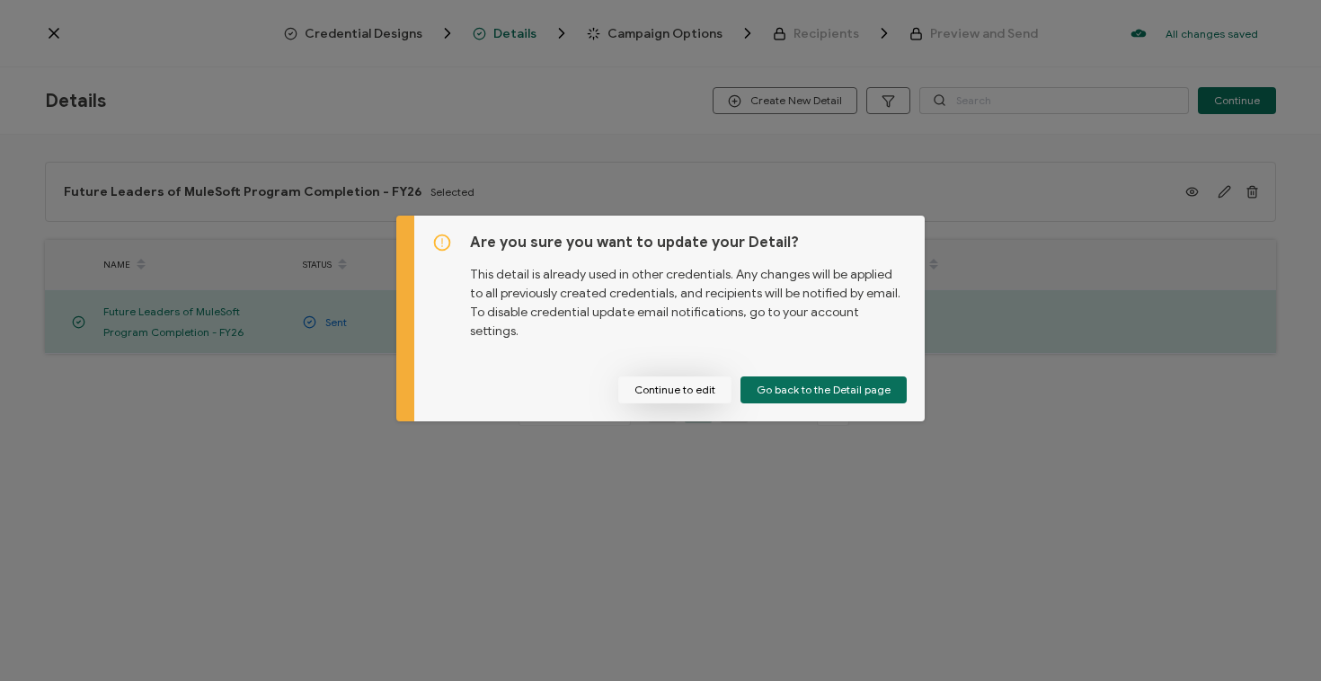
click at [695, 386] on button "Continue to edit" at bounding box center [674, 390] width 113 height 27
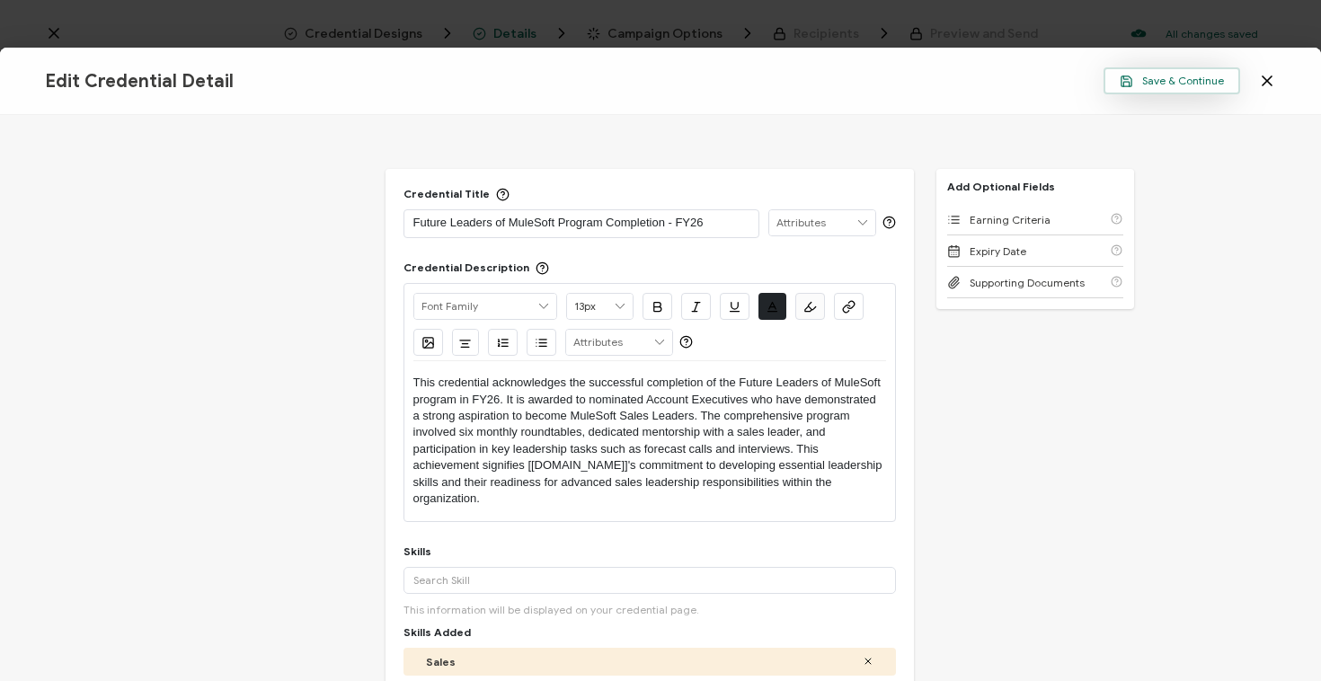
click at [1144, 79] on span "Save & Continue" at bounding box center [1172, 81] width 104 height 13
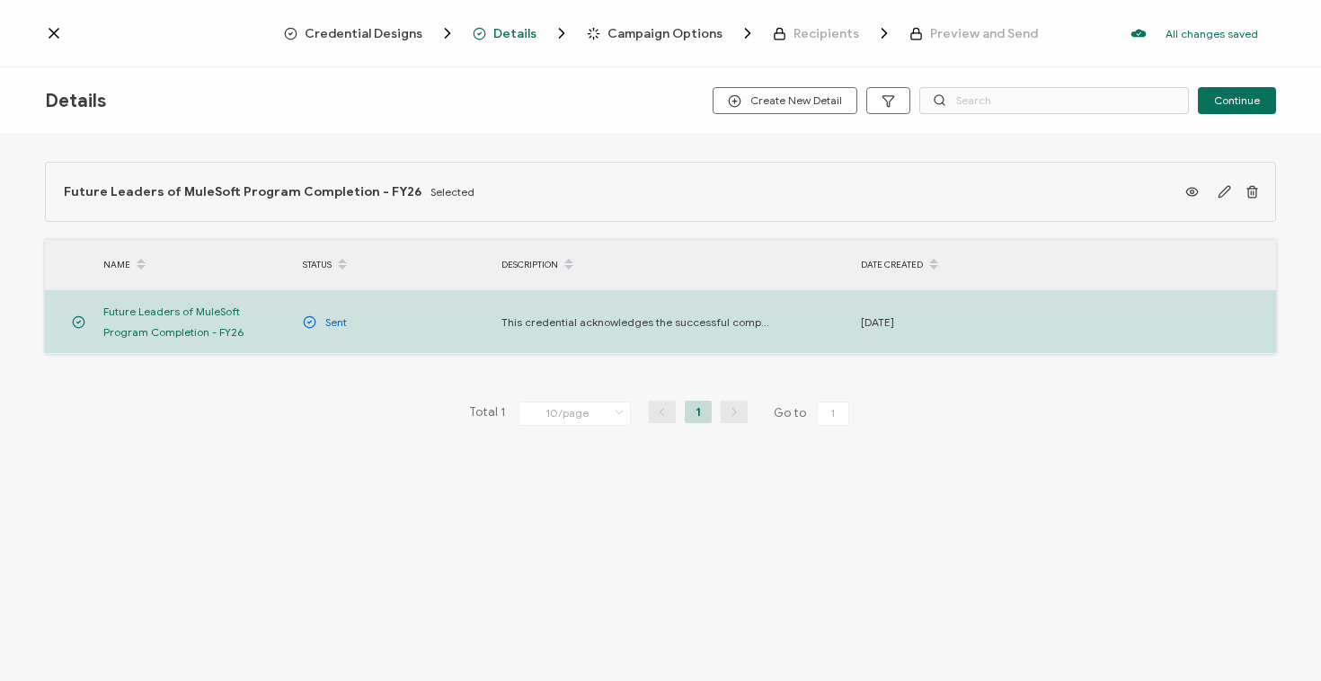
click at [808, 29] on span "Recipients" at bounding box center [827, 33] width 66 height 13
click at [701, 31] on span "Campaign Options" at bounding box center [665, 33] width 115 height 13
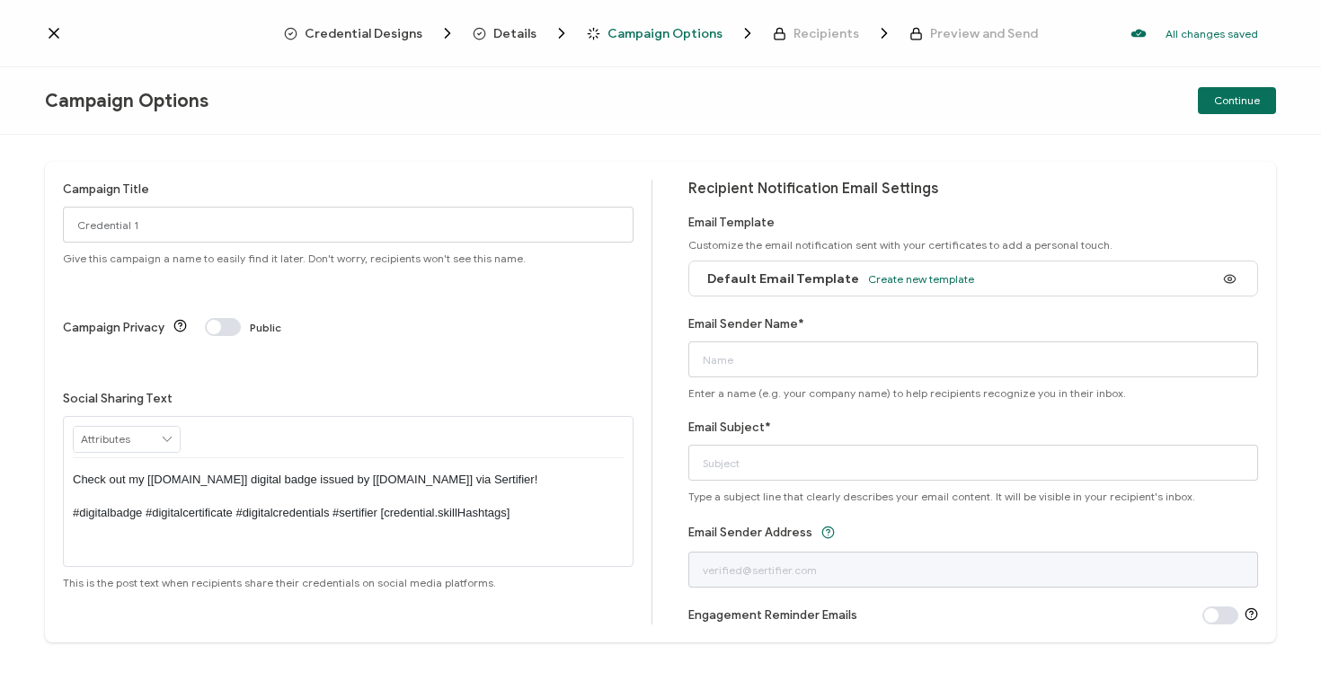
click at [803, 31] on span "Recipients" at bounding box center [827, 33] width 66 height 13
click at [58, 37] on icon at bounding box center [54, 33] width 18 height 18
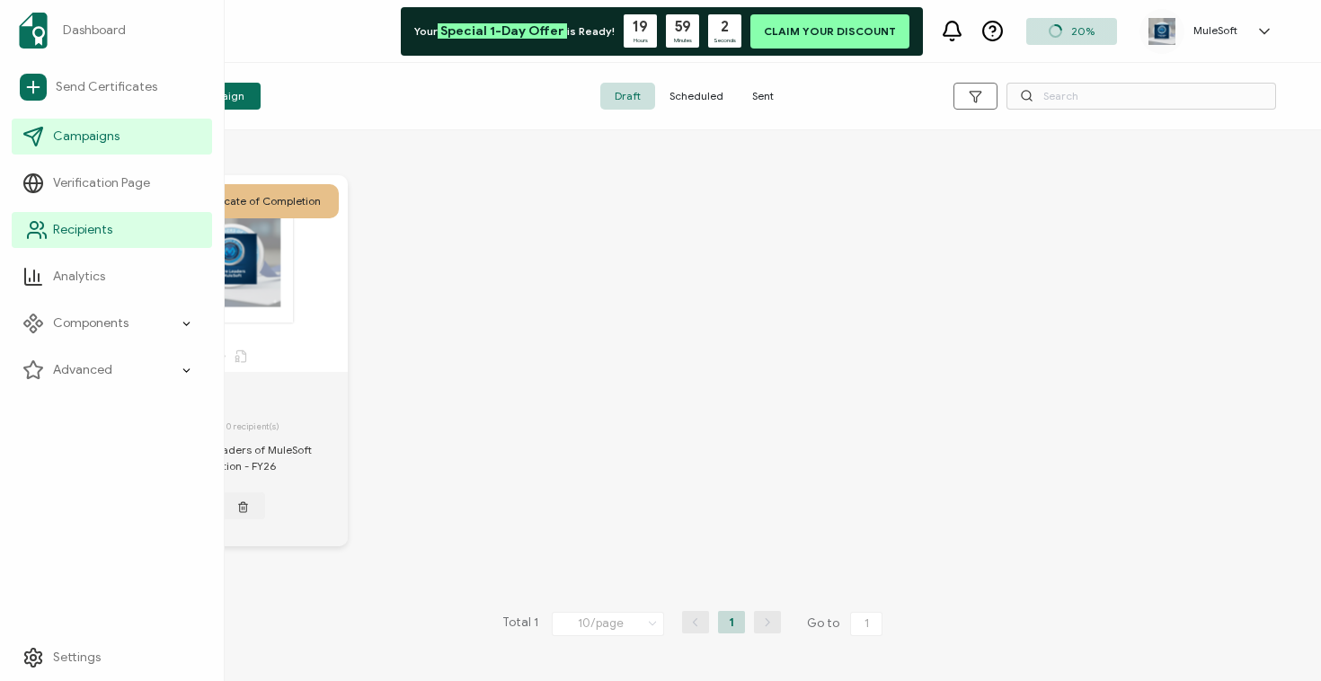
click at [102, 227] on span "Recipients" at bounding box center [82, 230] width 59 height 18
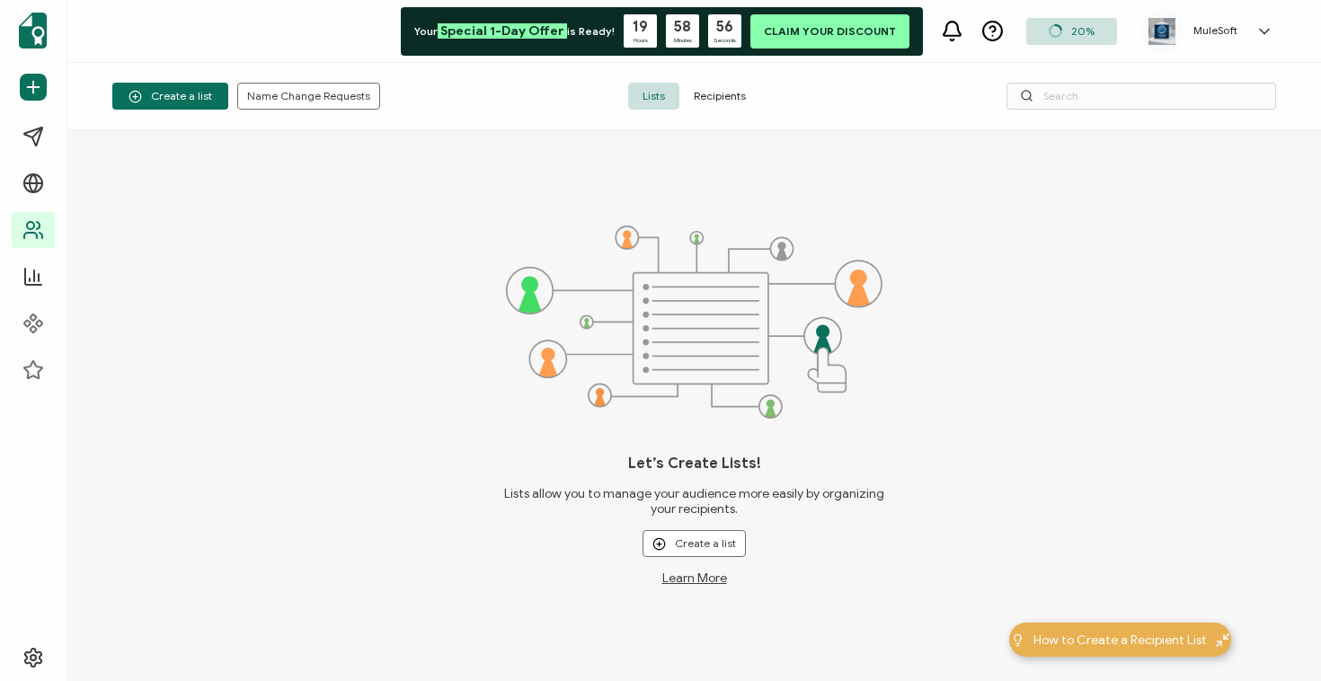
click at [723, 100] on span "Recipients" at bounding box center [719, 96] width 81 height 27
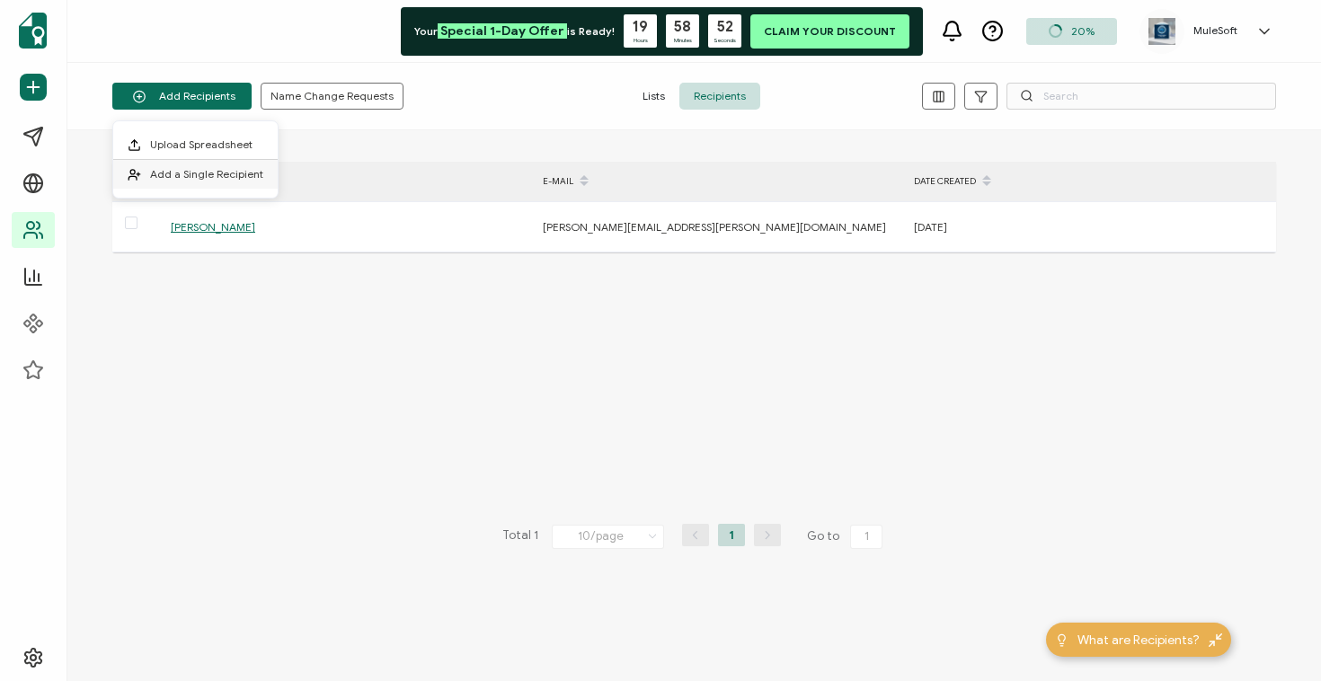
click at [207, 182] on li "Add a Single Recipient" at bounding box center [195, 174] width 164 height 29
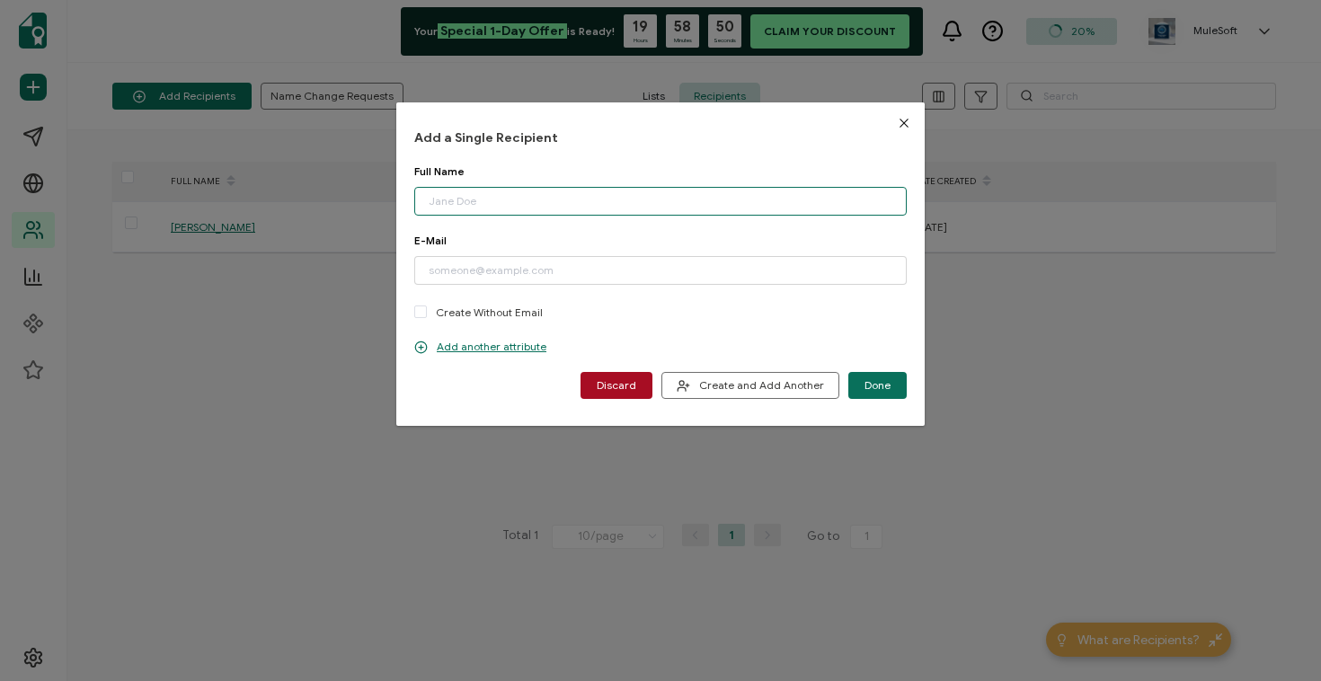
click at [472, 195] on input "dialog" at bounding box center [660, 201] width 493 height 29
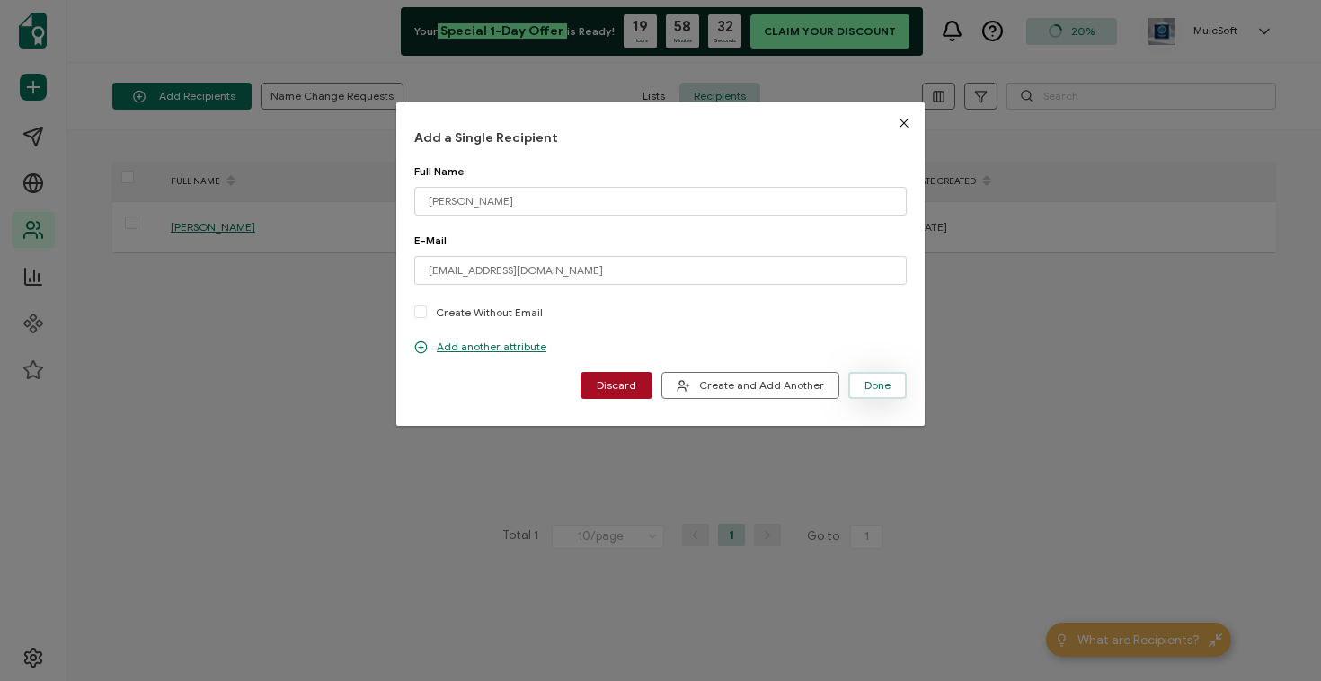
click at [854, 389] on button "Done" at bounding box center [877, 385] width 58 height 27
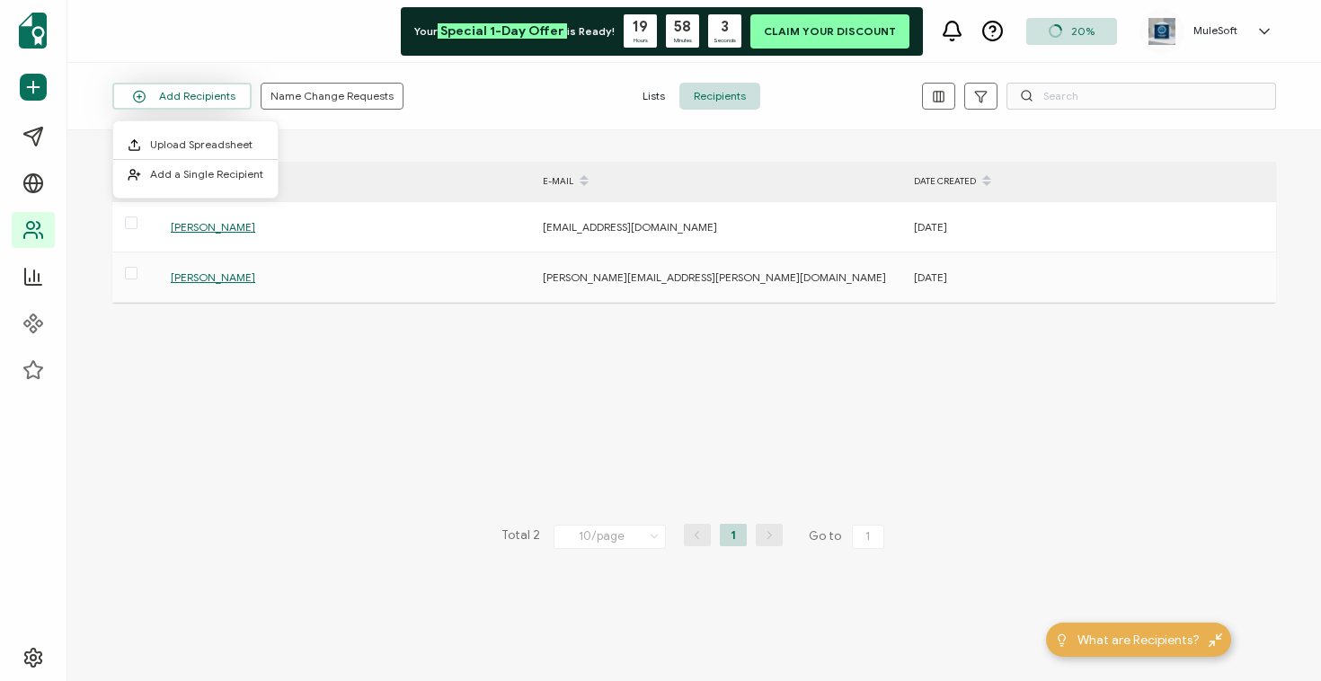
click at [159, 96] on button "Add Recipients" at bounding box center [181, 96] width 139 height 27
click at [182, 173] on span "Add a Single Recipient" at bounding box center [206, 173] width 113 height 13
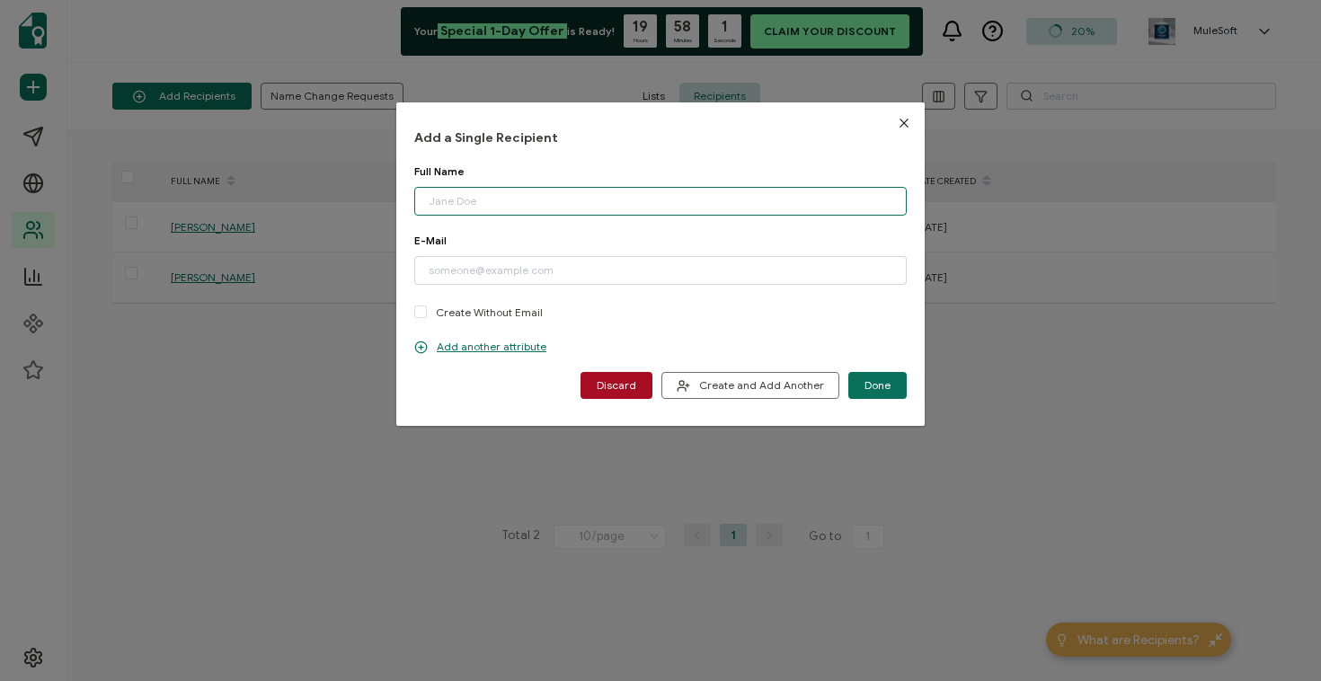
click at [476, 207] on input "dialog" at bounding box center [660, 201] width 493 height 29
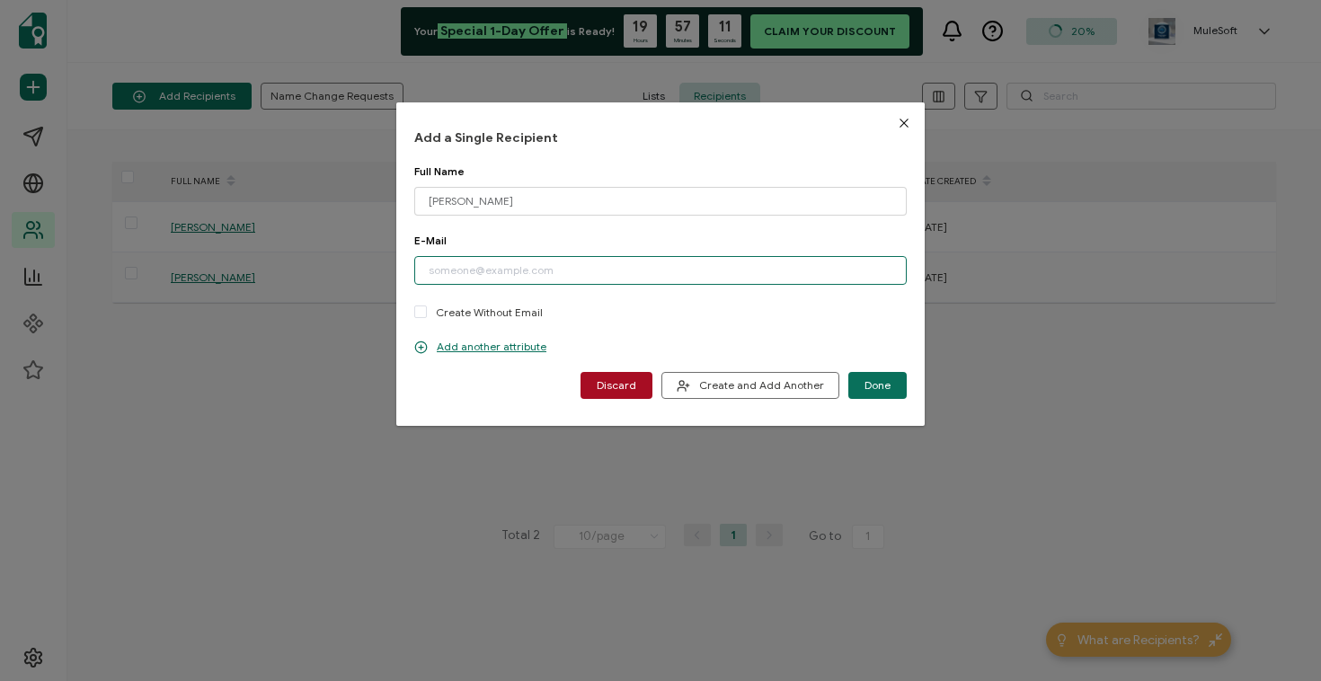
click at [534, 265] on input "dialog" at bounding box center [660, 270] width 493 height 29
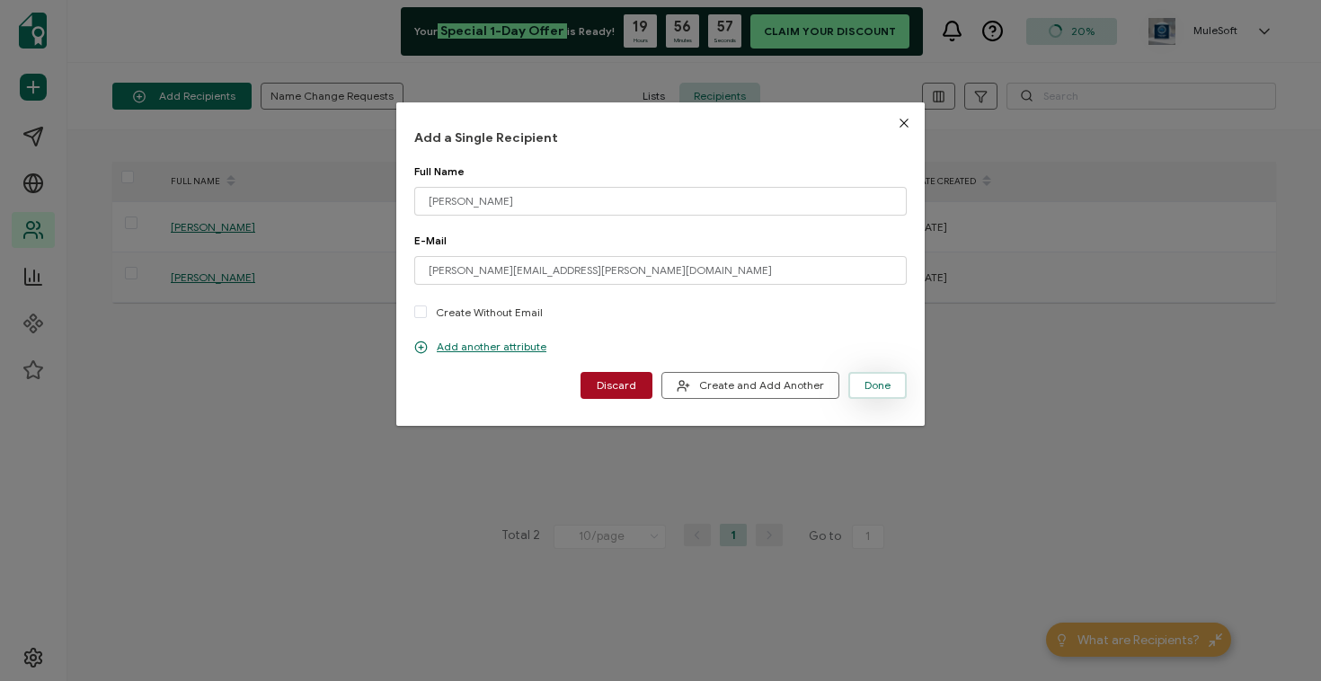
click at [873, 390] on span "Done" at bounding box center [878, 385] width 26 height 11
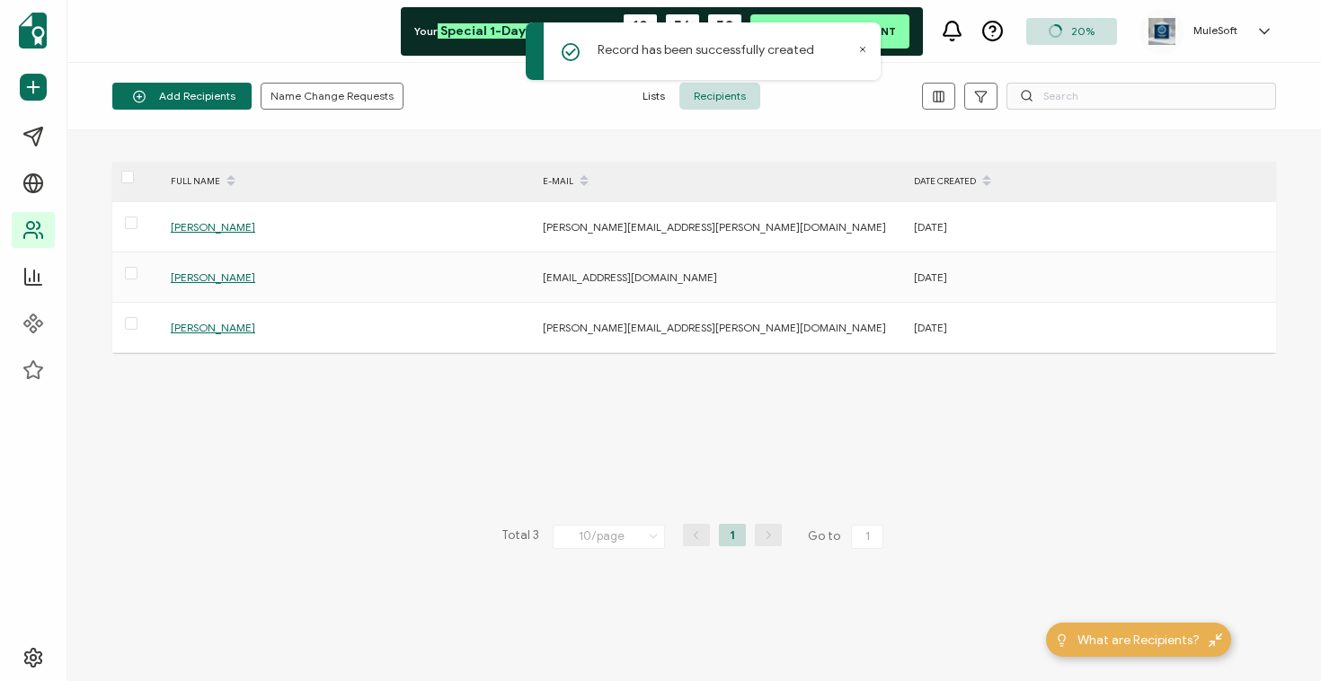
click at [858, 49] on icon at bounding box center [862, 49] width 9 height 9
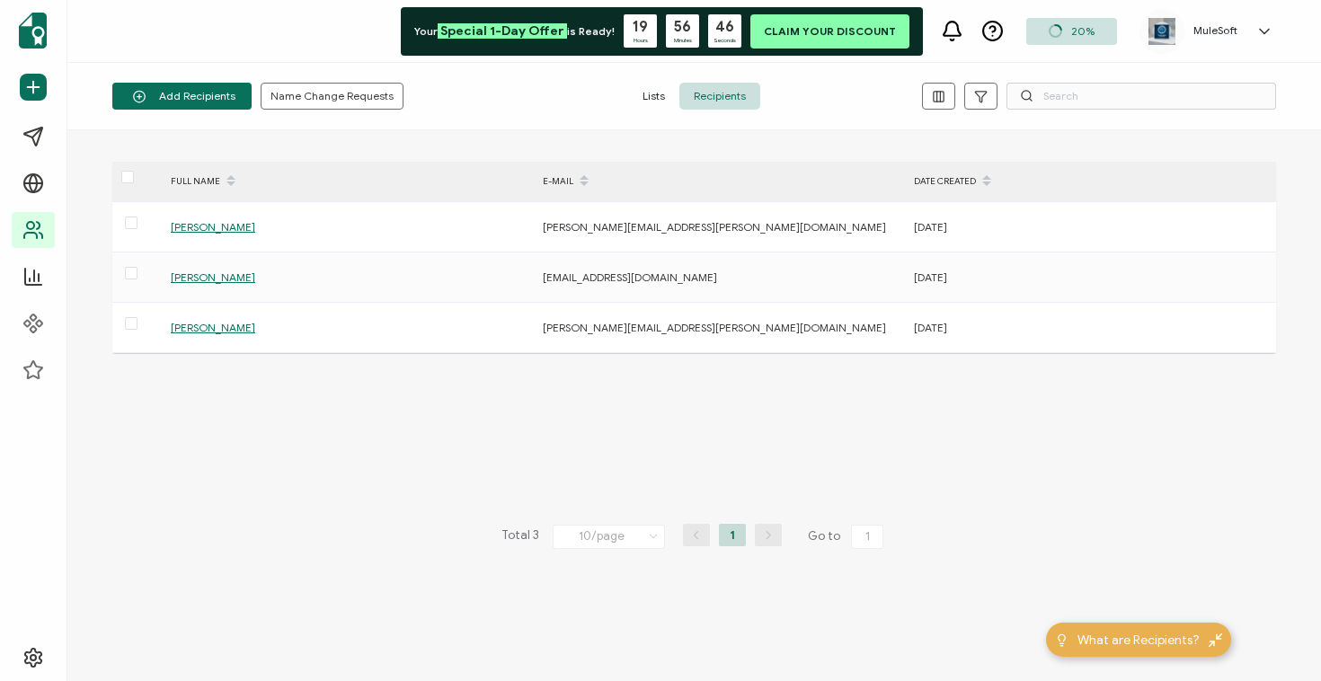
click at [1189, 406] on div "FULL NAME E-MAIL DATE CREATED [PERSON_NAME] [PERSON_NAME][EMAIL_ADDRESS][PERSON…" at bounding box center [694, 406] width 1164 height 488
click at [1134, 643] on span "What are Recipients?" at bounding box center [1139, 640] width 122 height 19
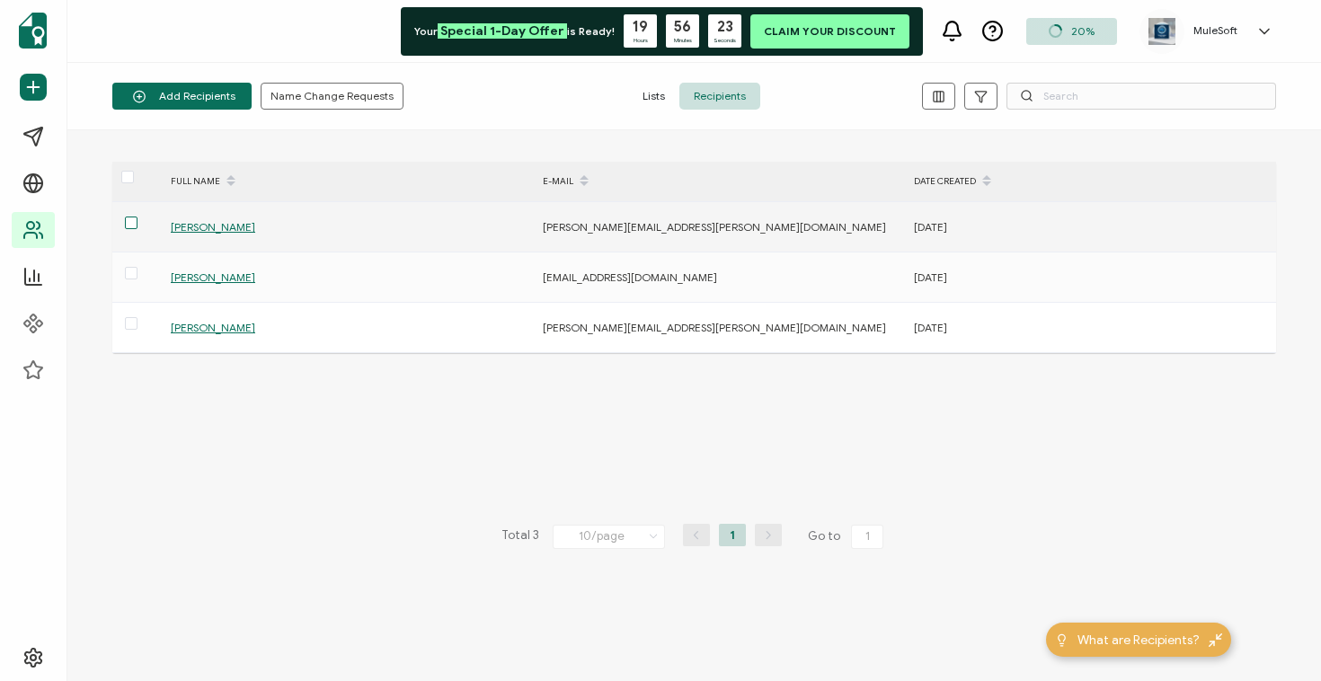
click at [130, 220] on span at bounding box center [131, 223] width 13 height 13
click at [138, 217] on input "checkbox" at bounding box center [138, 217] width 0 height 0
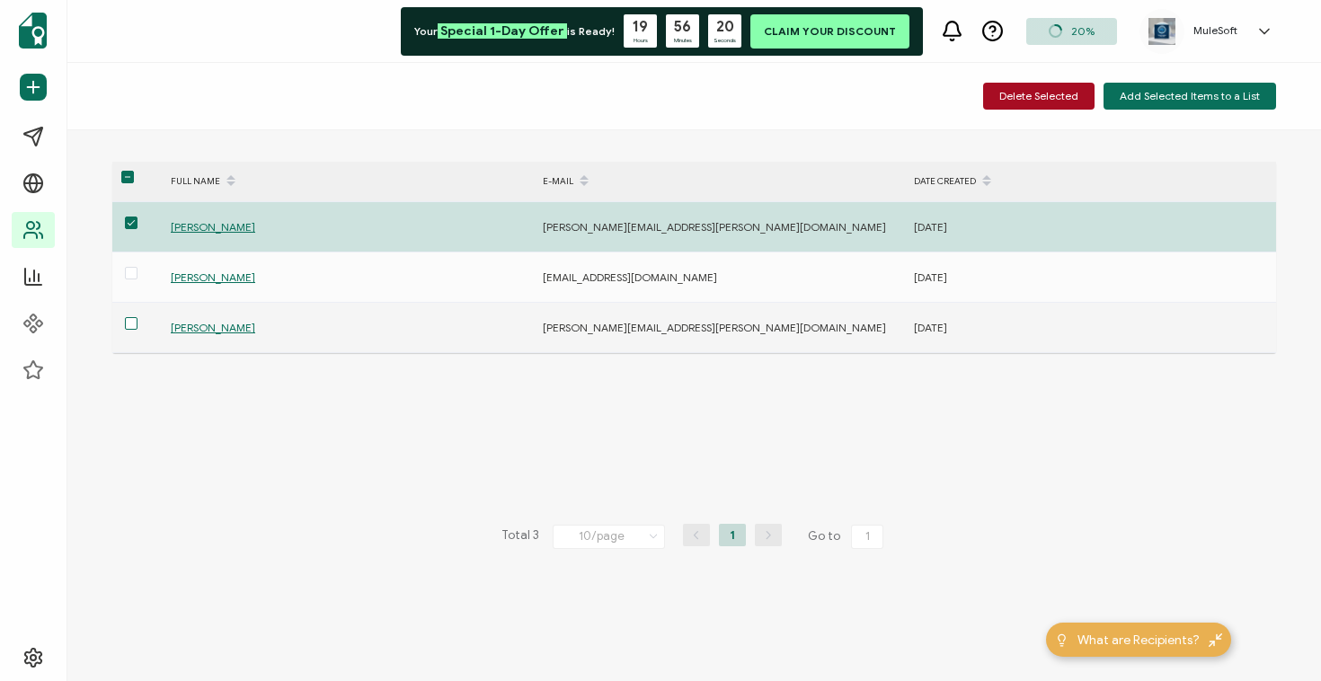
click at [135, 322] on span at bounding box center [131, 323] width 13 height 13
click at [138, 317] on input "checkbox" at bounding box center [138, 317] width 0 height 0
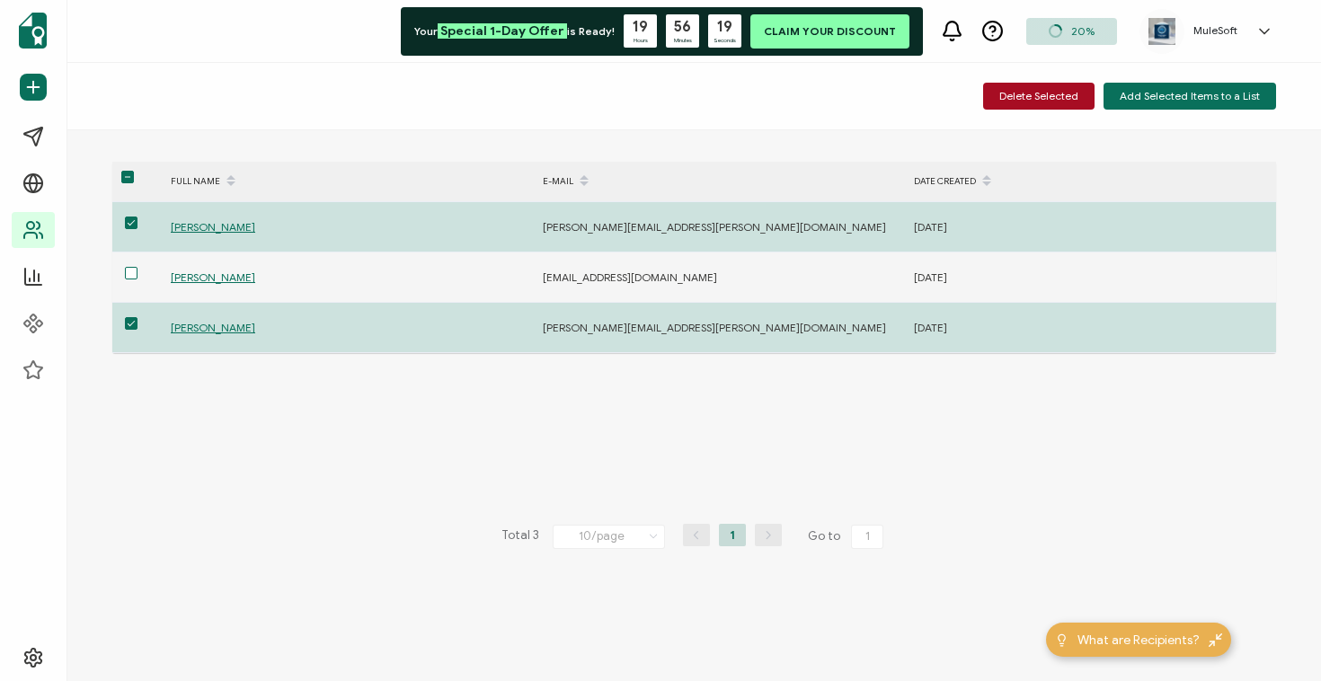
click at [129, 271] on span at bounding box center [131, 273] width 13 height 13
click at [138, 267] on input "checkbox" at bounding box center [138, 267] width 0 height 0
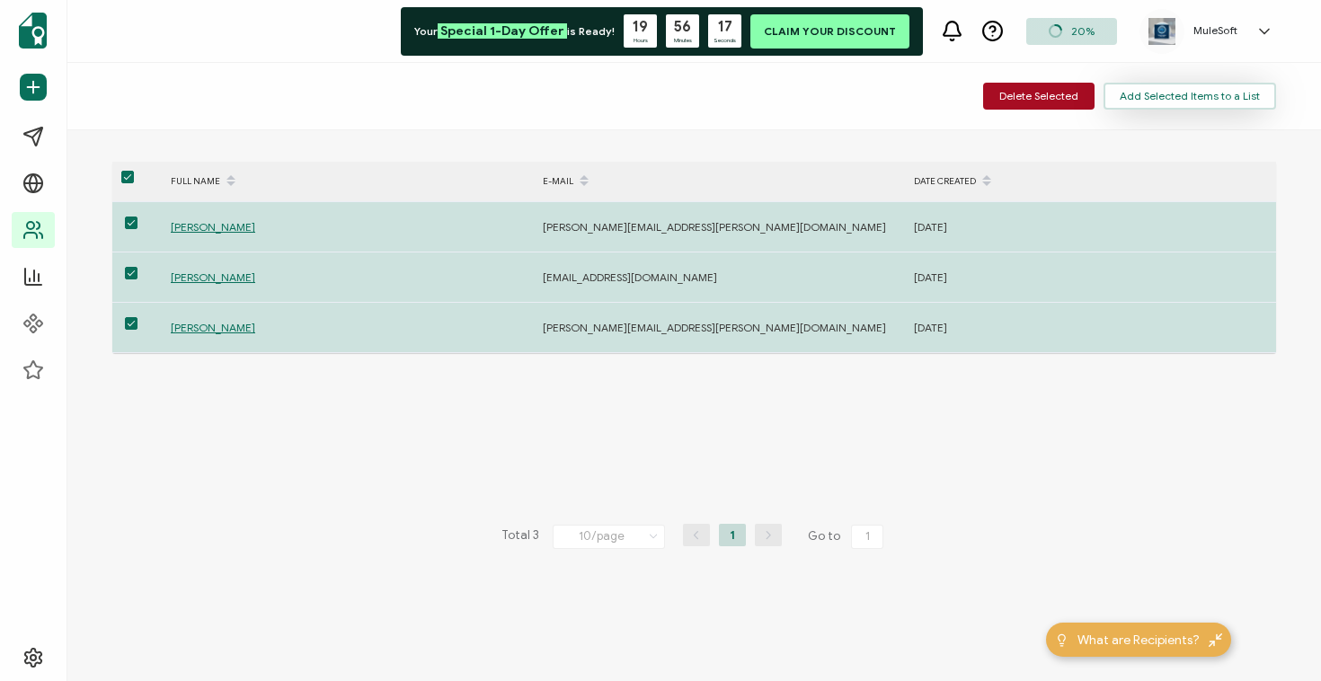
click at [1158, 99] on span "Add Selected Items to a List" at bounding box center [1190, 96] width 140 height 11
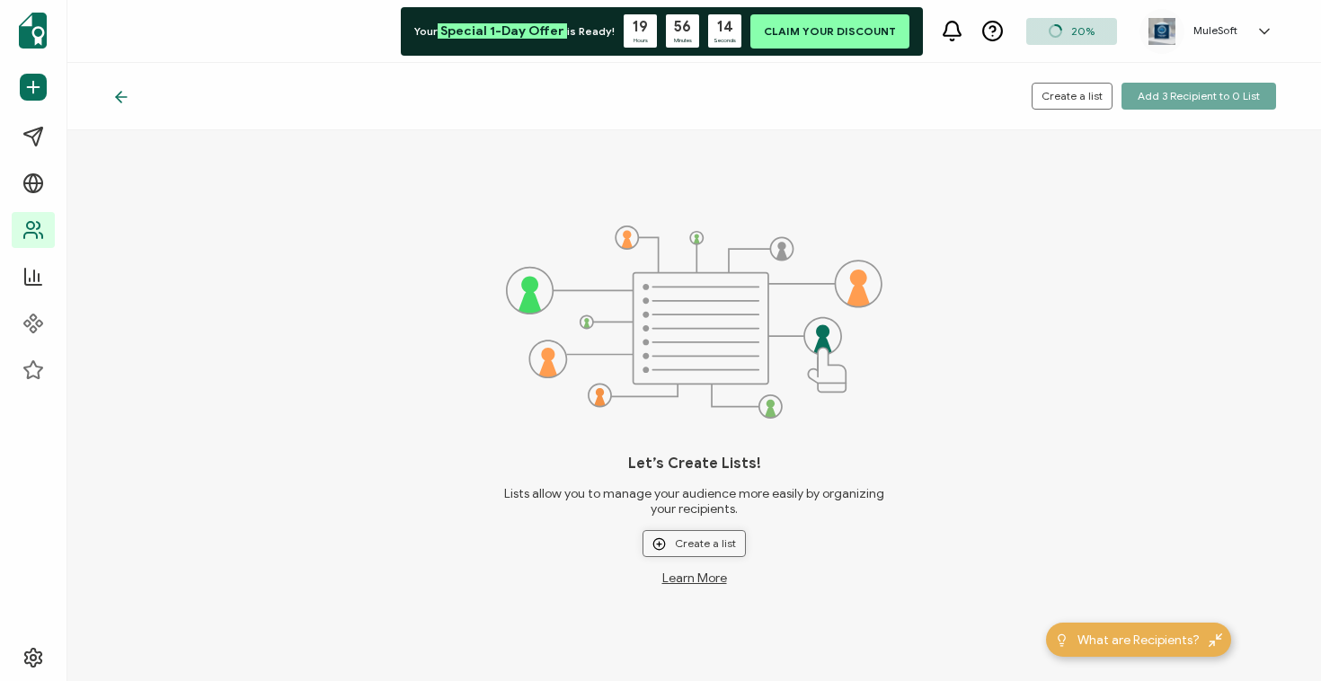
click at [717, 546] on span "Create a list" at bounding box center [694, 543] width 84 height 13
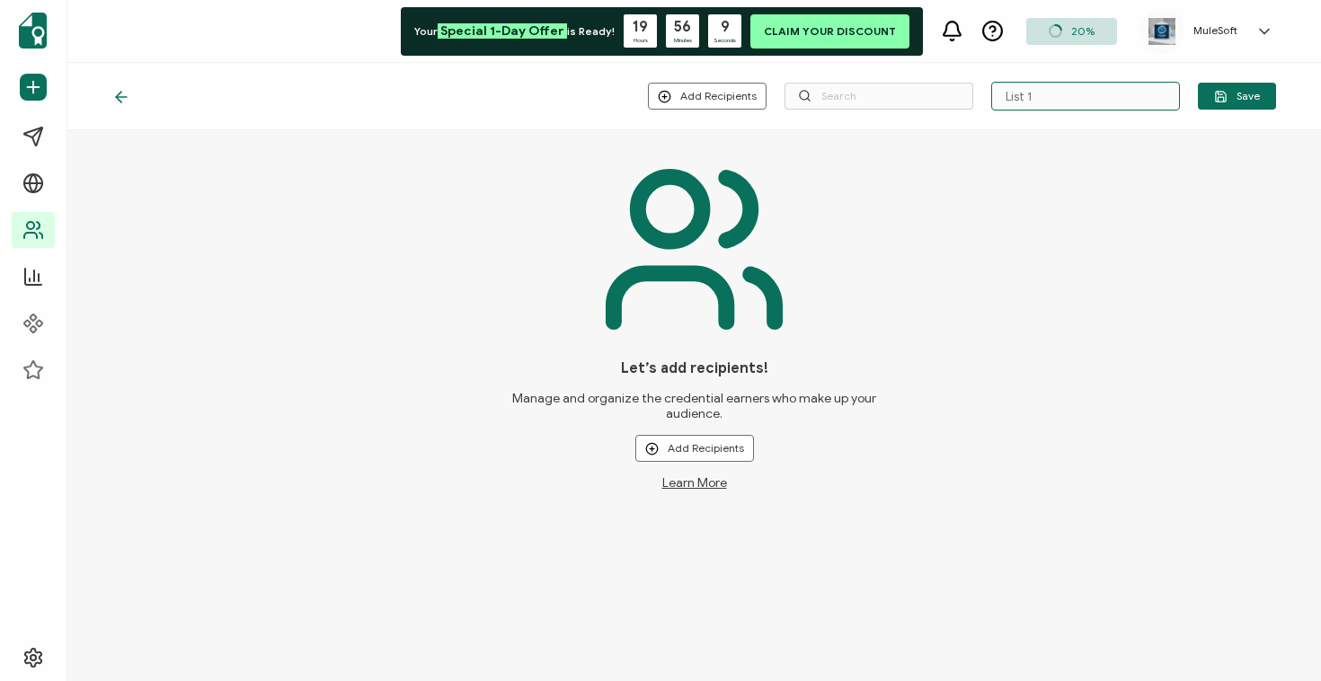
click at [1053, 94] on input "List 1" at bounding box center [1085, 96] width 189 height 29
drag, startPoint x: 1070, startPoint y: 97, endPoint x: 906, endPoint y: 92, distance: 163.7
click at [906, 92] on div "Add Recipients Upload New Recipients Import from Recipients List 1 Save" at bounding box center [962, 96] width 628 height 29
click at [1233, 93] on span "Save" at bounding box center [1237, 96] width 46 height 13
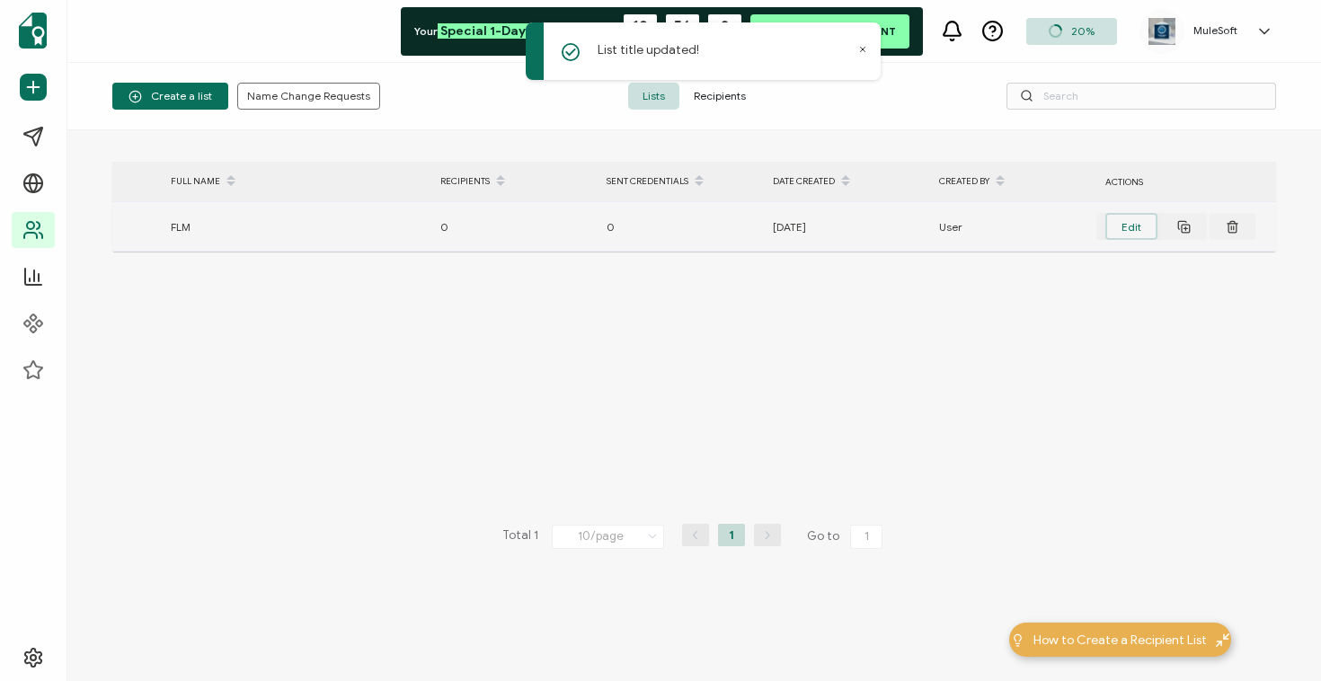
click at [1132, 235] on button "Edit" at bounding box center [1131, 226] width 52 height 27
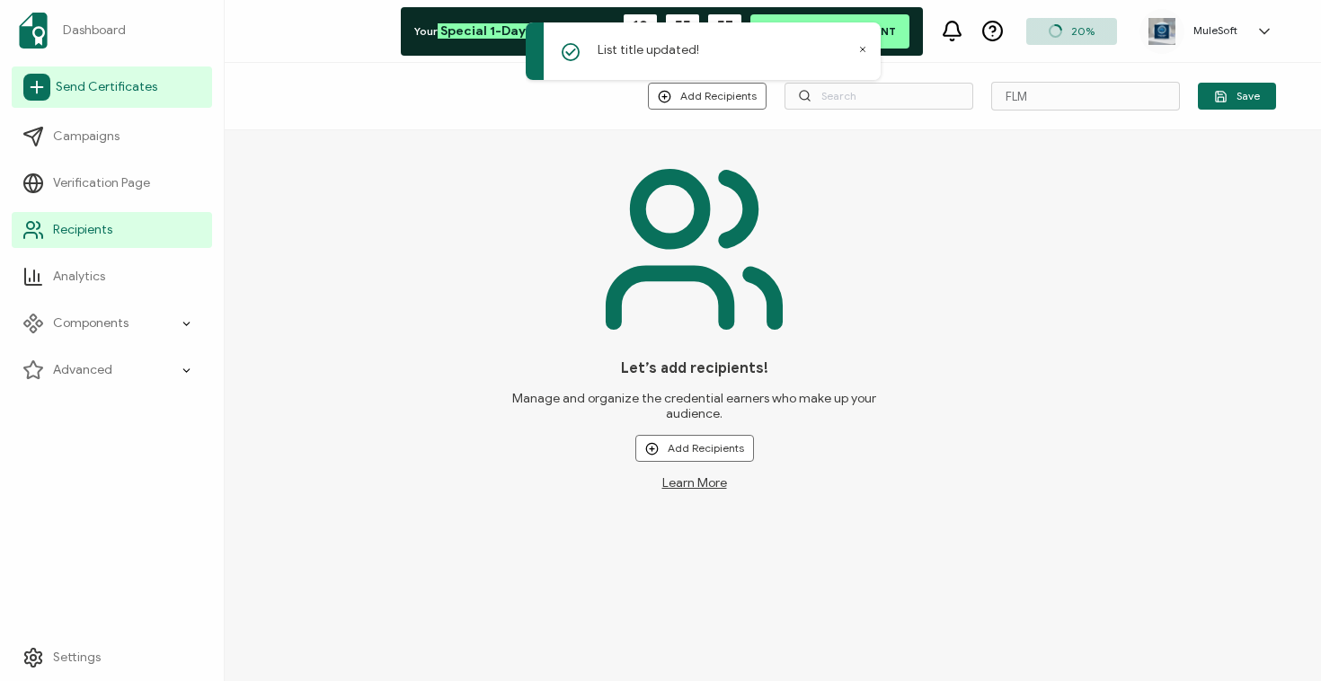
click at [121, 102] on link "Send Certificates" at bounding box center [112, 87] width 200 height 41
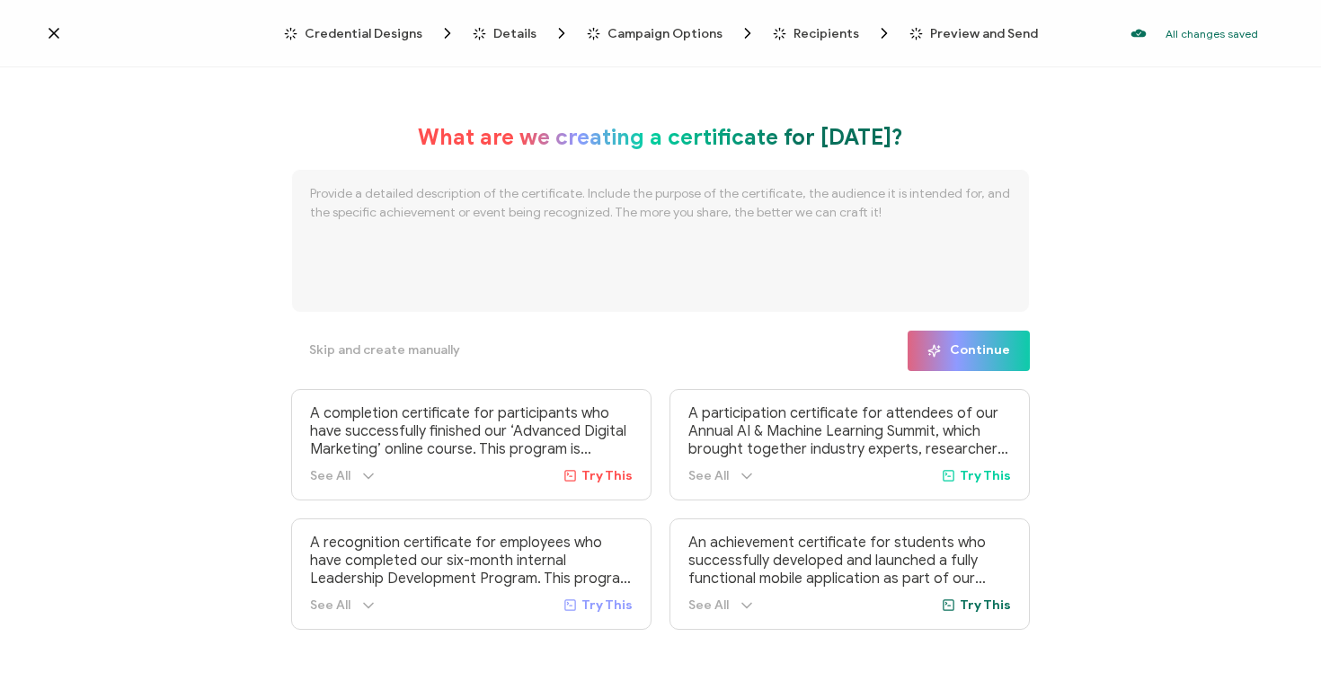
click at [61, 40] on icon at bounding box center [54, 33] width 18 height 18
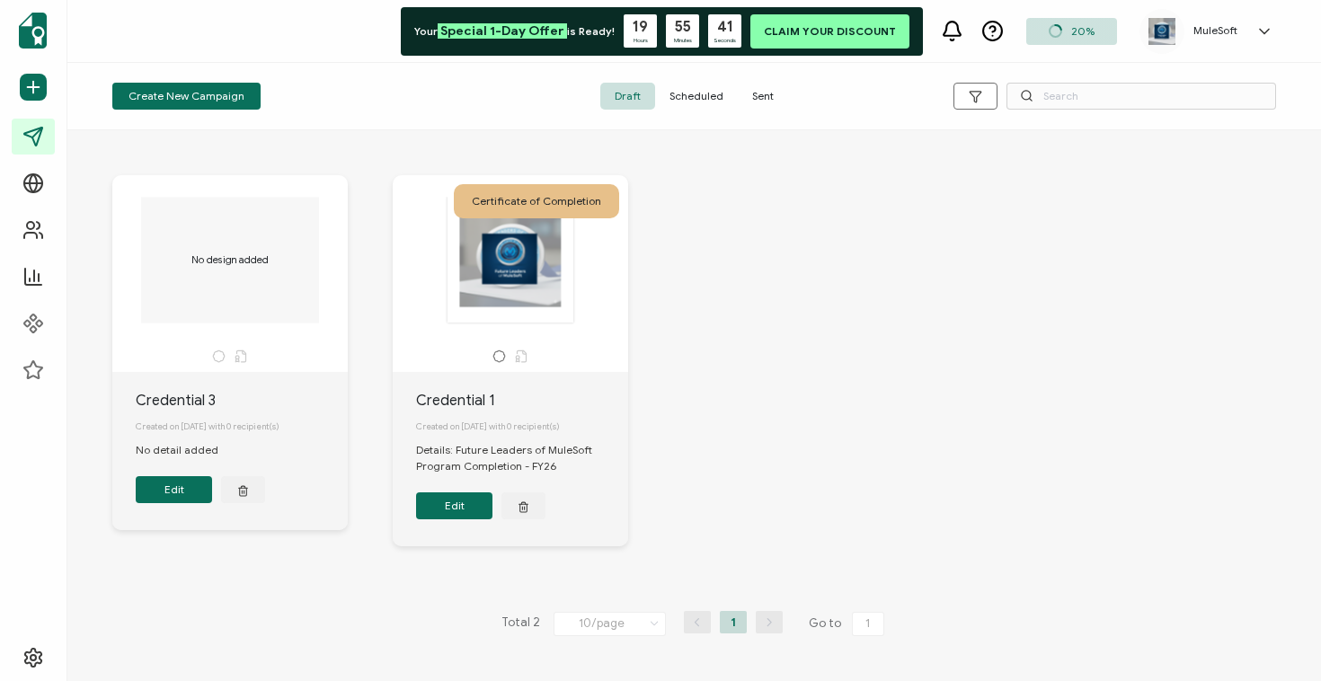
click at [763, 95] on span "Sent" at bounding box center [763, 96] width 50 height 27
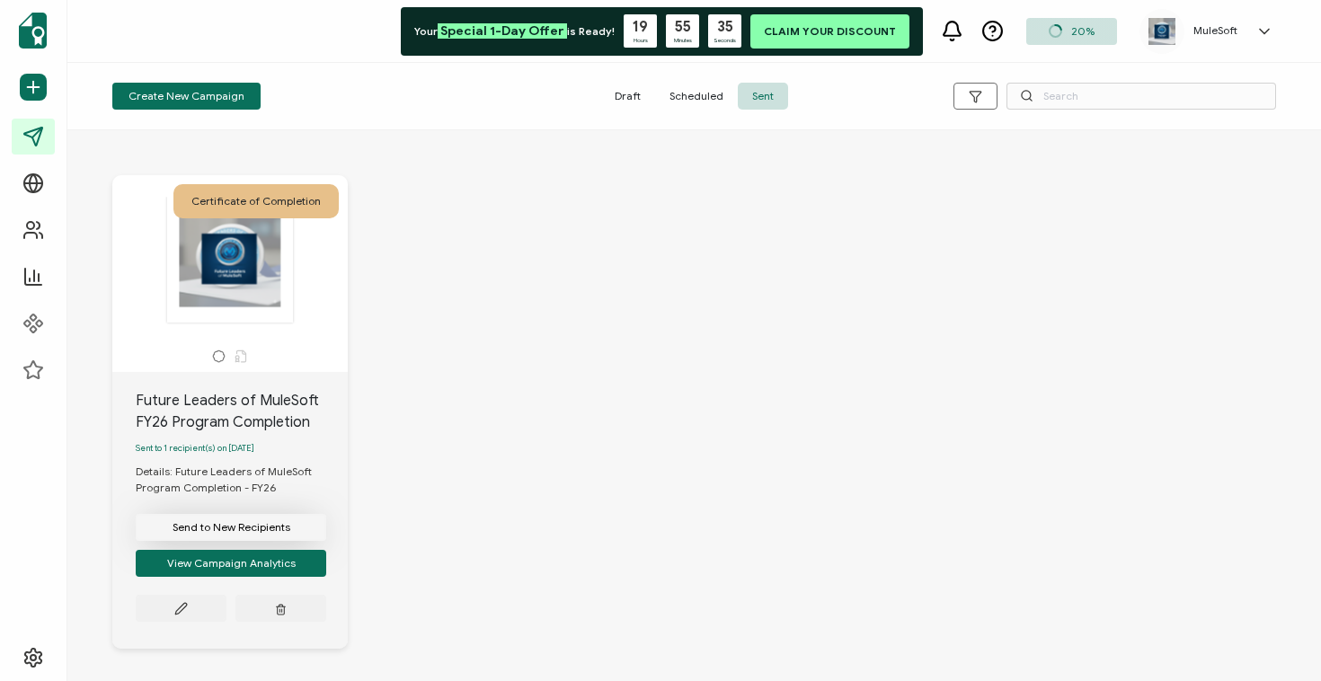
click at [212, 524] on button "Send to New Recipients" at bounding box center [231, 527] width 191 height 27
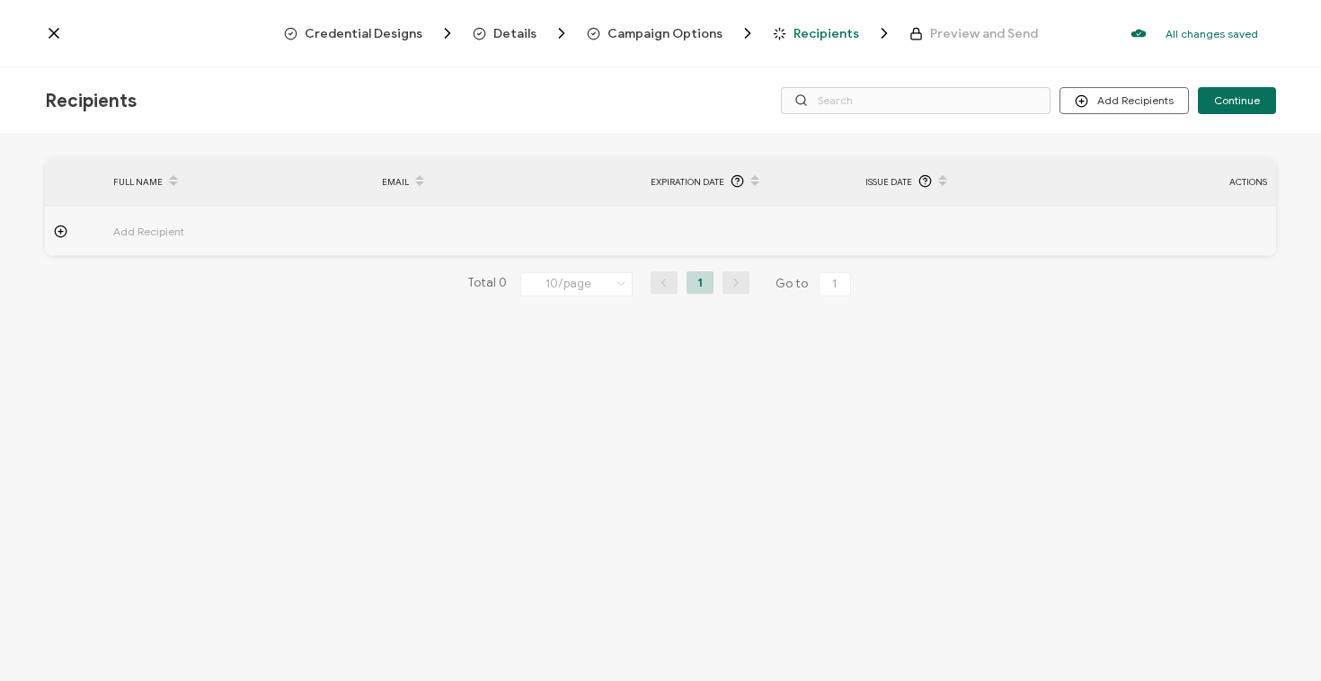
click at [64, 233] on icon at bounding box center [60, 231] width 13 height 13
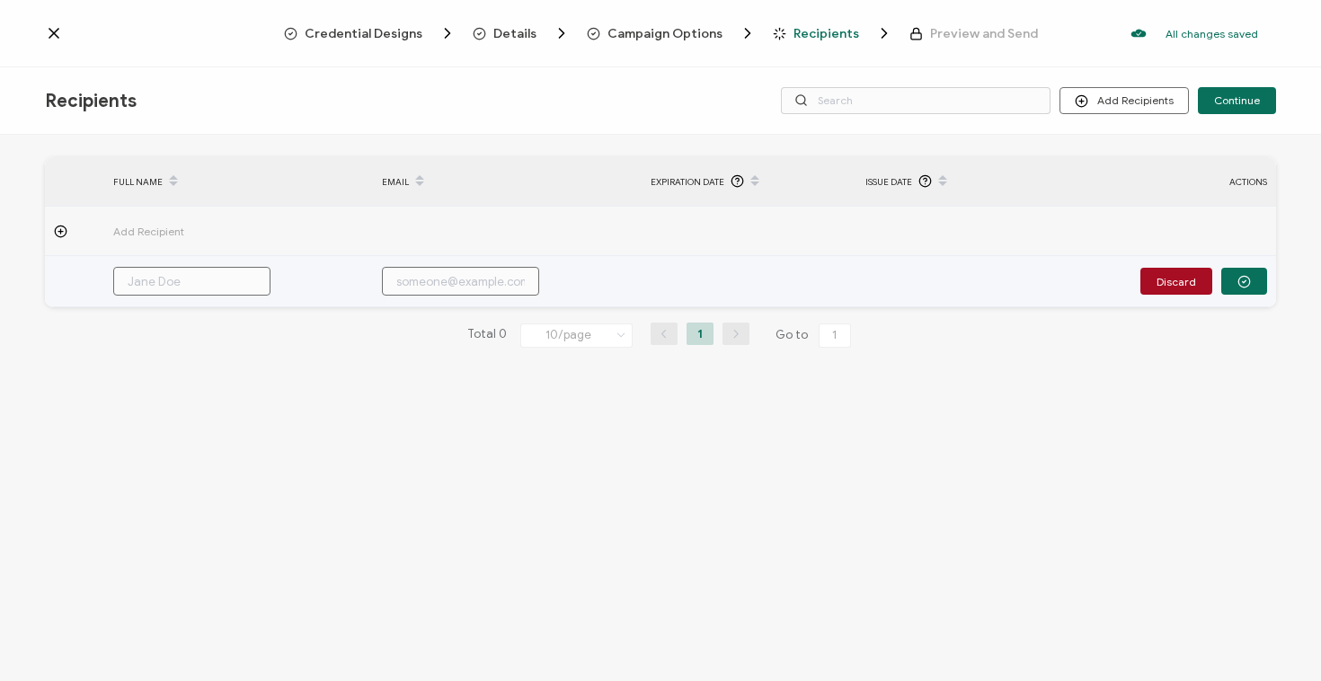
click at [197, 279] on input "text" at bounding box center [191, 281] width 157 height 29
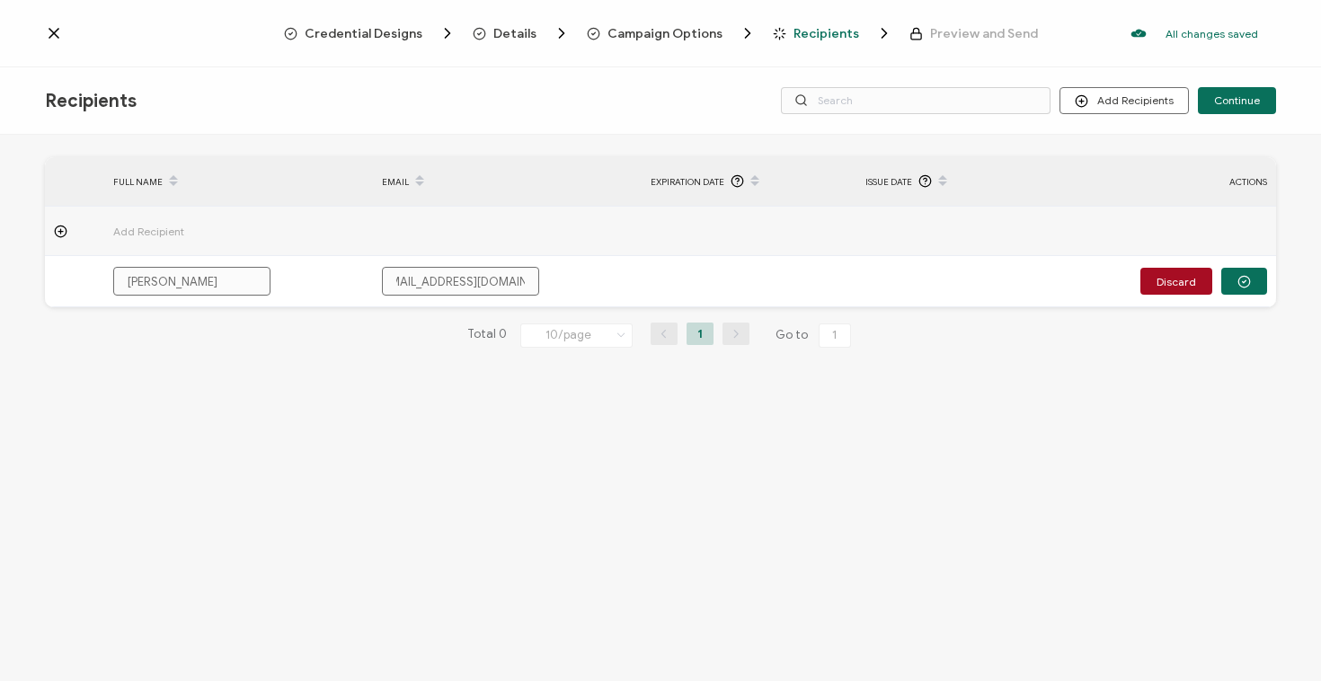
click at [63, 233] on icon at bounding box center [60, 231] width 13 height 13
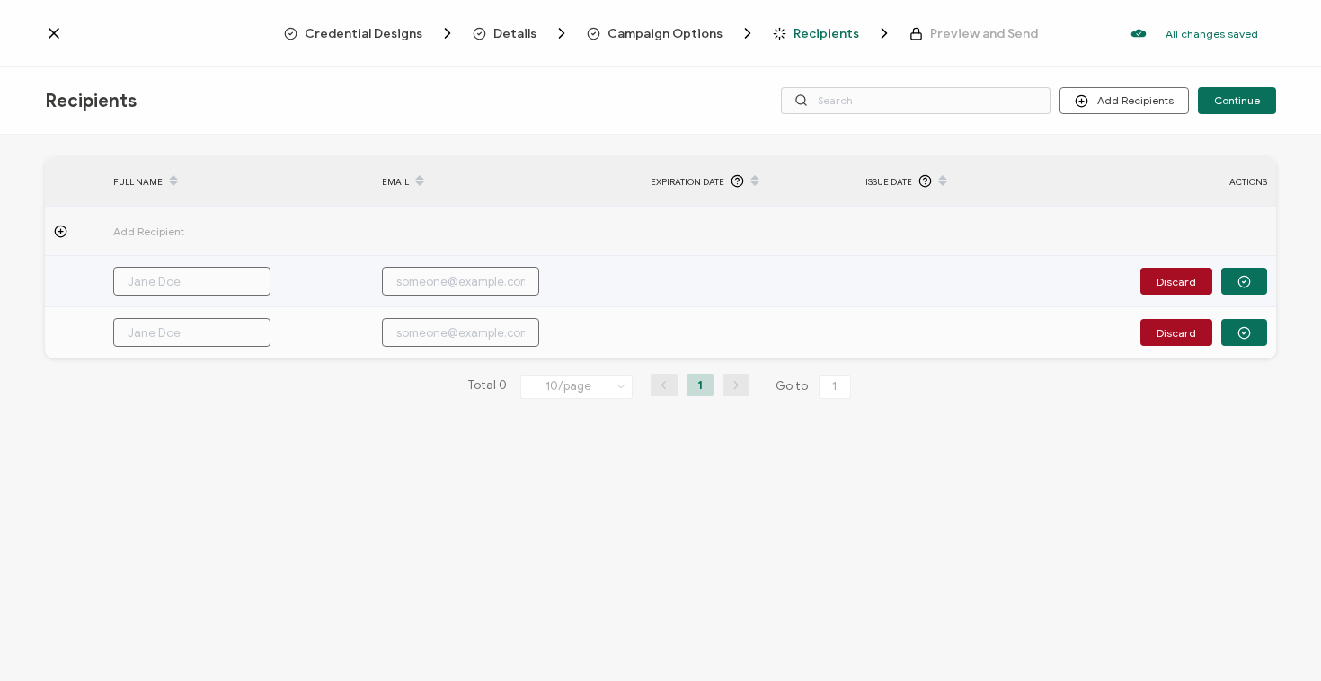
click at [173, 278] on input "text" at bounding box center [191, 281] width 157 height 29
click at [1248, 285] on icon "button" at bounding box center [1244, 281] width 13 height 13
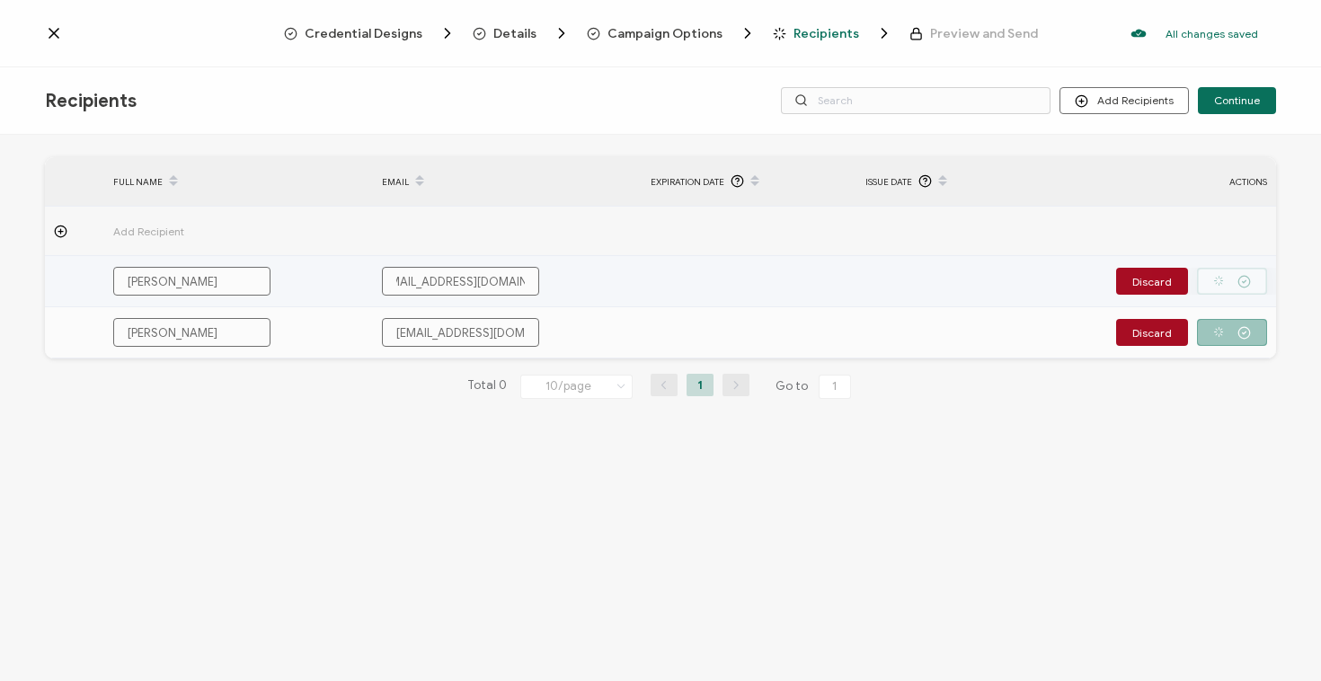
scroll to position [0, 0]
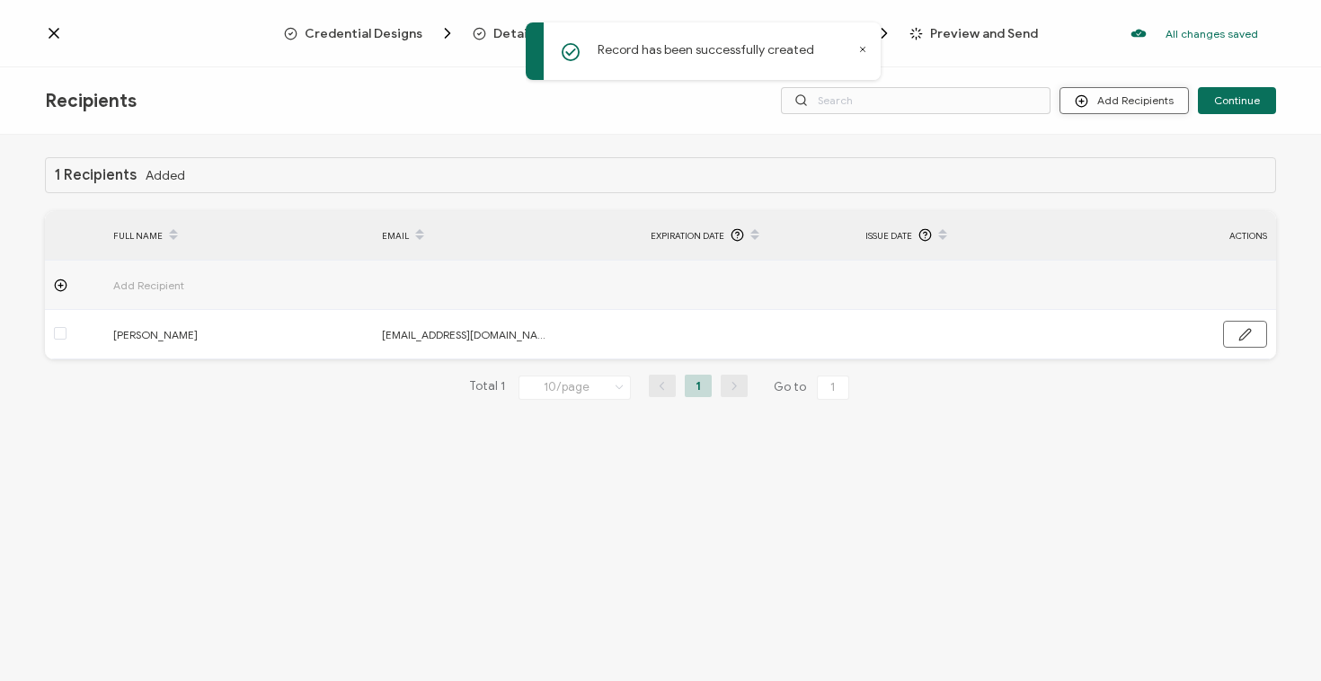
click at [1132, 103] on button "Add Recipients" at bounding box center [1124, 100] width 129 height 27
click at [1109, 111] on button "Add Recipients" at bounding box center [1124, 100] width 129 height 27
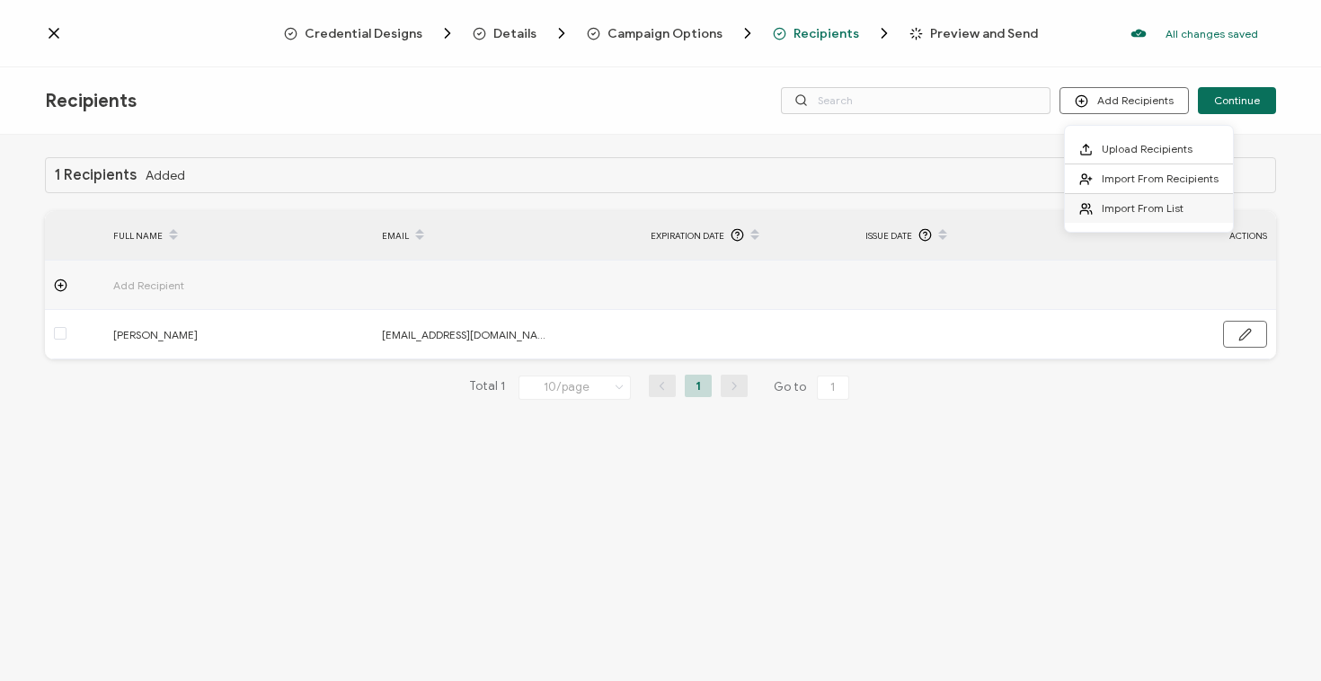
click at [1125, 214] on span "Import From List" at bounding box center [1143, 207] width 82 height 13
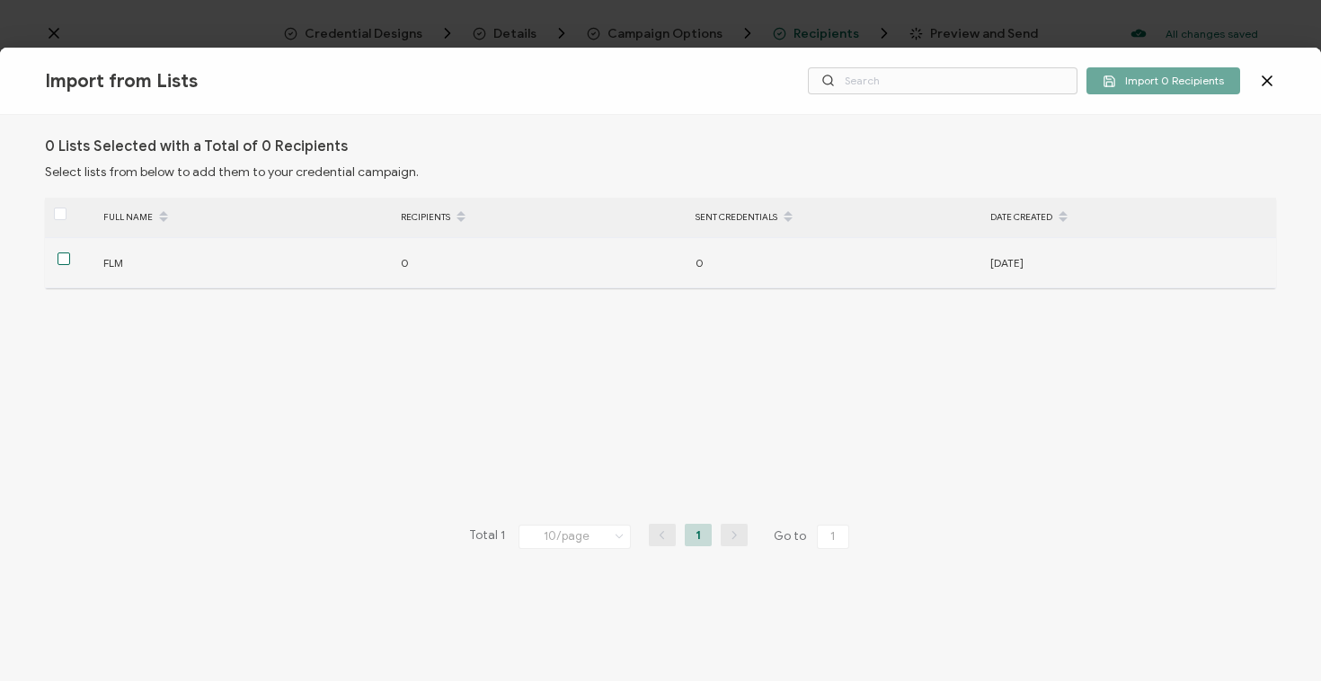
click at [68, 256] on span at bounding box center [64, 259] width 13 height 13
click at [70, 253] on input "checkbox" at bounding box center [70, 253] width 0 height 0
click at [1096, 254] on div "[DATE]" at bounding box center [1128, 263] width 295 height 21
click at [1109, 274] on td "[DATE]" at bounding box center [1128, 263] width 295 height 50
click at [255, 276] on td "FLM" at bounding box center [242, 263] width 297 height 50
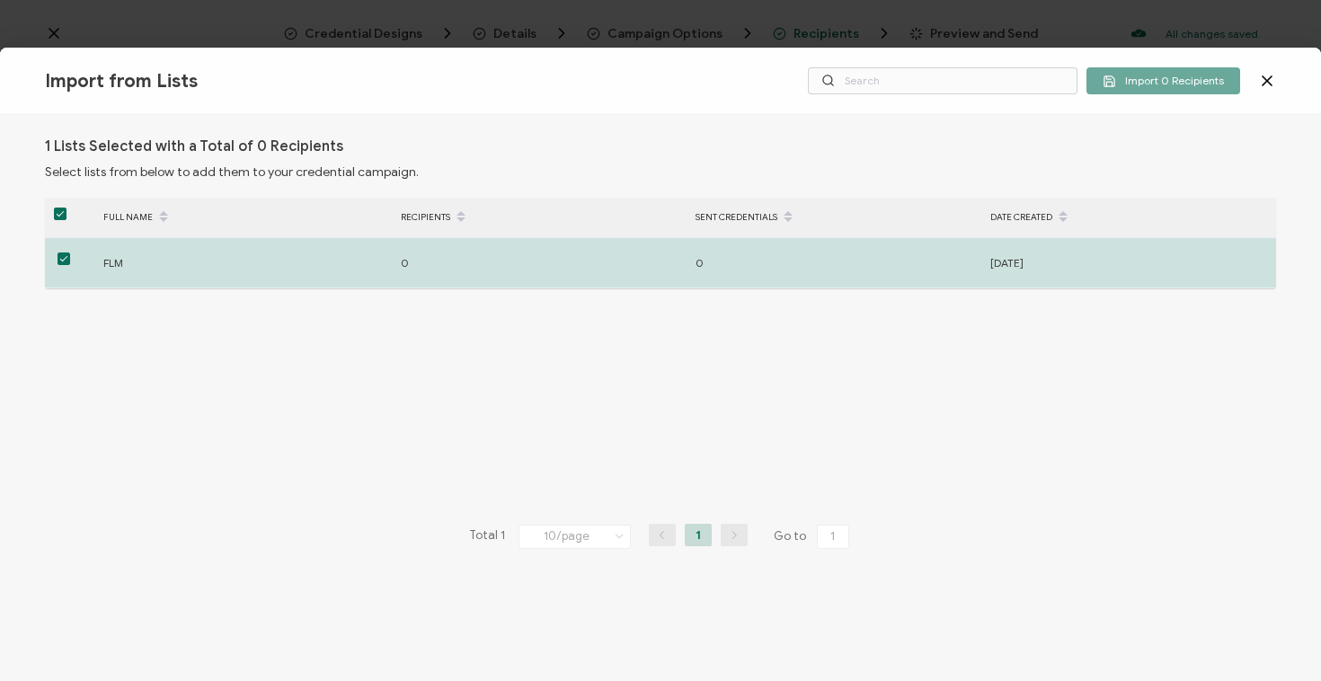
click at [1267, 81] on icon at bounding box center [1267, 80] width 9 height 9
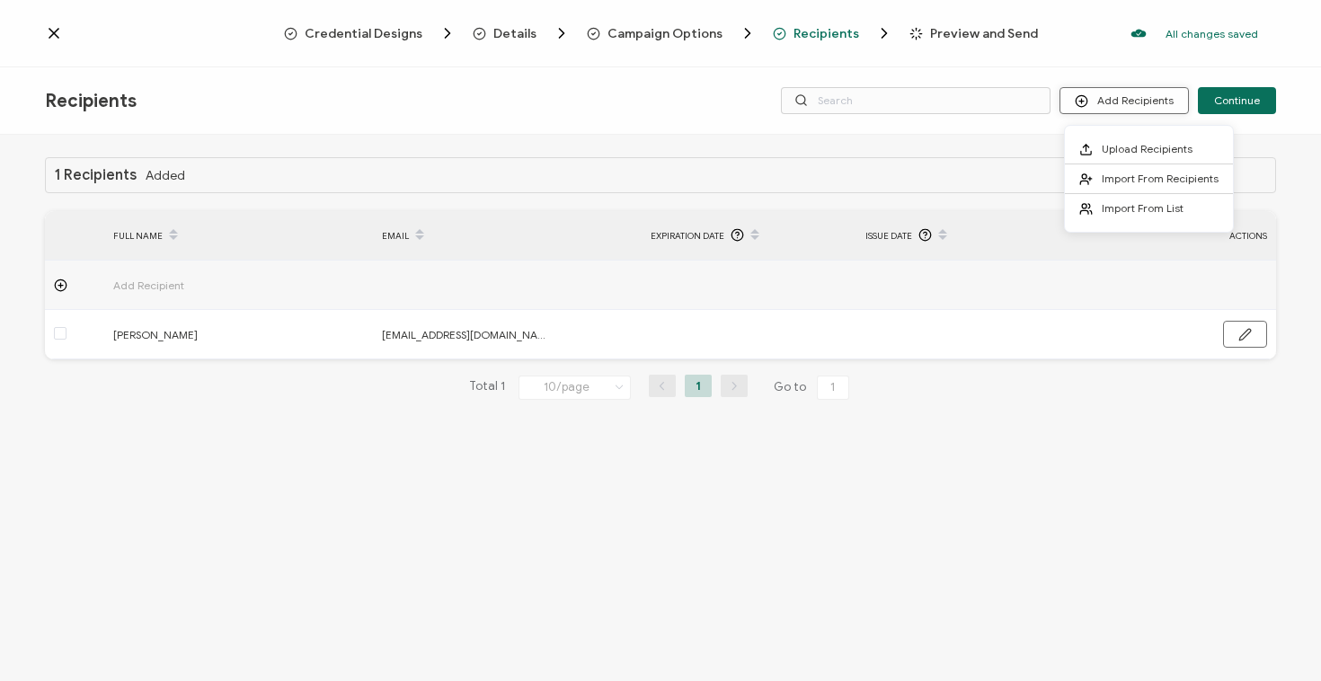
click at [1133, 105] on button "Add Recipients" at bounding box center [1124, 100] width 129 height 27
click at [1131, 178] on span "Import From Recipients" at bounding box center [1160, 178] width 117 height 13
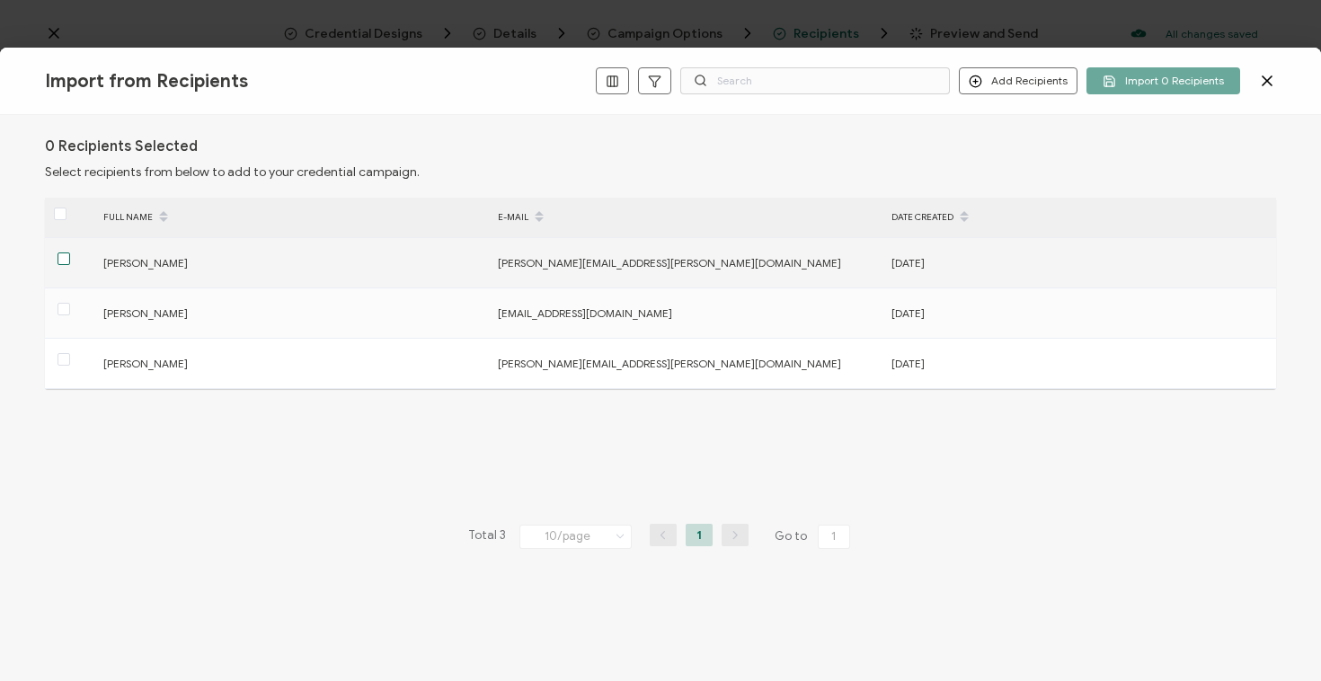
click at [66, 256] on span at bounding box center [64, 259] width 13 height 13
click at [70, 253] on input "checkbox" at bounding box center [70, 253] width 0 height 0
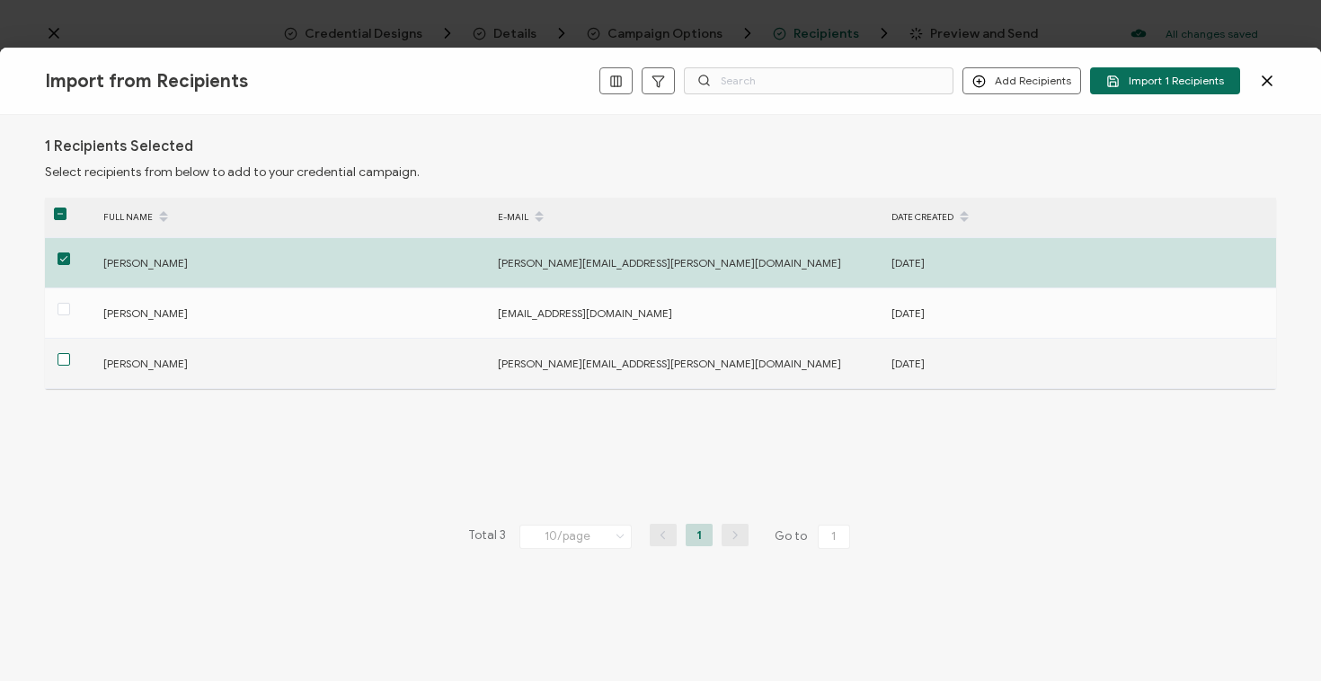
click at [63, 358] on span at bounding box center [64, 359] width 13 height 13
click at [70, 353] on input "checkbox" at bounding box center [70, 353] width 0 height 0
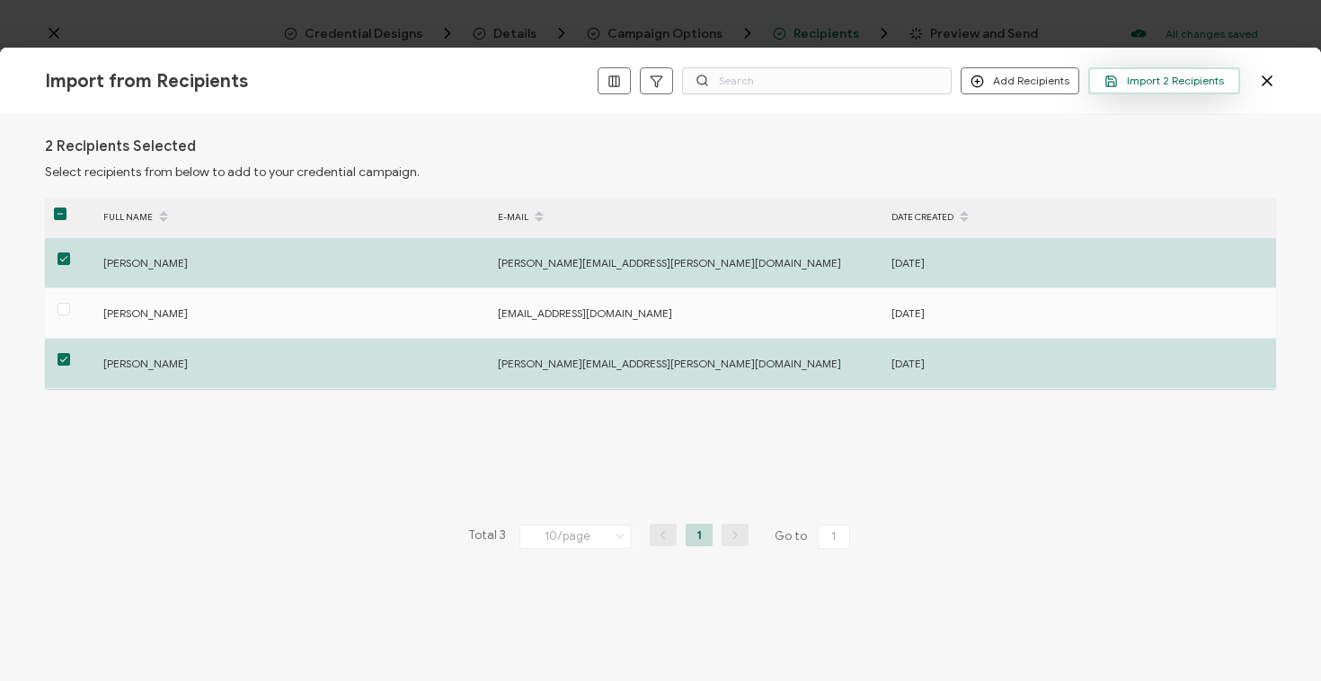
click at [1194, 85] on span "Import 2 Recipients" at bounding box center [1165, 81] width 120 height 13
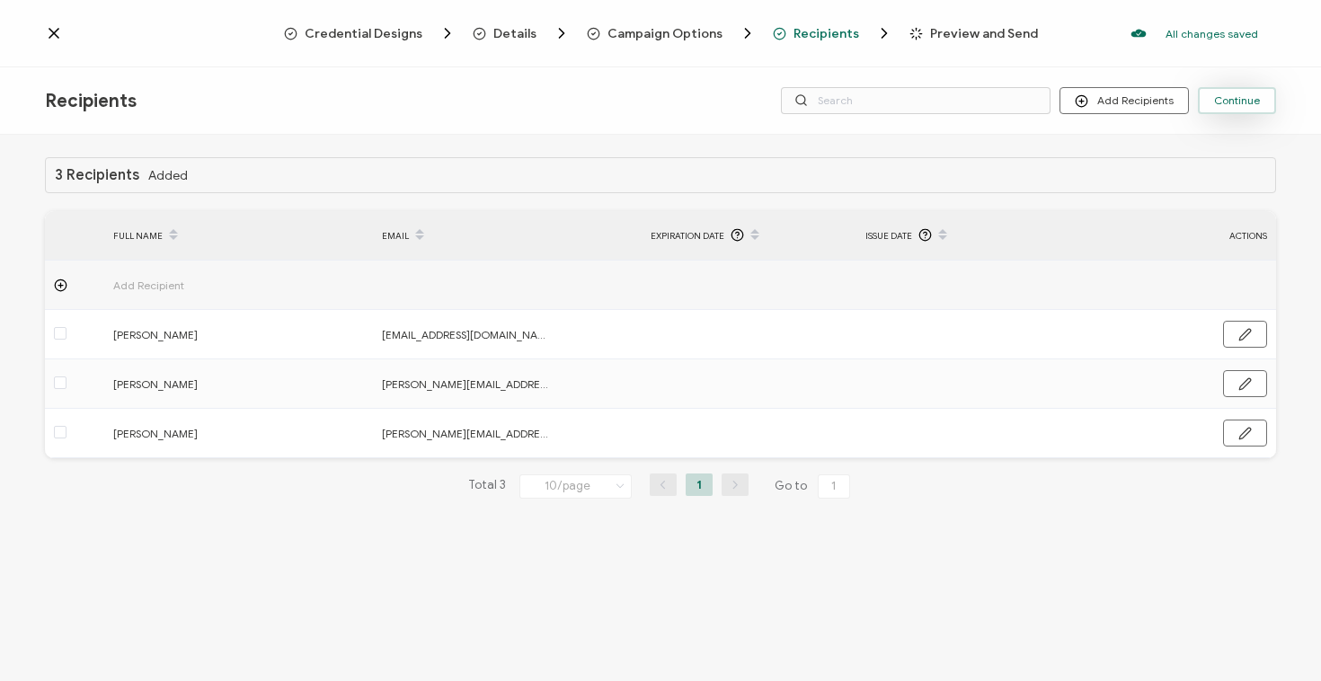
click at [1253, 103] on span "Continue" at bounding box center [1237, 100] width 46 height 11
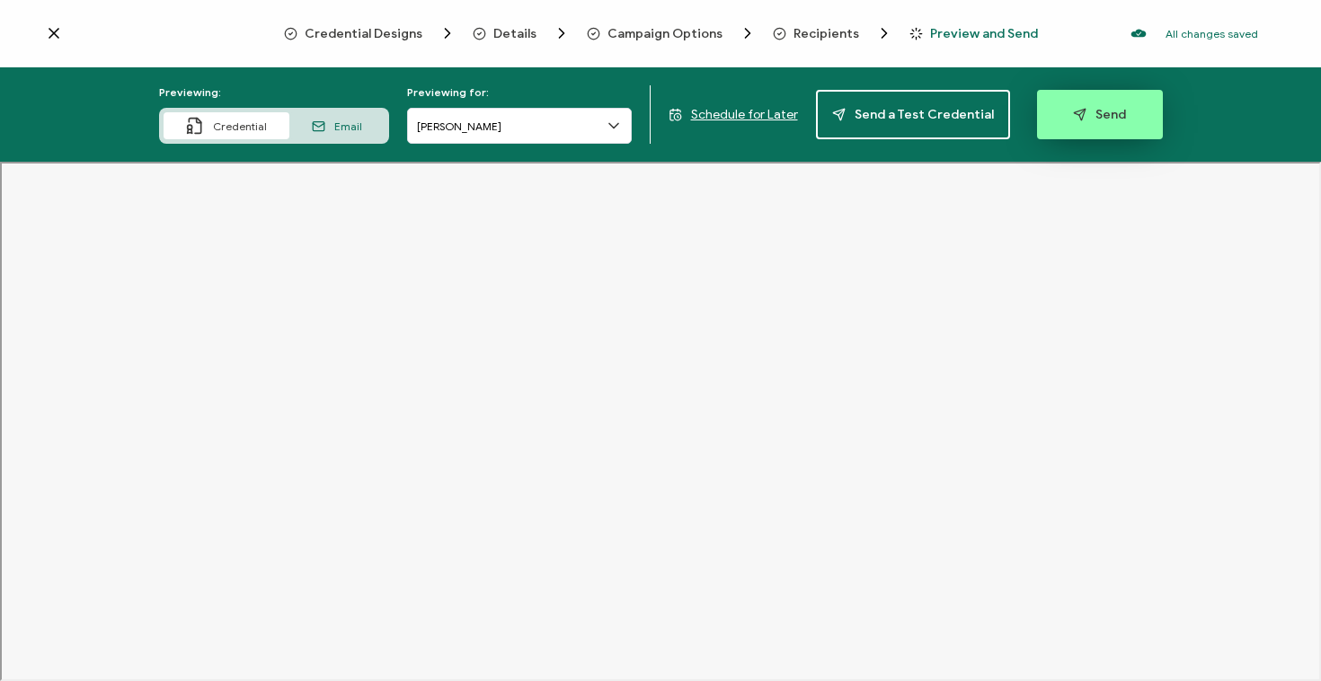
click at [1085, 128] on button "Send" at bounding box center [1100, 114] width 126 height 49
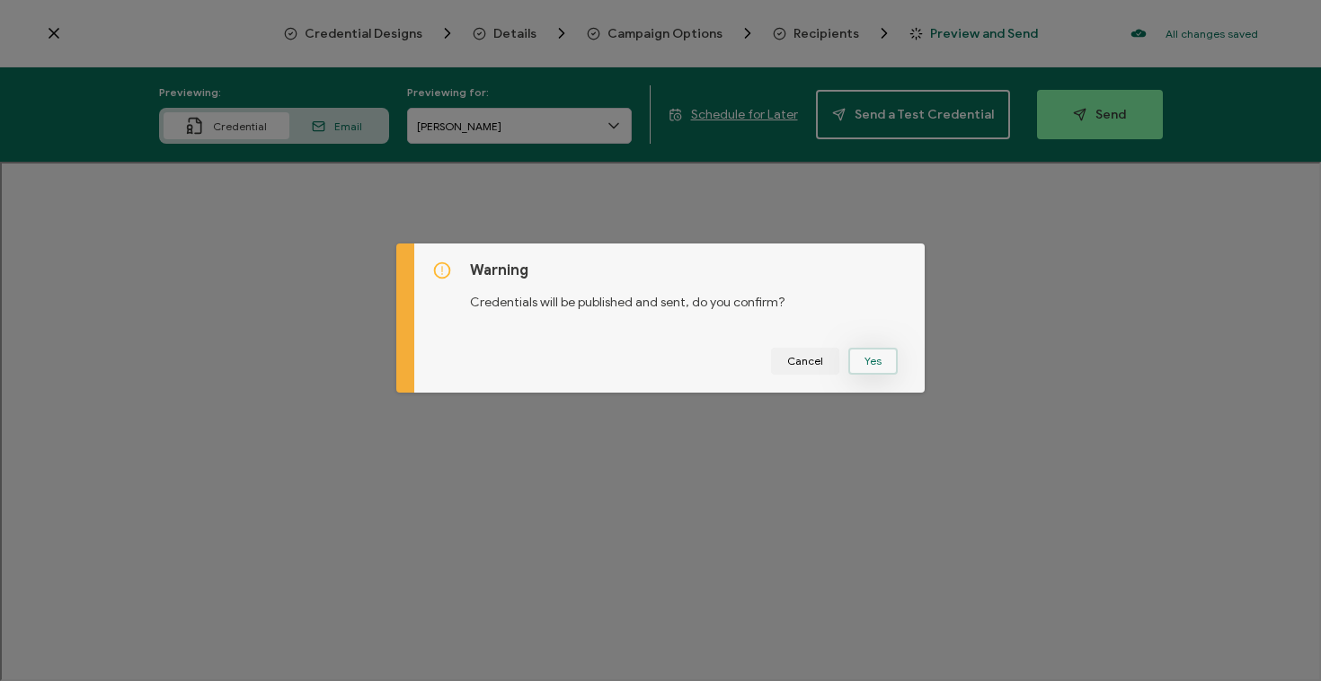
click at [859, 372] on button "Yes" at bounding box center [872, 361] width 49 height 27
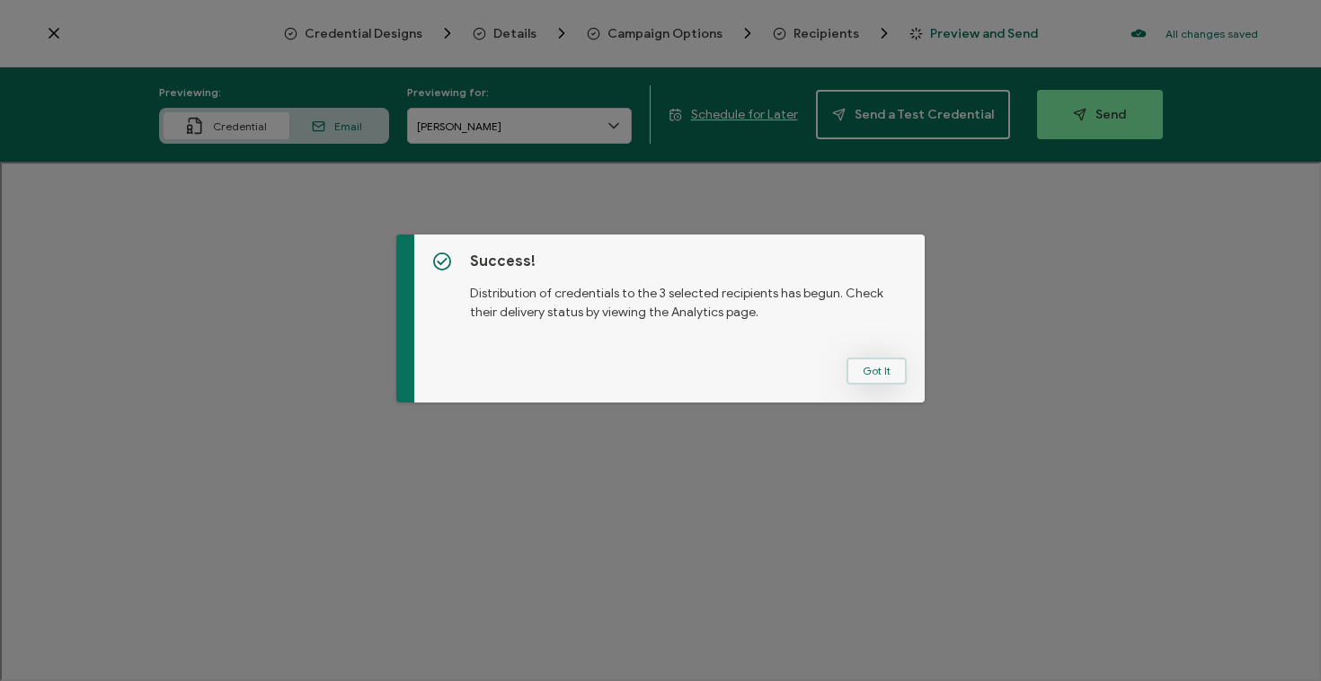
click at [847, 362] on button "Got It" at bounding box center [877, 371] width 60 height 27
